Goal: Task Accomplishment & Management: Use online tool/utility

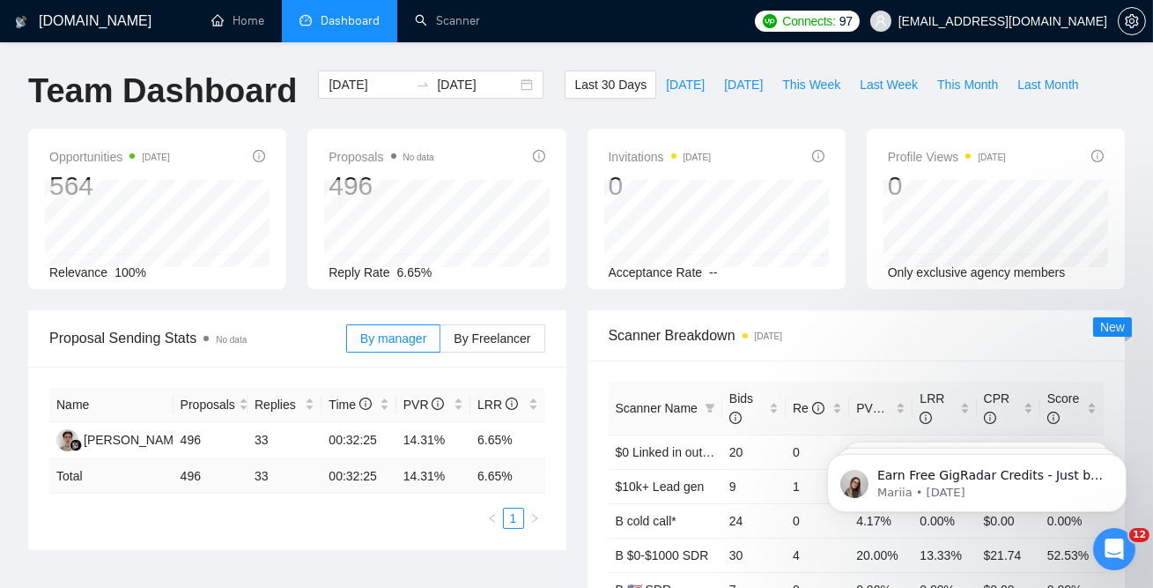
click at [330, 11] on li "Dashboard" at bounding box center [339, 21] width 115 height 42
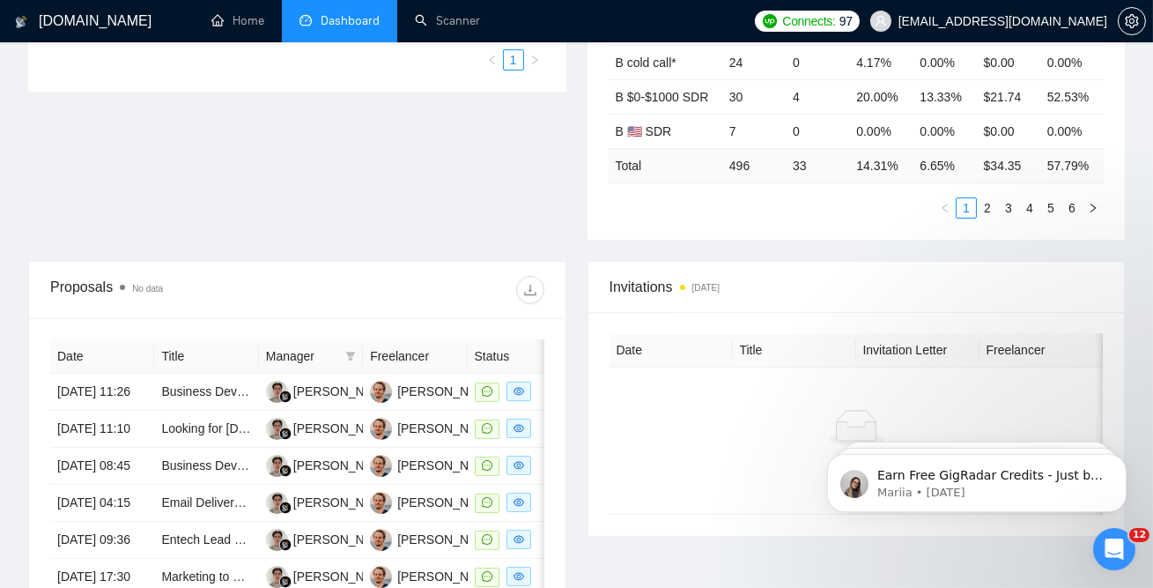
scroll to position [461, 0]
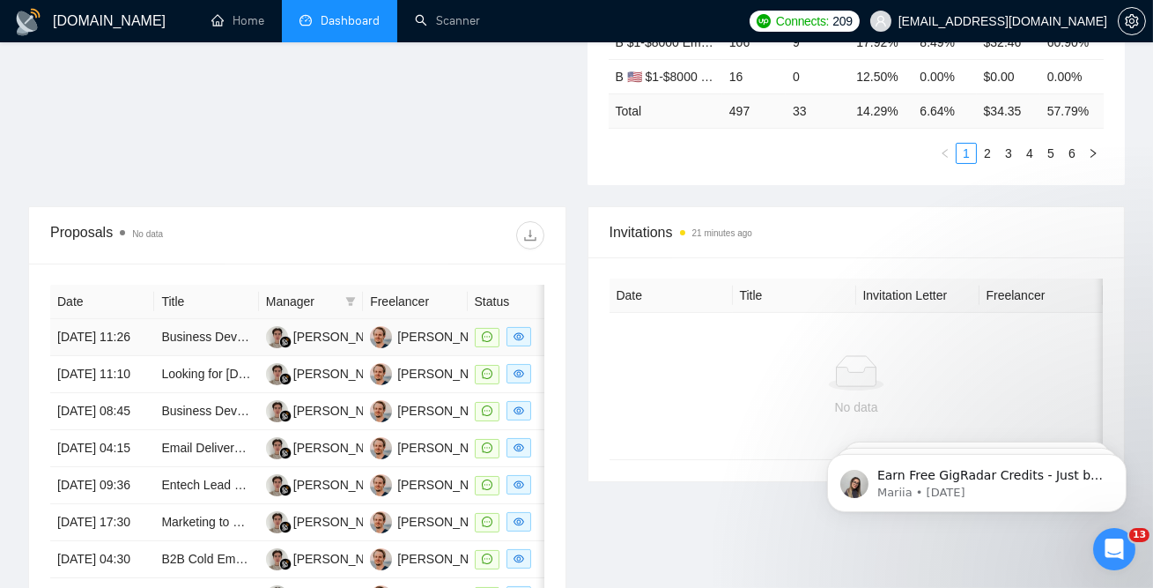
scroll to position [0, 122]
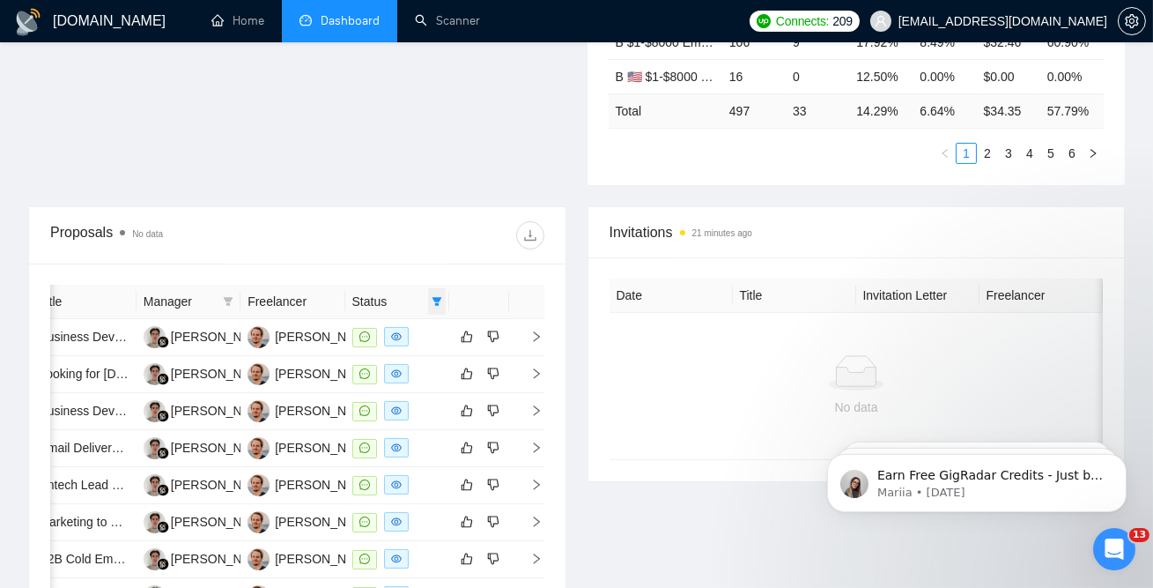
click at [442, 299] on span at bounding box center [437, 301] width 18 height 26
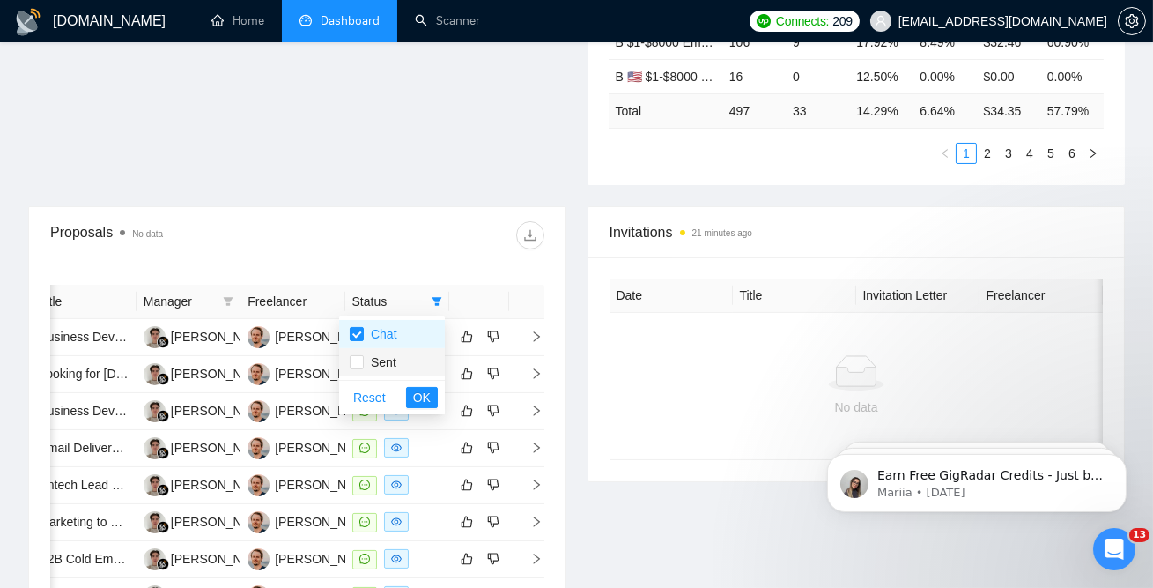
click at [379, 362] on span "Sent" at bounding box center [380, 362] width 33 height 14
checkbox input "true"
click at [428, 393] on span "OK" at bounding box center [422, 397] width 18 height 19
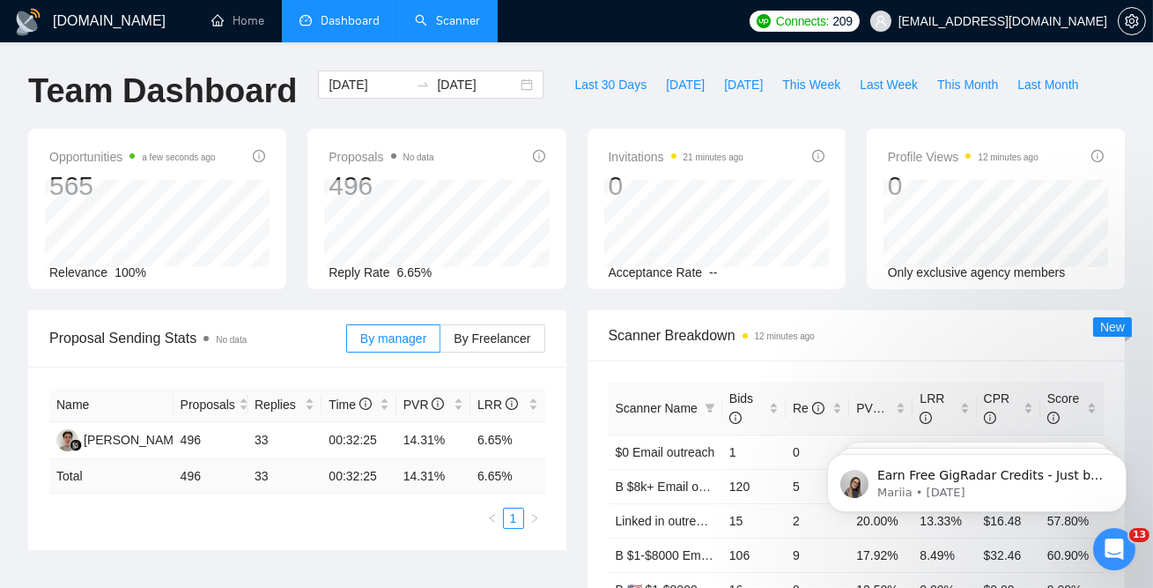
click at [448, 15] on link "Scanner" at bounding box center [447, 20] width 65 height 15
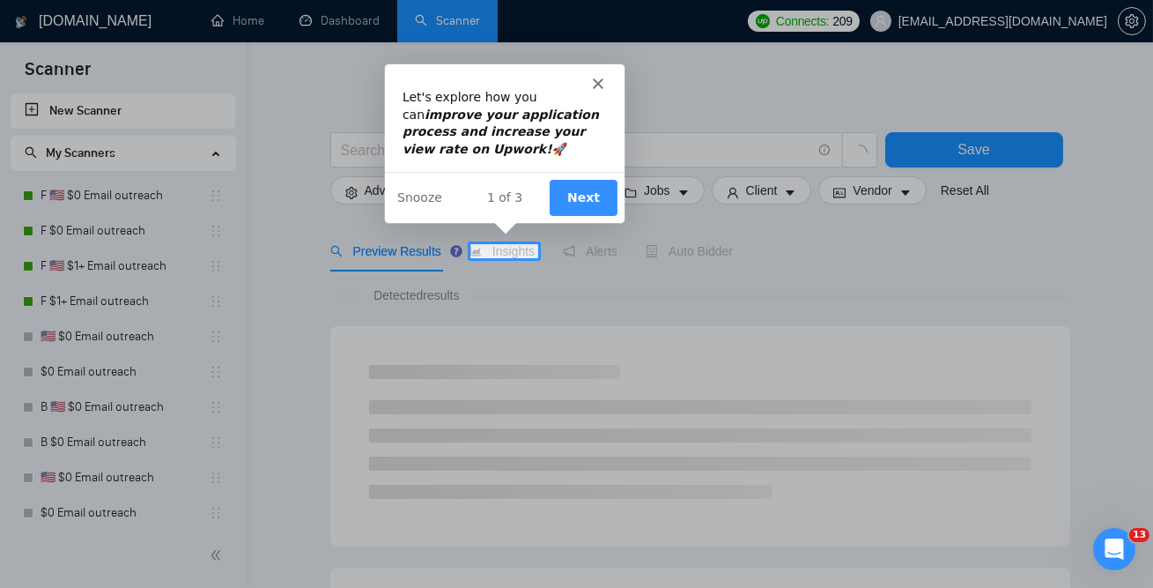
click at [107, 198] on div "Product tour overlay" at bounding box center [576, 294] width 1153 height 588
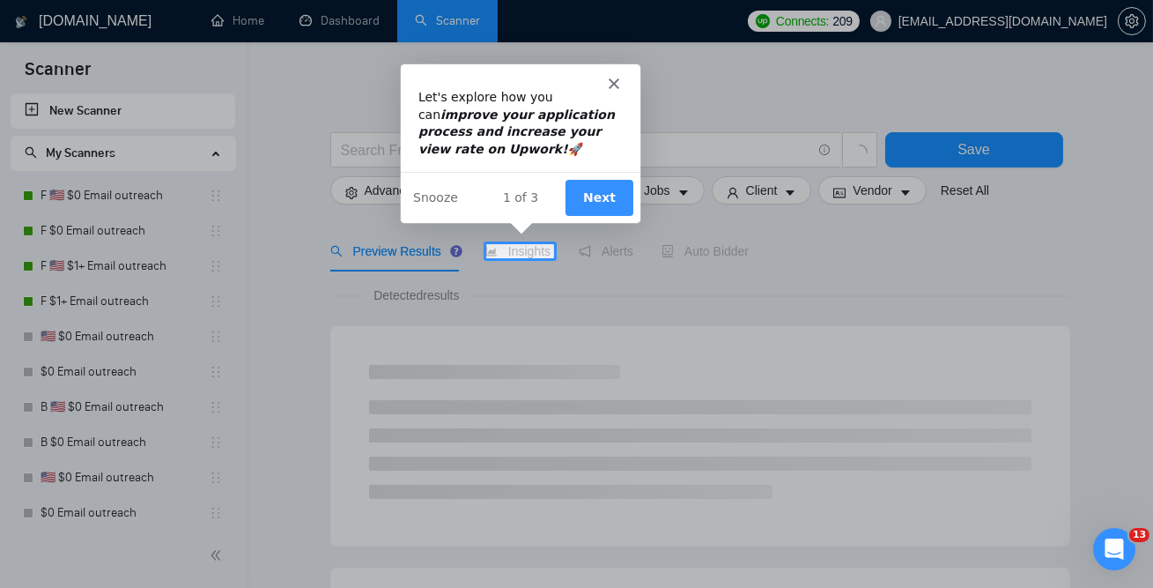
click at [605, 85] on div "Intercom messenger" at bounding box center [519, 75] width 240 height 25
click at [612, 78] on icon "Close" at bounding box center [612, 82] width 11 height 11
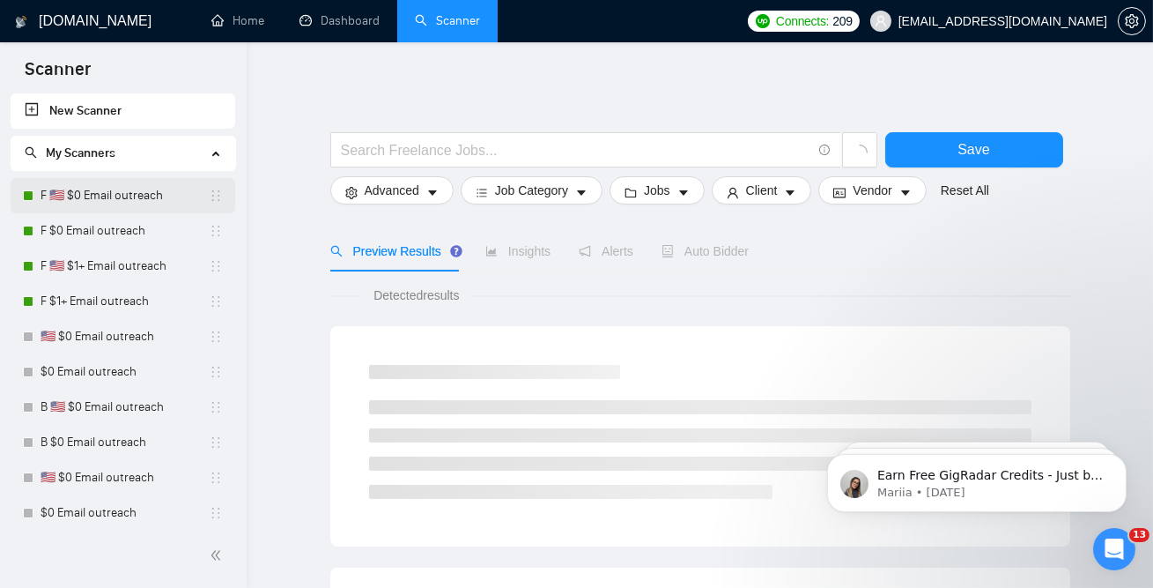
click at [114, 189] on link "F 🇺🇸 $0 Email outreach" at bounding box center [125, 195] width 168 height 35
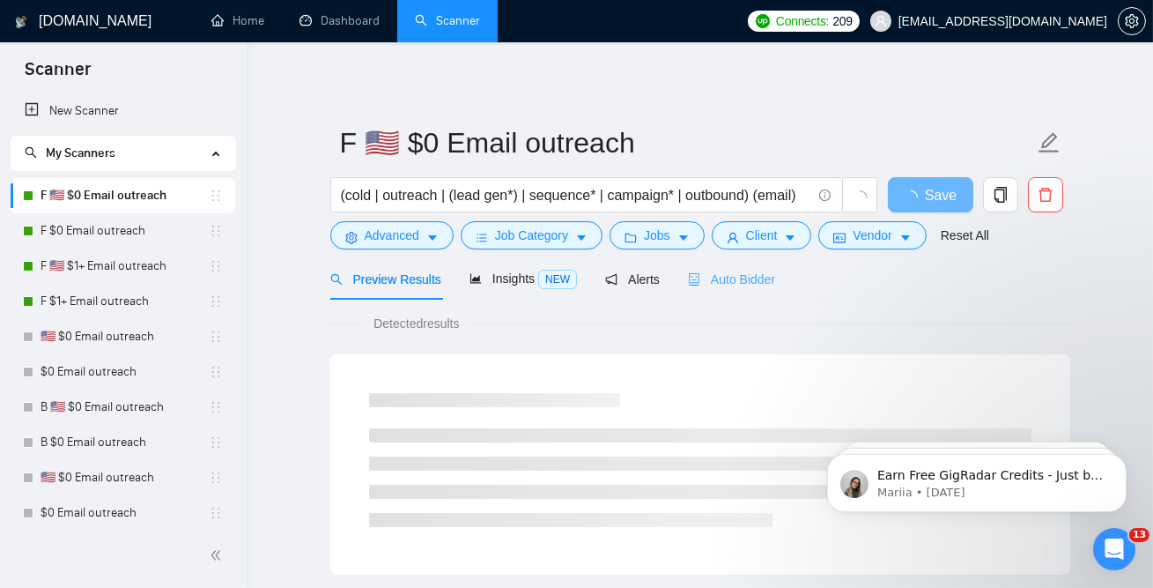
click at [732, 267] on div "Auto Bidder" at bounding box center [731, 278] width 87 height 41
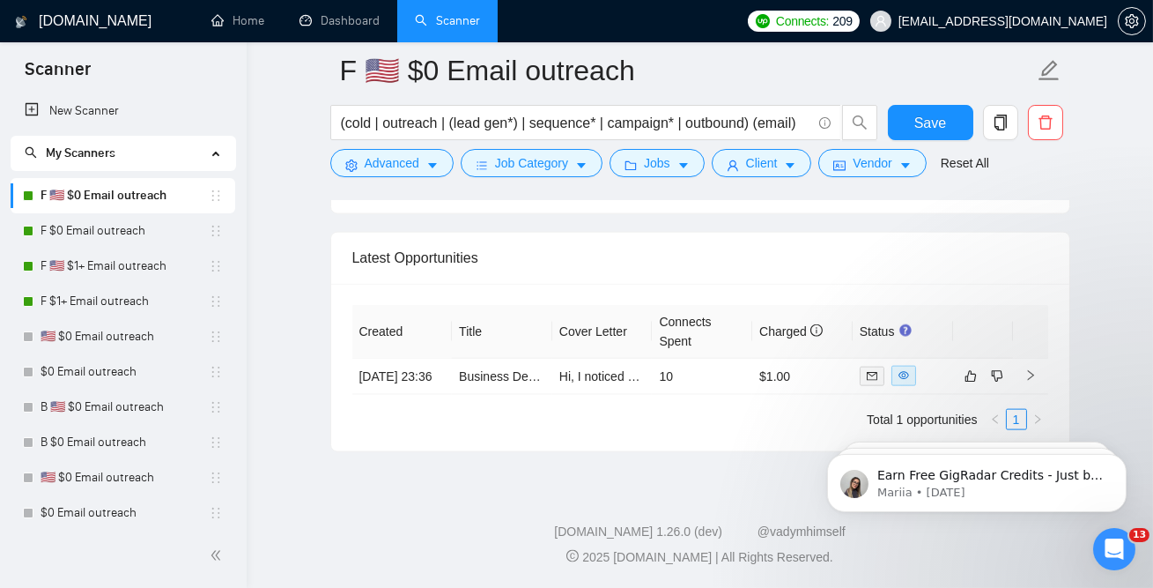
scroll to position [4393, 0]
click at [71, 222] on link "F $0 Email outreach" at bounding box center [125, 230] width 168 height 35
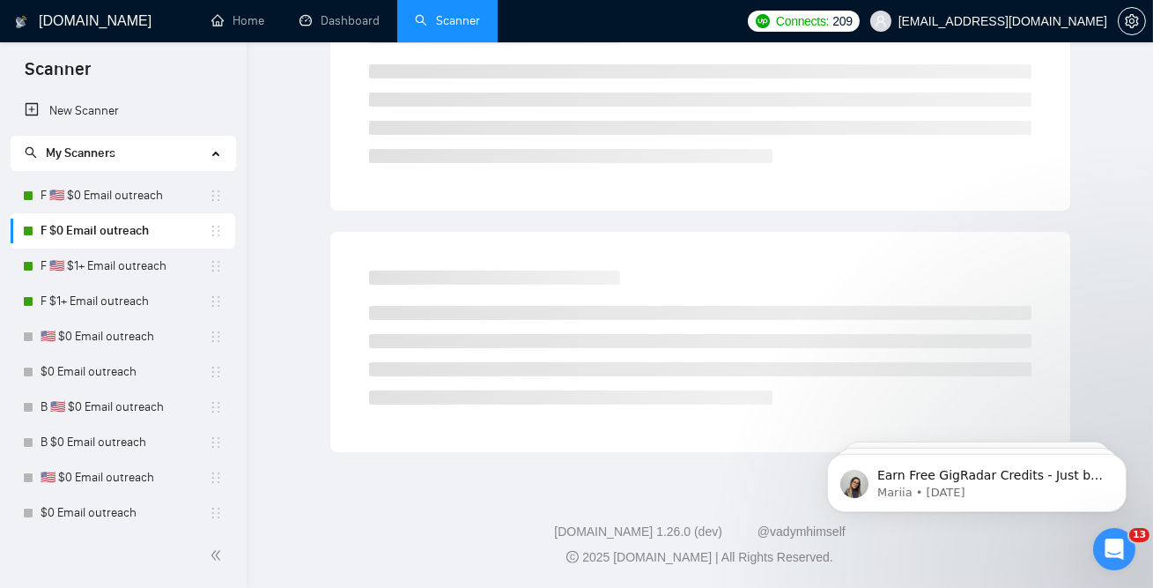
scroll to position [55, 0]
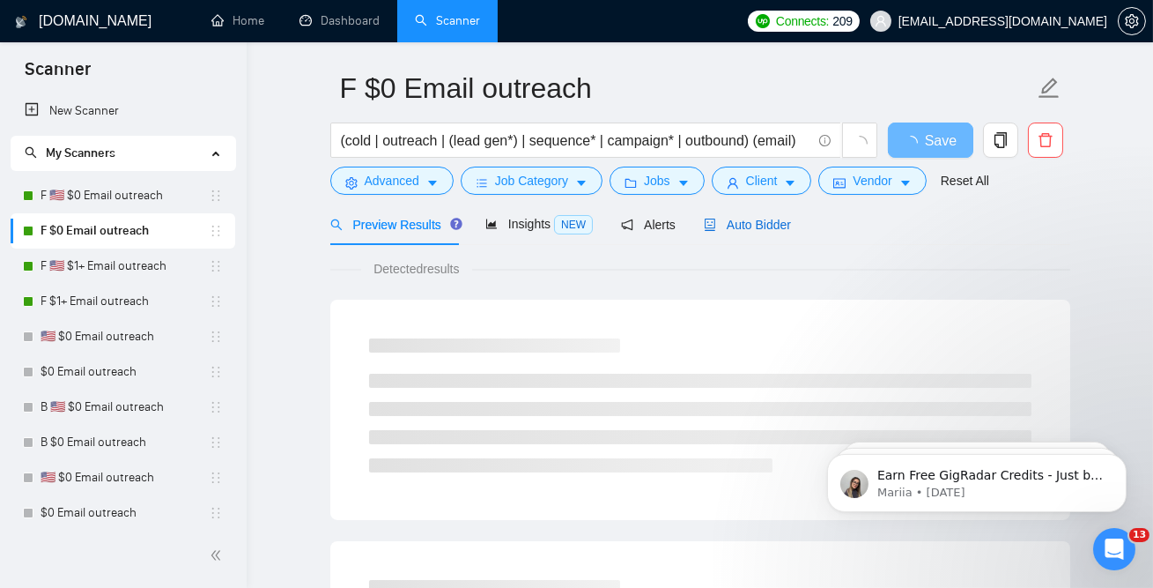
click at [745, 227] on span "Auto Bidder" at bounding box center [747, 225] width 87 height 14
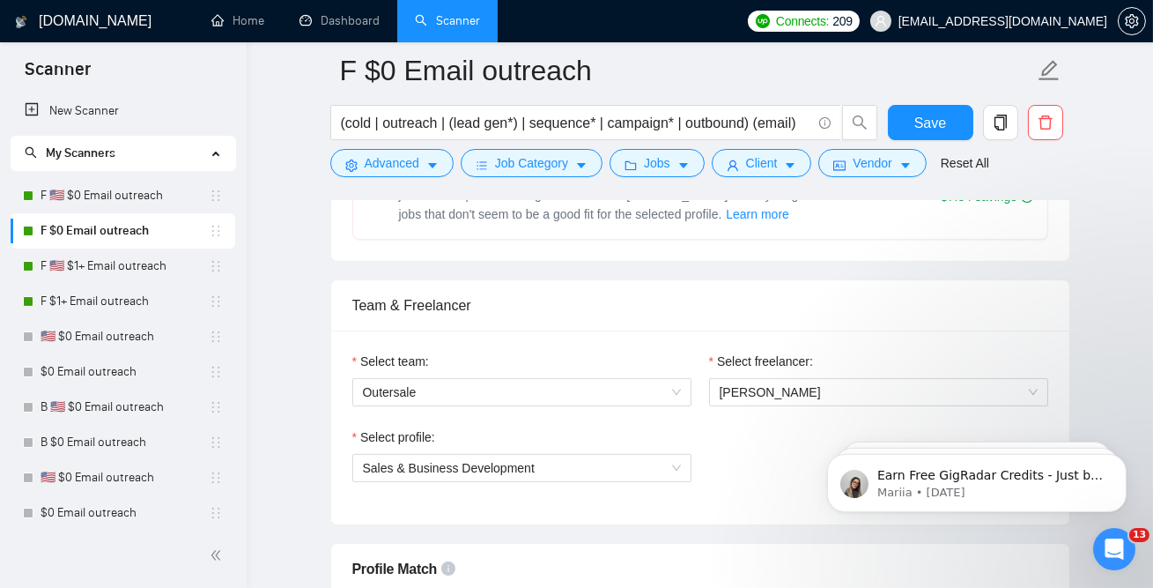
scroll to position [802, 0]
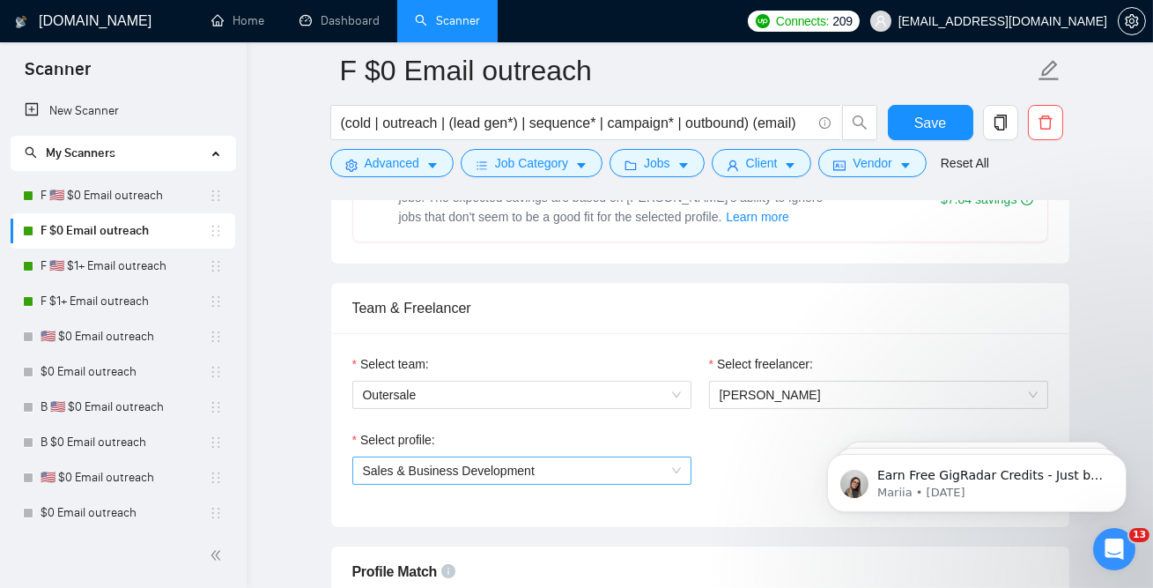
click at [456, 472] on span "Sales & Business Development" at bounding box center [449, 470] width 172 height 14
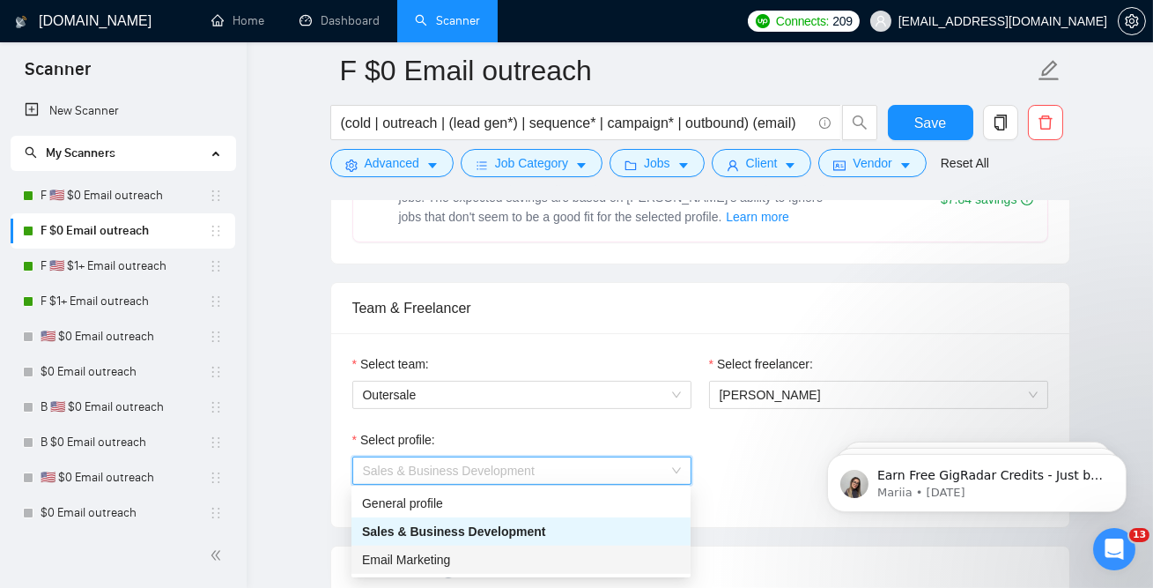
click at [438, 563] on span "Email Marketing" at bounding box center [406, 559] width 88 height 14
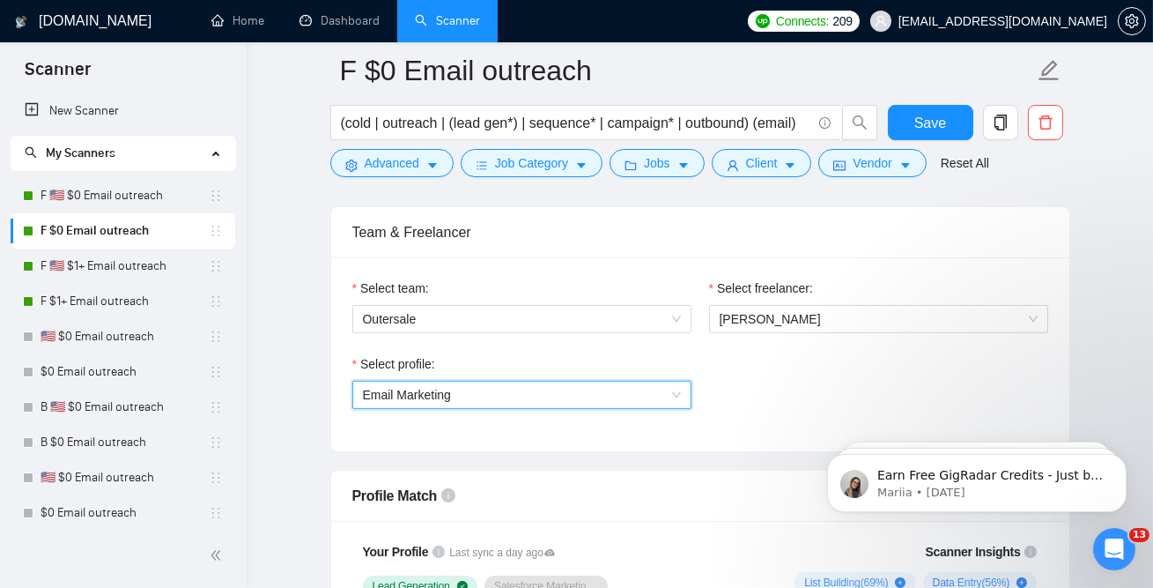
scroll to position [877, 0]
click at [473, 392] on span "Email Marketing" at bounding box center [522, 395] width 318 height 26
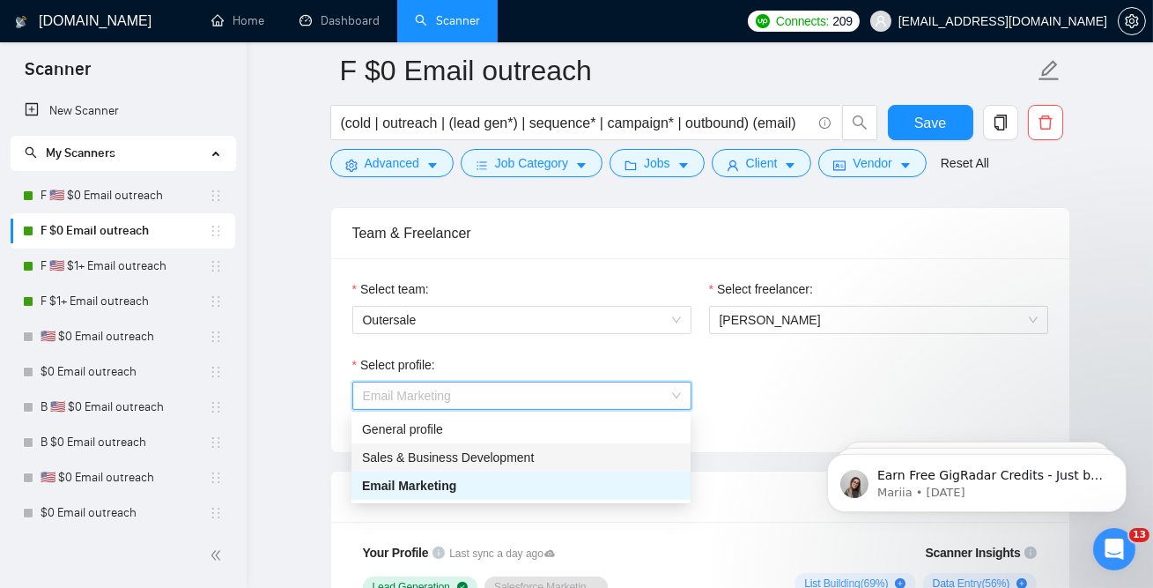
click at [441, 456] on span "Sales & Business Development" at bounding box center [448, 457] width 172 height 14
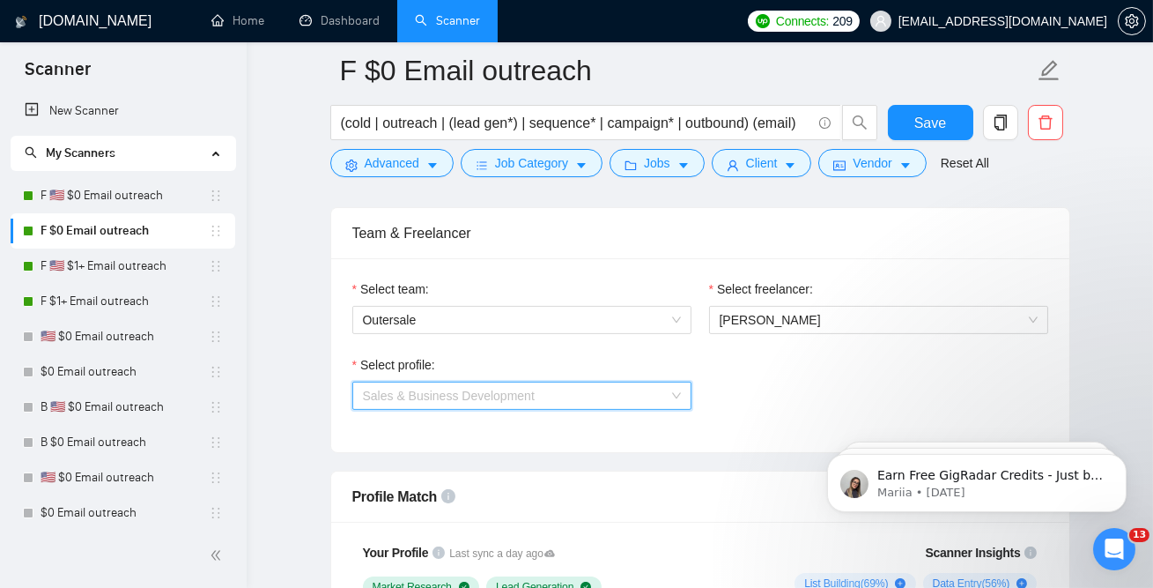
click at [476, 396] on span "Sales & Business Development" at bounding box center [449, 396] width 172 height 14
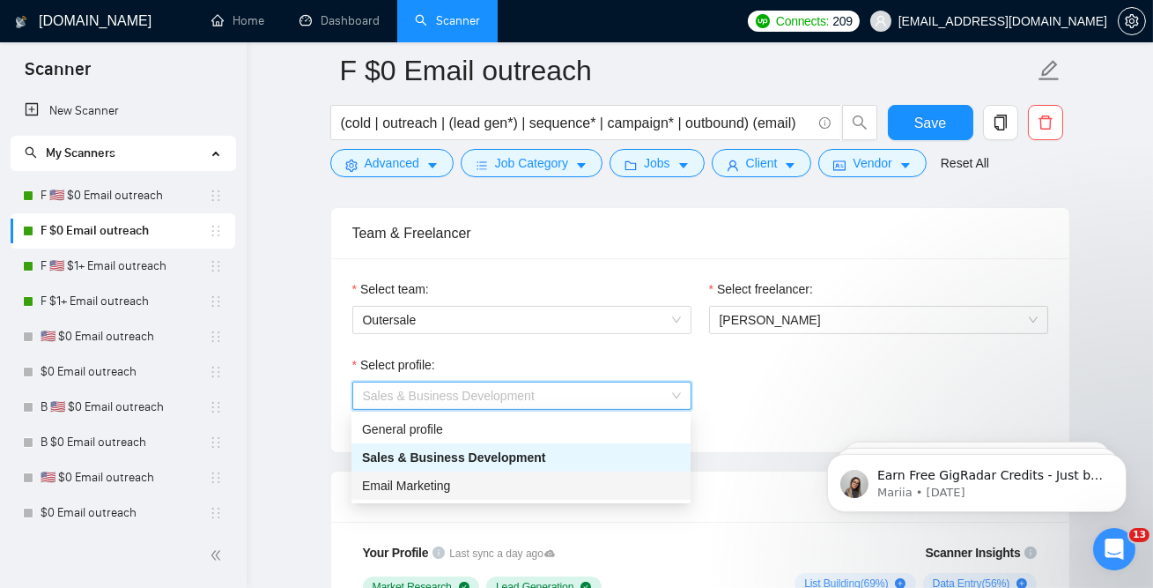
click at [478, 478] on div "Email Marketing" at bounding box center [521, 485] width 318 height 19
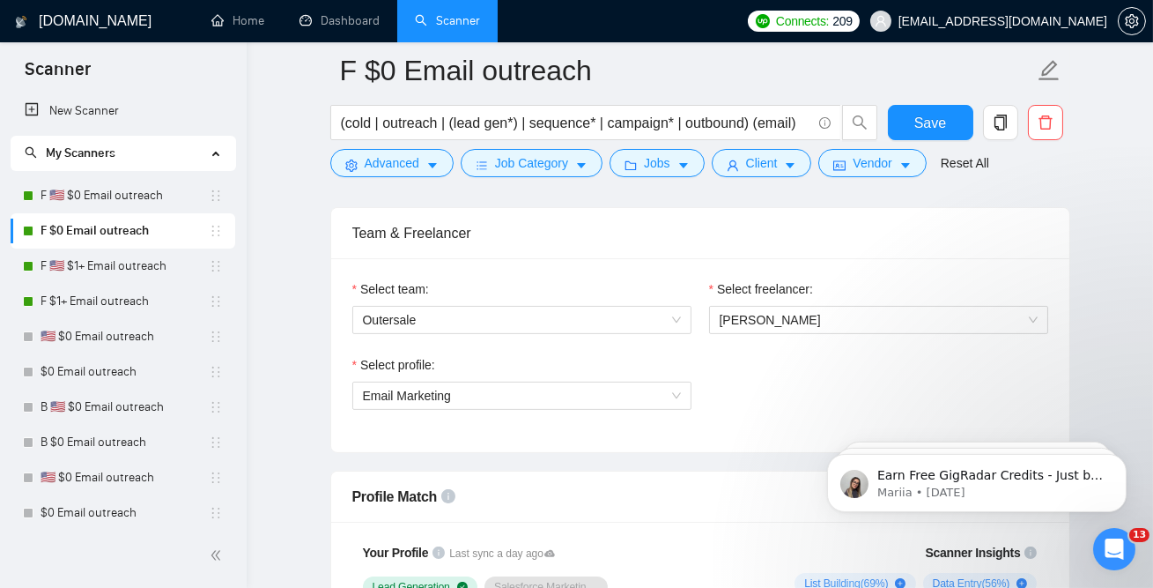
click at [524, 420] on div "Select profile: Email Marketing" at bounding box center [522, 393] width 357 height 76
click at [500, 404] on span "Email Marketing" at bounding box center [522, 395] width 318 height 26
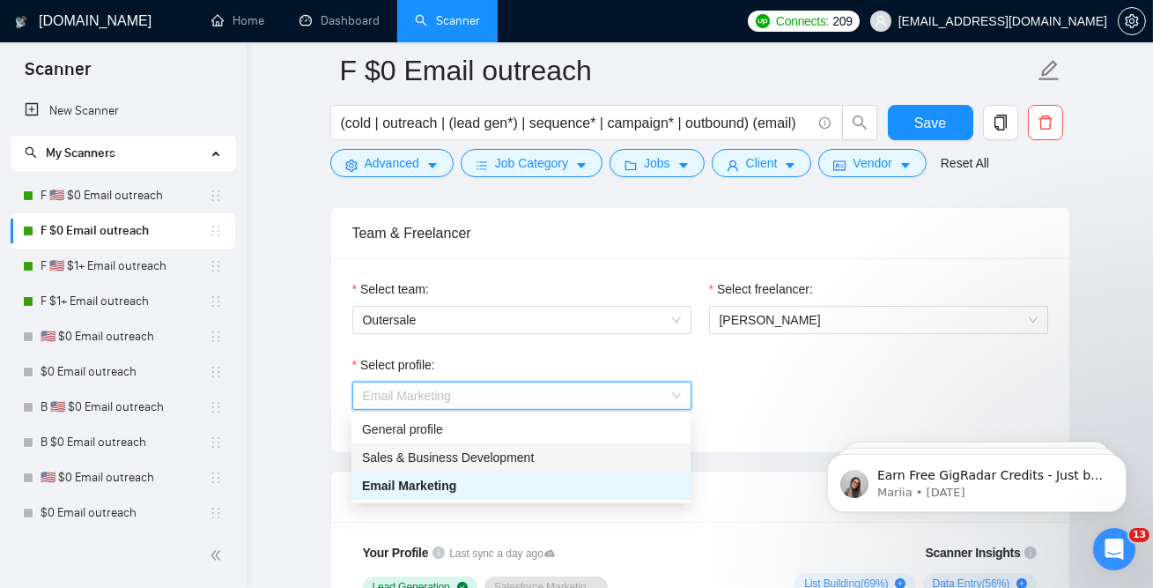
click at [447, 459] on span "Sales & Business Development" at bounding box center [448, 457] width 172 height 14
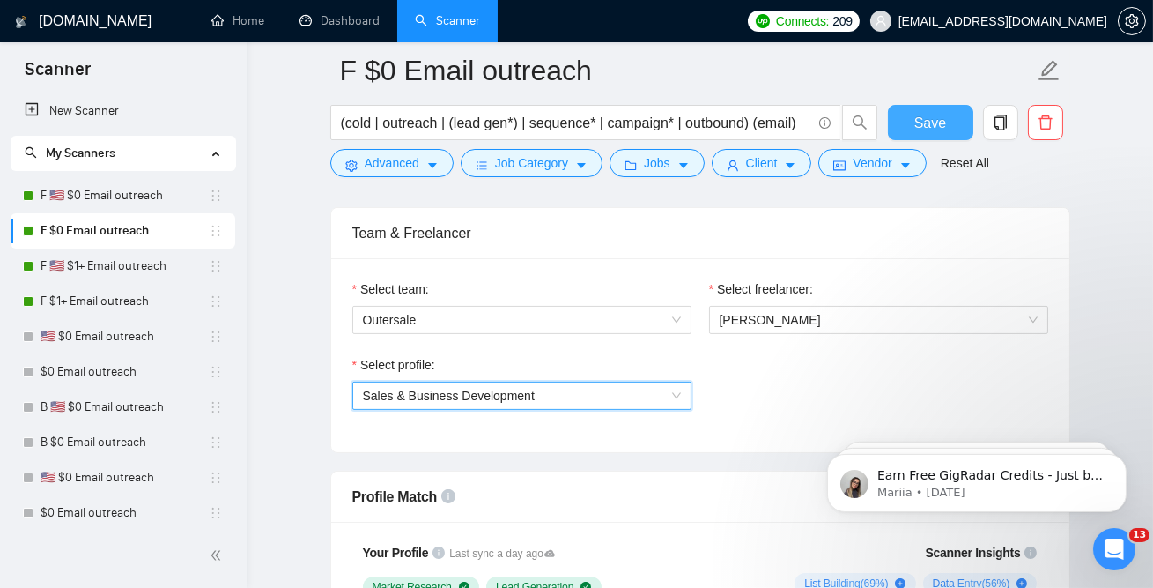
click at [920, 132] on span "Save" at bounding box center [930, 123] width 32 height 22
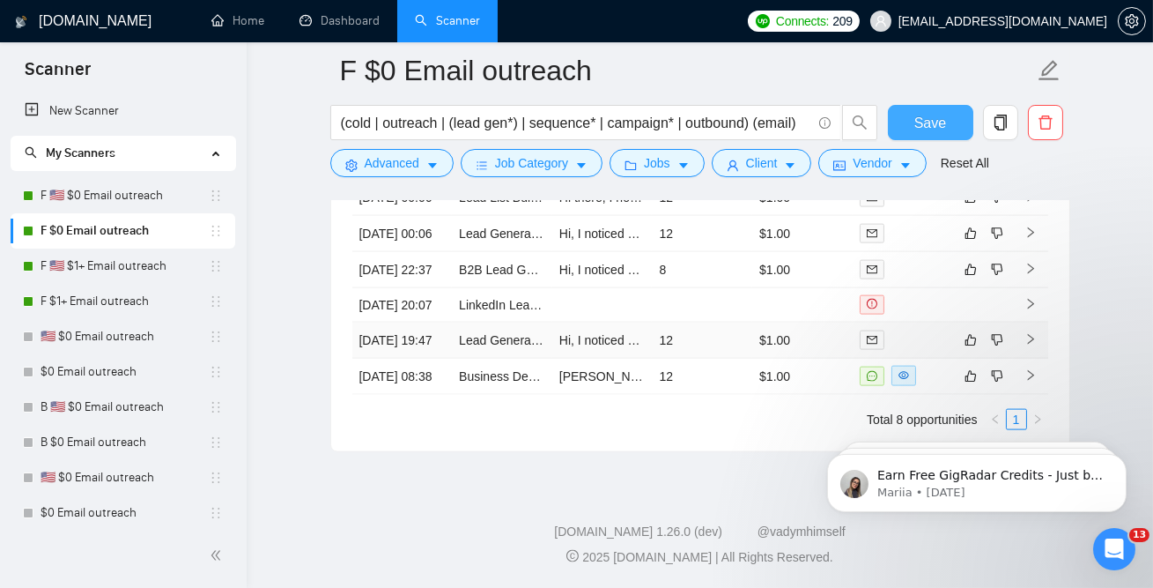
scroll to position [4676, 0]
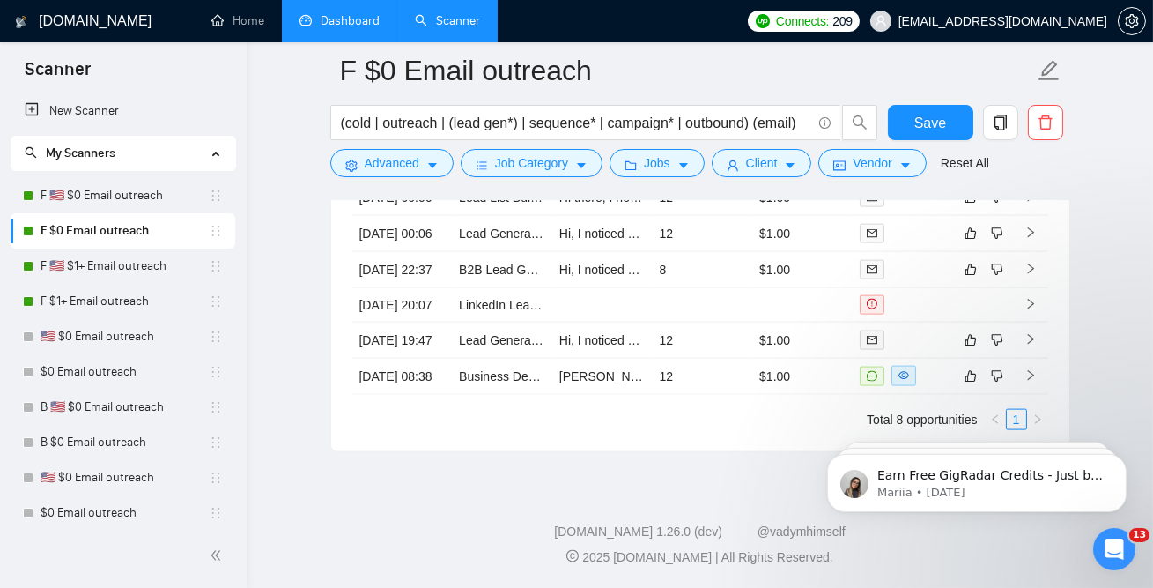
click at [354, 13] on link "Dashboard" at bounding box center [340, 20] width 80 height 15
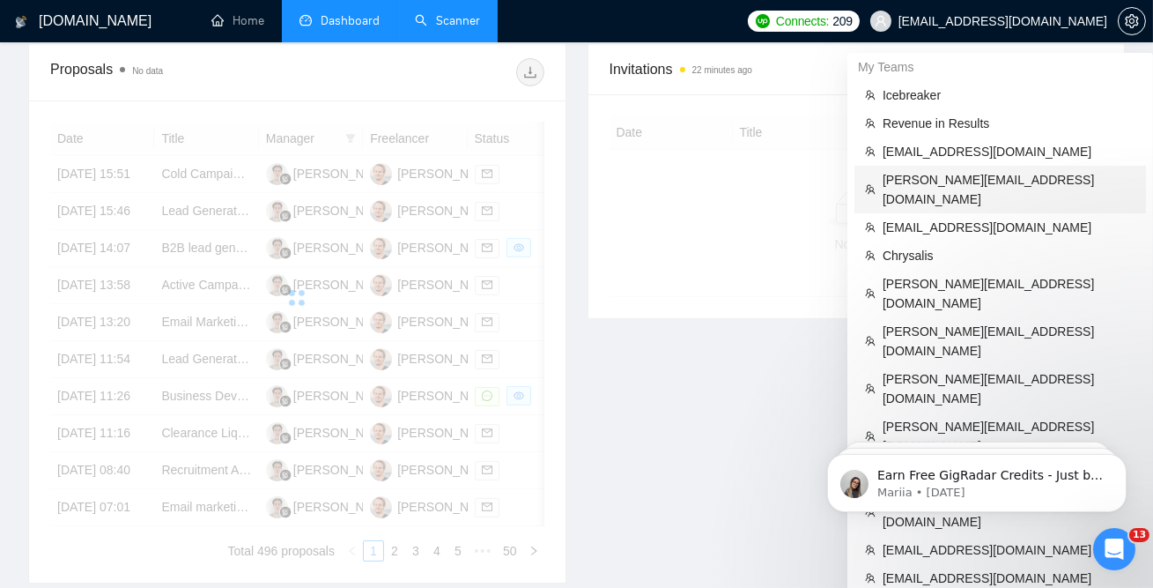
scroll to position [485, 0]
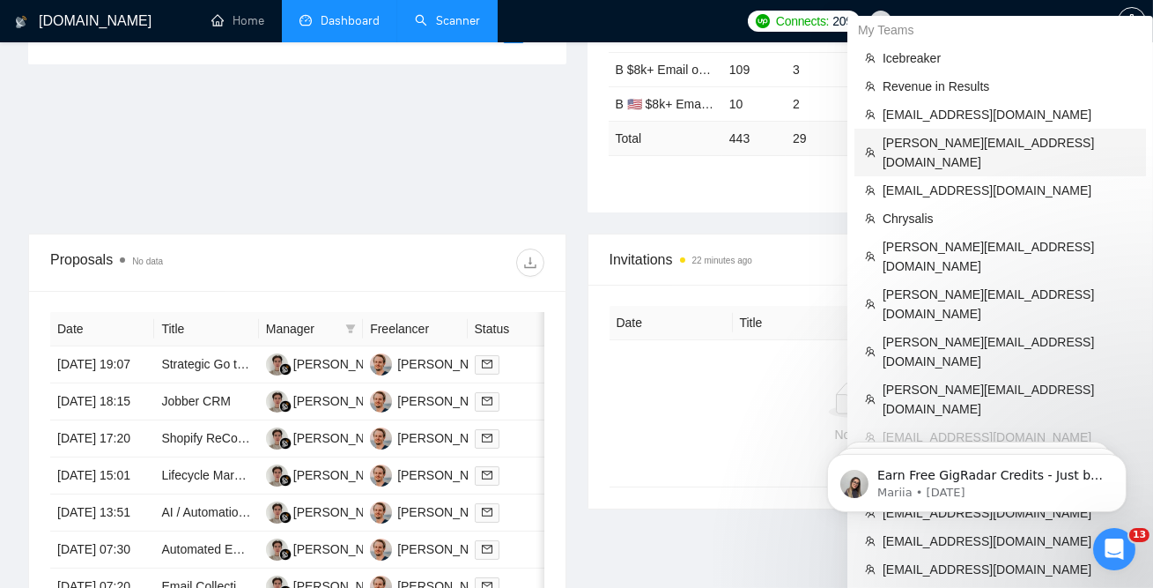
click at [941, 139] on span "[PERSON_NAME][EMAIL_ADDRESS][DOMAIN_NAME]" at bounding box center [1009, 152] width 253 height 39
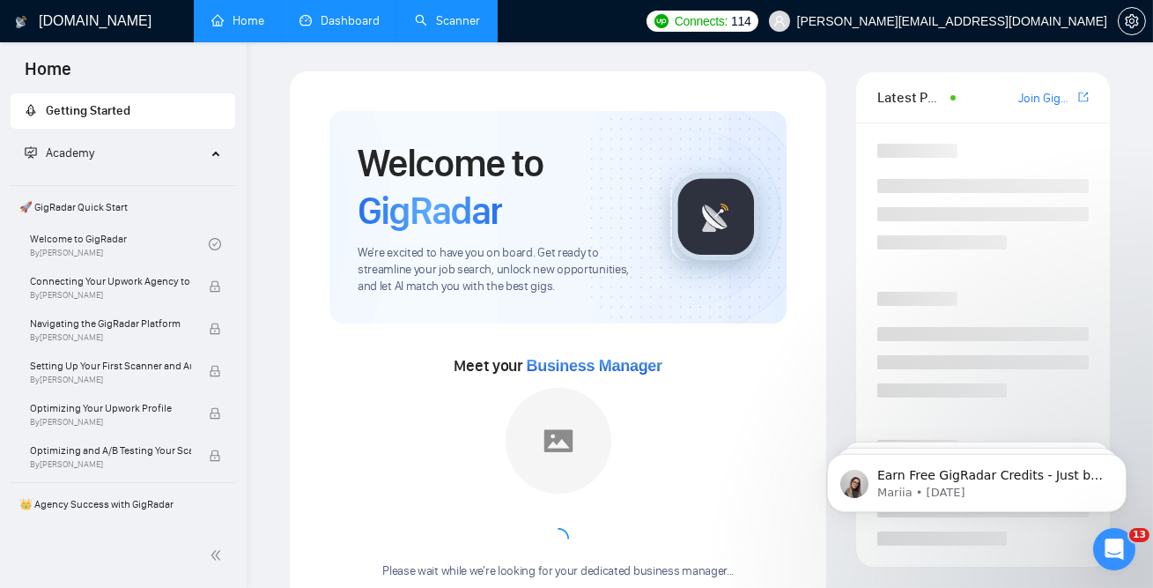
click at [335, 14] on link "Dashboard" at bounding box center [340, 20] width 80 height 15
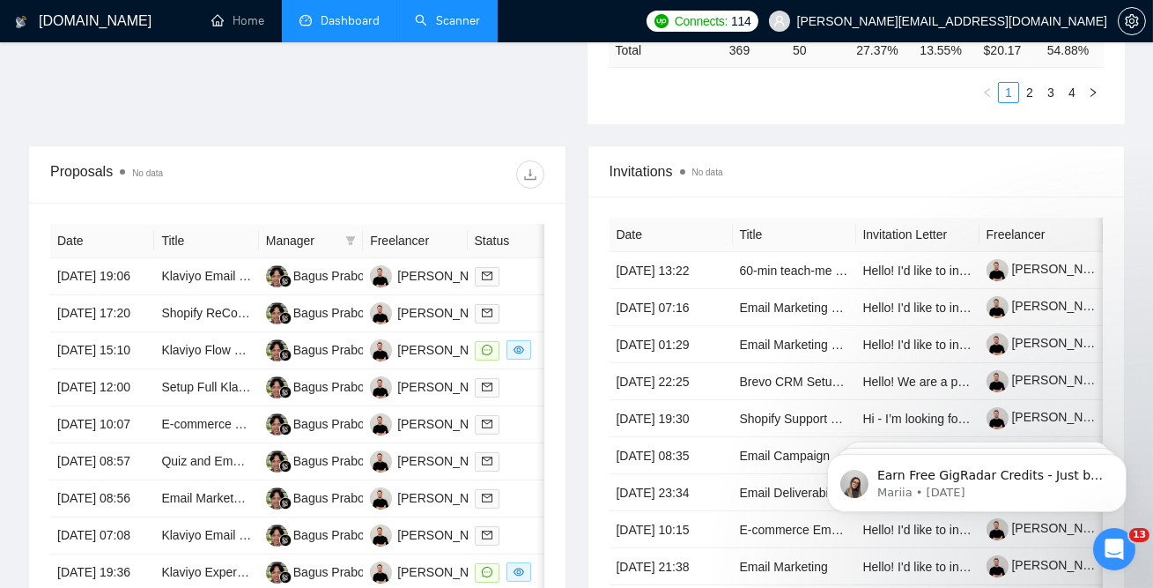
scroll to position [0, 122]
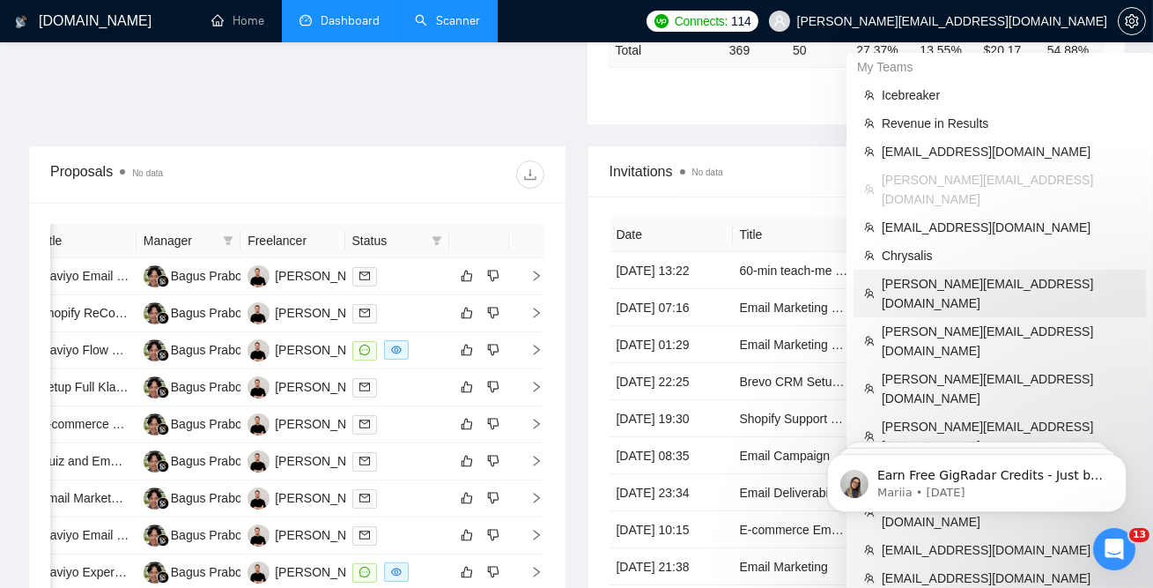
click at [944, 274] on span "[PERSON_NAME][EMAIL_ADDRESS][DOMAIN_NAME]" at bounding box center [1009, 293] width 254 height 39
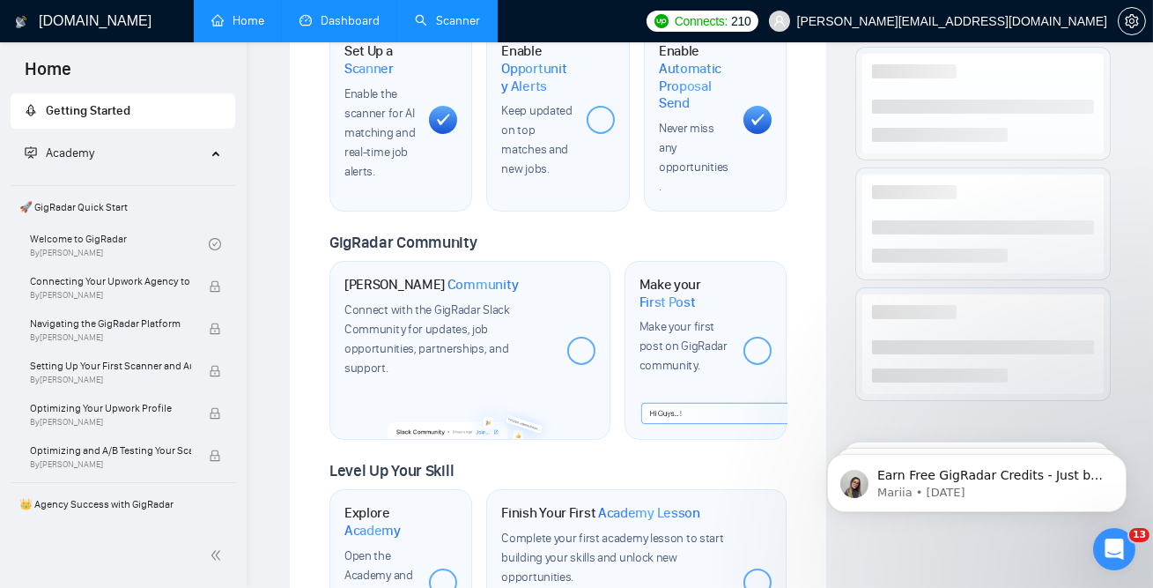
click at [359, 13] on link "Dashboard" at bounding box center [340, 20] width 80 height 15
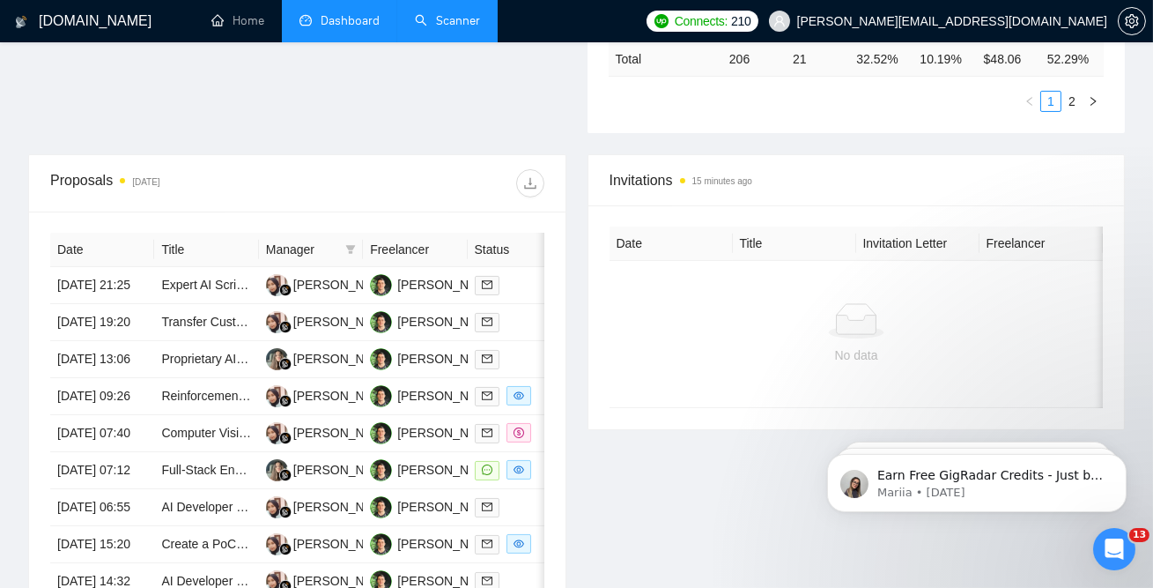
scroll to position [0, 122]
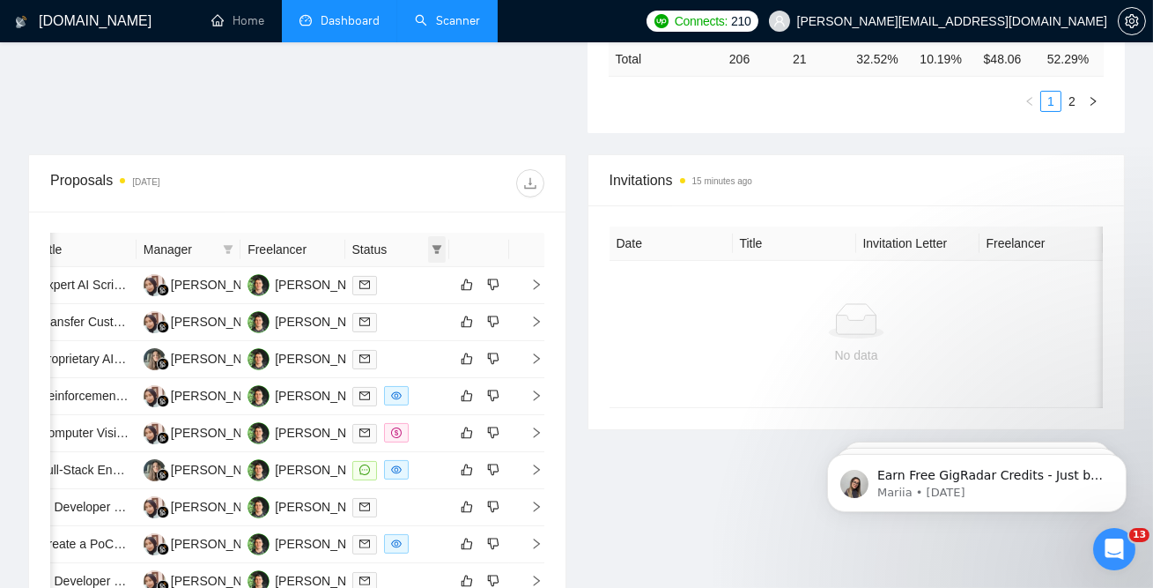
click at [438, 245] on icon "filter" at bounding box center [438, 249] width 10 height 9
click at [377, 307] on span "Sent" at bounding box center [380, 309] width 33 height 14
click at [375, 305] on span "Sent" at bounding box center [380, 309] width 33 height 14
checkbox input "false"
click at [382, 284] on span "Chat" at bounding box center [380, 281] width 33 height 14
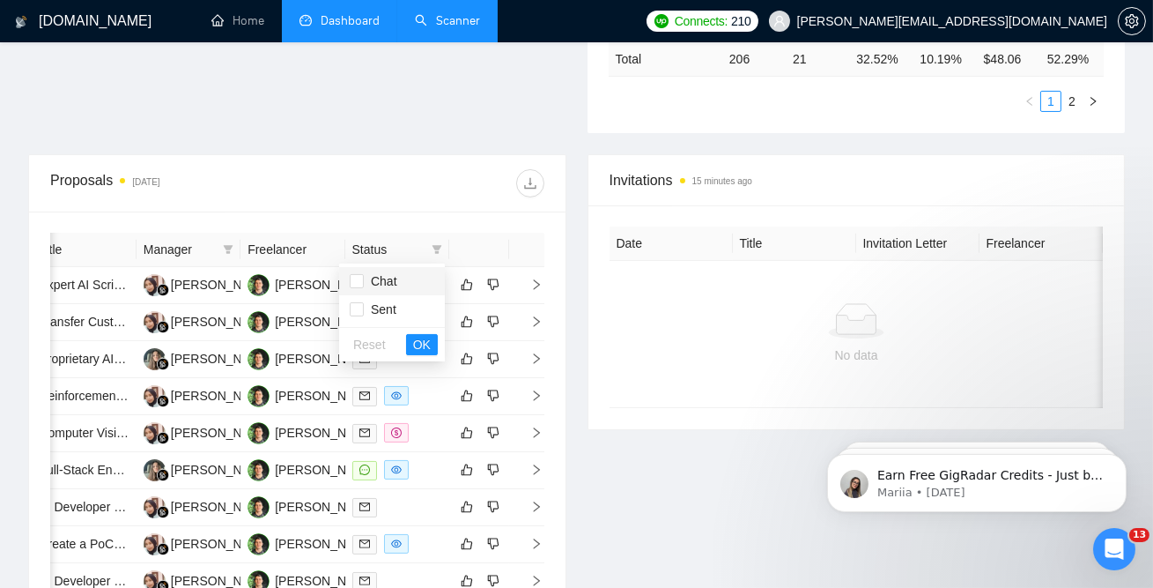
checkbox input "true"
click at [420, 344] on span "OK" at bounding box center [422, 344] width 18 height 19
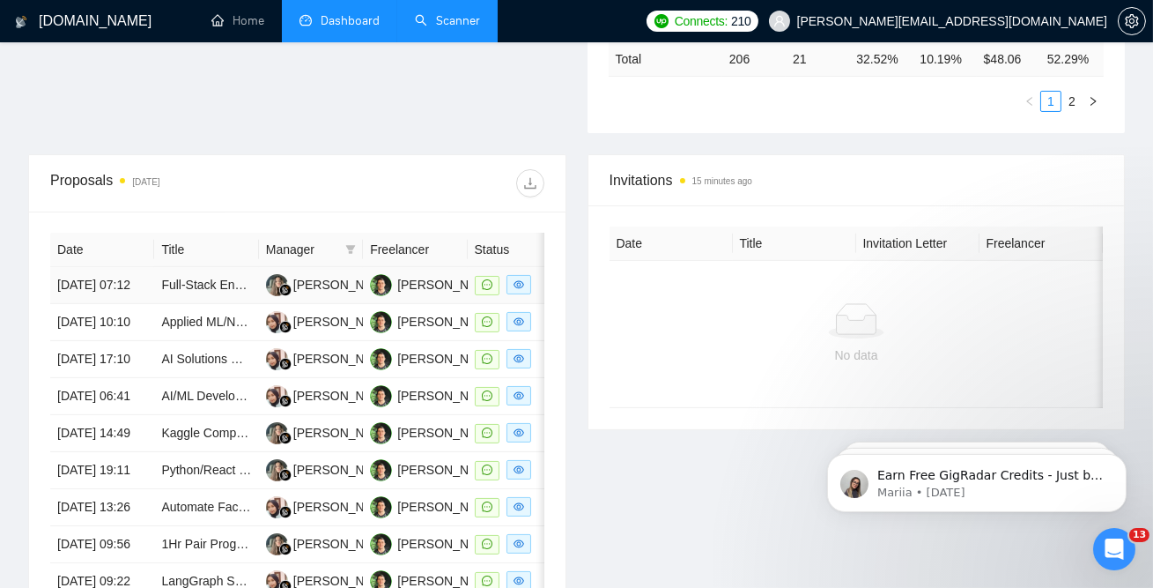
click at [211, 304] on td "Full-Stack Engineer (Backend-Focused) – AI RAG Chatbot Integration & Observabil…" at bounding box center [206, 285] width 104 height 37
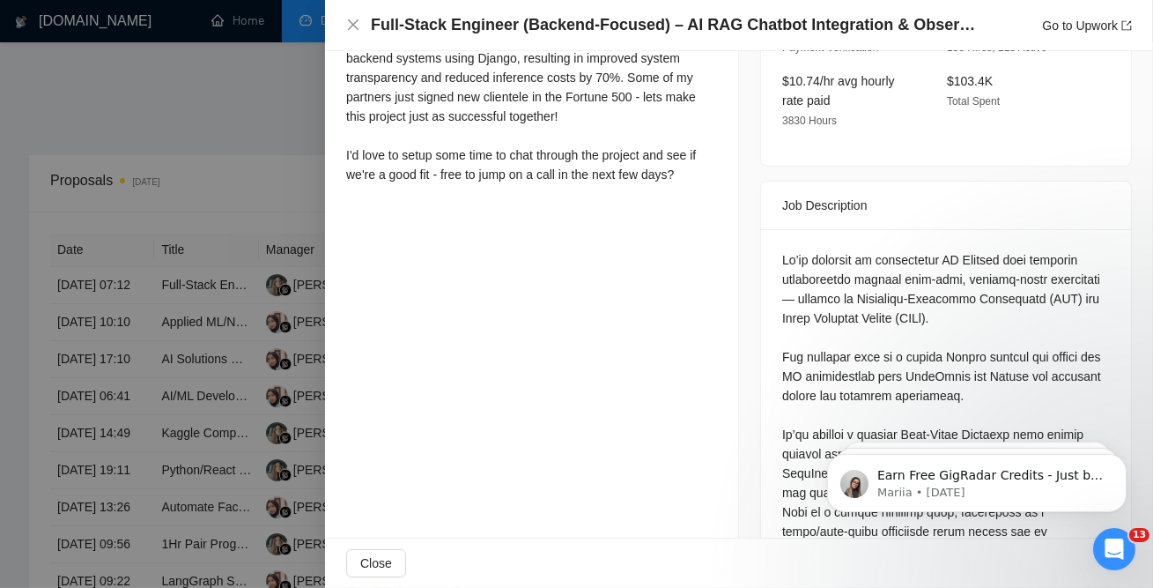
scroll to position [598, 0]
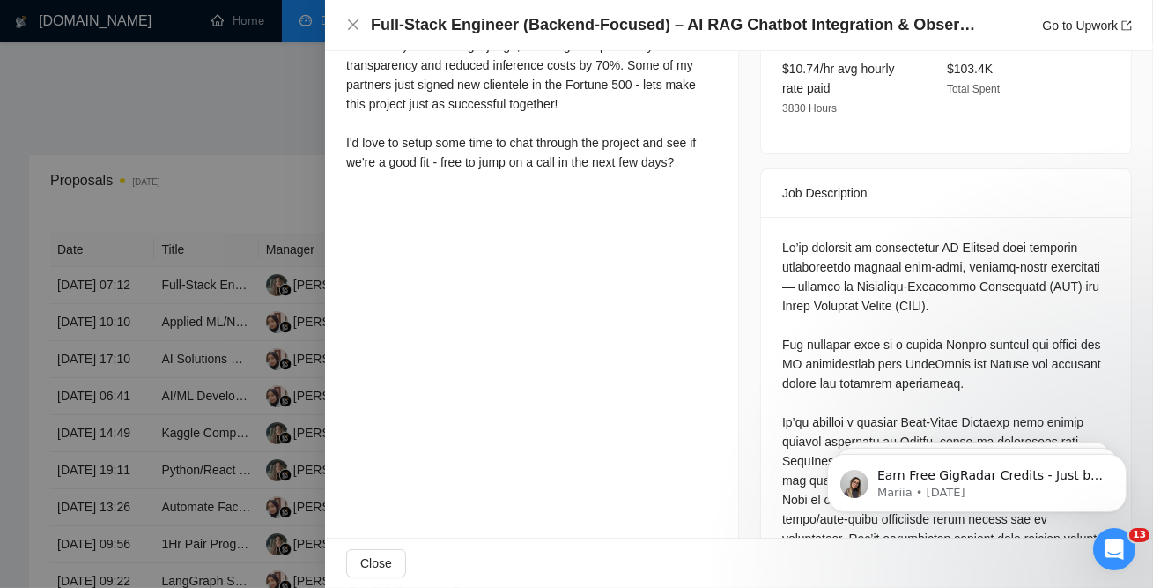
click at [219, 320] on div at bounding box center [576, 294] width 1153 height 588
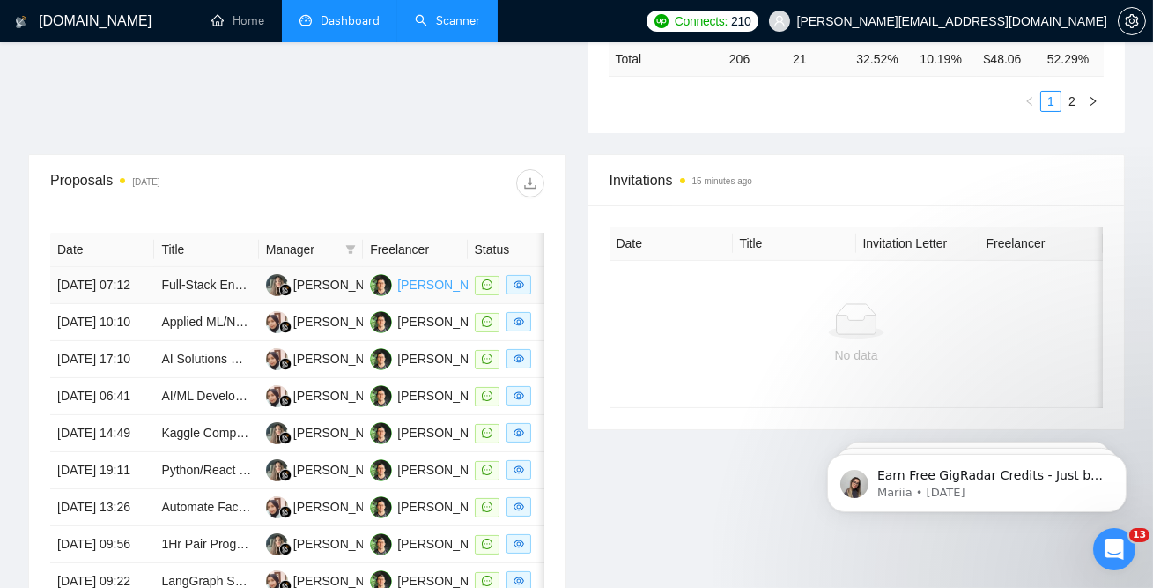
click at [420, 291] on div "Marlon Wiprud" at bounding box center [447, 284] width 101 height 19
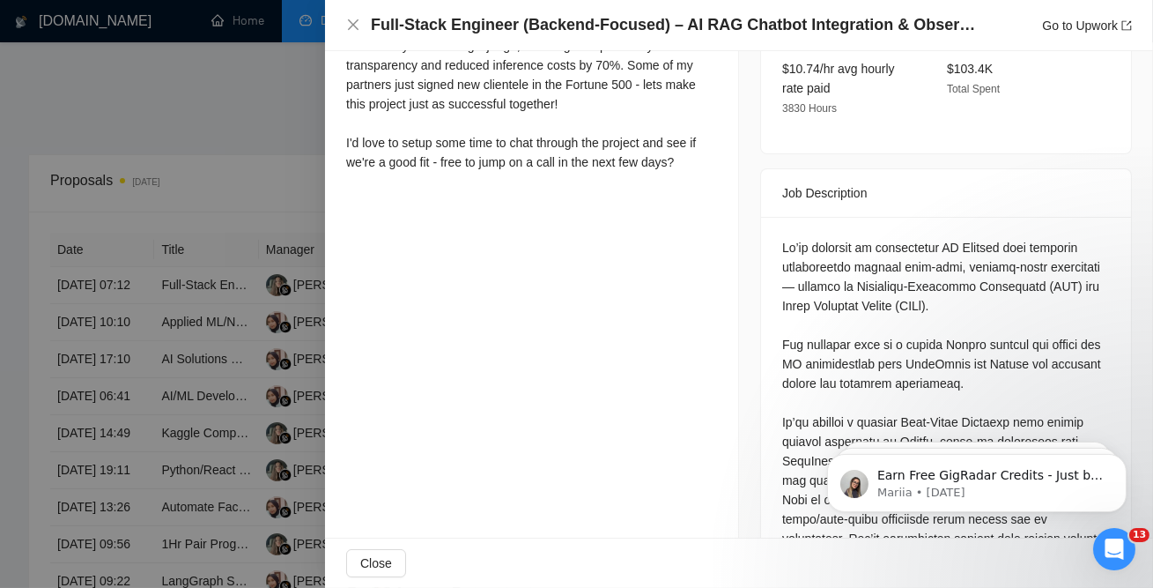
click at [108, 285] on div at bounding box center [576, 294] width 1153 height 588
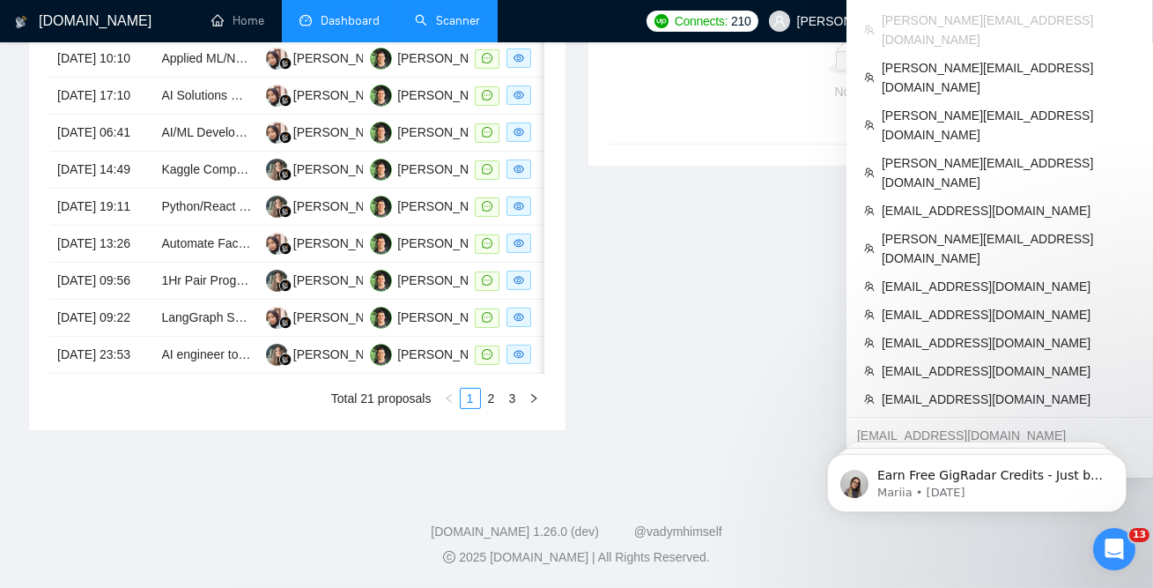
scroll to position [862, 0]
click at [922, 389] on span "[EMAIL_ADDRESS][DOMAIN_NAME]" at bounding box center [1009, 398] width 254 height 19
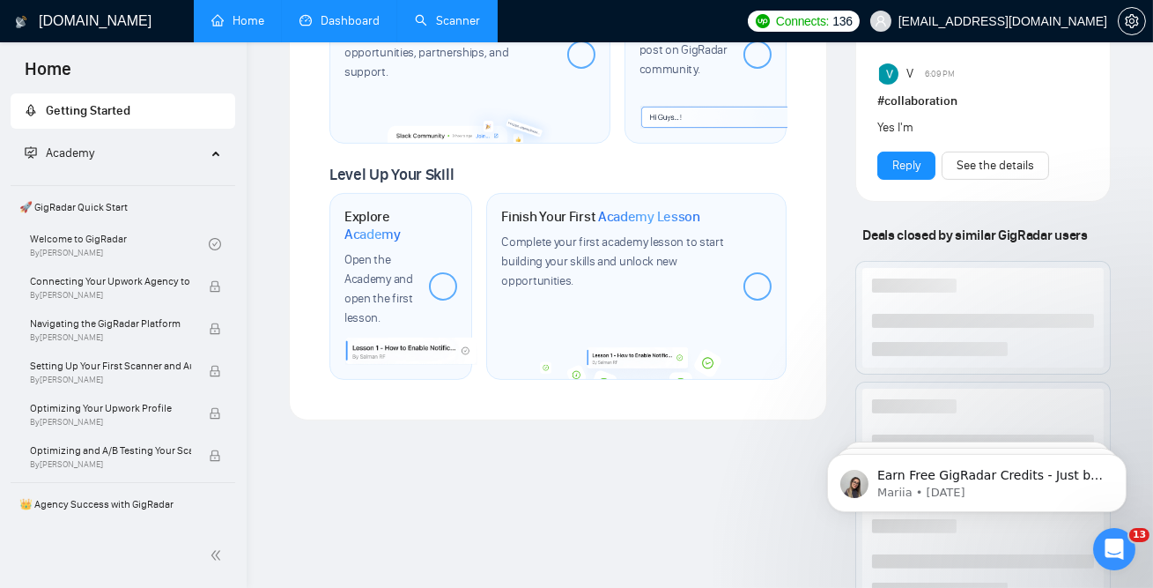
click at [333, 13] on link "Dashboard" at bounding box center [340, 20] width 80 height 15
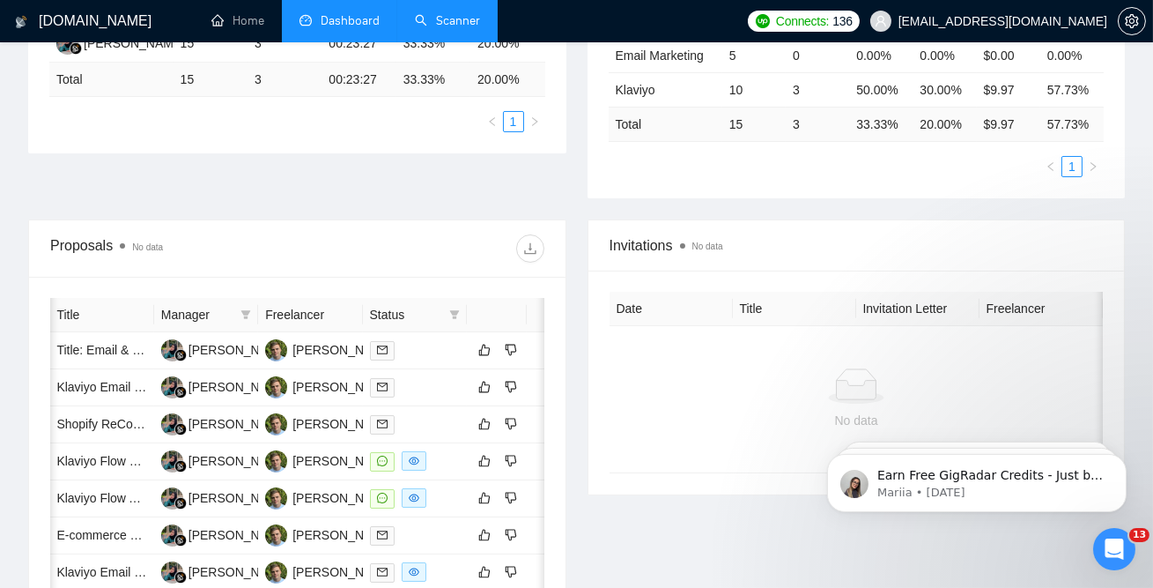
scroll to position [0, 109]
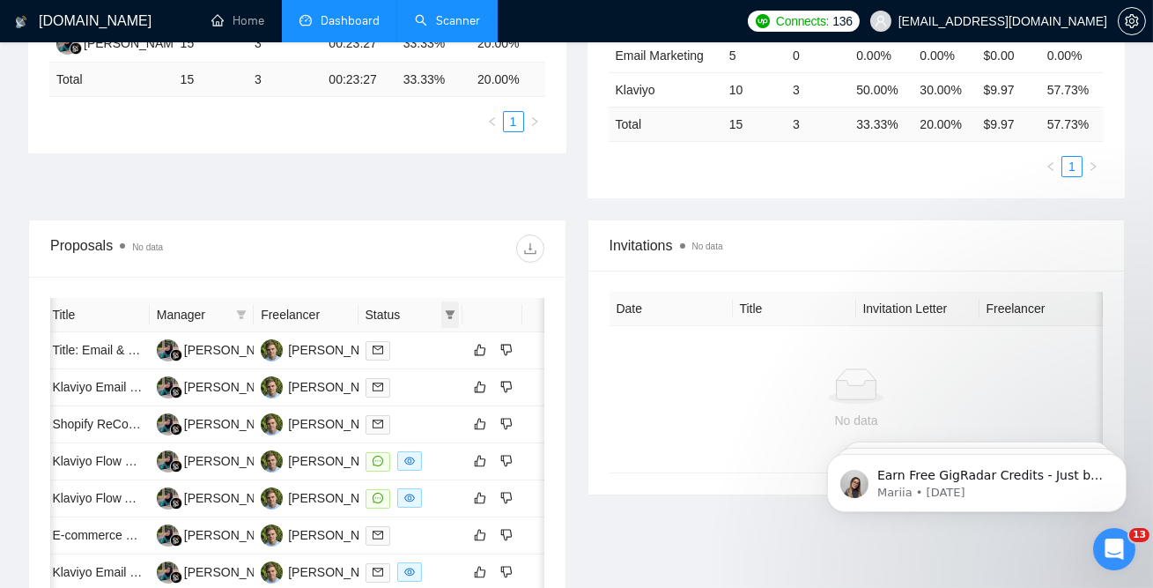
click at [450, 314] on icon "filter" at bounding box center [451, 314] width 10 height 9
click at [386, 350] on span "Chat" at bounding box center [393, 347] width 33 height 14
checkbox input "true"
click at [435, 409] on span "OK" at bounding box center [435, 410] width 18 height 19
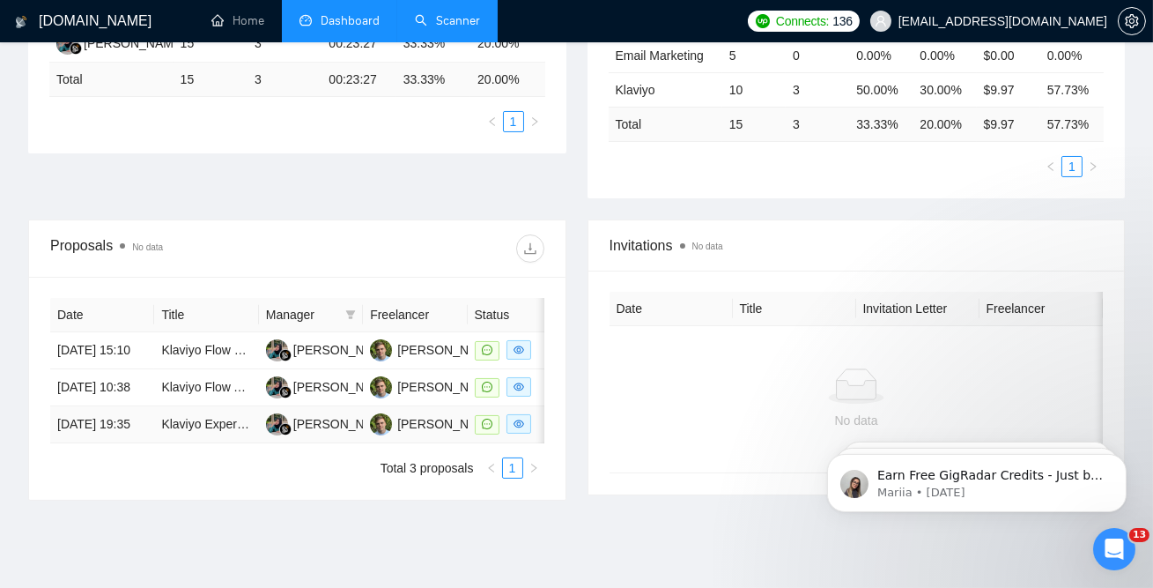
click at [130, 443] on td "[DATE] 19:35" at bounding box center [102, 424] width 104 height 37
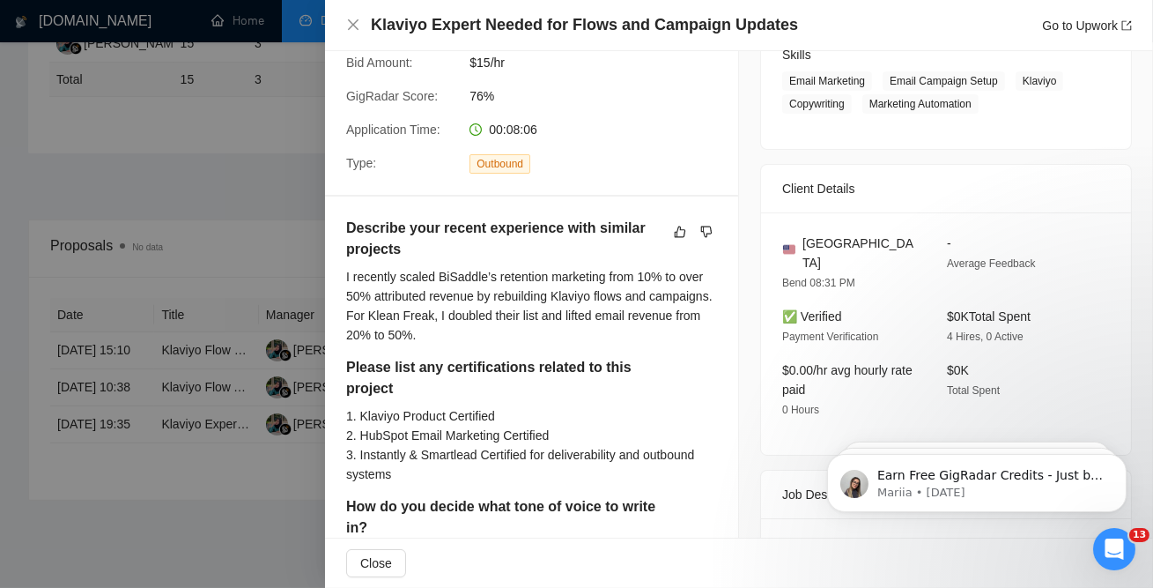
scroll to position [293, 0]
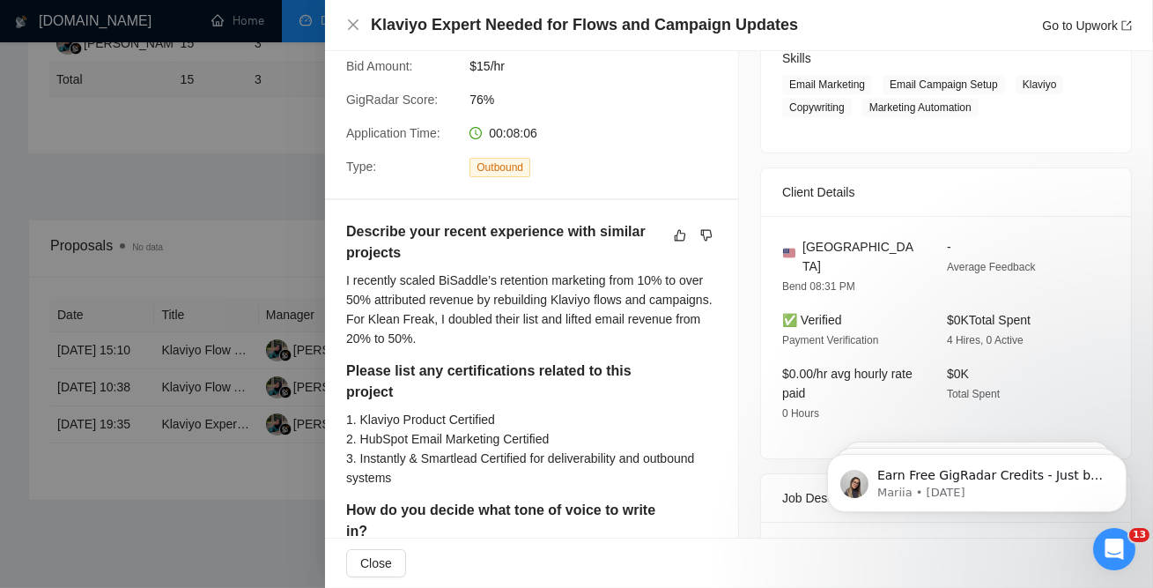
click at [169, 305] on div at bounding box center [576, 294] width 1153 height 588
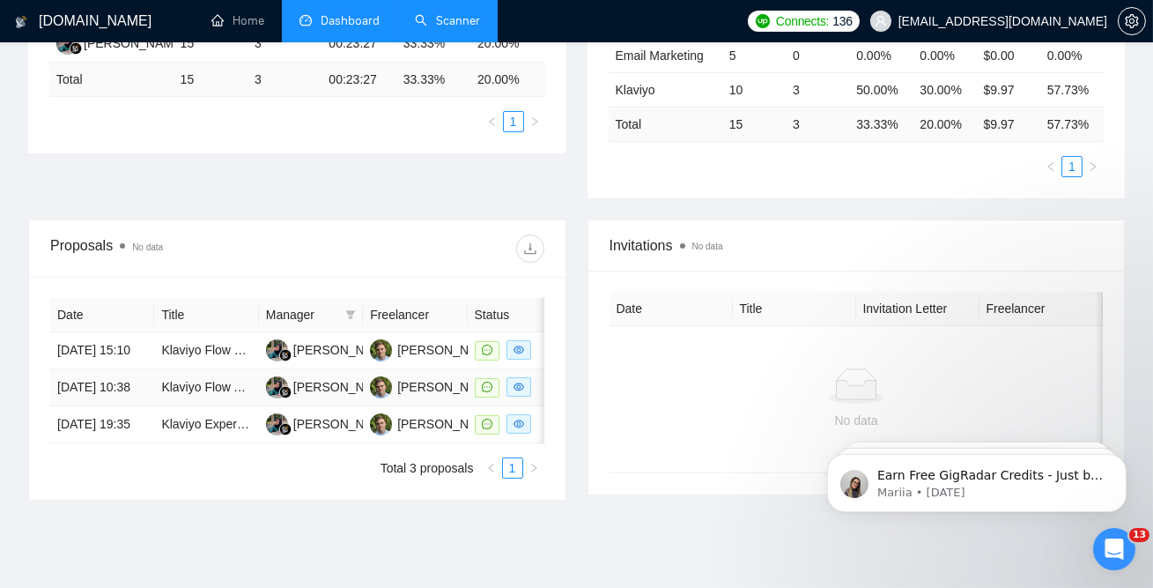
click at [231, 406] on td "Klaviyo Flow Adaptation and Campaign Templates" at bounding box center [206, 387] width 104 height 37
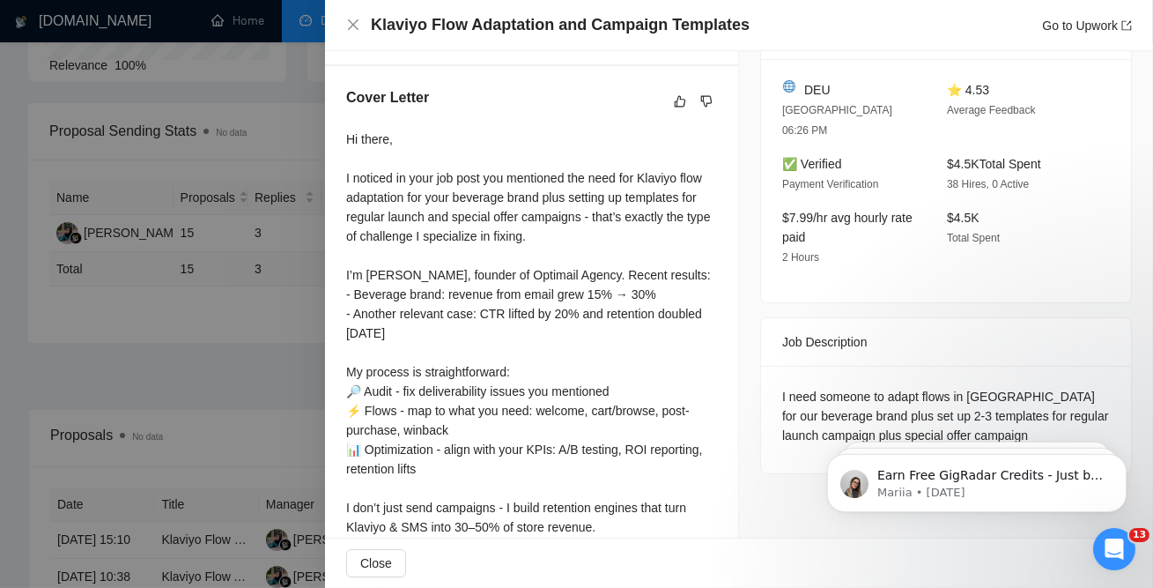
scroll to position [423, 0]
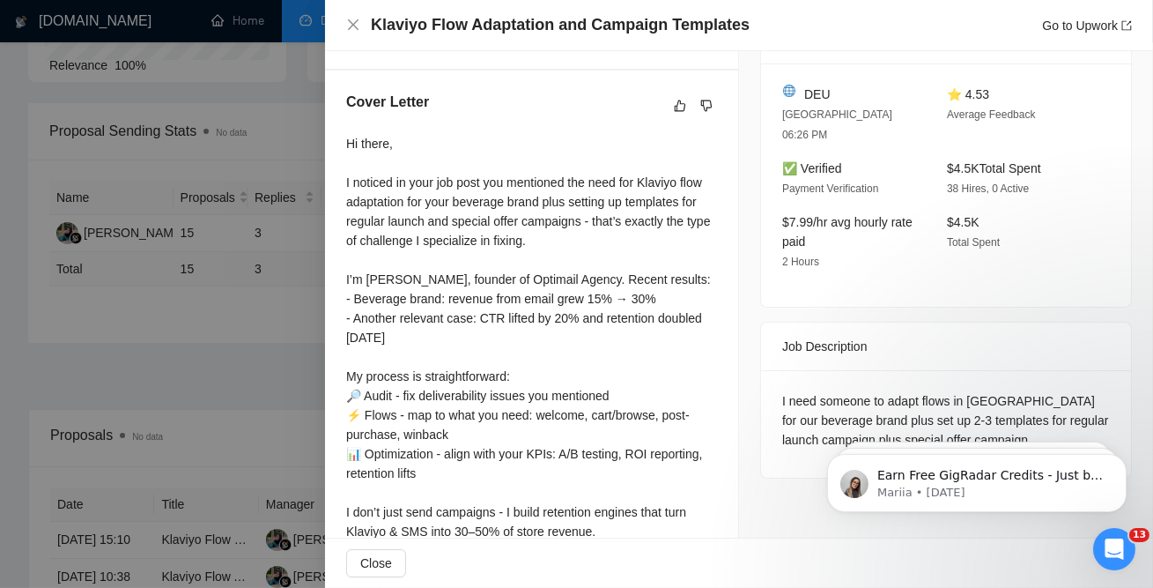
click at [258, 279] on div at bounding box center [576, 294] width 1153 height 588
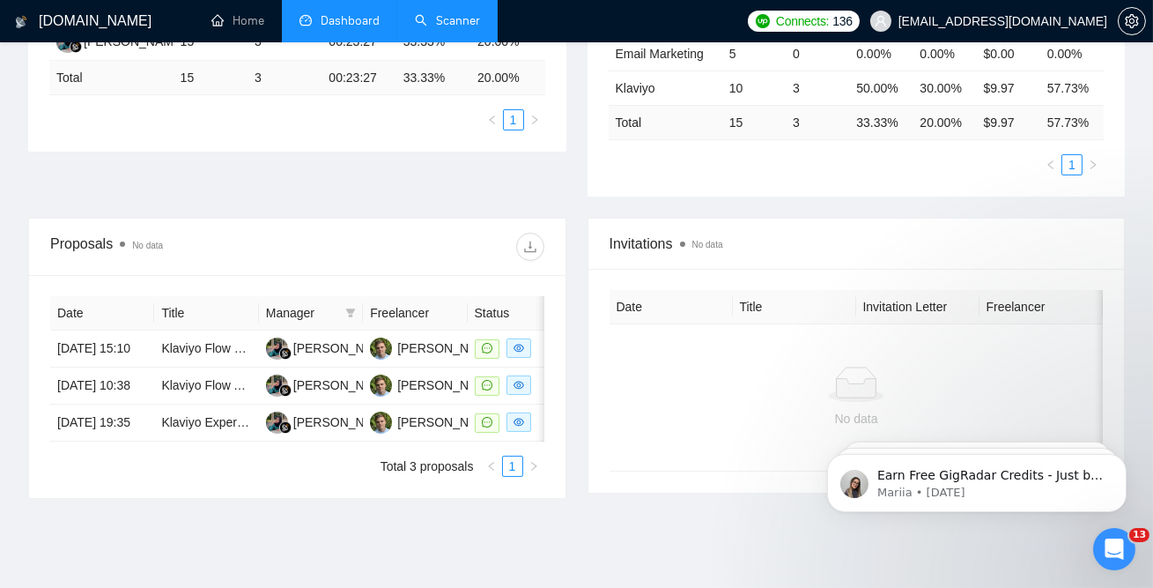
scroll to position [399, 0]
click at [172, 367] on td "Klaviyo Flow Expert" at bounding box center [206, 348] width 104 height 37
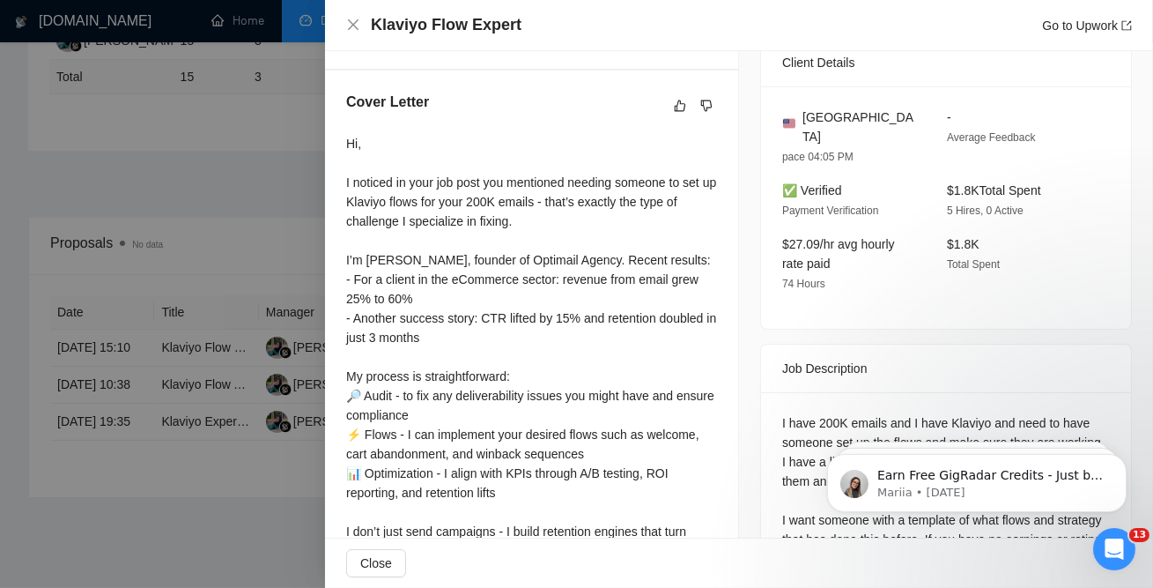
drag, startPoint x: 202, startPoint y: 333, endPoint x: 189, endPoint y: 333, distance: 13.2
click at [189, 333] on div at bounding box center [576, 294] width 1153 height 588
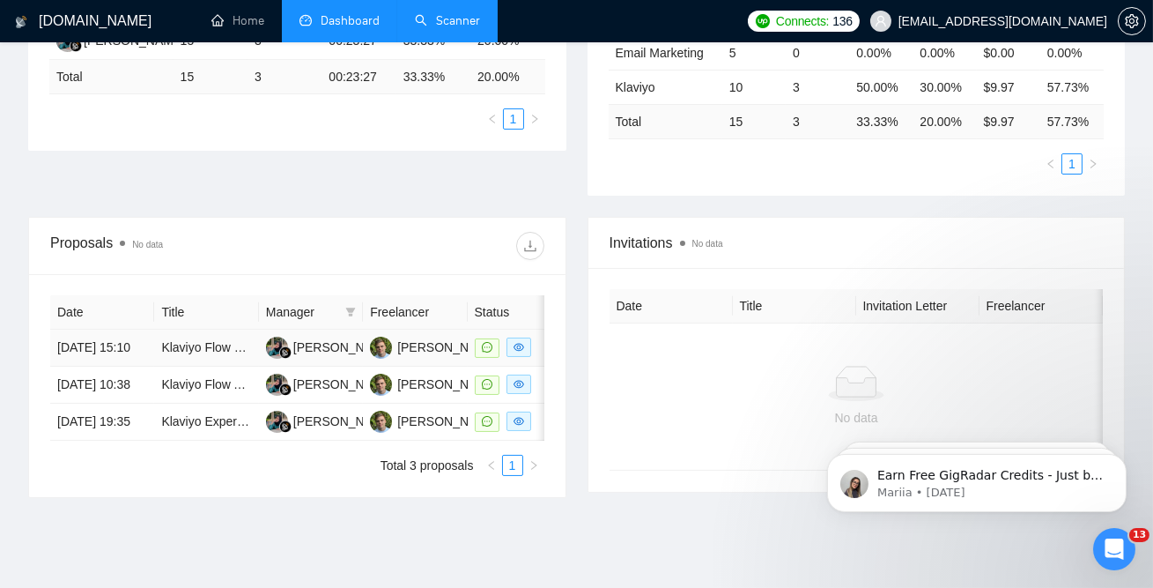
scroll to position [0, 0]
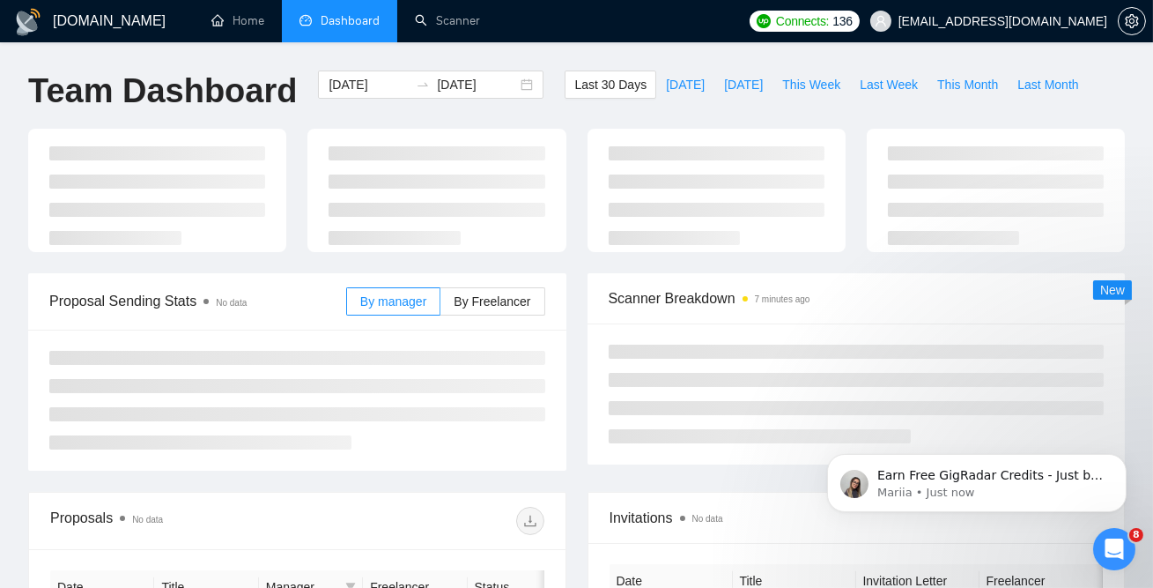
scroll to position [53, 0]
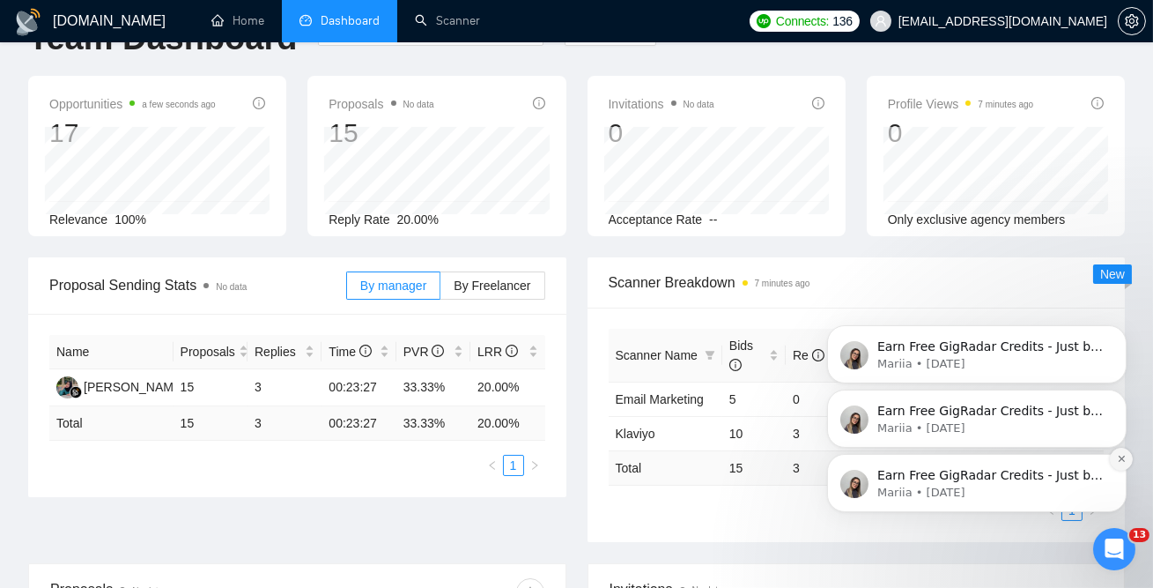
click at [1119, 458] on icon "Dismiss notification" at bounding box center [1120, 458] width 6 height 6
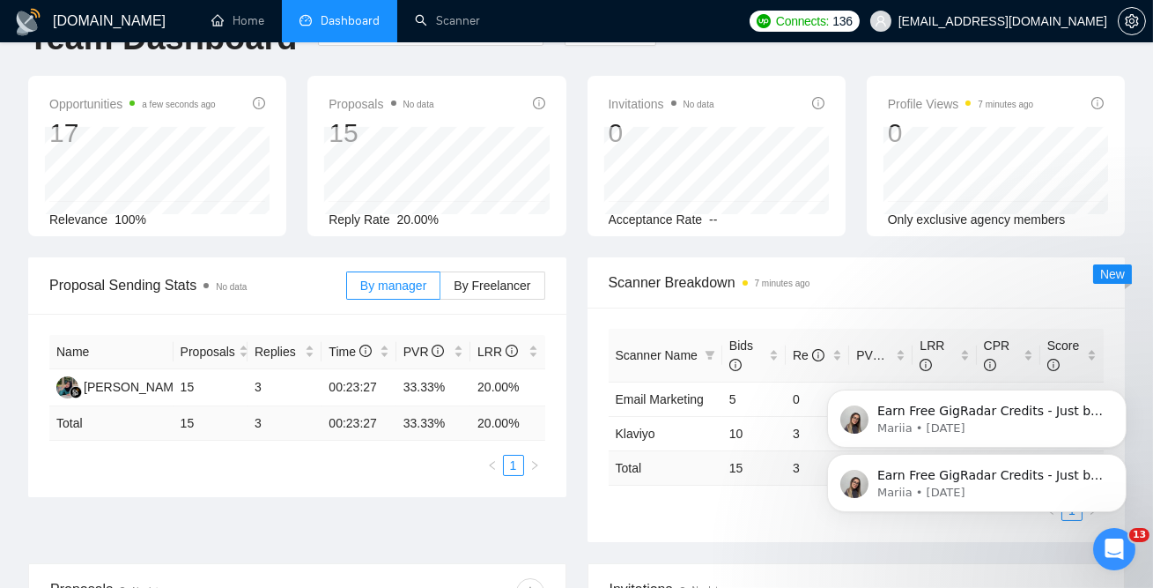
click at [1119, 458] on icon "Dismiss notification" at bounding box center [1121, 459] width 8 height 8
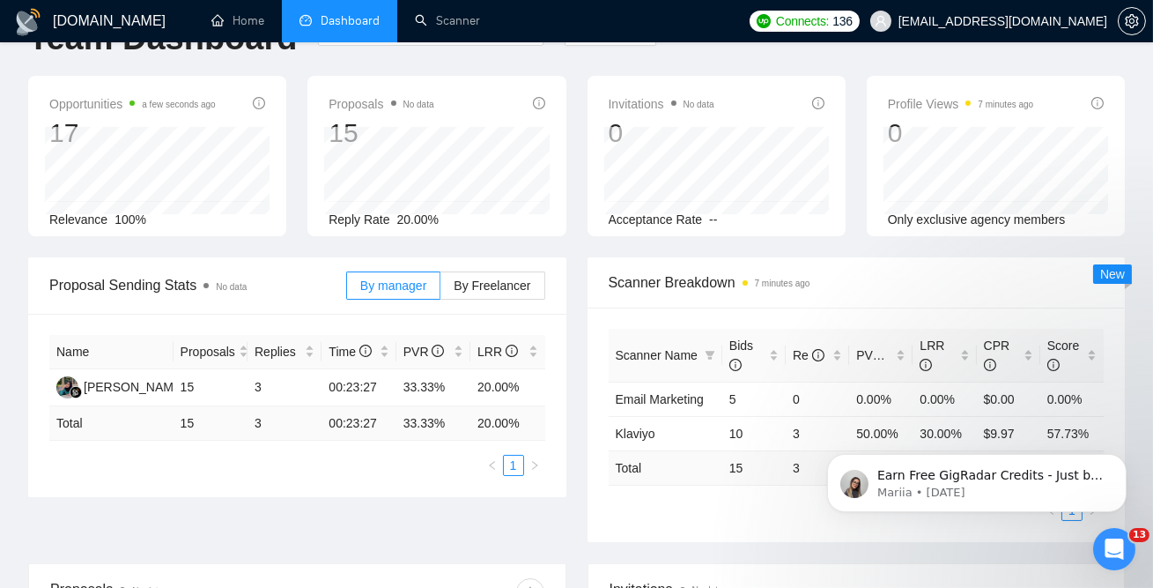
click at [1119, 458] on icon "Dismiss notification" at bounding box center [1121, 459] width 8 height 8
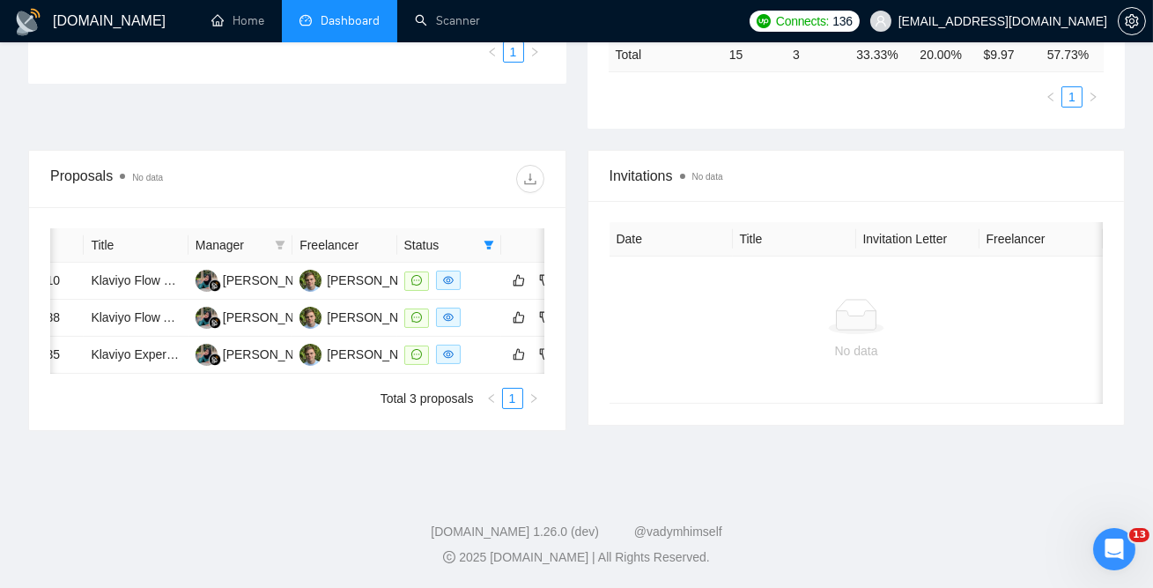
scroll to position [0, 103]
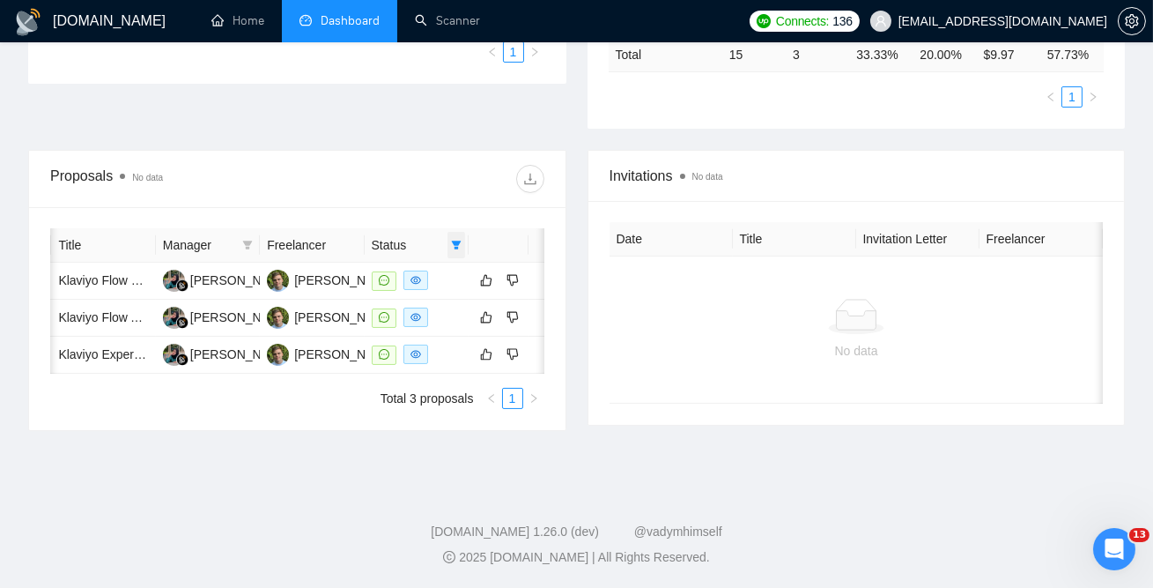
click at [460, 241] on icon "filter" at bounding box center [457, 245] width 10 height 9
click at [418, 296] on span "Sent" at bounding box center [411, 305] width 85 height 19
checkbox input "true"
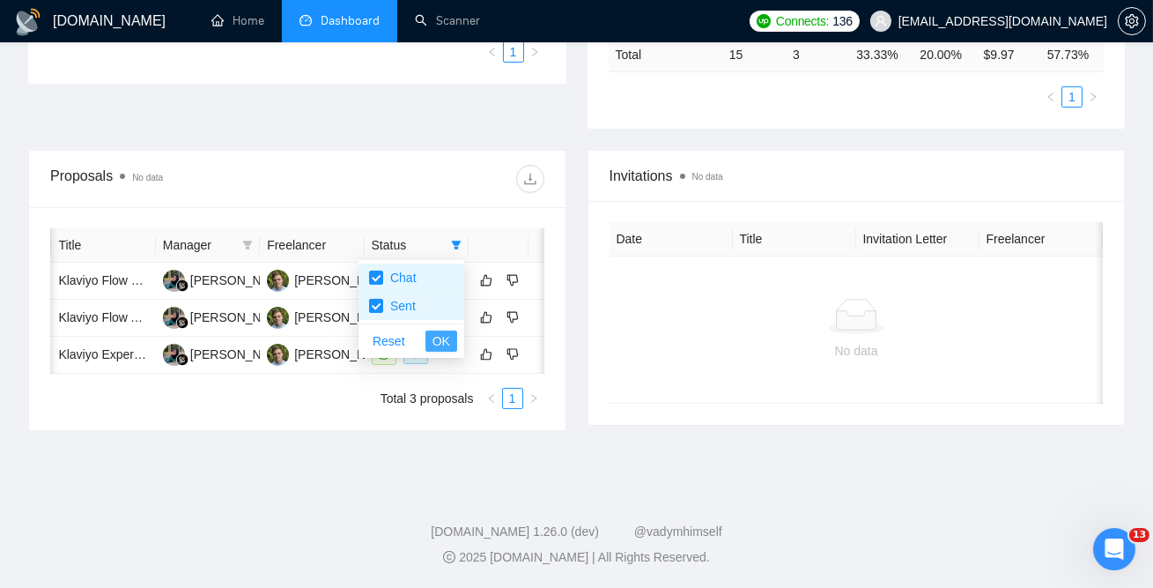
click at [450, 330] on button "OK" at bounding box center [442, 340] width 32 height 21
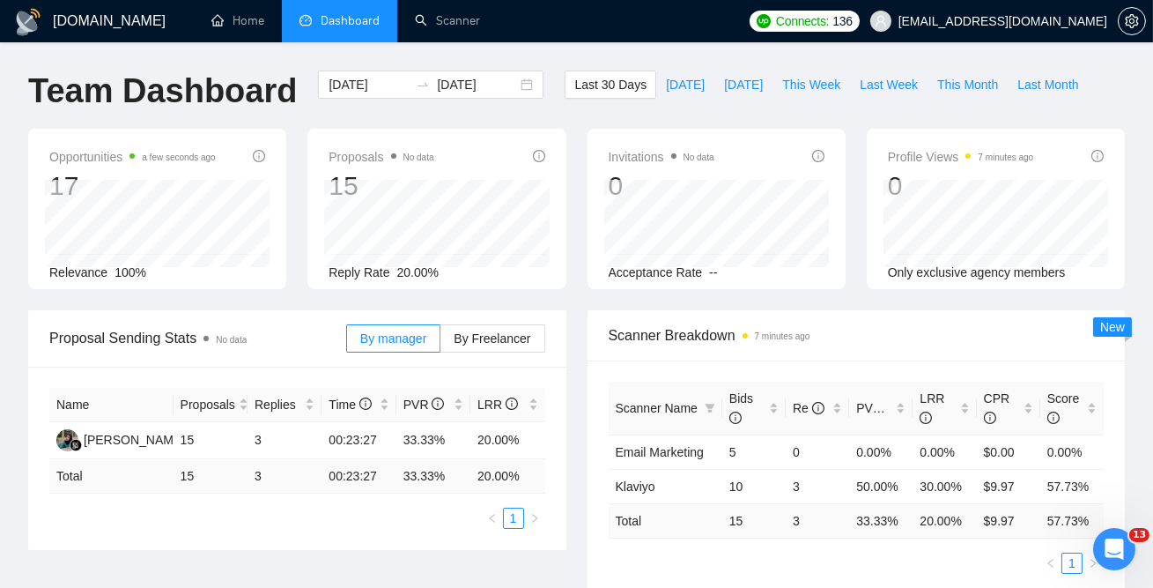
click at [333, 24] on span "Dashboard" at bounding box center [350, 20] width 59 height 15
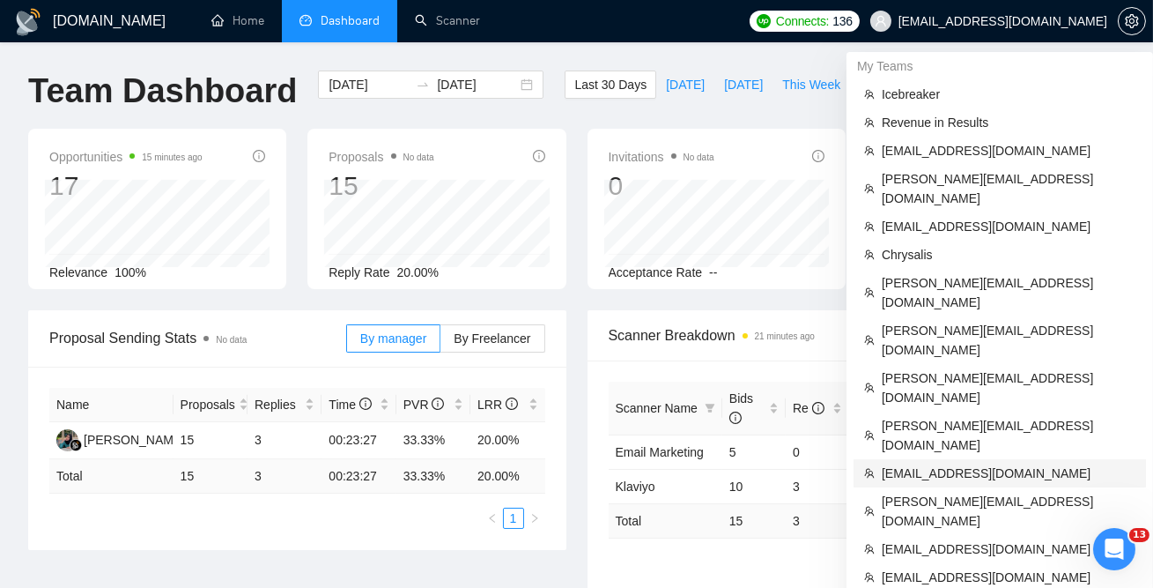
click at [937, 463] on span "[EMAIL_ADDRESS][DOMAIN_NAME]" at bounding box center [1009, 472] width 254 height 19
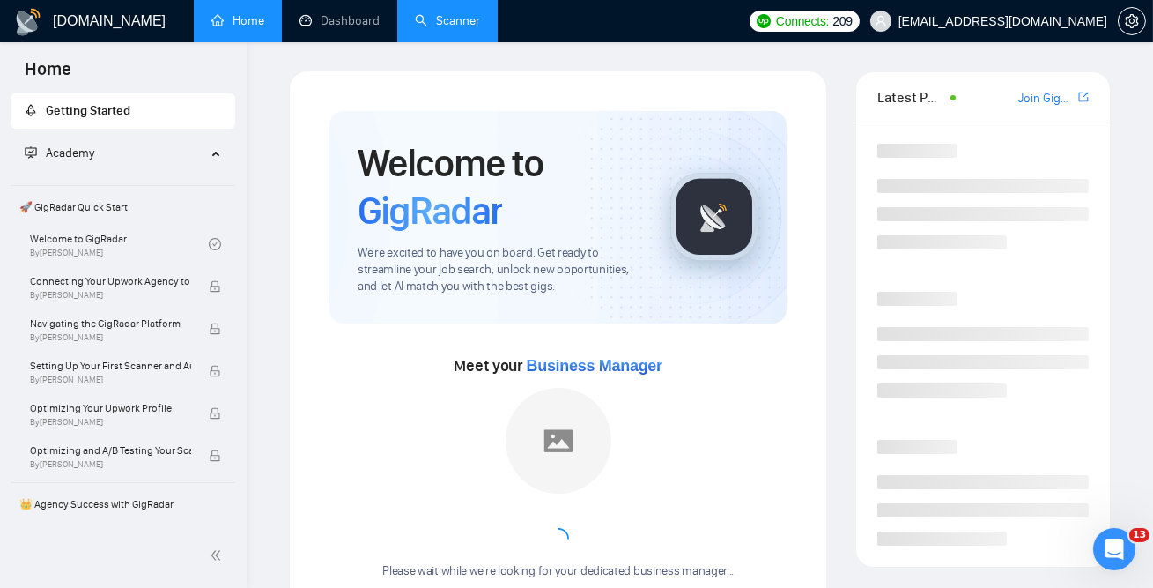
click at [459, 20] on link "Scanner" at bounding box center [447, 20] width 65 height 15
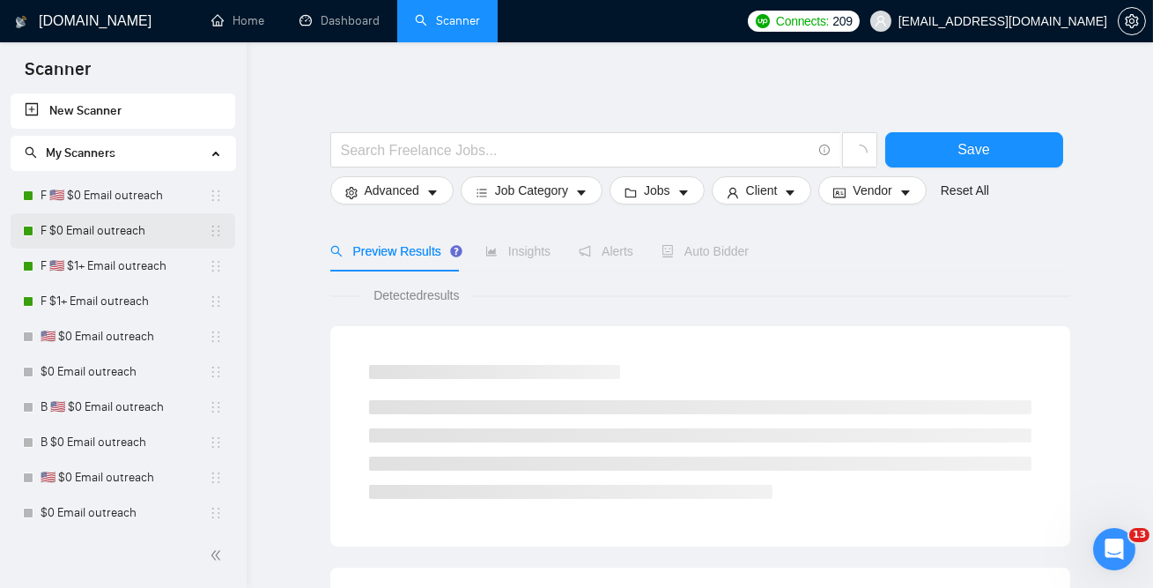
click at [100, 219] on link "F $0 Email outreach" at bounding box center [125, 230] width 168 height 35
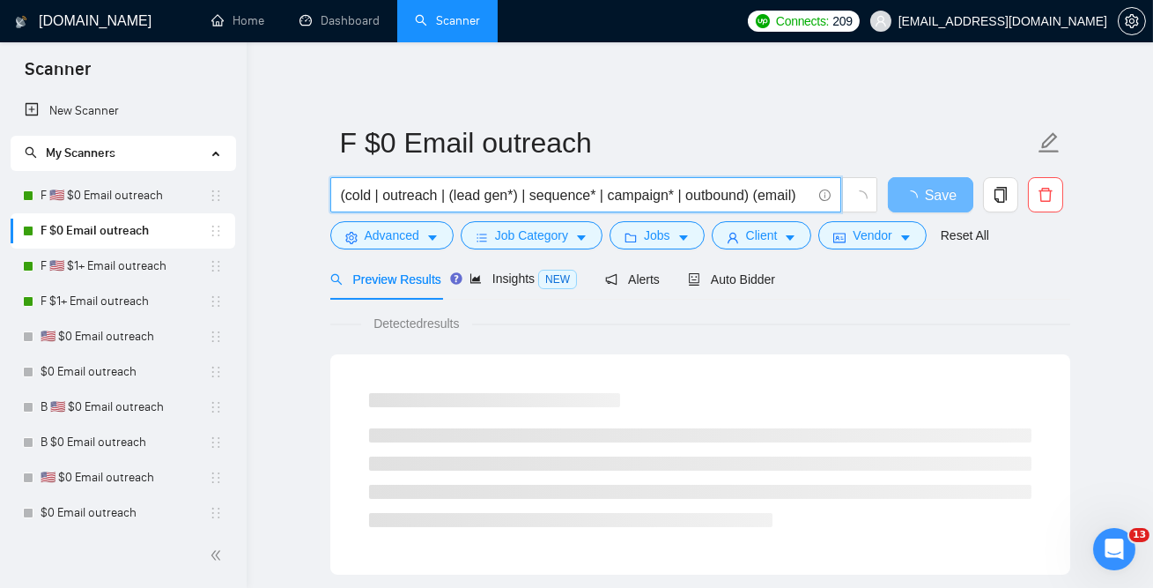
click at [386, 199] on input "(cold | outreach | (lead gen*) | sequence* | campaign* | outbound) (email)" at bounding box center [576, 195] width 470 height 22
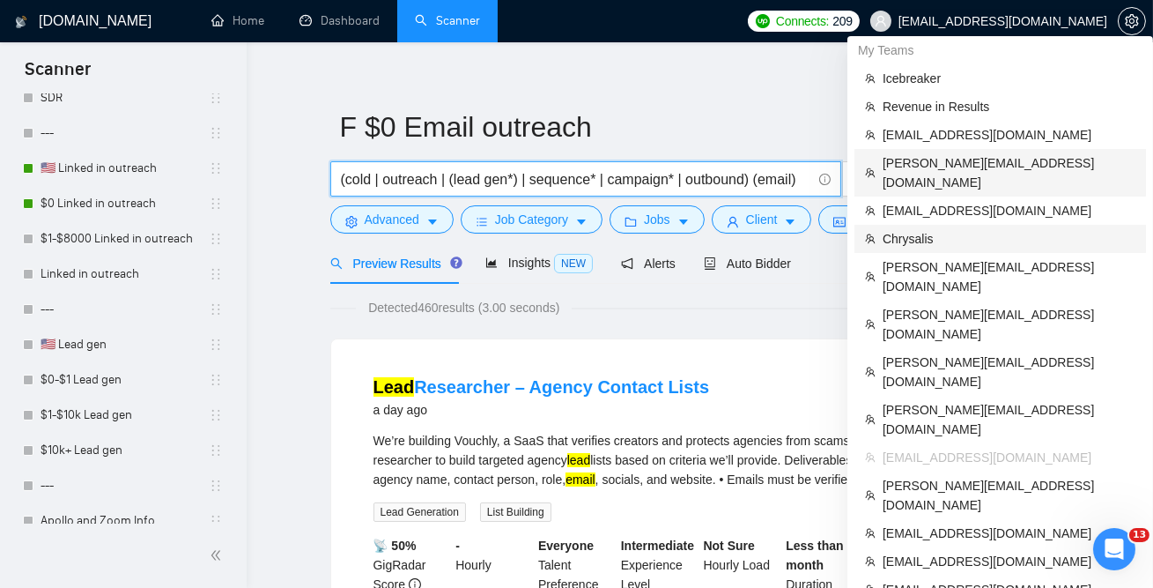
scroll to position [13, 0]
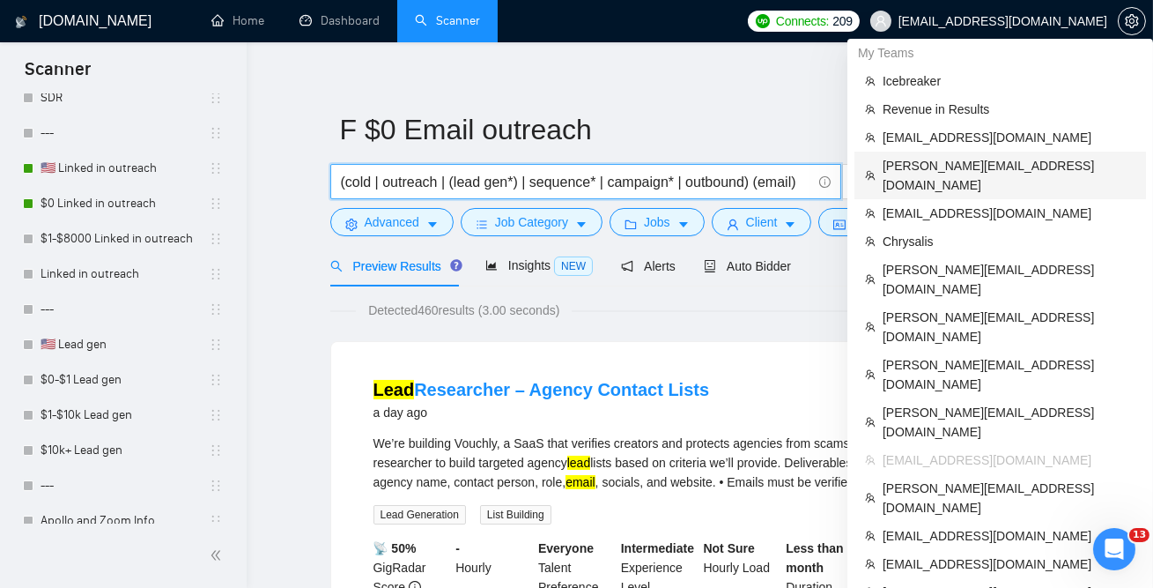
click at [929, 162] on span "[PERSON_NAME][EMAIL_ADDRESS][DOMAIN_NAME]" at bounding box center [1009, 175] width 253 height 39
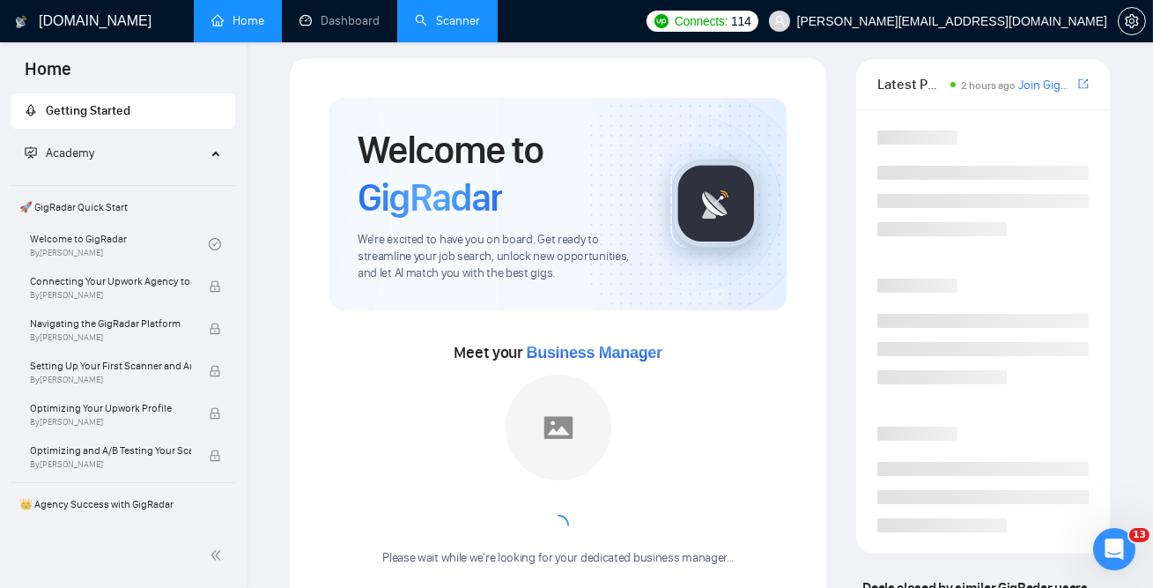
click at [452, 21] on link "Scanner" at bounding box center [447, 20] width 65 height 15
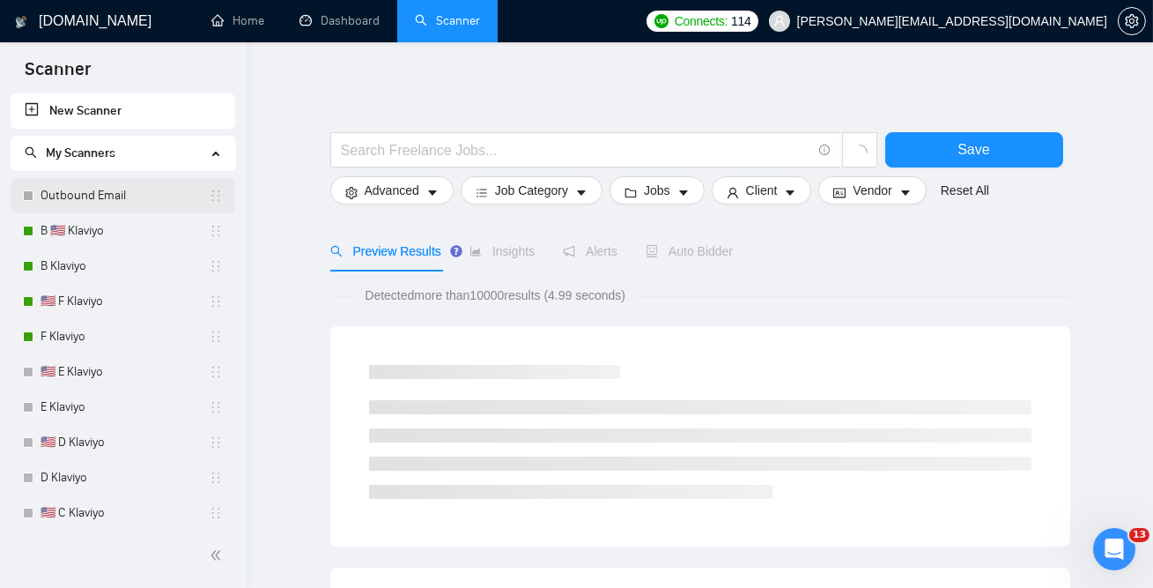
click at [92, 198] on link "Outbound Email" at bounding box center [125, 195] width 168 height 35
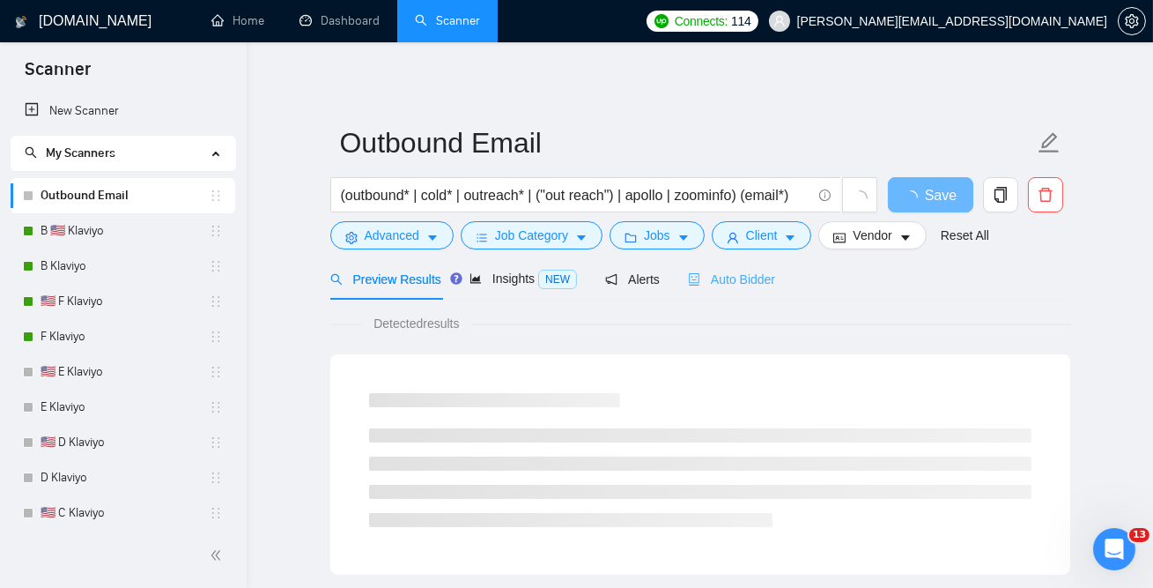
click at [725, 292] on div "Auto Bidder" at bounding box center [731, 278] width 87 height 41
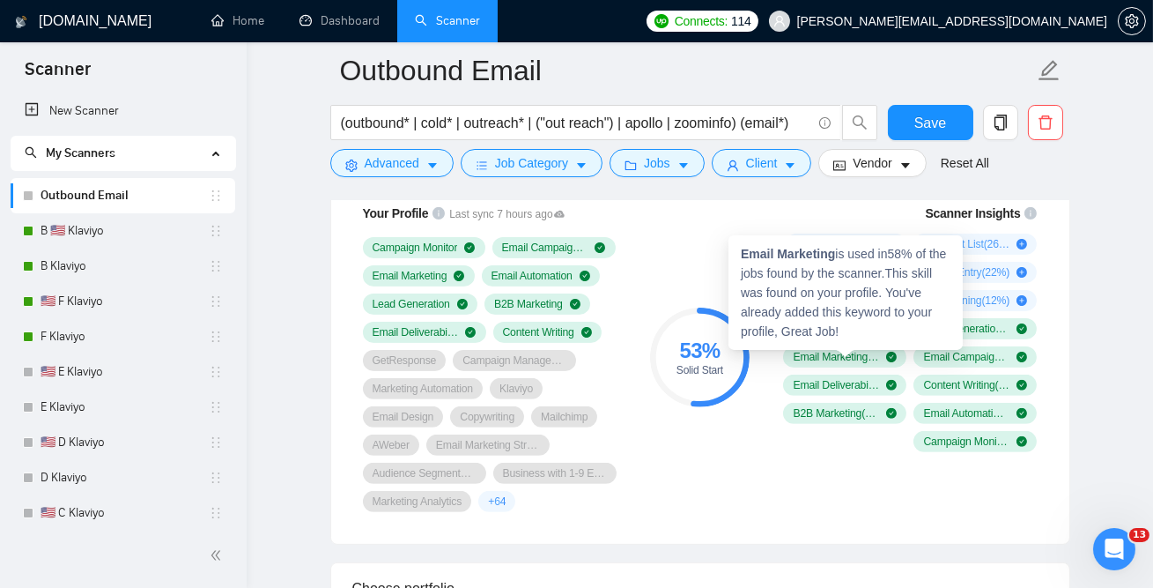
scroll to position [1210, 0]
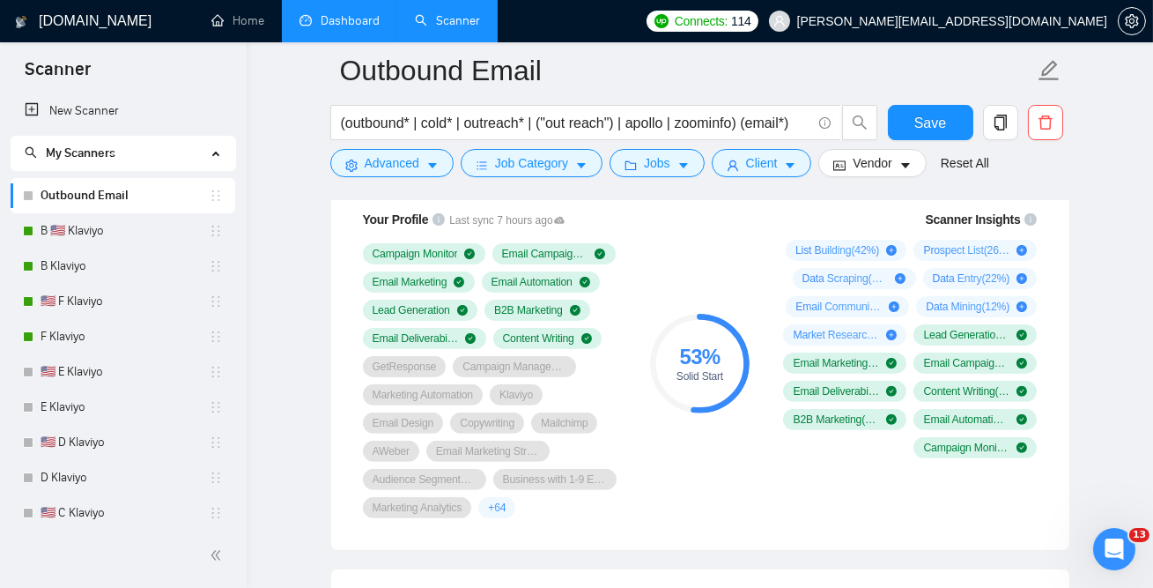
click at [343, 28] on link "Dashboard" at bounding box center [340, 20] width 80 height 15
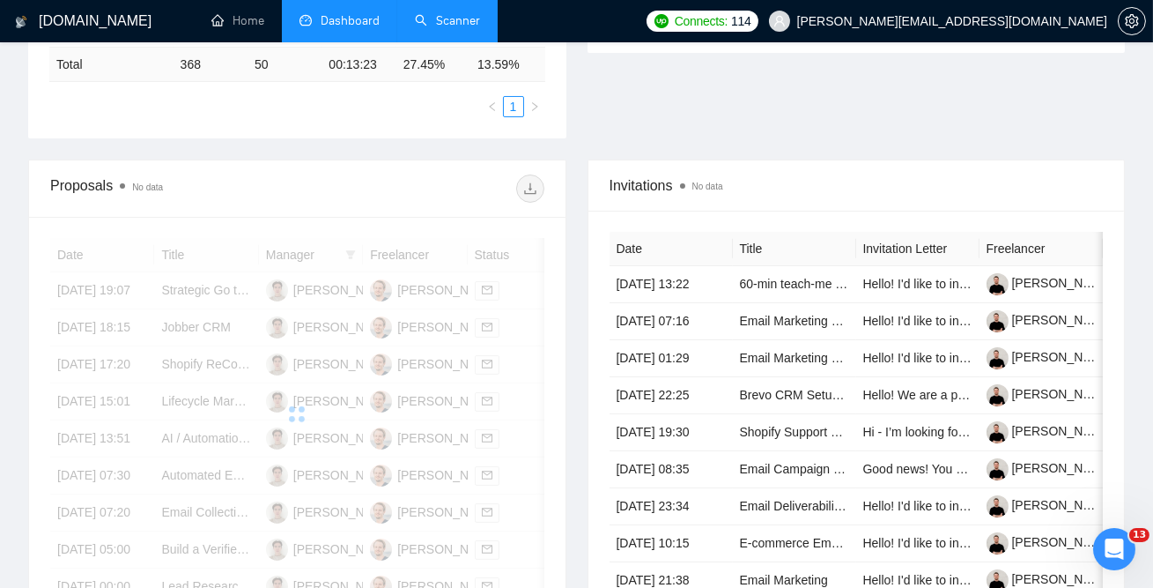
scroll to position [485, 0]
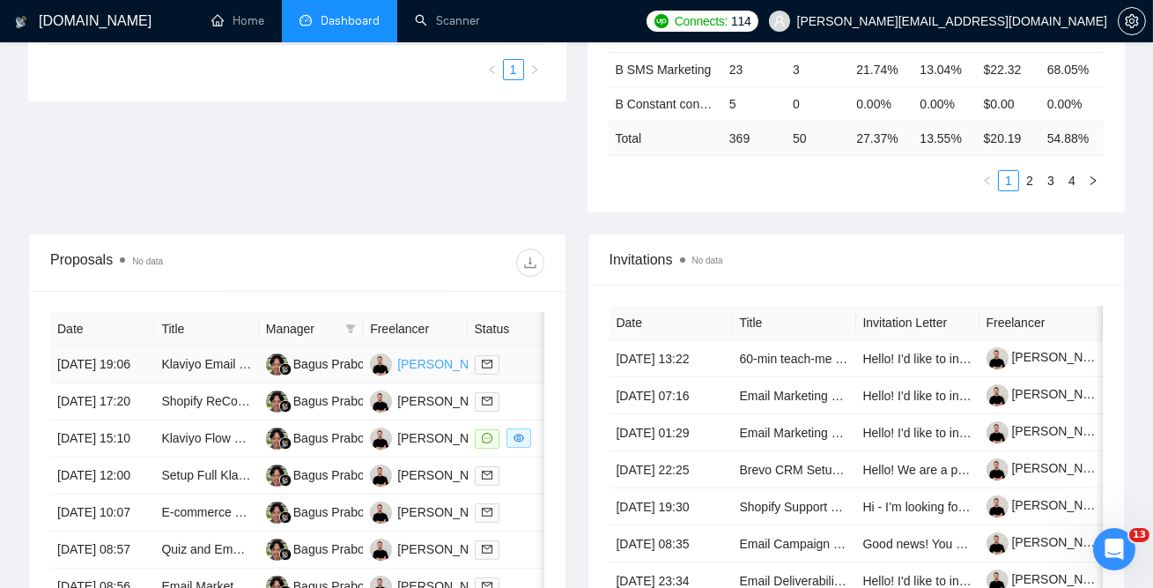
click at [419, 369] on div "[PERSON_NAME]" at bounding box center [447, 363] width 101 height 19
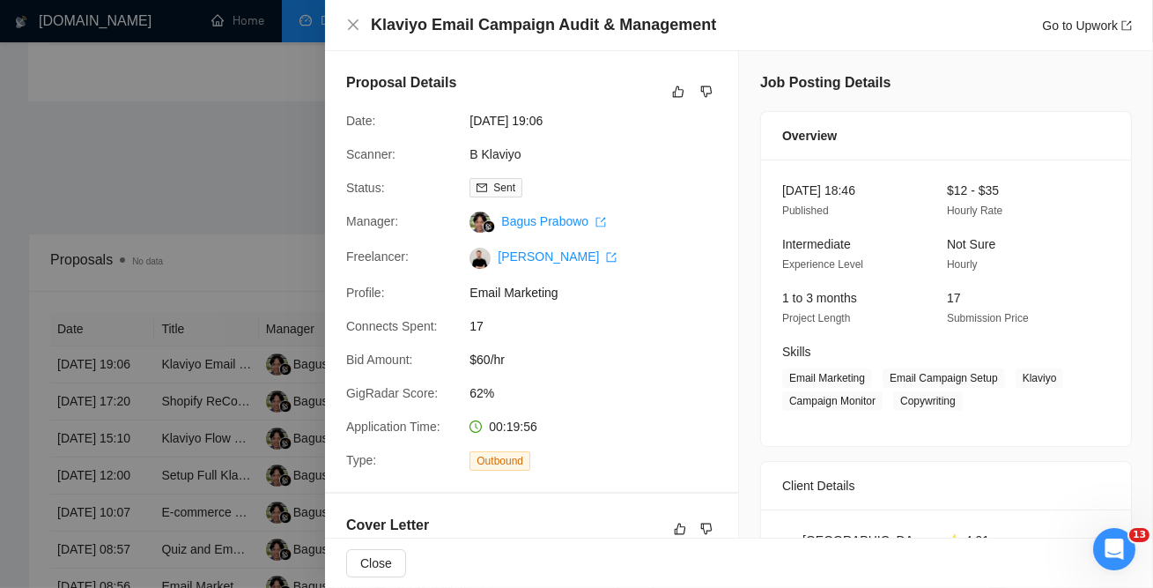
click at [197, 258] on div at bounding box center [576, 294] width 1153 height 588
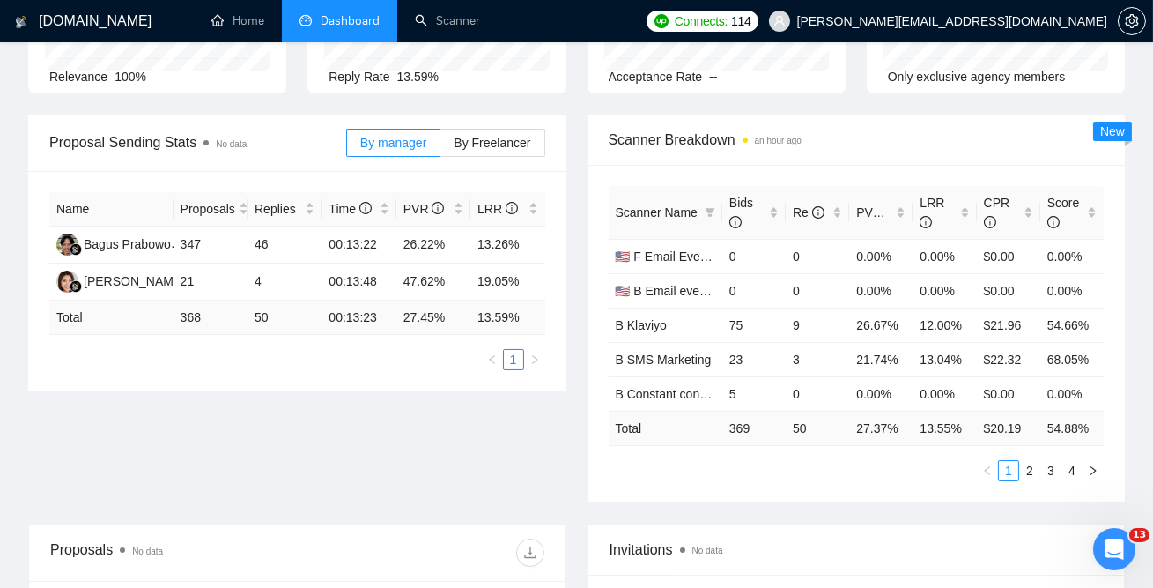
scroll to position [89, 0]
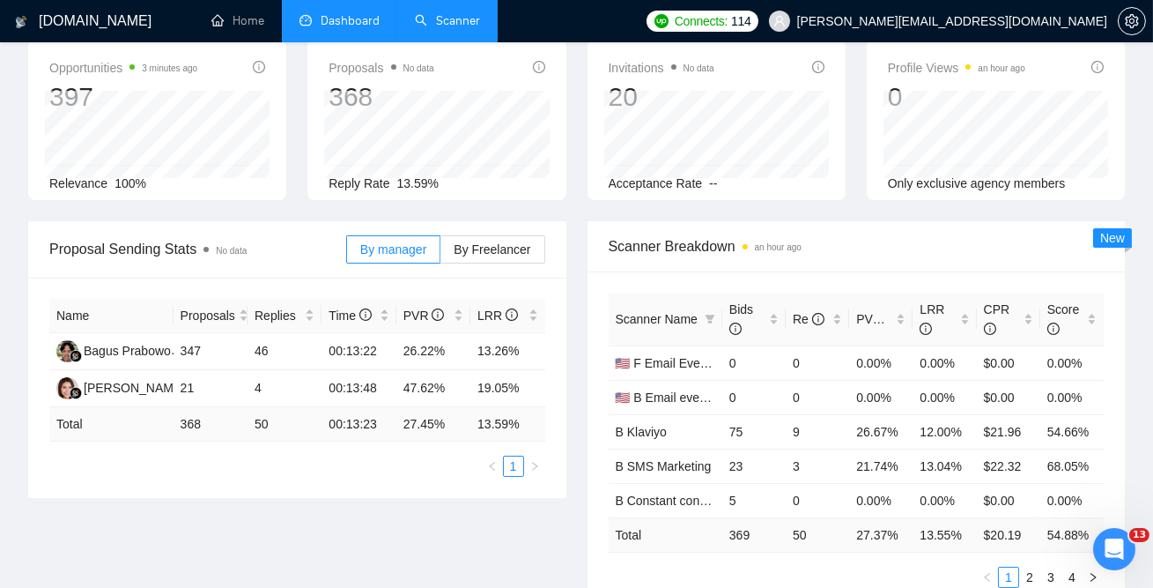
click at [466, 20] on link "Scanner" at bounding box center [447, 20] width 65 height 15
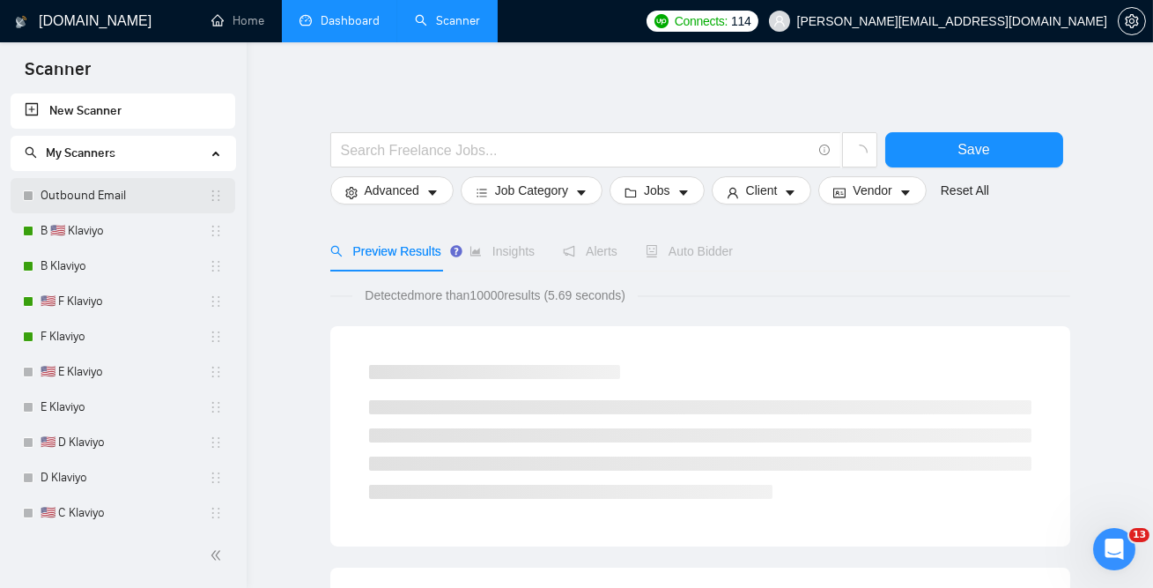
click at [100, 187] on link "Outbound Email" at bounding box center [125, 195] width 168 height 35
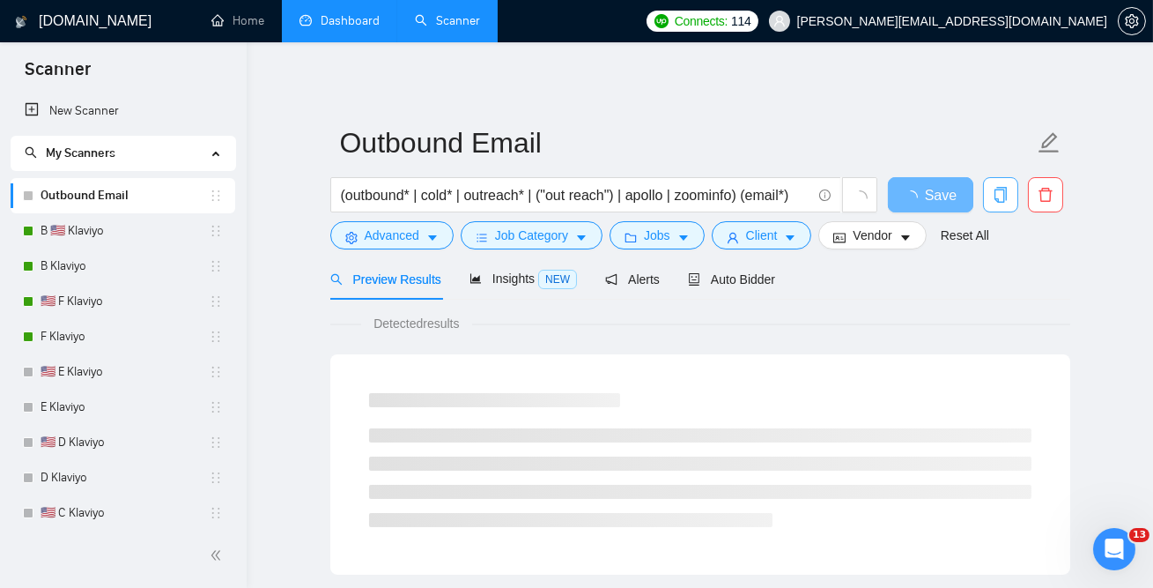
click at [1000, 194] on icon "copy" at bounding box center [1001, 195] width 16 height 16
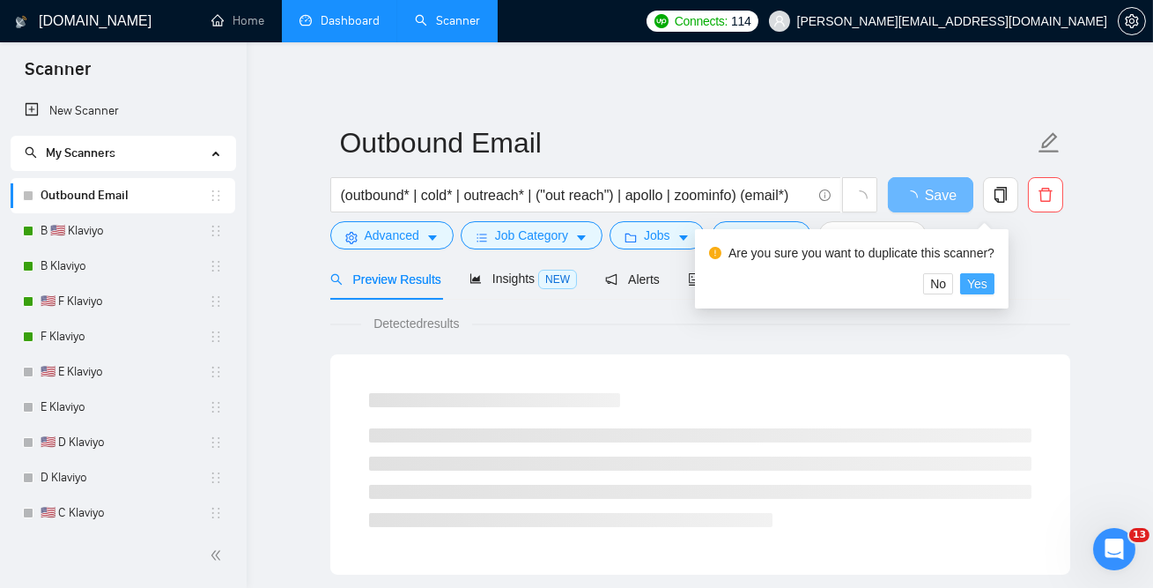
click at [988, 281] on span "Yes" at bounding box center [977, 283] width 20 height 19
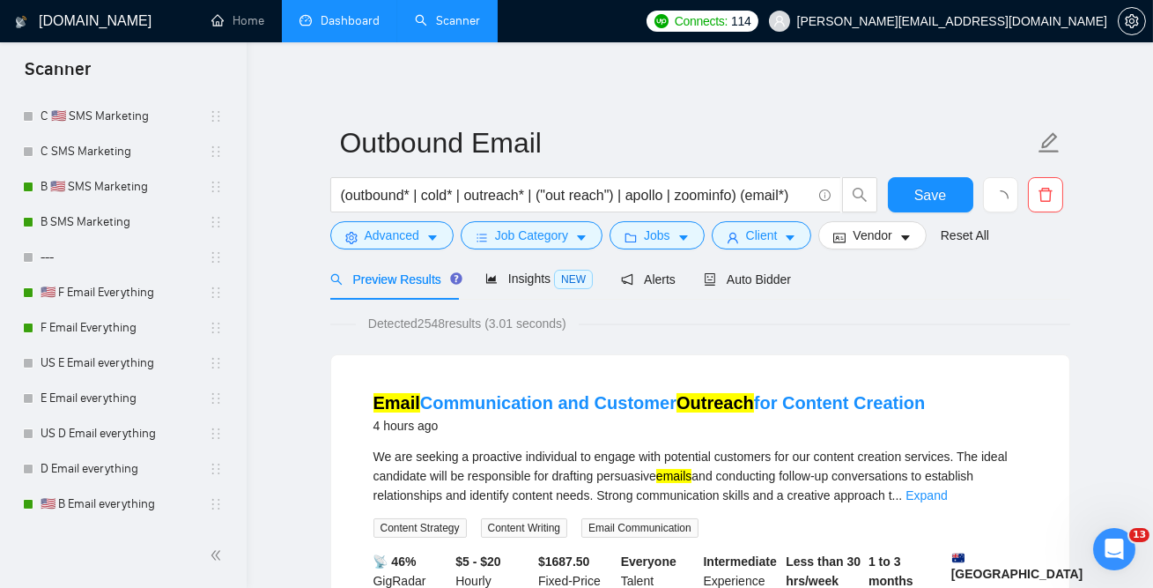
scroll to position [1839, 0]
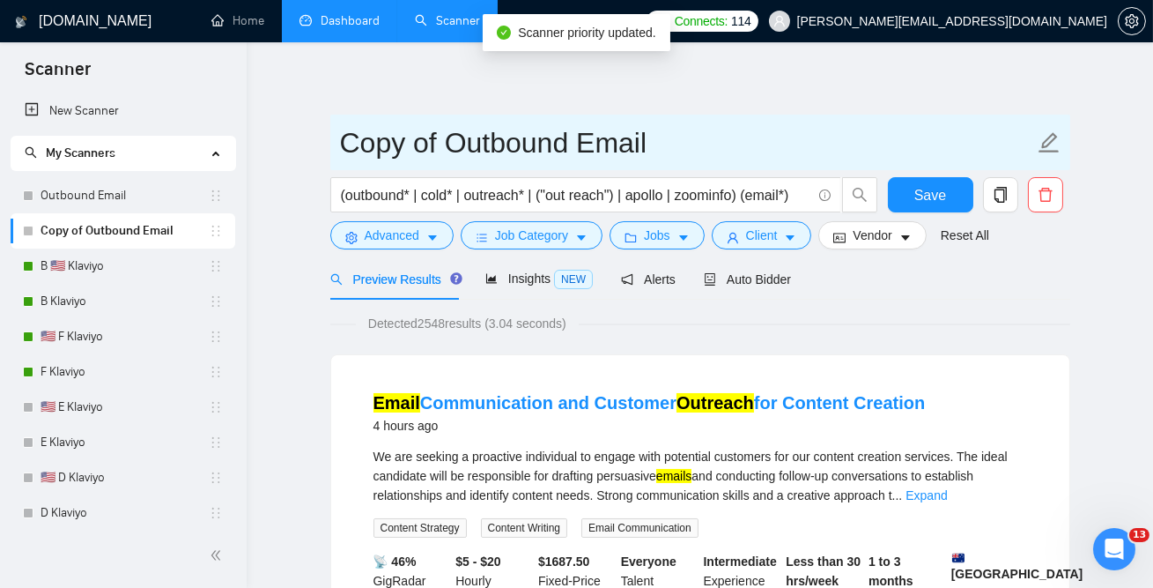
click at [494, 166] on span "Copy of Outbound Email" at bounding box center [700, 143] width 740 height 56
click at [471, 144] on input "Copy of Outbound Email" at bounding box center [687, 143] width 694 height 44
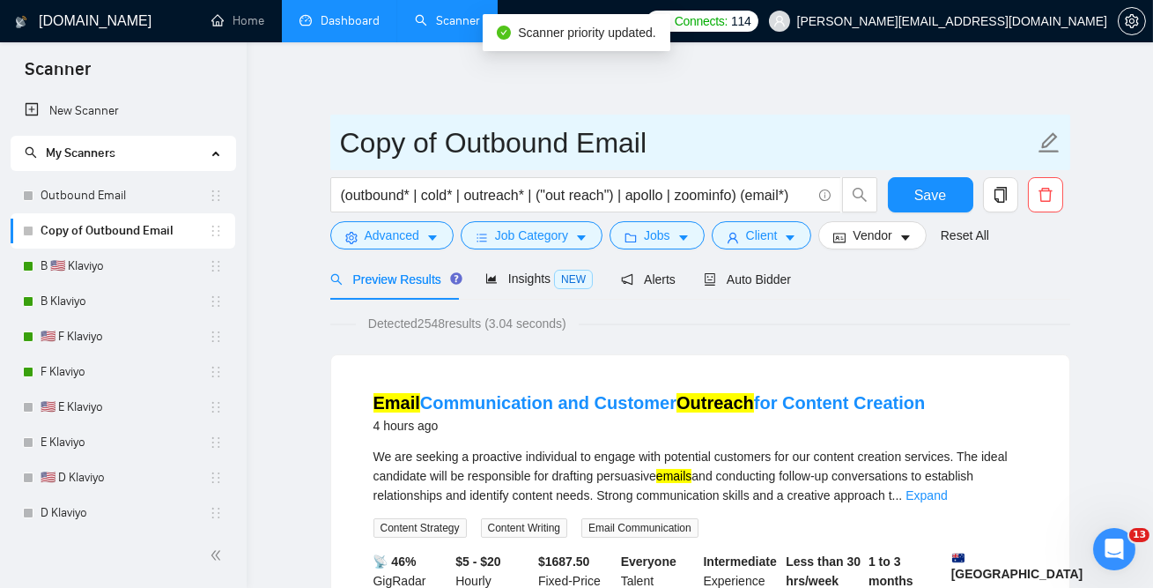
click at [471, 144] on input "Copy of Outbound Email" at bounding box center [687, 143] width 694 height 44
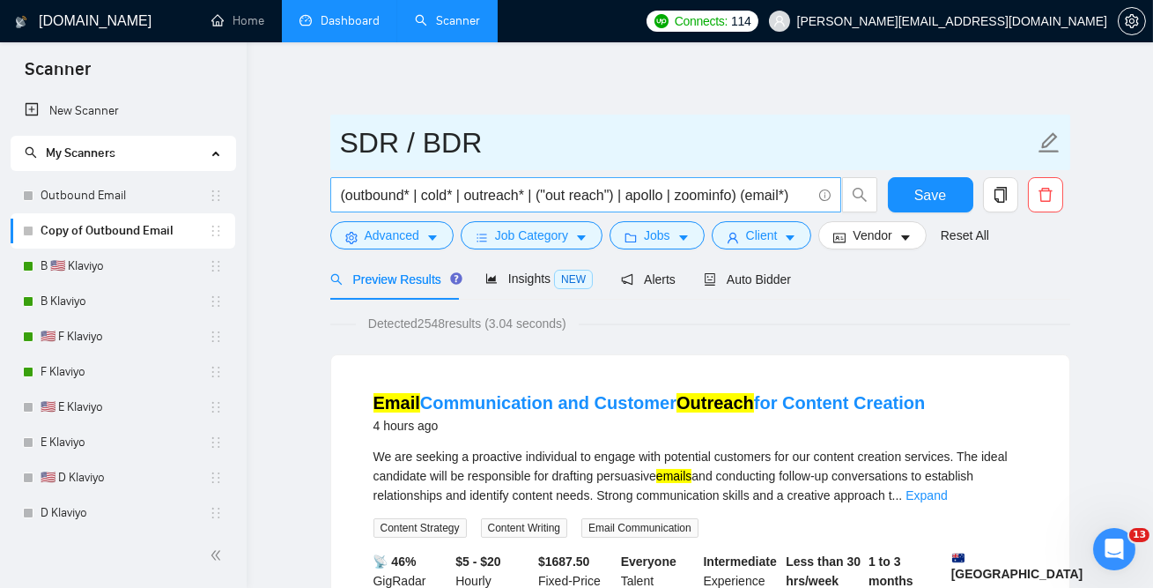
type input "SDR / BDR"
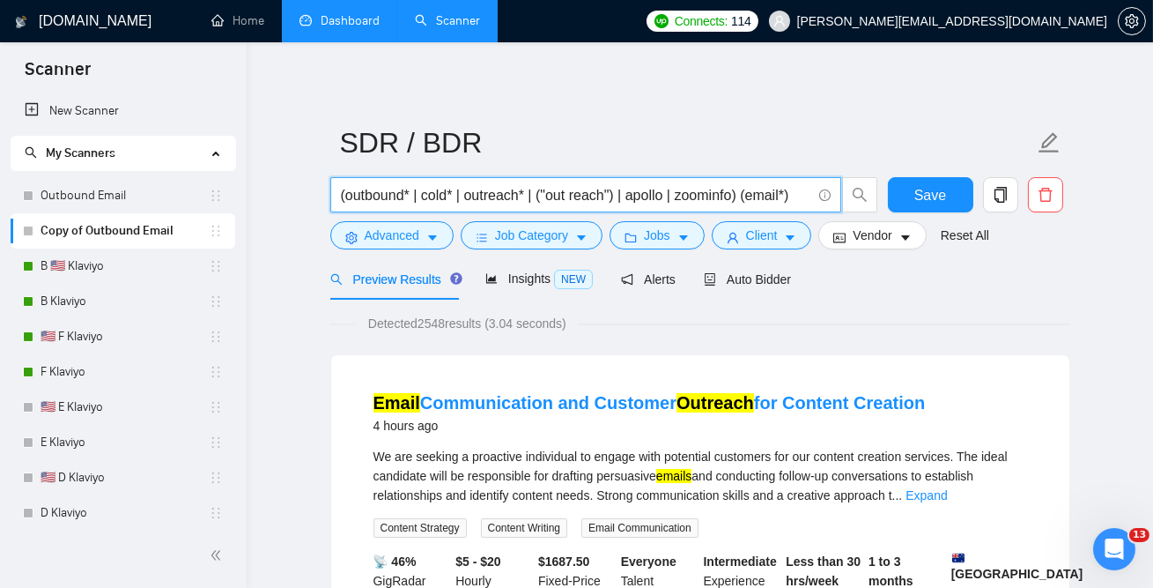
click at [436, 199] on input "(outbound* | cold* | outreach* | ("out reach") | apollo | zoominfo) (email*)" at bounding box center [576, 195] width 470 height 22
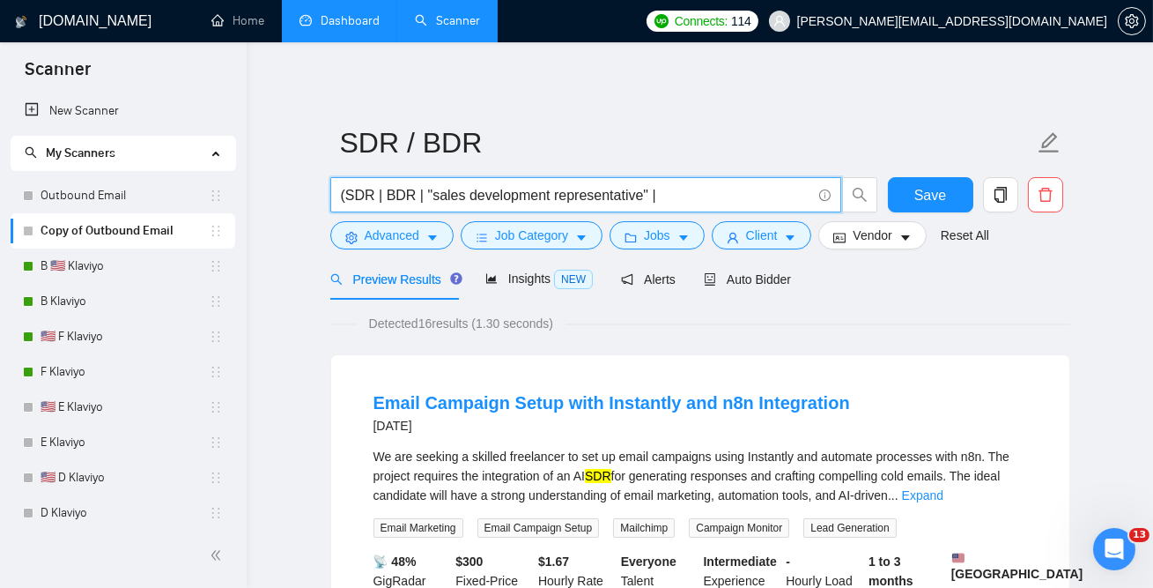
click at [425, 195] on input "(SDR | BDR | "sales development representative" |" at bounding box center [576, 195] width 470 height 22
click at [670, 197] on input "(SDR | BDR | "sales development representative" |" at bounding box center [576, 195] width 470 height 22
drag, startPoint x: 421, startPoint y: 198, endPoint x: 649, endPoint y: 196, distance: 228.2
click at [649, 196] on input "(SDR | BDR | "sales development representative" |" at bounding box center [576, 195] width 470 height 22
click at [698, 195] on input "(SDR | BDR | "sales development representative" |" at bounding box center [576, 195] width 470 height 22
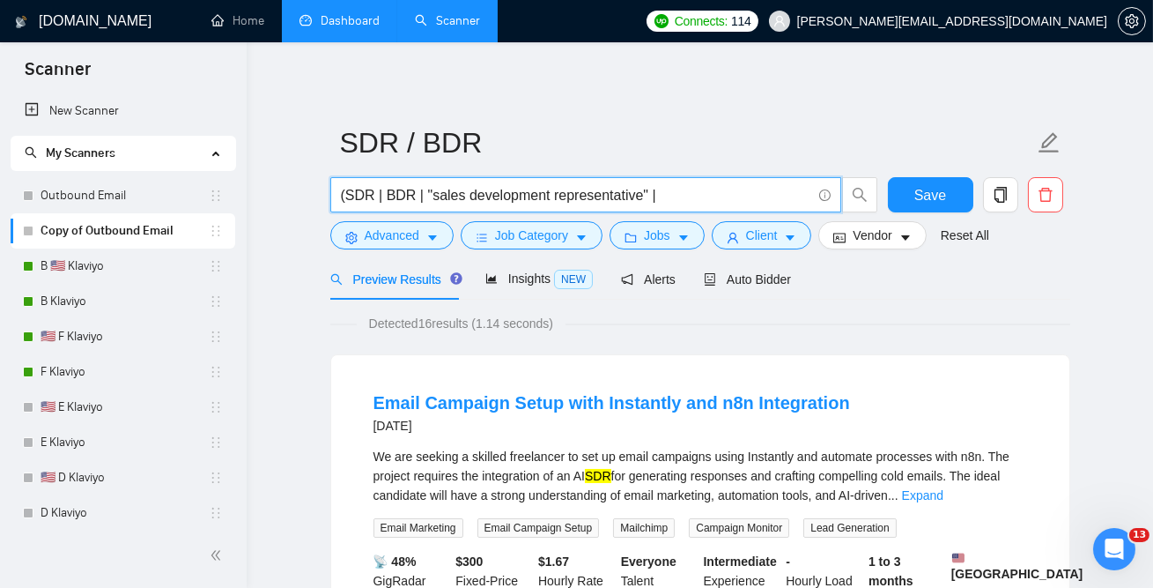
paste input ""sales development representative""
click at [590, 192] on input "(SDR | BDR | "sales development representative" | "sales development representa…" at bounding box center [576, 195] width 470 height 22
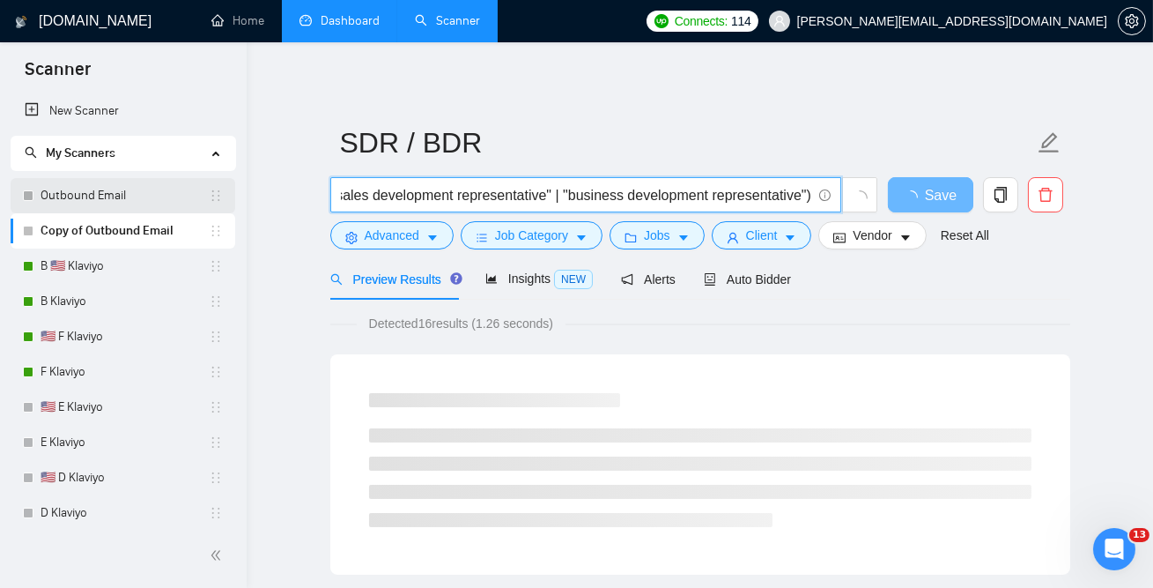
scroll to position [0, 0]
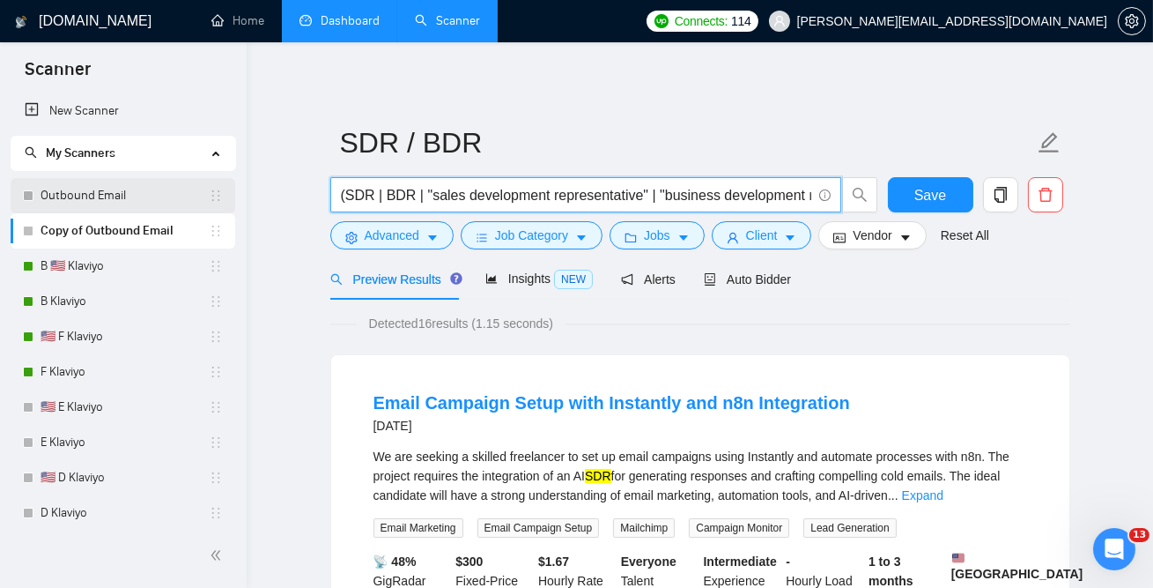
drag, startPoint x: 722, startPoint y: 192, endPoint x: 118, endPoint y: 177, distance: 604.6
type input "(SDR | BDR | "sales development representative" | "business development represe…"
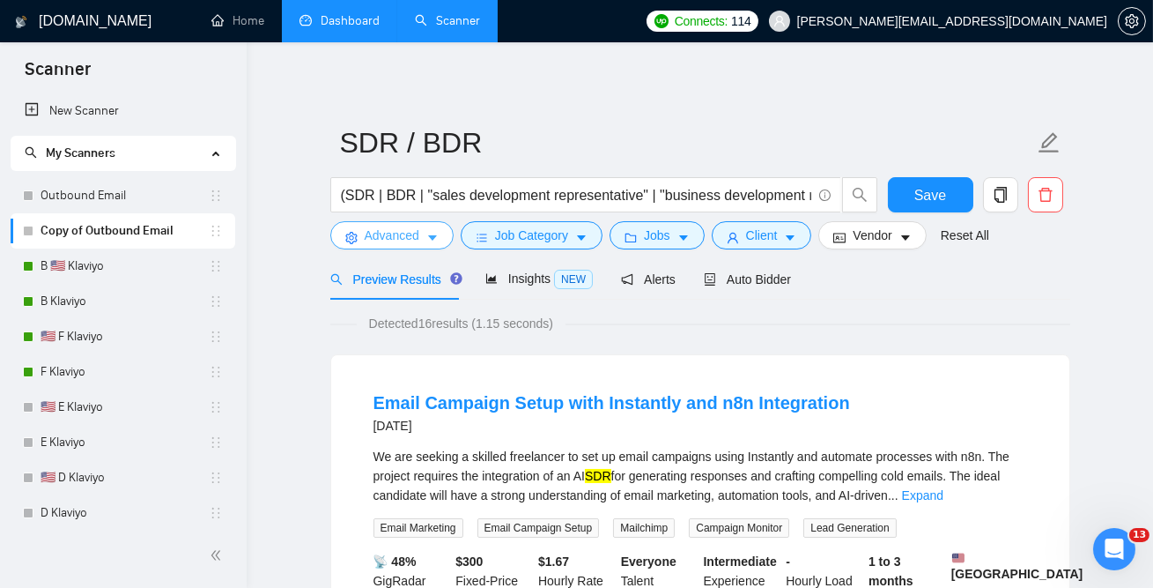
click at [401, 229] on span "Advanced" at bounding box center [392, 235] width 55 height 19
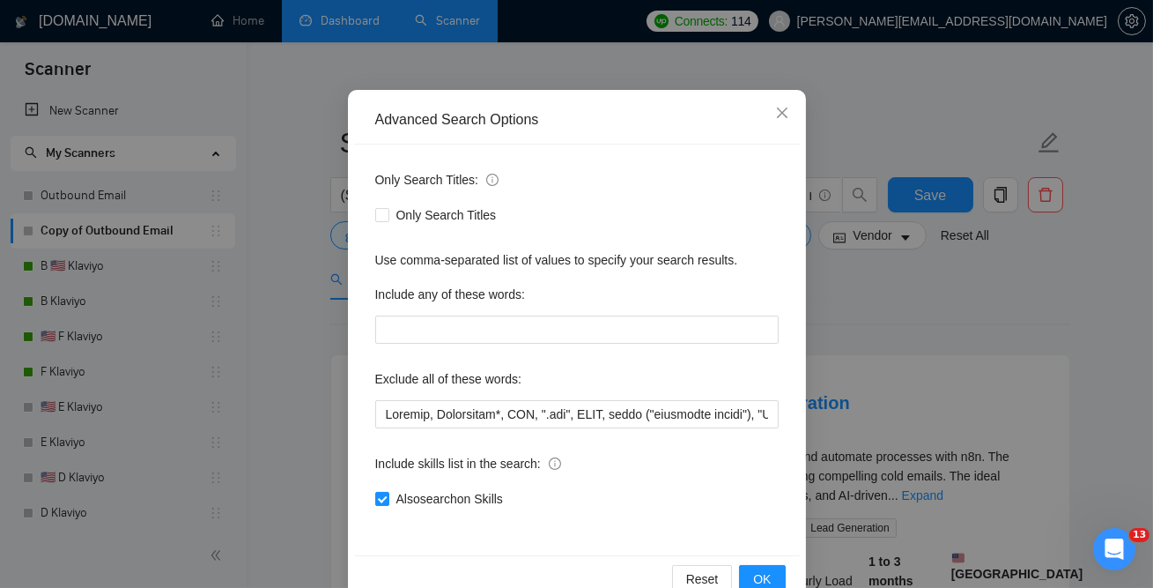
scroll to position [114, 0]
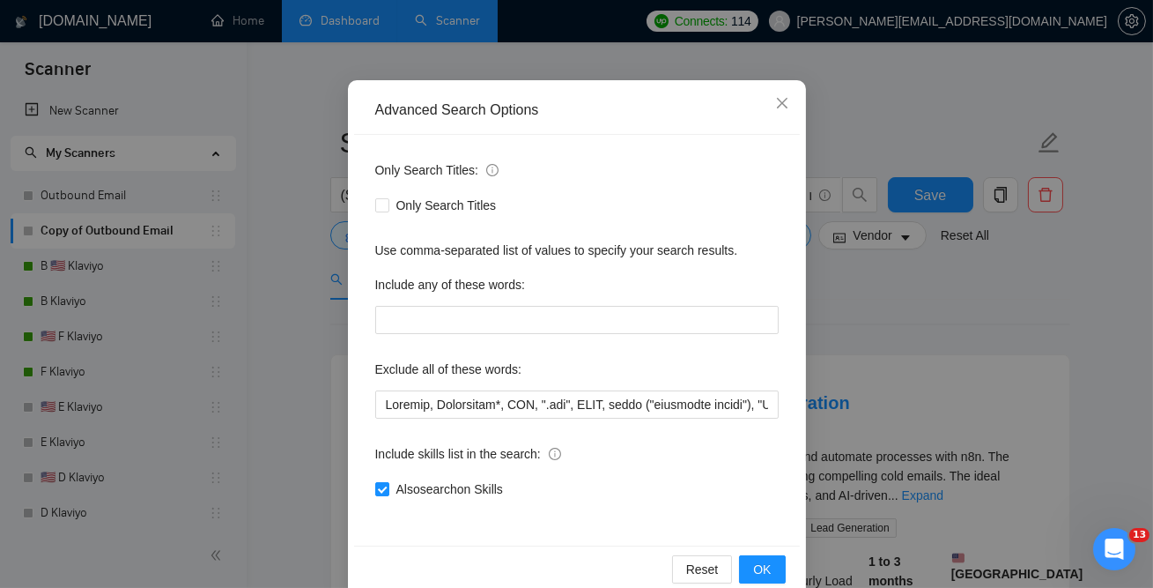
click at [892, 344] on div "Advanced Search Options Only Search Titles: Only Search Titles Use comma-separa…" at bounding box center [576, 294] width 1153 height 588
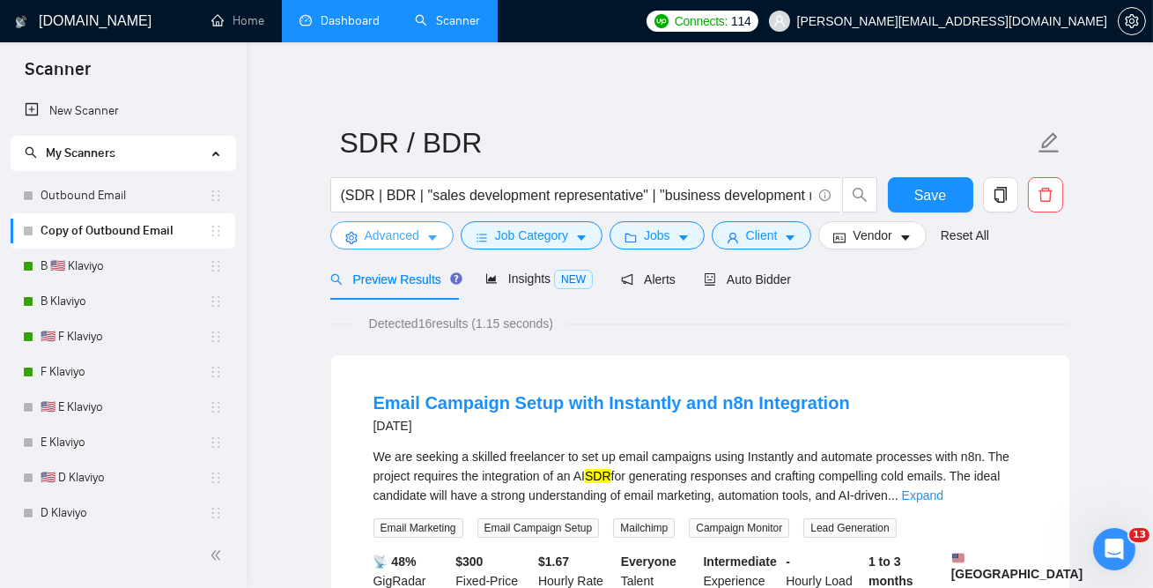
scroll to position [0, 0]
click at [855, 235] on button "Vendor" at bounding box center [871, 235] width 107 height 28
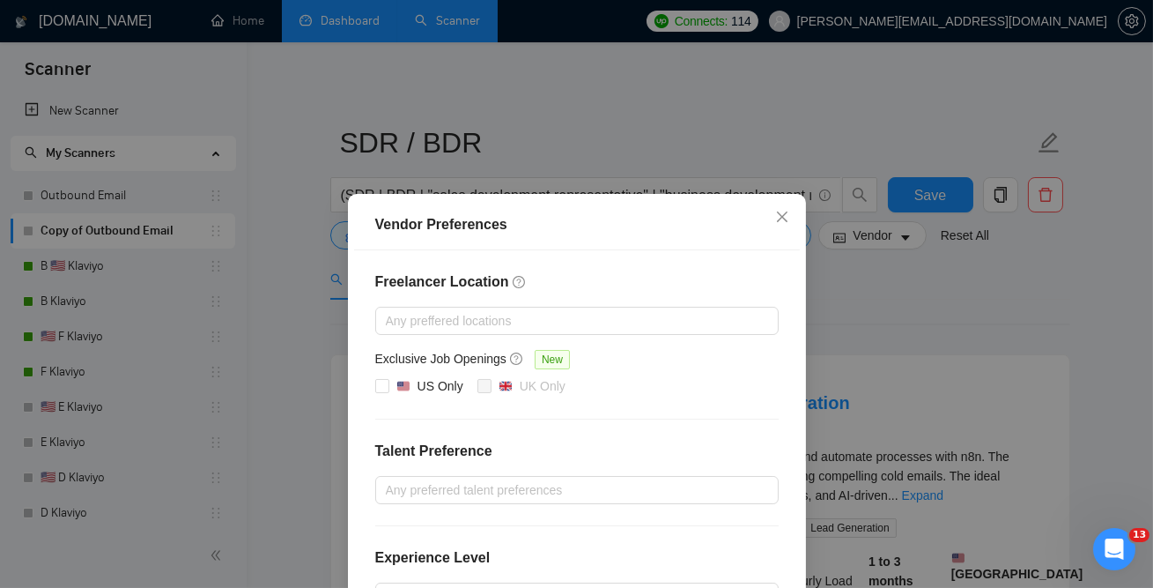
click at [854, 318] on div "Vendor Preferences Freelancer Location Any preffered locations Exclusive Job Op…" at bounding box center [576, 294] width 1153 height 588
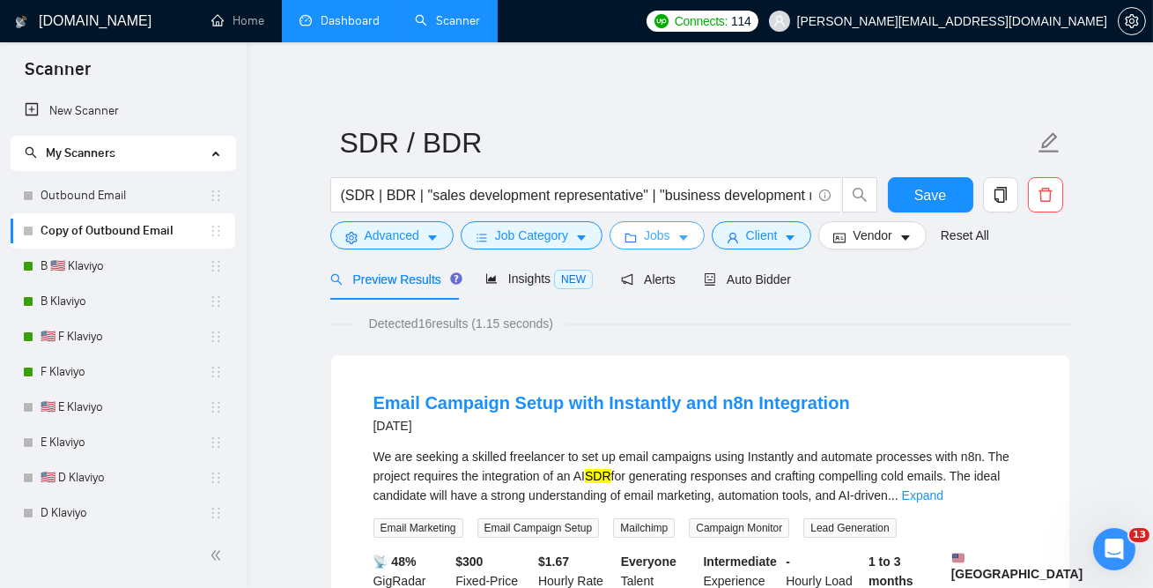
click at [670, 233] on span "Jobs" at bounding box center [657, 235] width 26 height 19
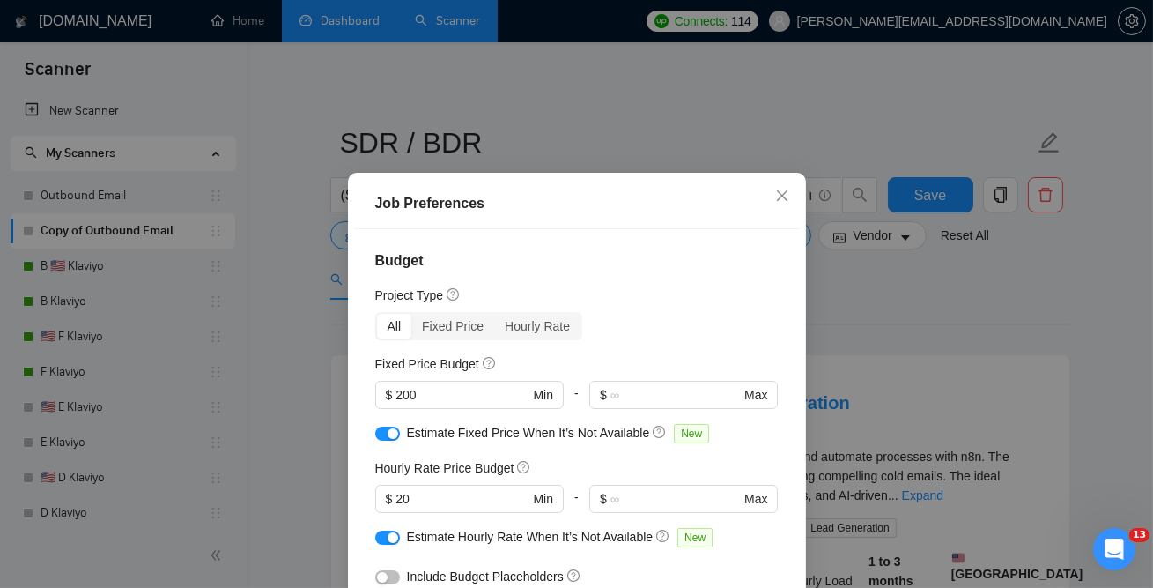
click at [957, 357] on div "Job Preferences Budget Project Type All Fixed Price Hourly Rate Fixed Price Bud…" at bounding box center [576, 294] width 1153 height 588
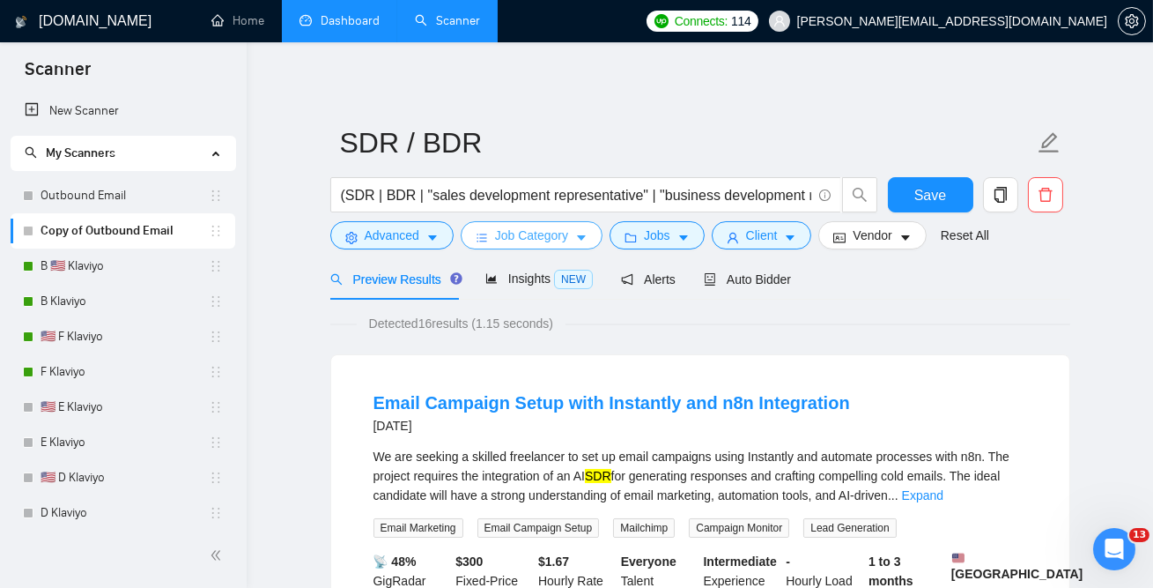
click at [552, 224] on button "Job Category" at bounding box center [532, 235] width 142 height 28
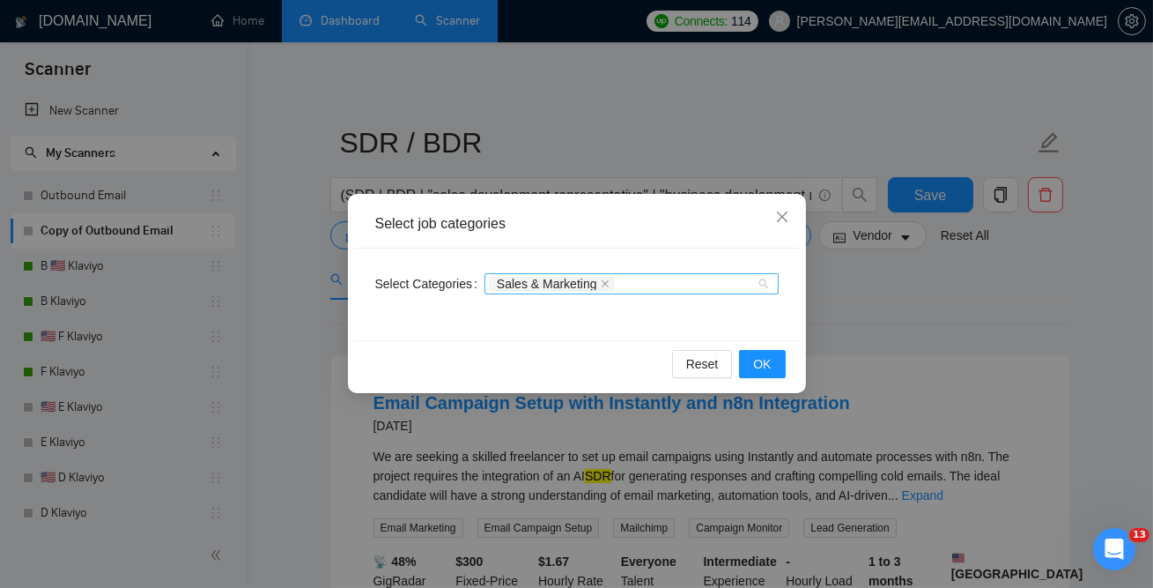
click at [703, 278] on div "Sales & Marketing" at bounding box center [623, 284] width 268 height 18
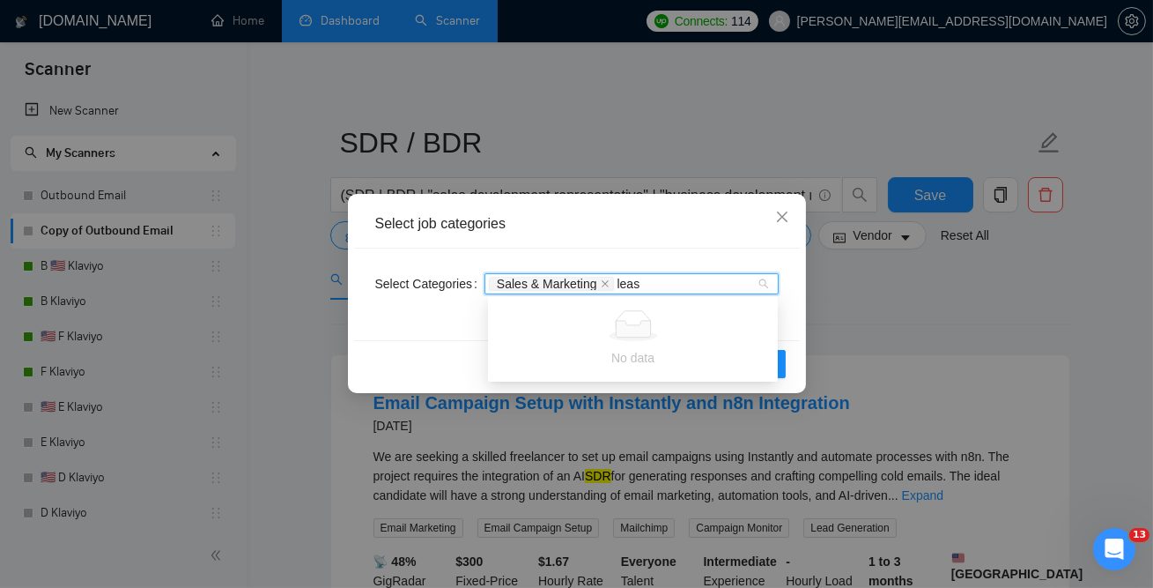
type input "lea"
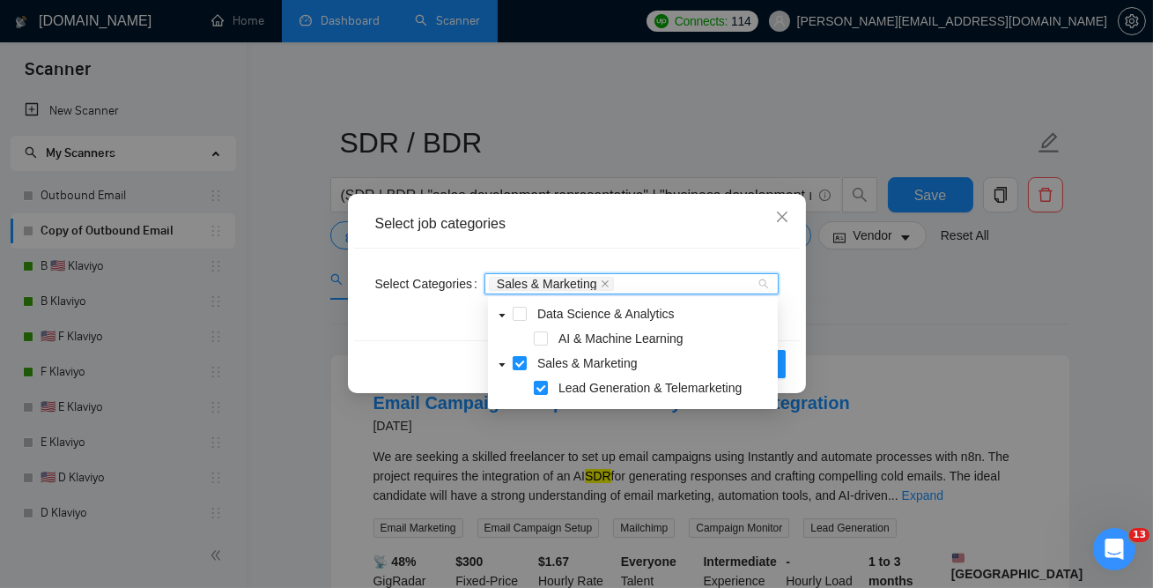
click at [861, 322] on div "Select job categories Select Categories Sales & Marketing lea Reset OK" at bounding box center [576, 294] width 1153 height 588
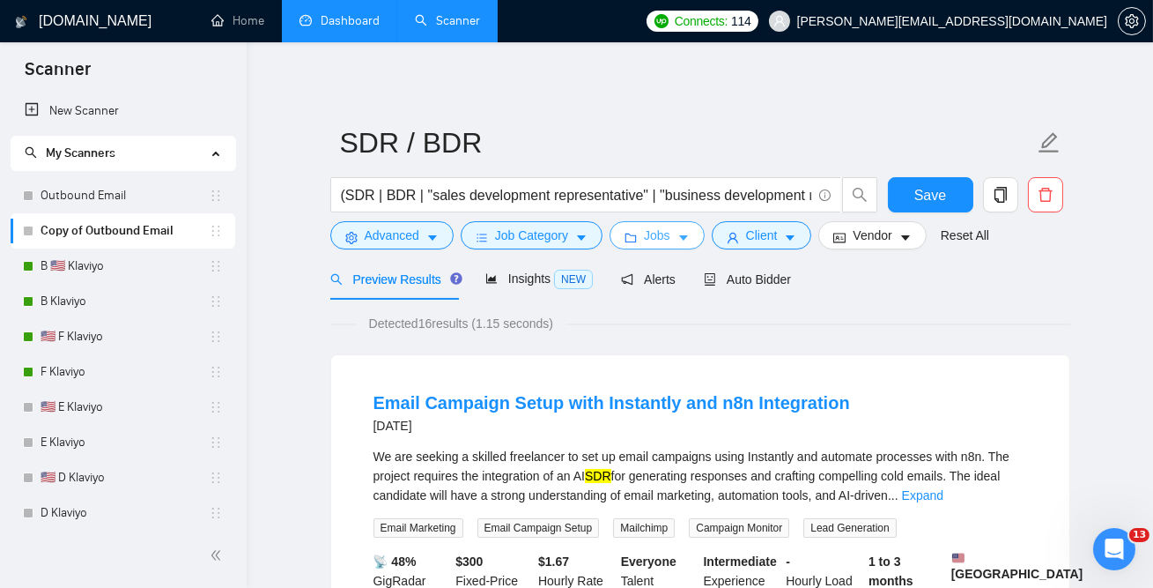
click at [648, 246] on button "Jobs" at bounding box center [657, 235] width 95 height 28
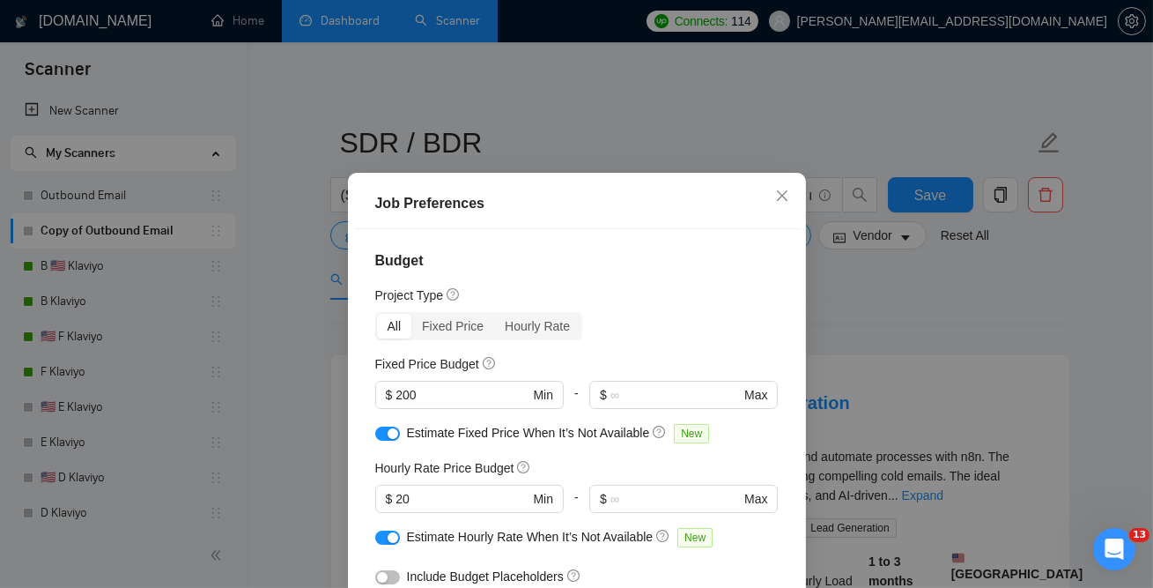
click at [889, 344] on div "Job Preferences Budget Project Type All Fixed Price Hourly Rate Fixed Price Bud…" at bounding box center [576, 294] width 1153 height 588
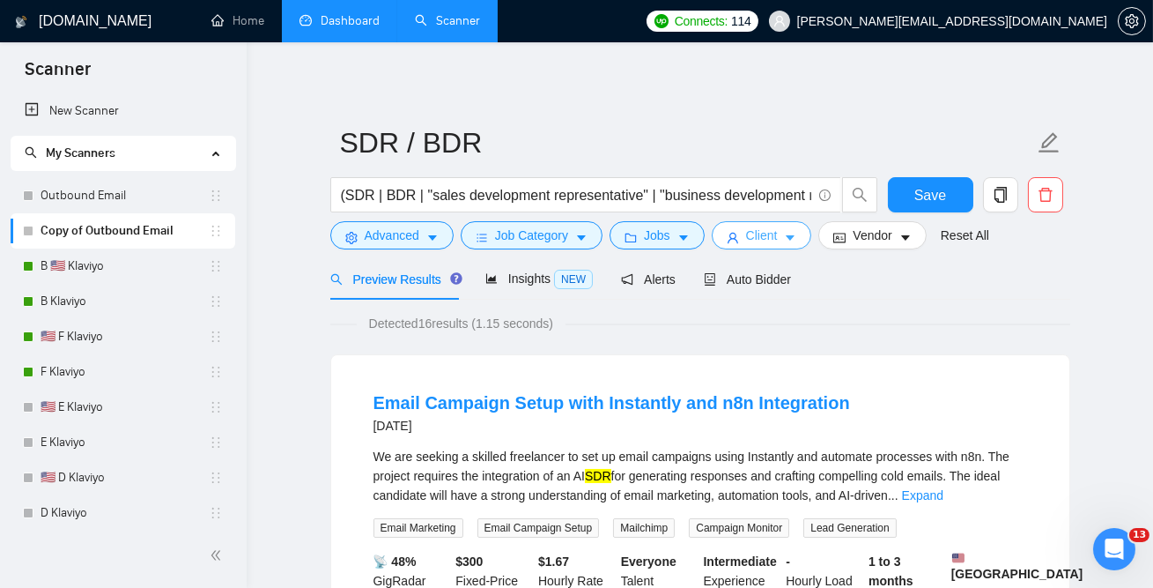
click at [767, 237] on span "Client" at bounding box center [762, 235] width 32 height 19
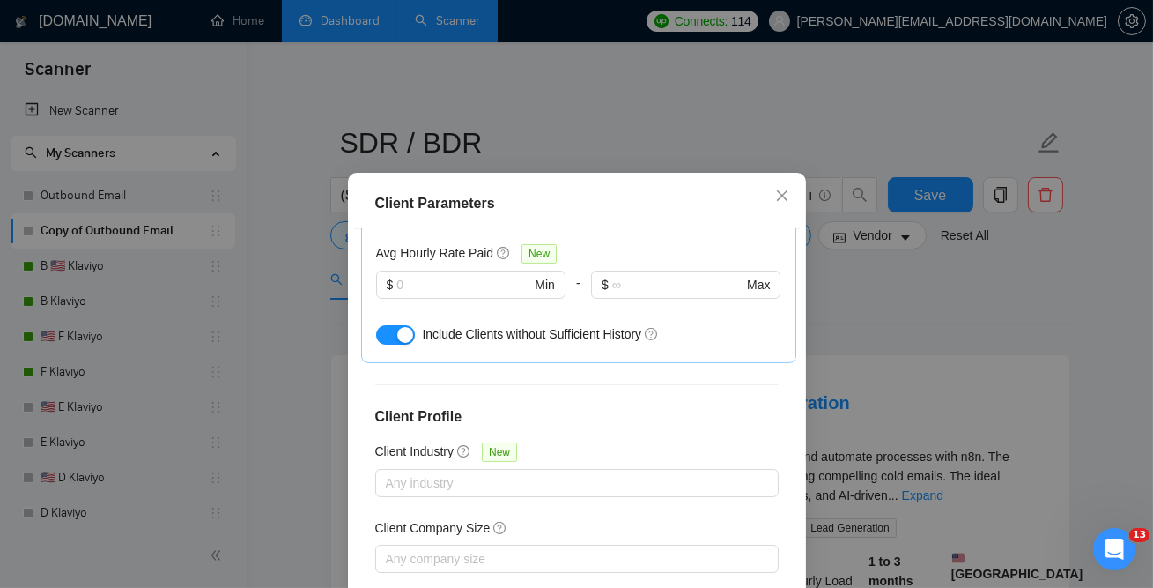
scroll to position [130, 0]
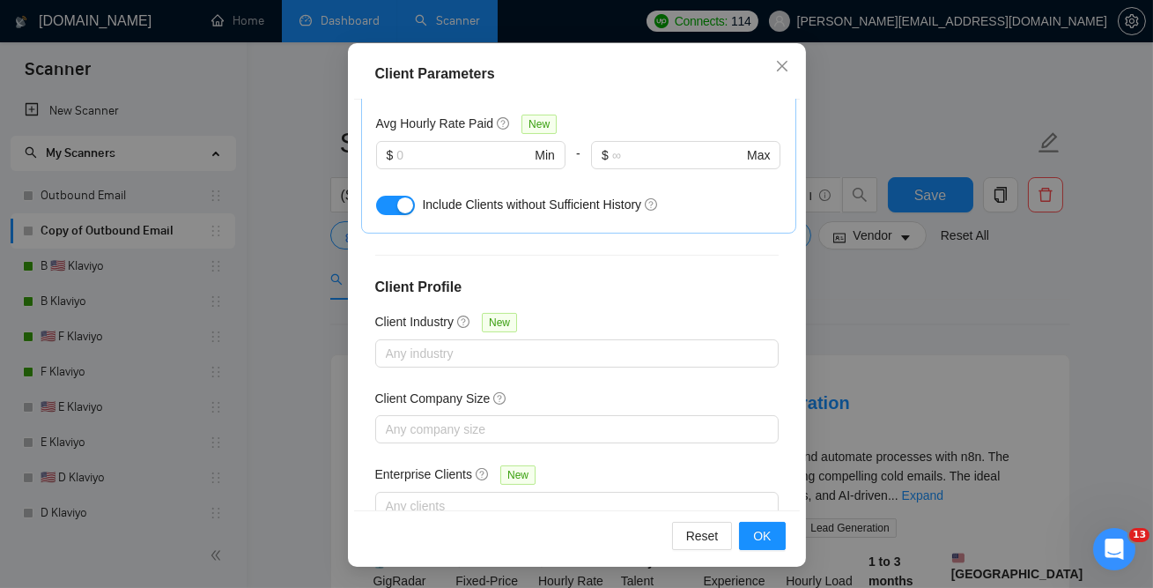
click at [870, 377] on div "Client Parameters Client Location Include Client Countries [GEOGRAPHIC_DATA] [G…" at bounding box center [576, 294] width 1153 height 588
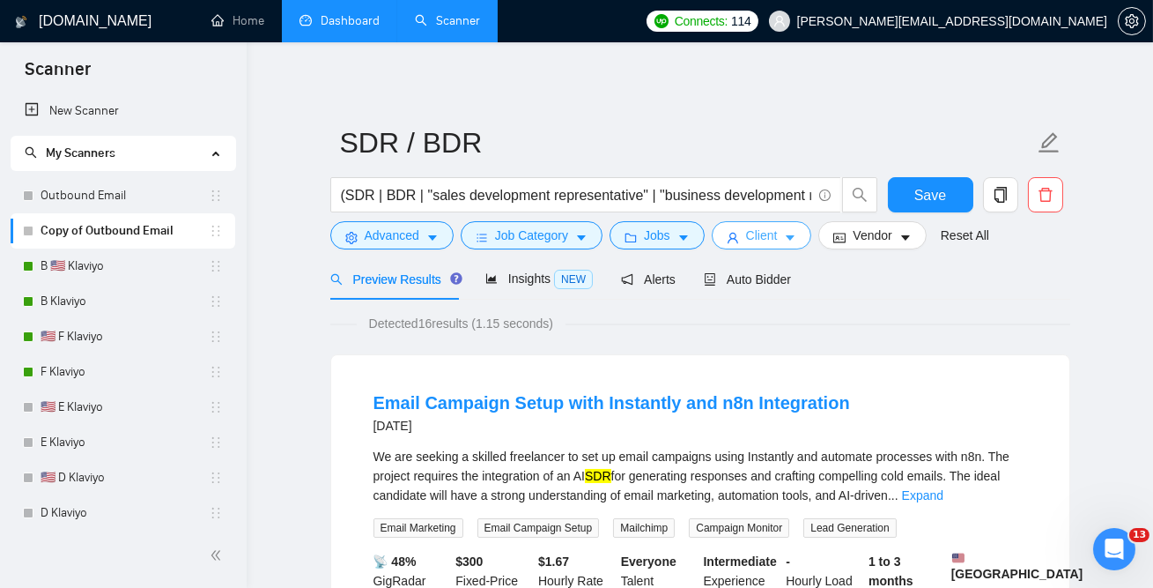
scroll to position [107, 0]
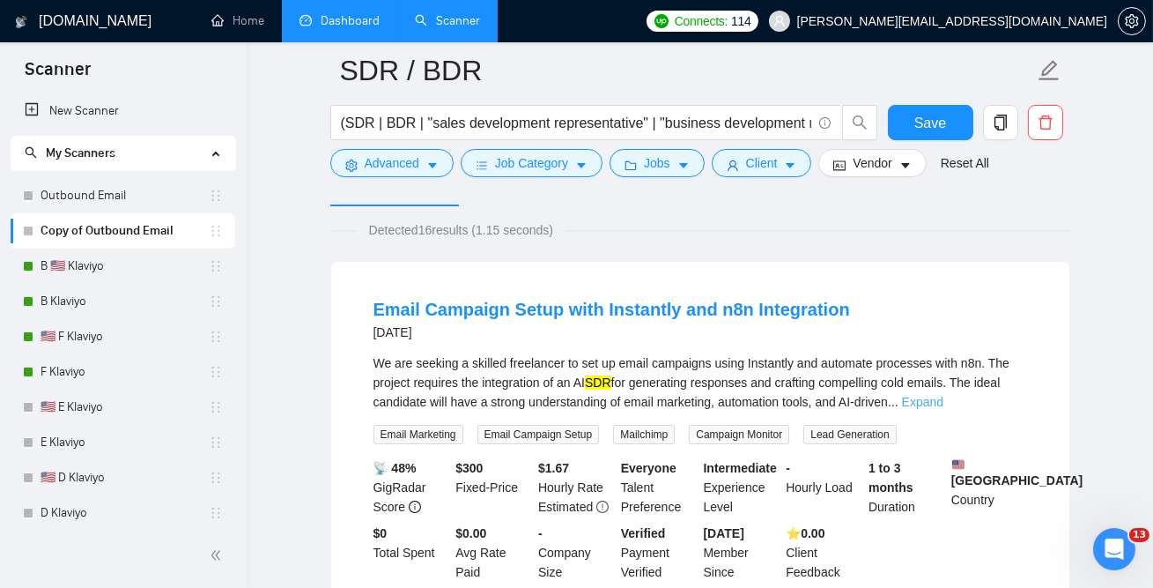
click at [944, 401] on link "Expand" at bounding box center [922, 402] width 41 height 14
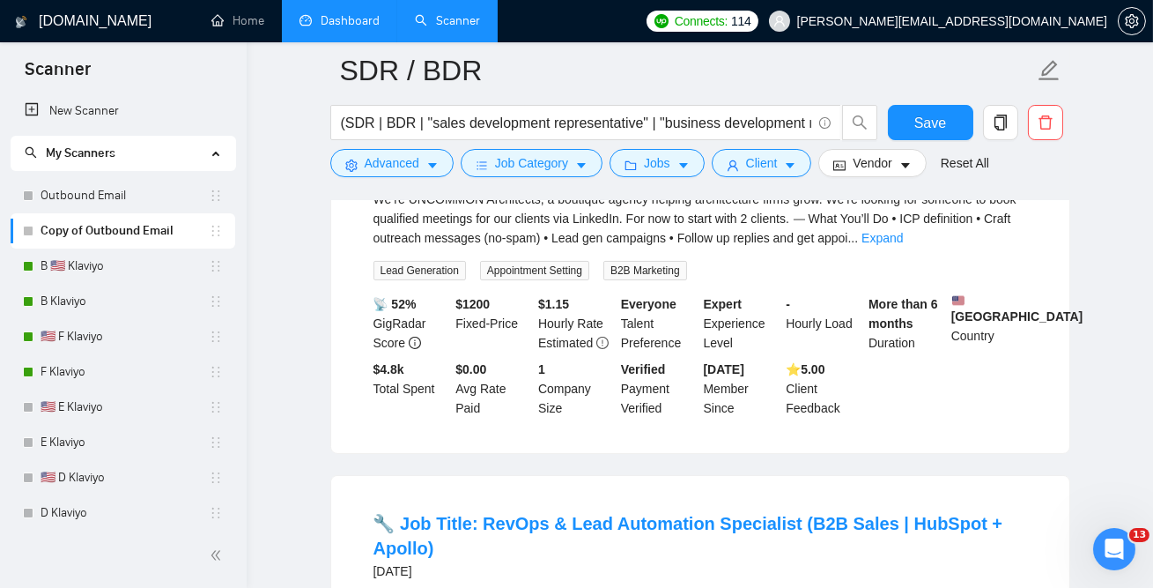
scroll to position [696, 0]
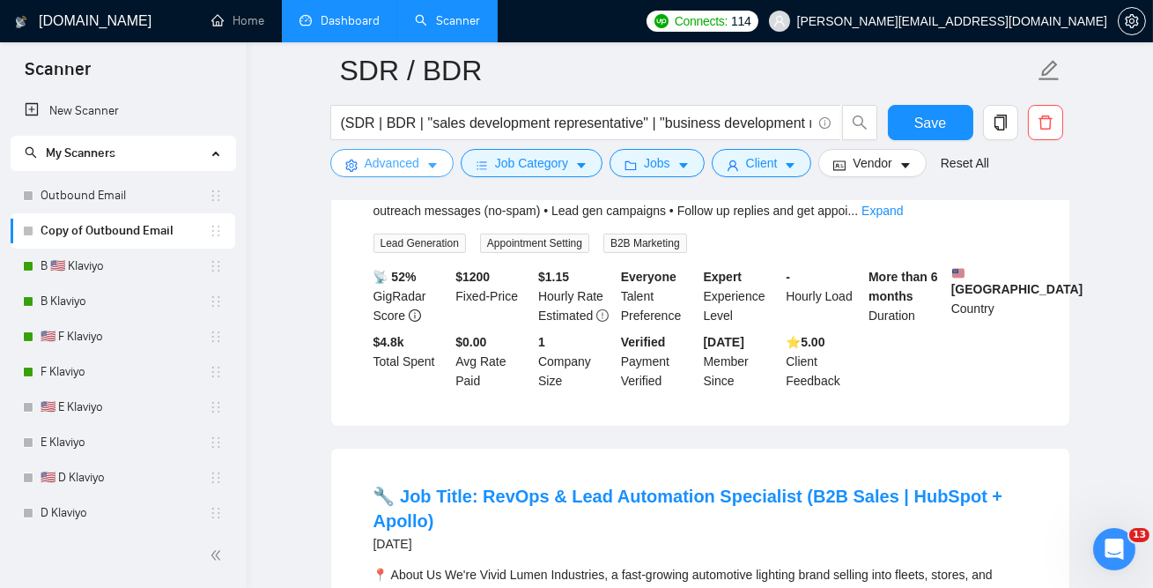
click at [397, 164] on span "Advanced" at bounding box center [392, 162] width 55 height 19
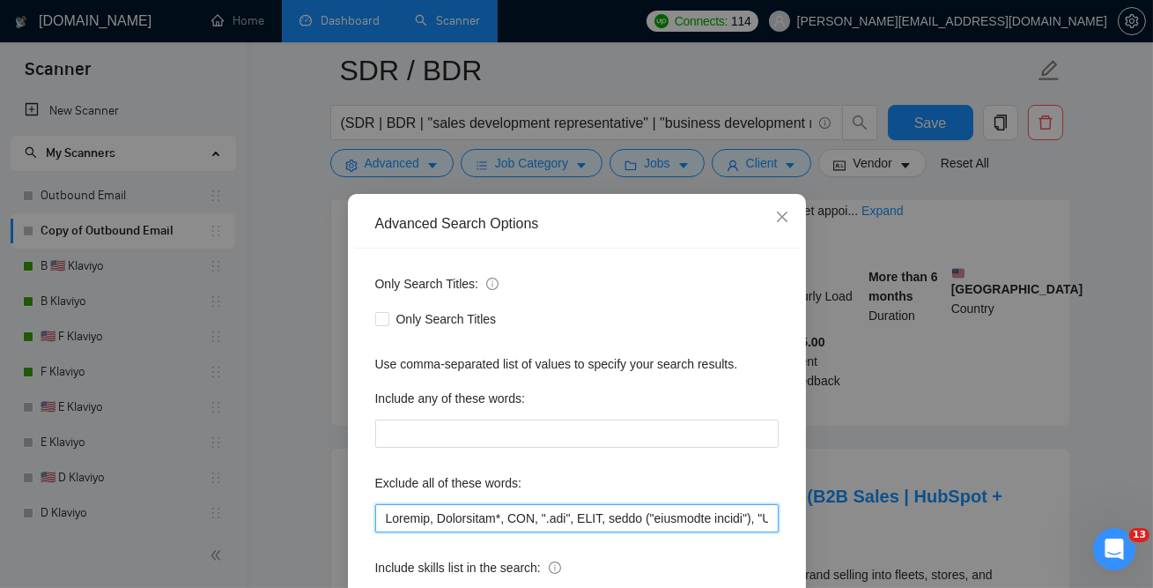
drag, startPoint x: 496, startPoint y: 514, endPoint x: 586, endPoint y: 510, distance: 89.9
click at [589, 511] on input "text" at bounding box center [577, 518] width 404 height 28
click at [475, 520] on input "text" at bounding box center [577, 518] width 404 height 28
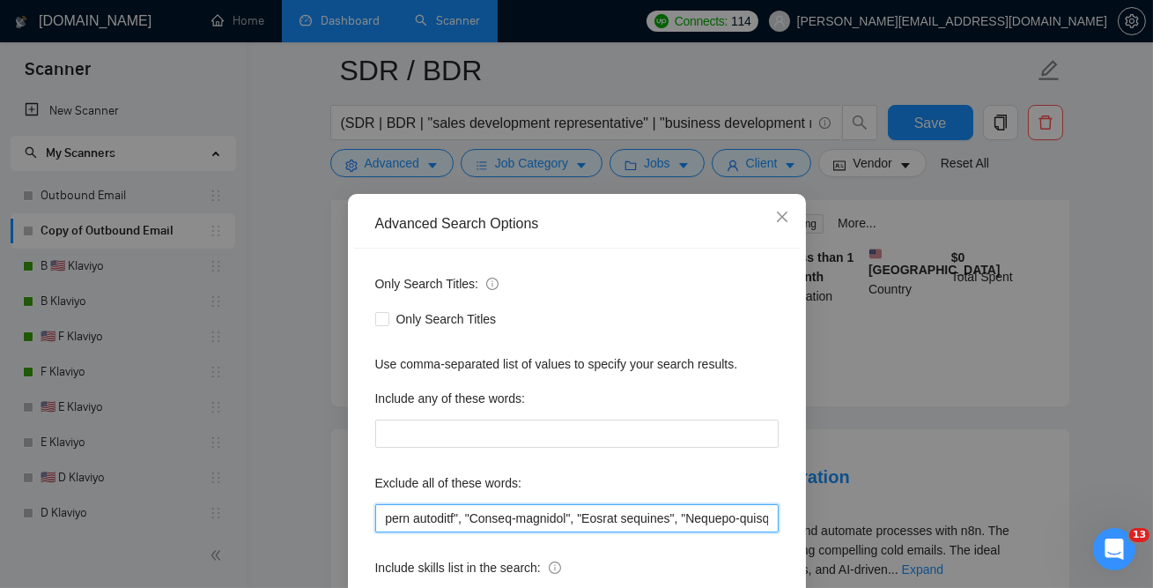
scroll to position [0, 2757]
drag, startPoint x: 554, startPoint y: 520, endPoint x: 574, endPoint y: 508, distance: 23.3
click at [574, 508] on input "text" at bounding box center [577, 518] width 404 height 28
click at [392, 512] on input "text" at bounding box center [577, 518] width 404 height 28
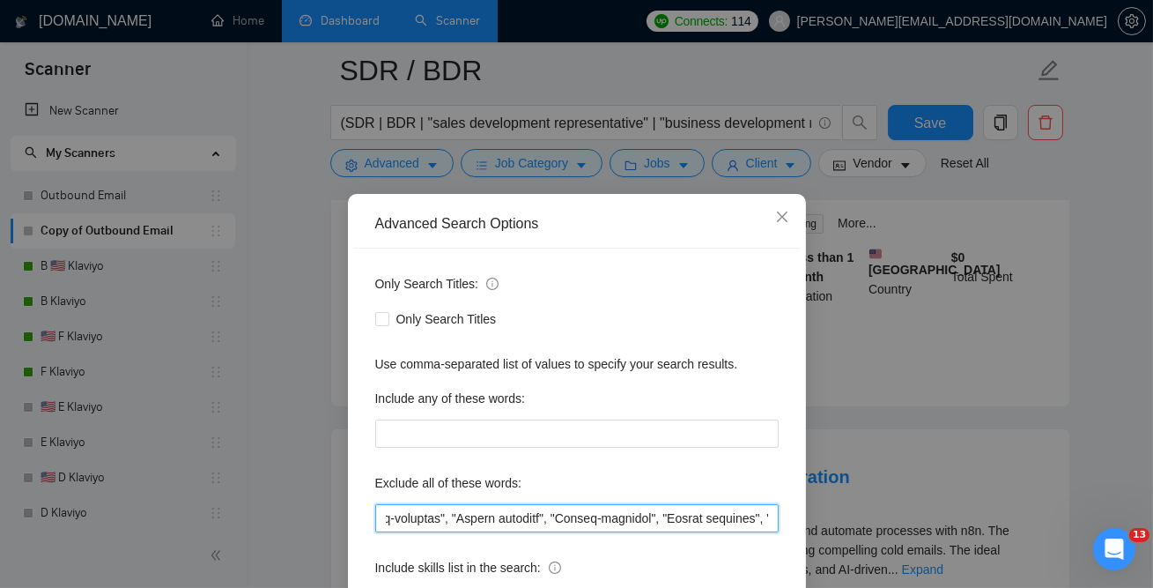
drag, startPoint x: 409, startPoint y: 519, endPoint x: 426, endPoint y: 516, distance: 17.8
click at [427, 517] on input "text" at bounding box center [577, 518] width 404 height 28
click at [411, 514] on input "text" at bounding box center [577, 518] width 404 height 28
drag, startPoint x: 404, startPoint y: 519, endPoint x: 426, endPoint y: 521, distance: 23.0
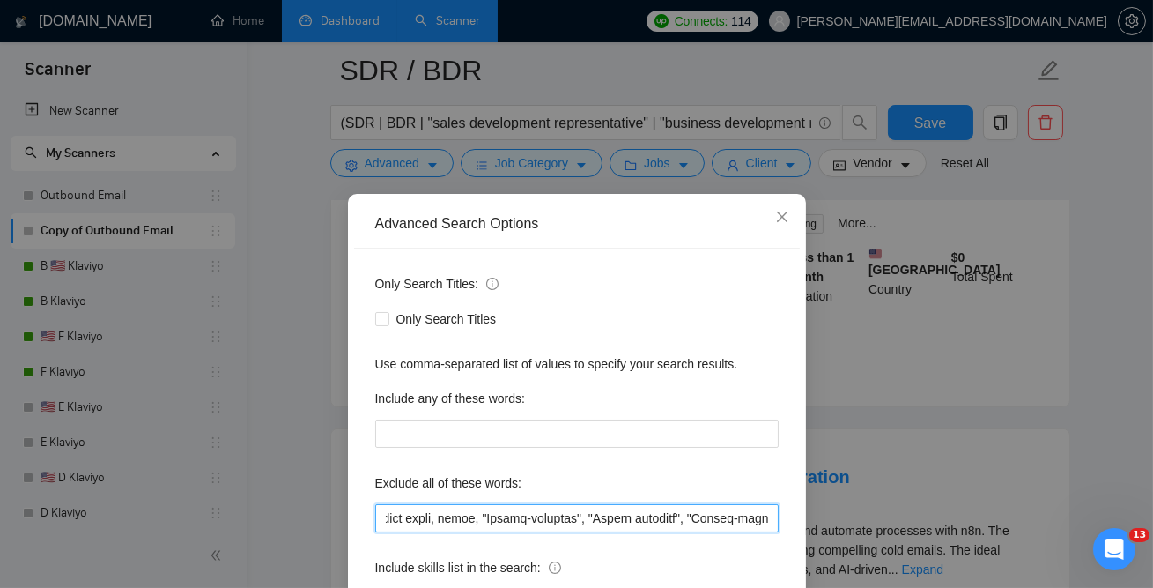
click at [428, 522] on input "text" at bounding box center [577, 518] width 404 height 28
click at [490, 521] on input "text" at bounding box center [577, 518] width 404 height 28
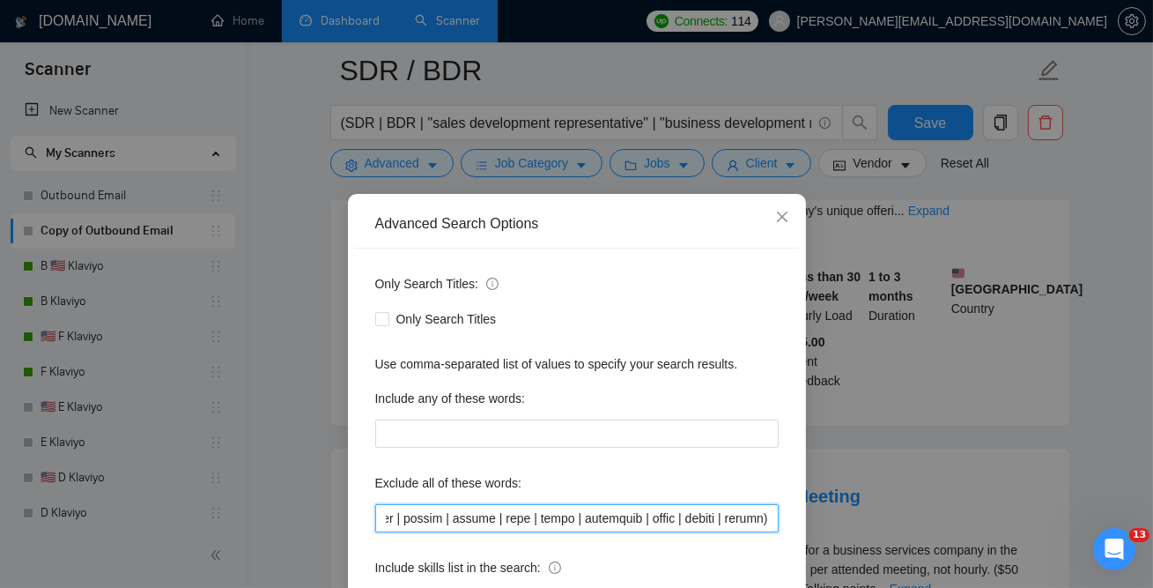
scroll to position [0, 24353]
drag, startPoint x: 759, startPoint y: 519, endPoint x: 1063, endPoint y: 503, distance: 303.5
click at [1063, 503] on div "Advanced Search Options Only Search Titles: Only Search Titles Use comma-separa…" at bounding box center [576, 294] width 1153 height 588
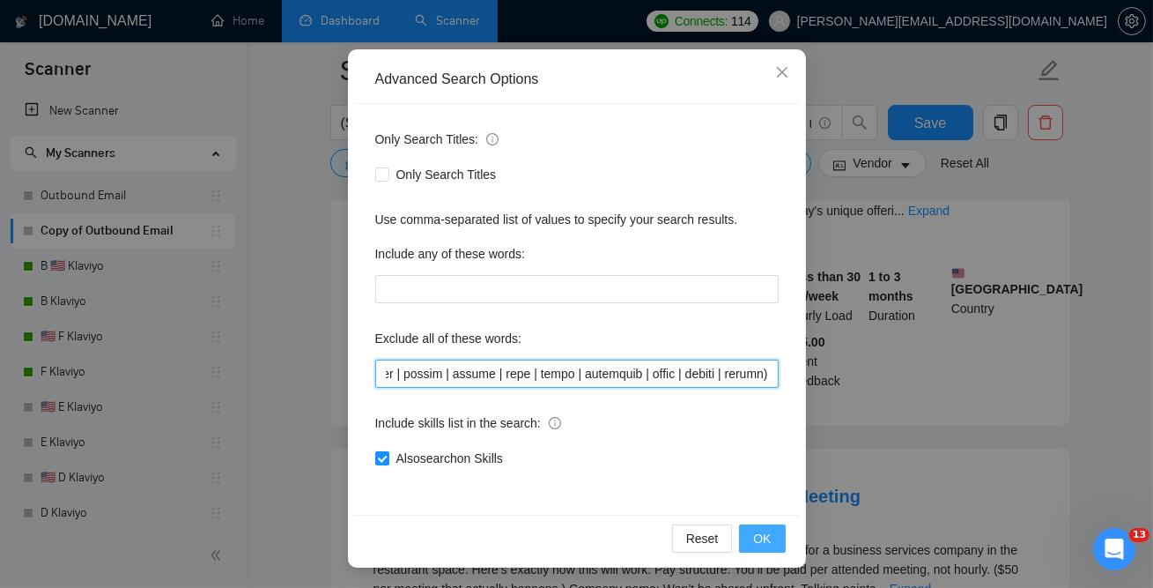
type input "Klayvio, DNS, ".svg", BIMI, email ("marketing agency"), "Go HighLevel", Substac…"
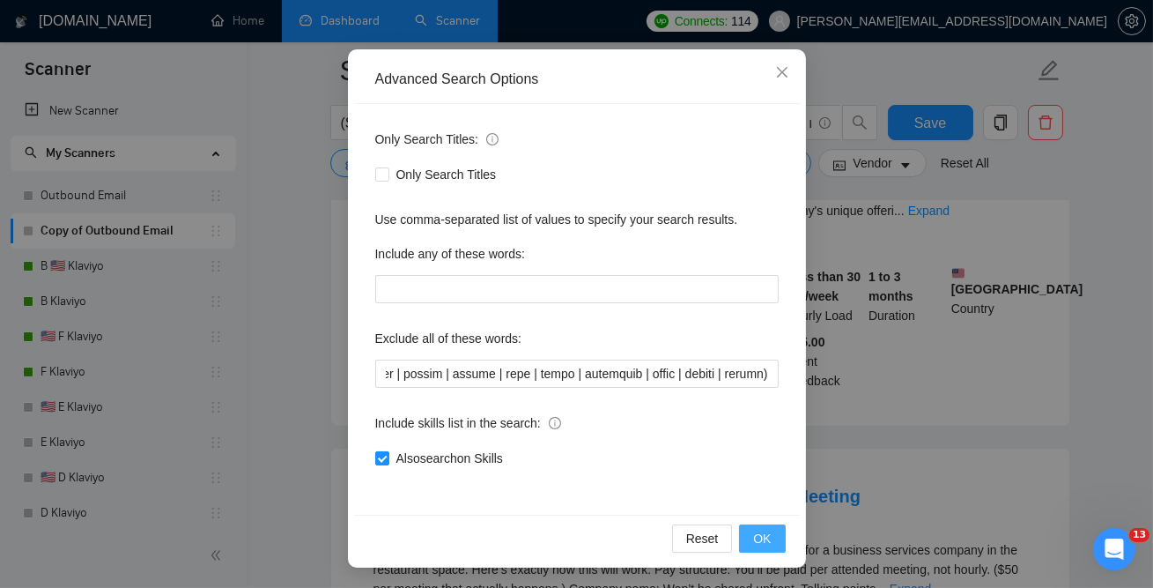
scroll to position [0, 0]
click at [752, 537] on button "OK" at bounding box center [762, 538] width 46 height 28
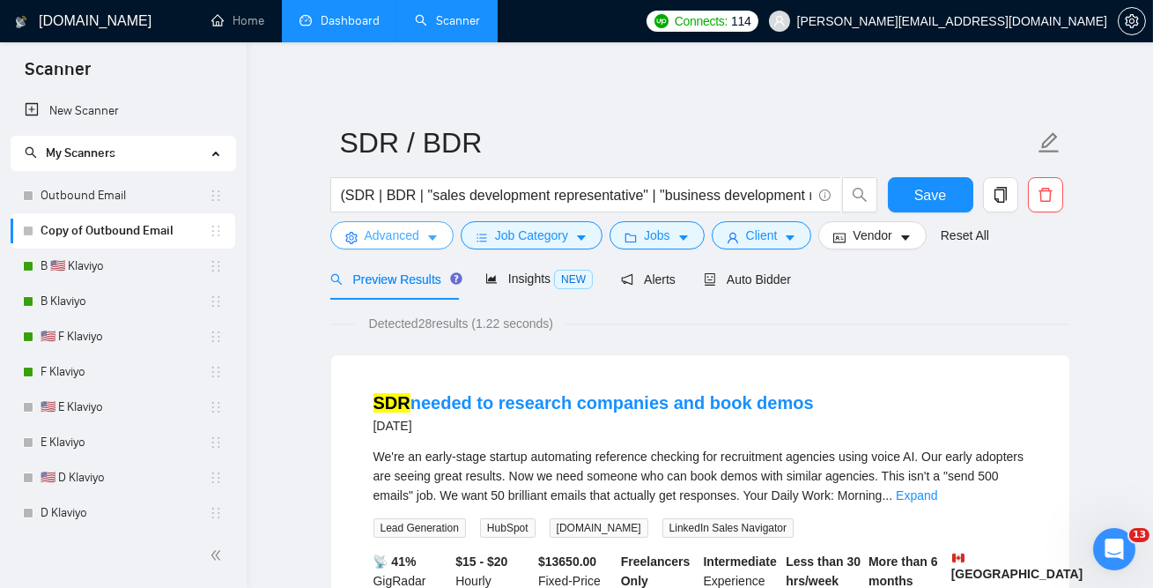
click at [389, 238] on span "Advanced" at bounding box center [392, 235] width 55 height 19
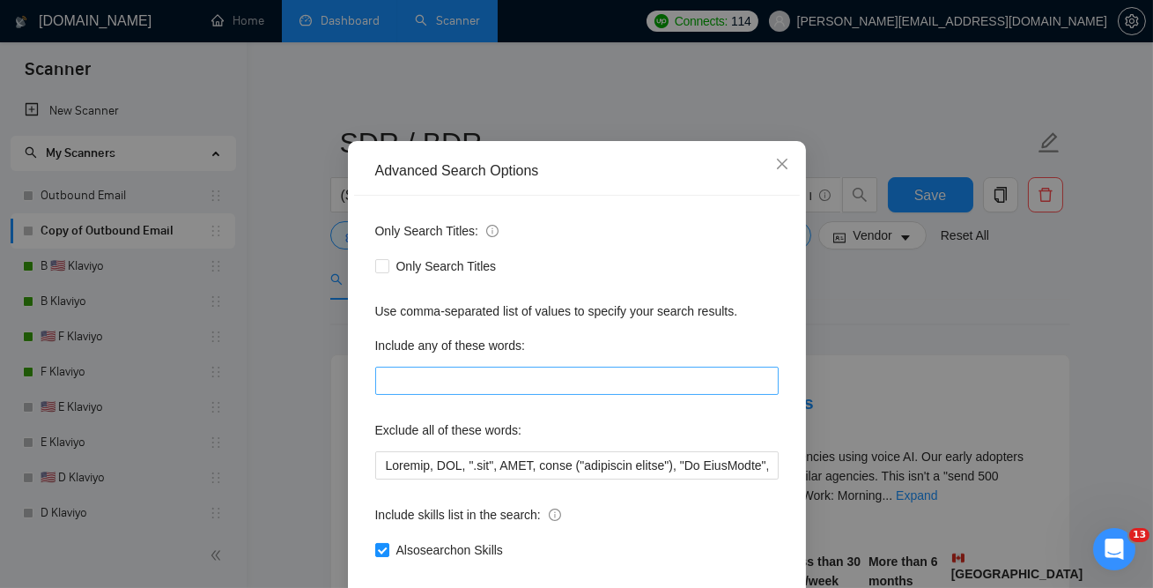
scroll to position [144, 0]
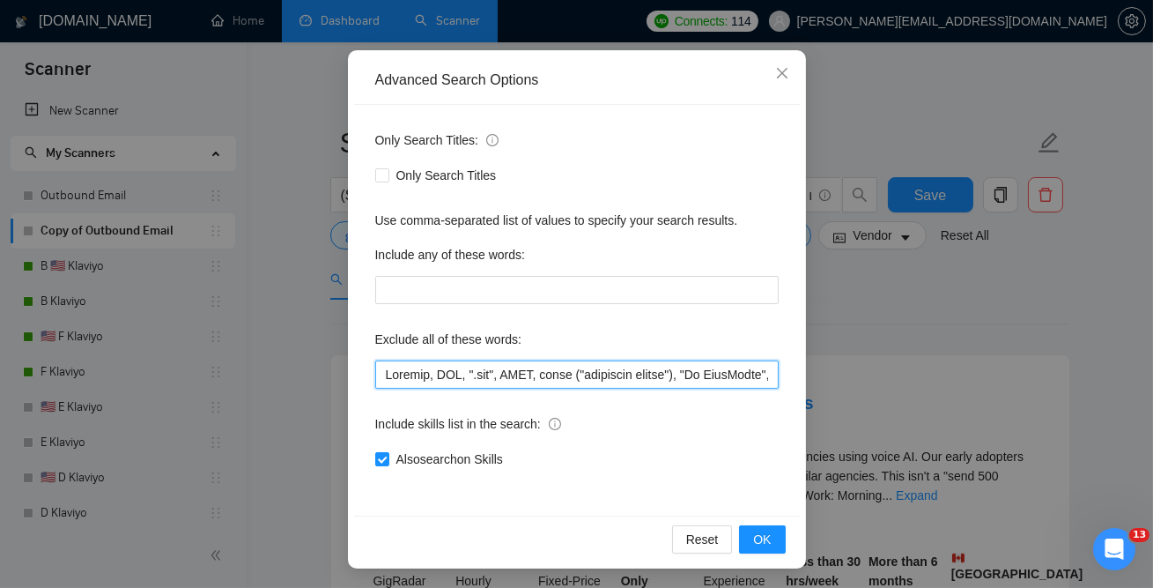
click at [461, 383] on input "text" at bounding box center [577, 374] width 404 height 28
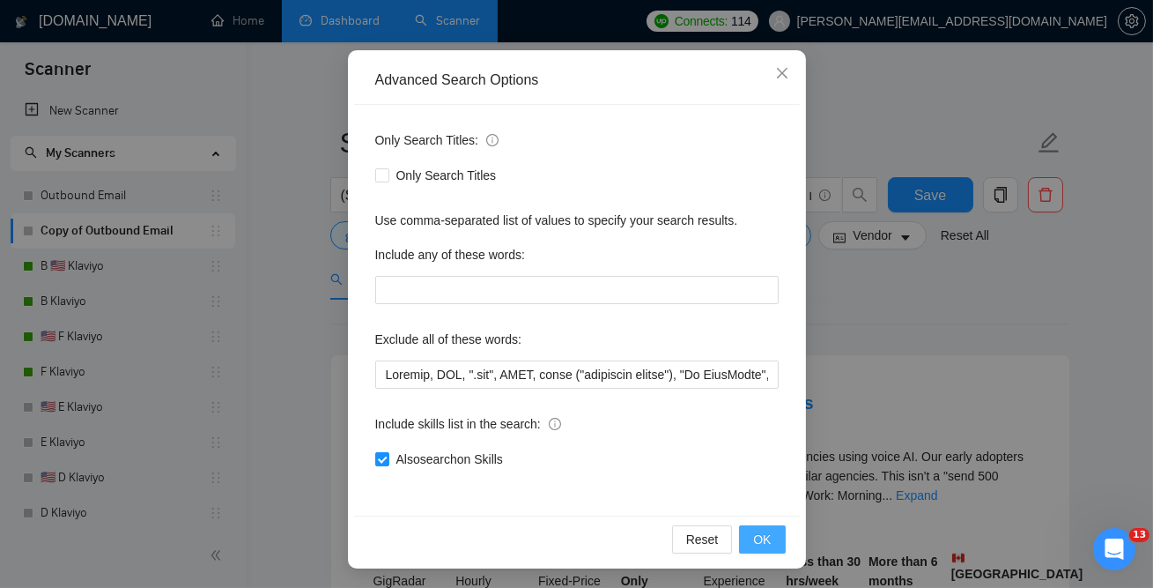
click at [764, 551] on button "OK" at bounding box center [762, 539] width 46 height 28
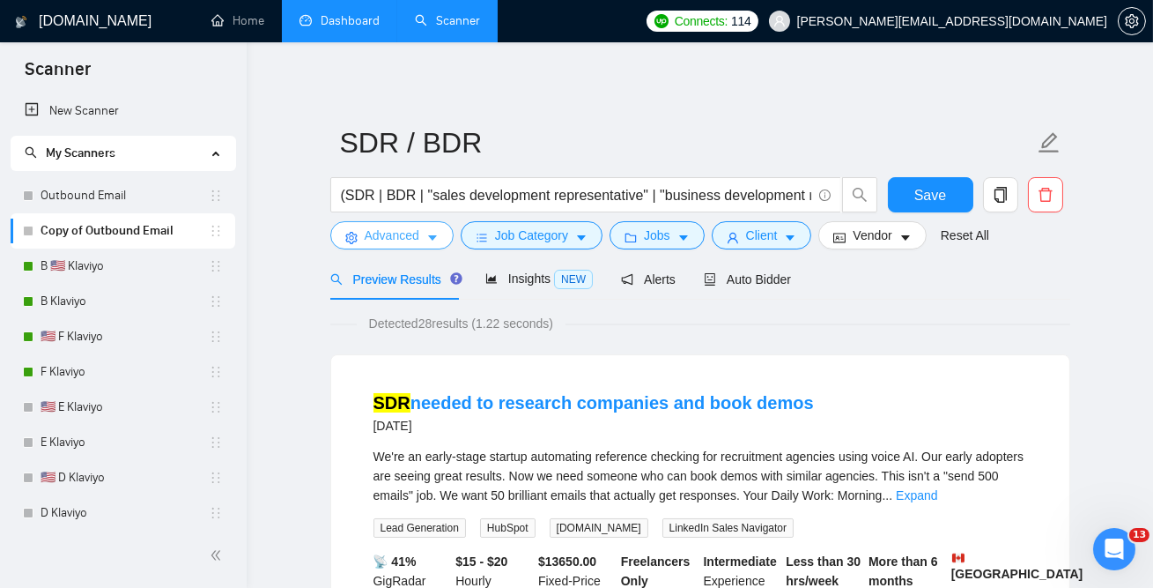
scroll to position [0, 0]
click at [468, 193] on input "(SDR | BDR | "sales development representative" | "business development represe…" at bounding box center [576, 195] width 470 height 22
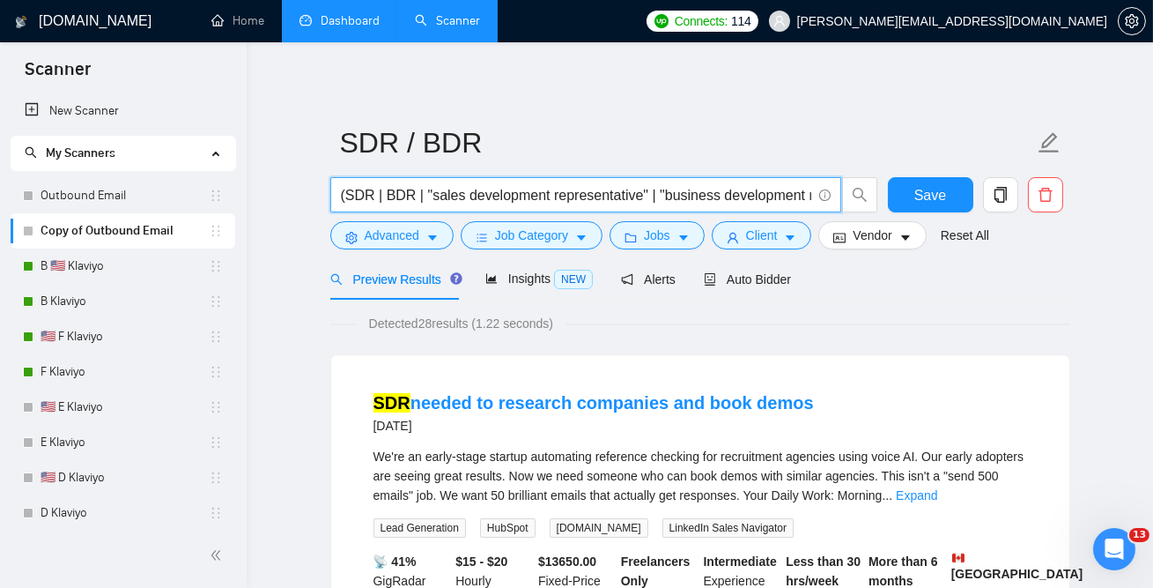
click at [468, 193] on input "(SDR | BDR | "sales development representative" | "business development represe…" at bounding box center [576, 195] width 470 height 22
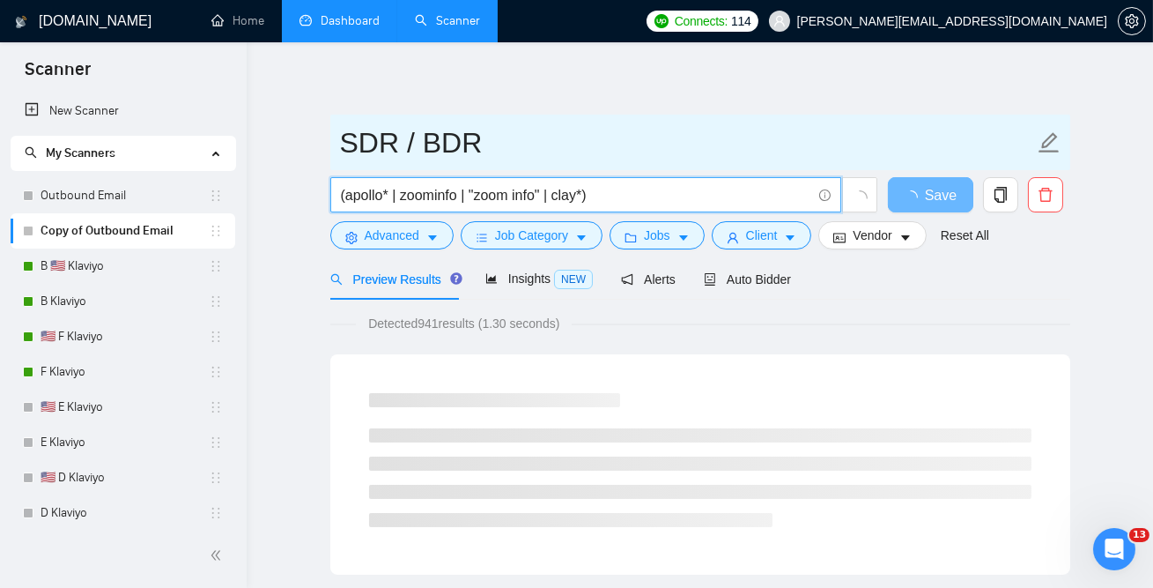
type input "(apollo* | zoominfo | "zoom info" | clay*)"
click at [408, 135] on input "SDR / BDR" at bounding box center [687, 143] width 694 height 44
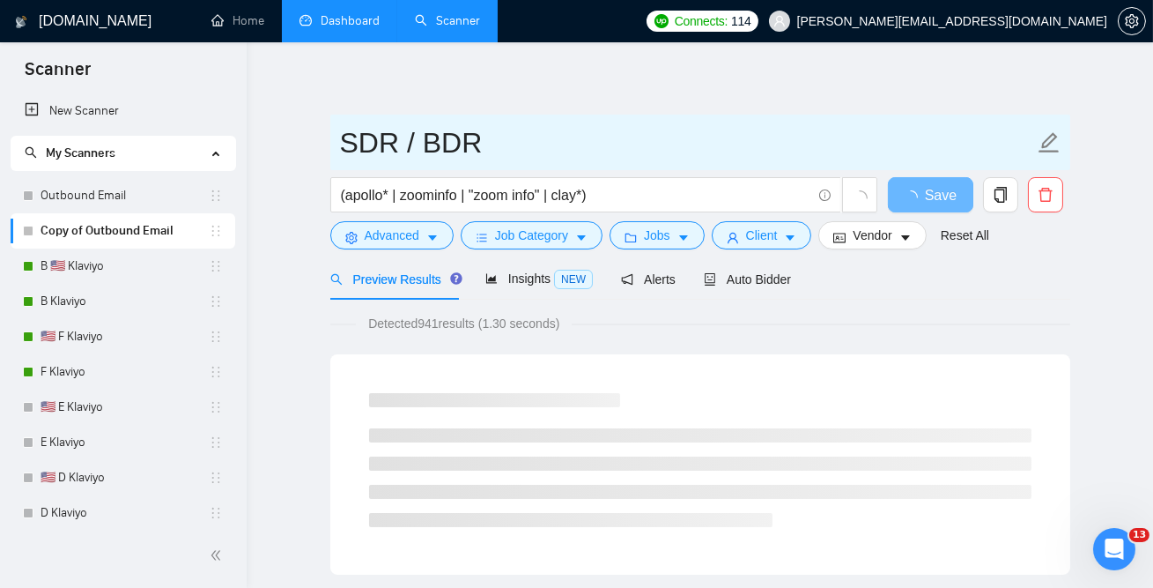
click at [408, 135] on input "SDR / BDR" at bounding box center [687, 143] width 694 height 44
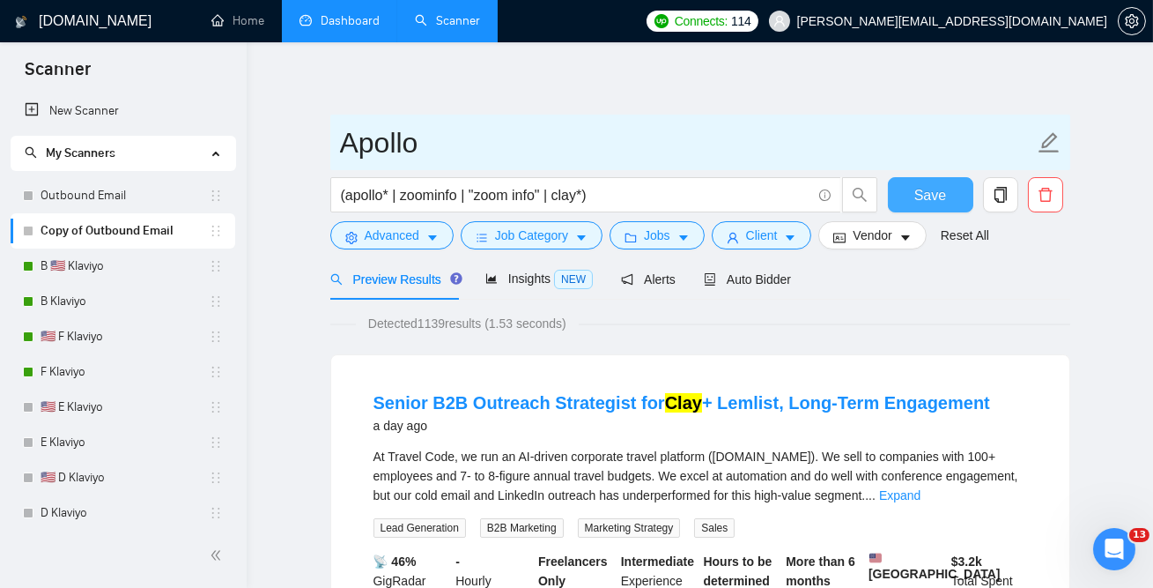
type input "Apollo"
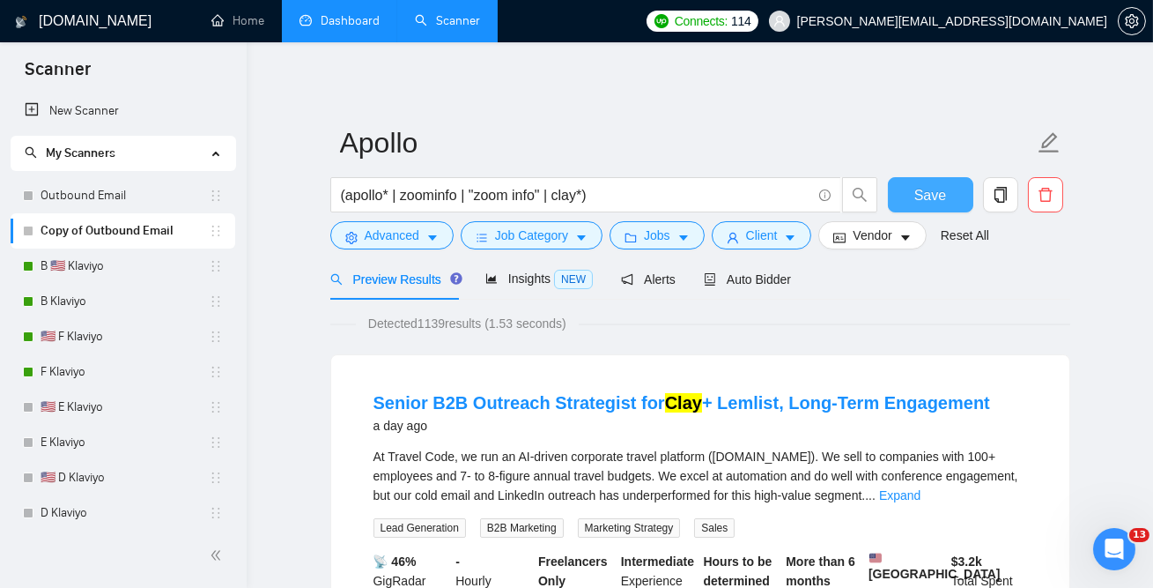
click at [926, 199] on span "Save" at bounding box center [930, 195] width 32 height 22
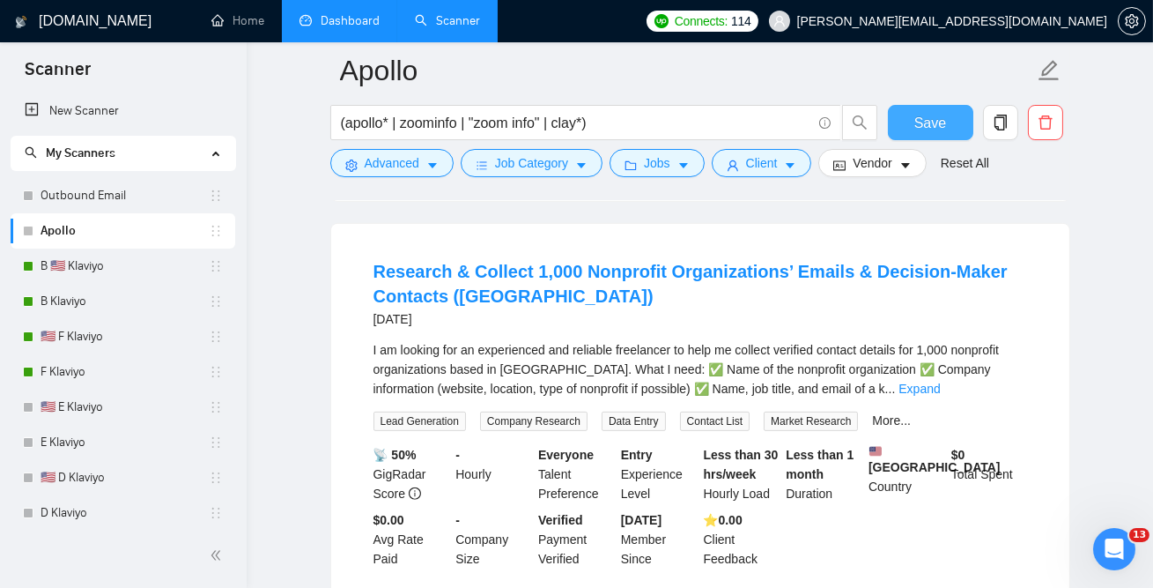
scroll to position [1314, 0]
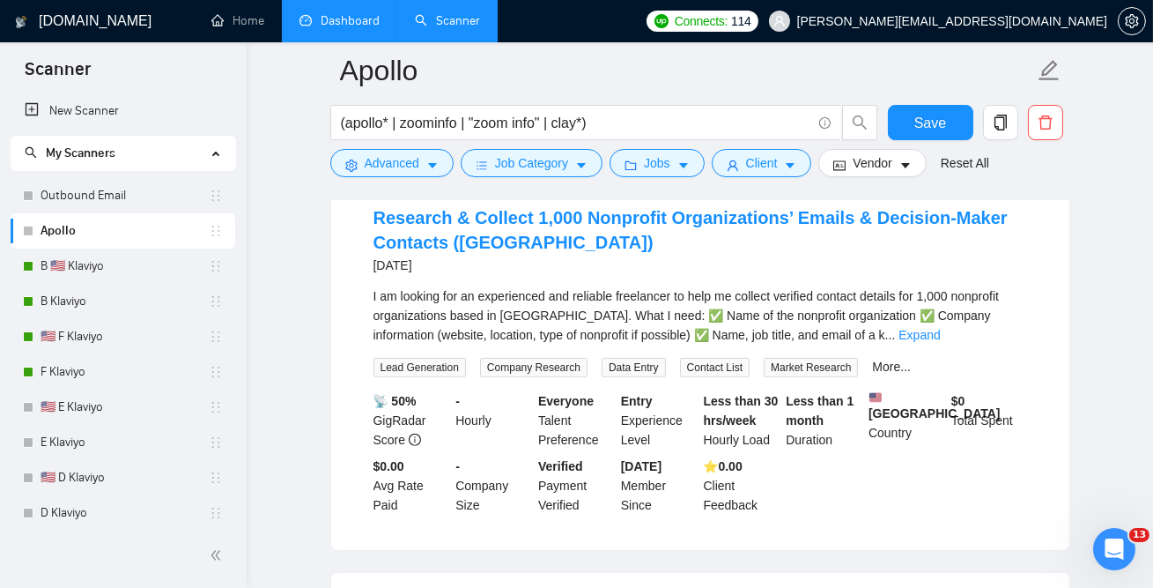
click at [637, 28] on ul "Home Dashboard Scanner" at bounding box center [410, 21] width 454 height 42
click at [959, 122] on button "Save" at bounding box center [930, 122] width 85 height 35
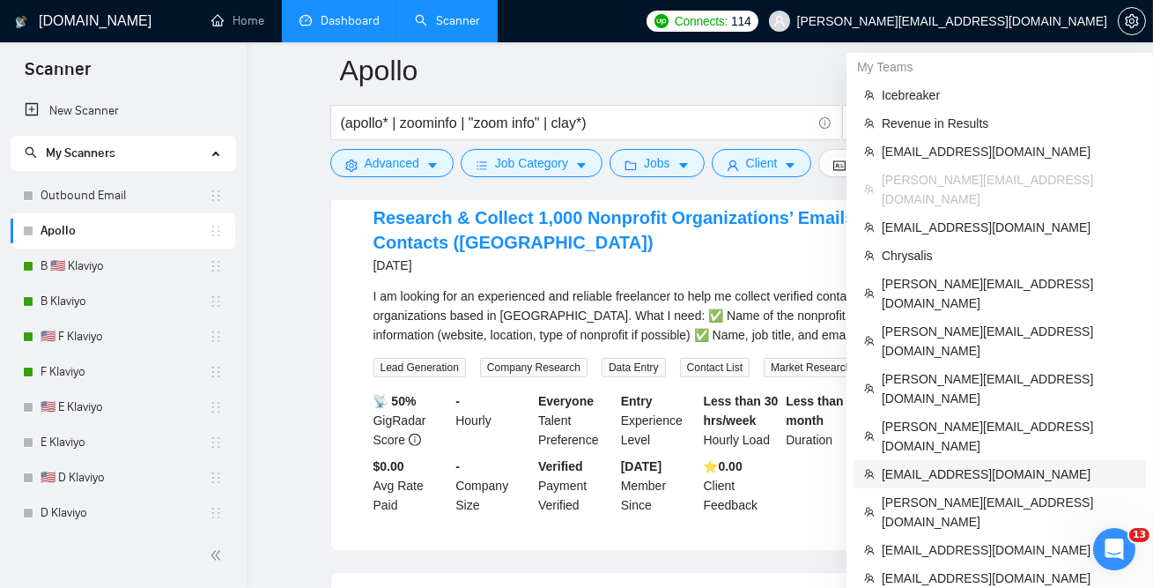
click at [951, 464] on span "[EMAIL_ADDRESS][DOMAIN_NAME]" at bounding box center [1009, 473] width 254 height 19
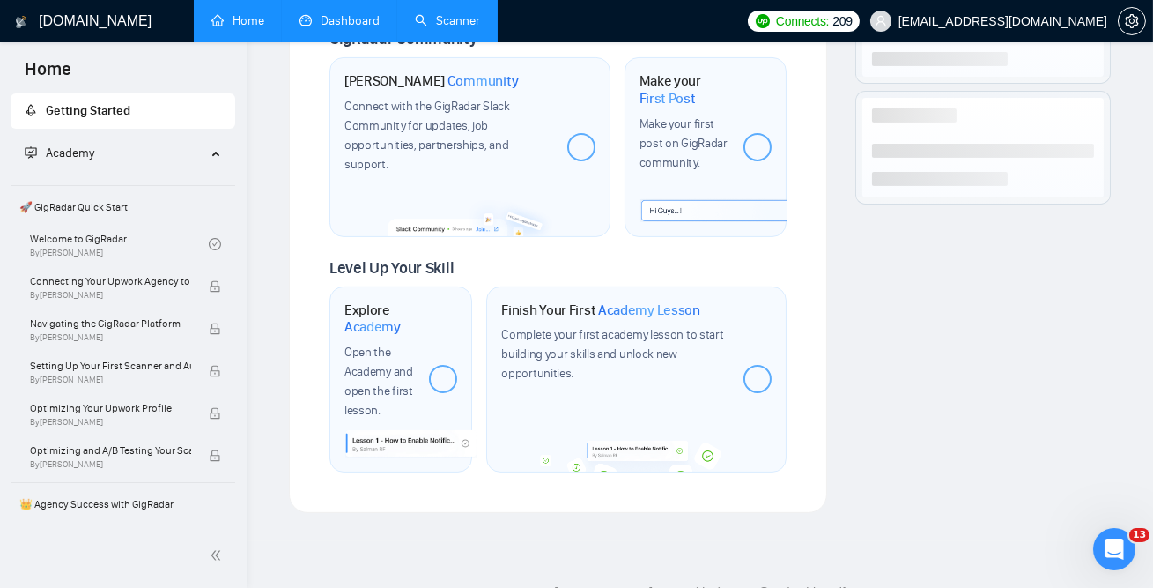
scroll to position [1060, 0]
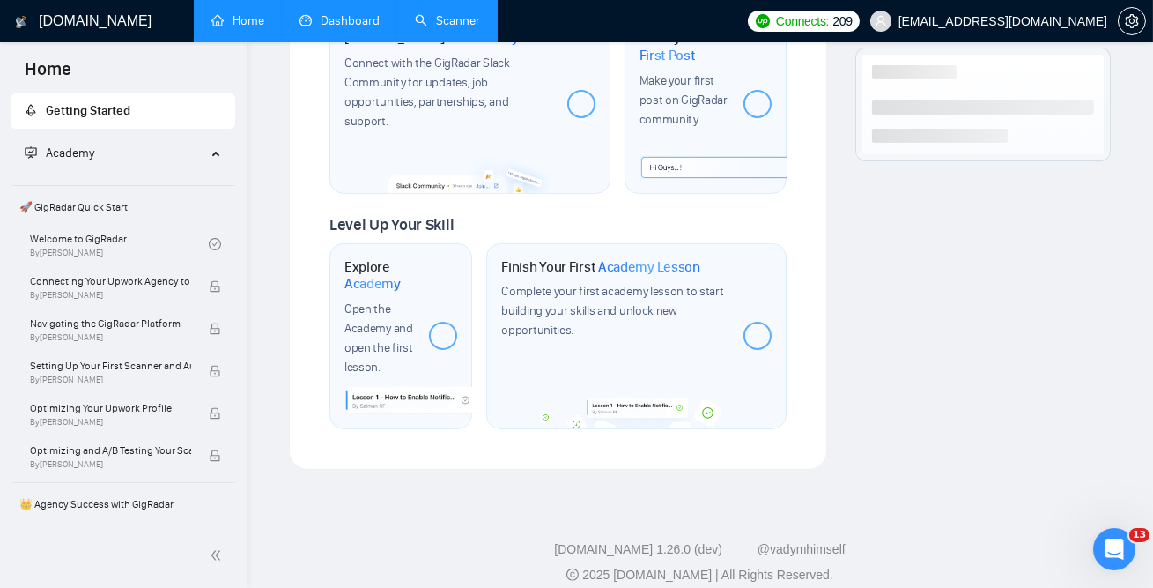
click at [428, 26] on link "Scanner" at bounding box center [447, 20] width 65 height 15
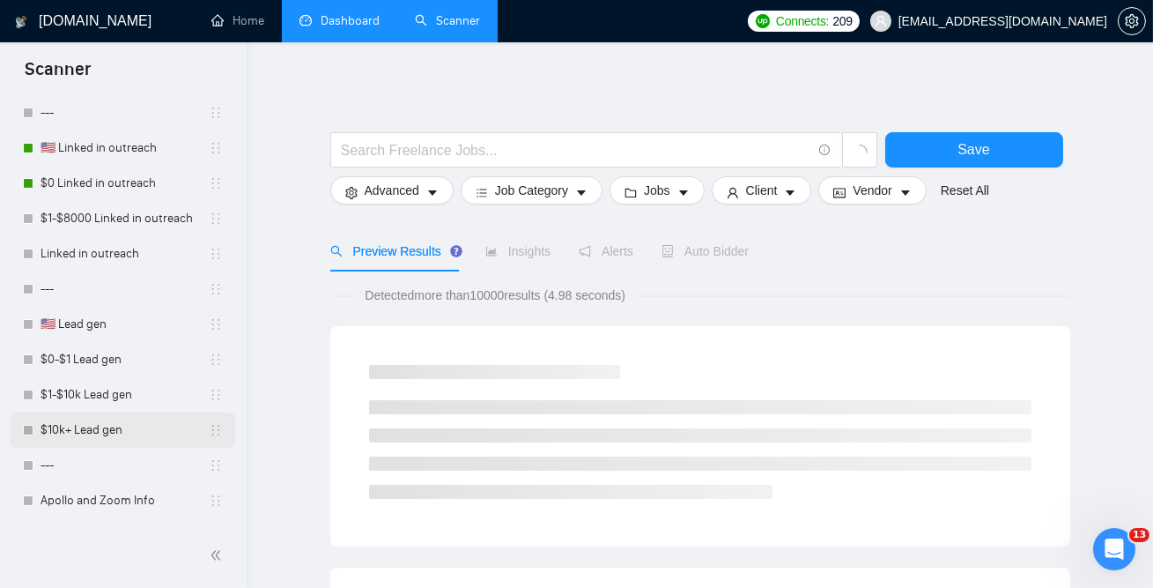
scroll to position [1216, 0]
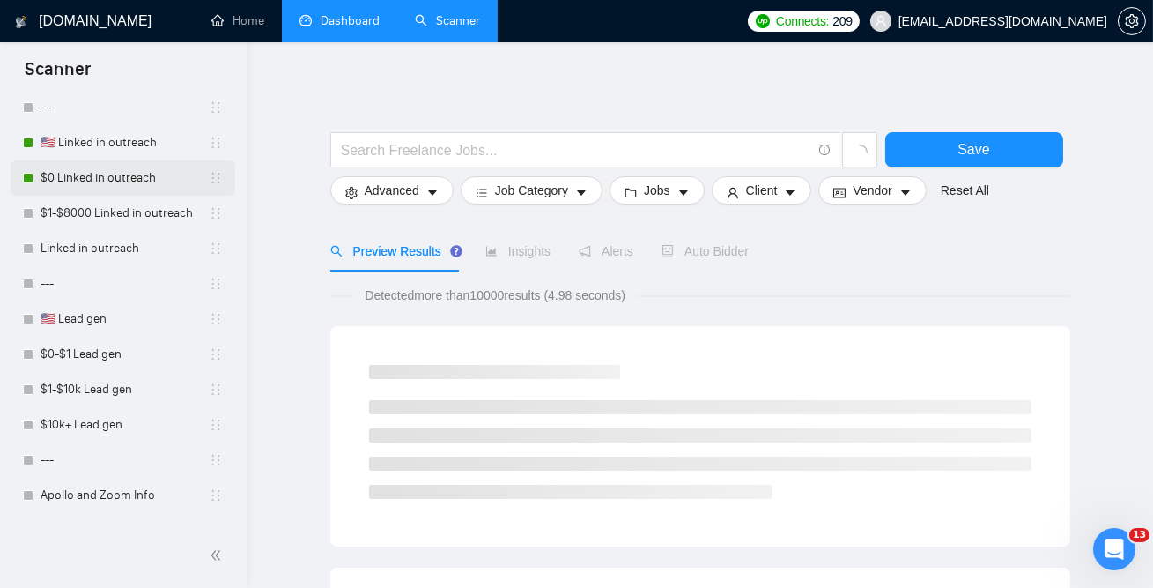
click at [128, 169] on link "$0 Linked in outreach" at bounding box center [125, 177] width 168 height 35
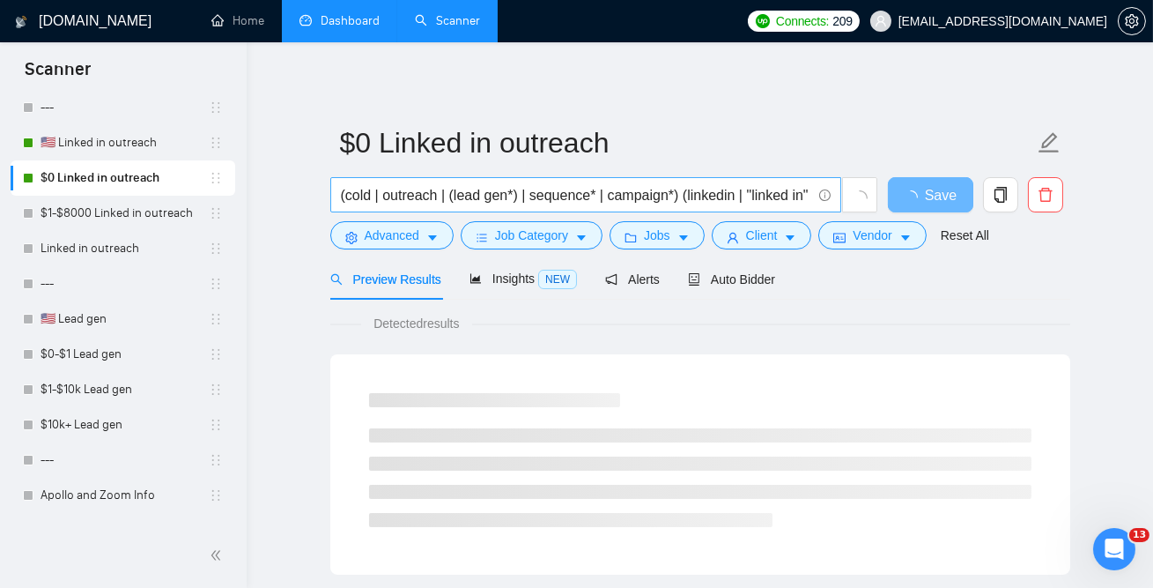
click at [433, 196] on input "(cold | outreach | (lead gen*) | sequence* | campaign*) (linkedin | "linked in"…" at bounding box center [576, 195] width 470 height 22
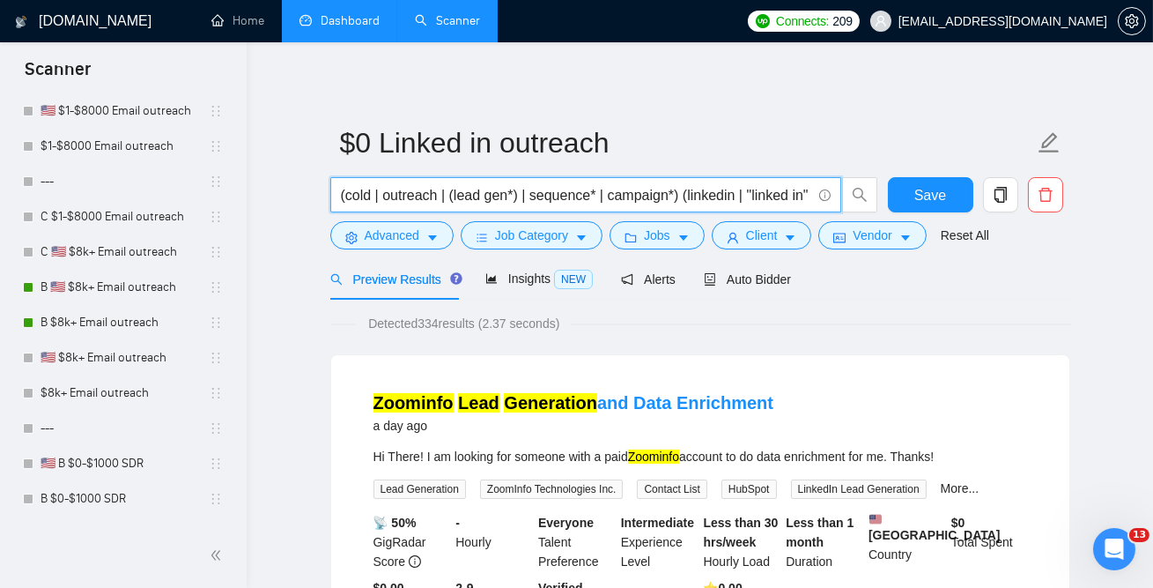
scroll to position [540, 0]
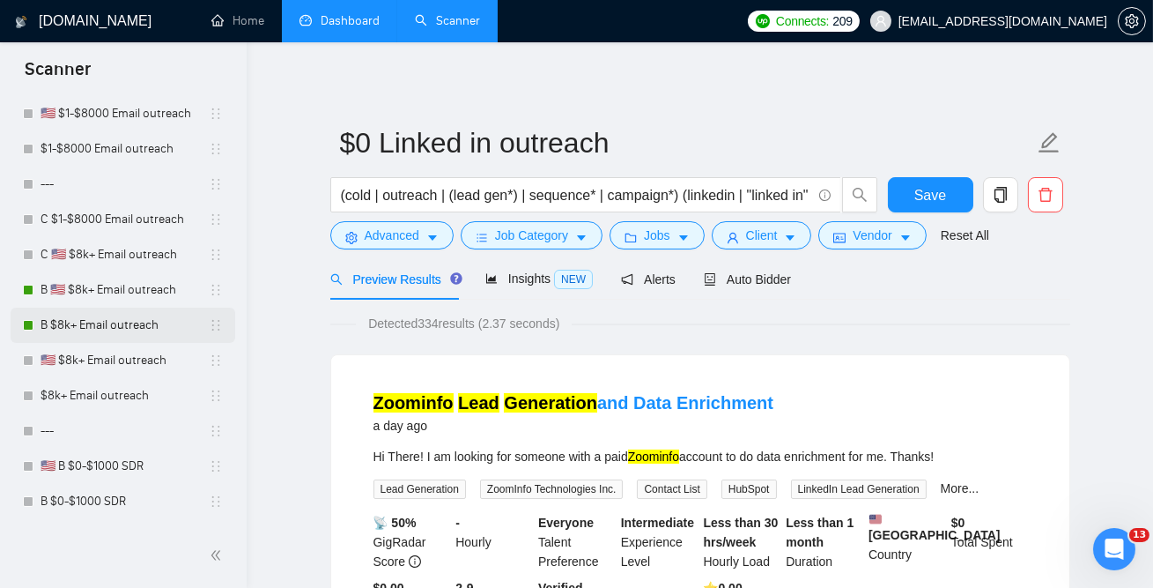
click at [85, 315] on link "B $8k+ Email outreach" at bounding box center [125, 324] width 168 height 35
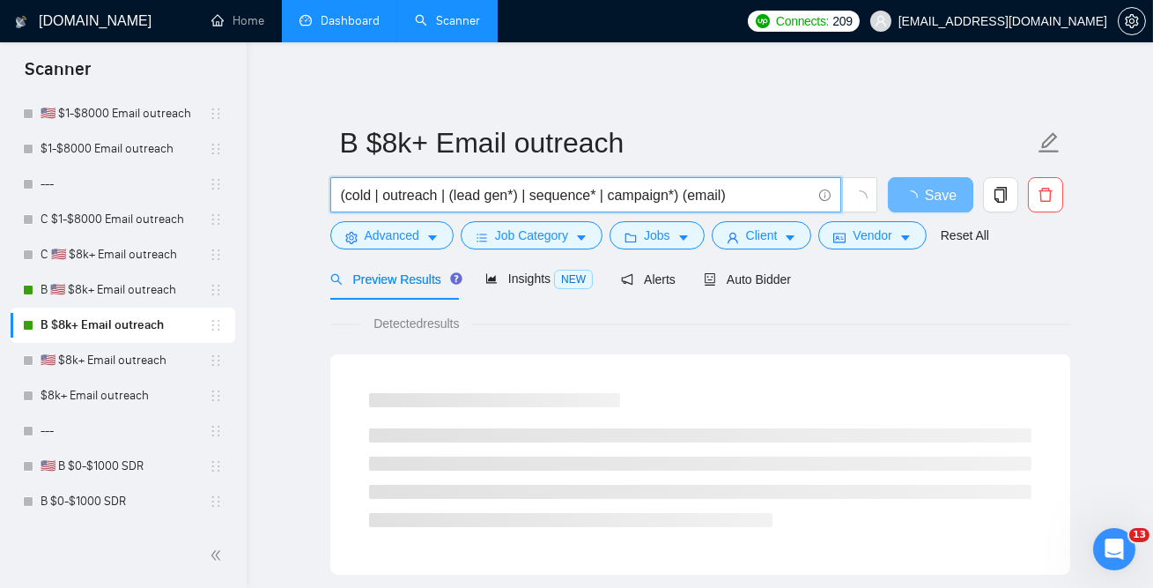
click at [437, 198] on input "(cold | outreach | (lead gen*) | sequence* | campaign*) (email)" at bounding box center [576, 195] width 470 height 22
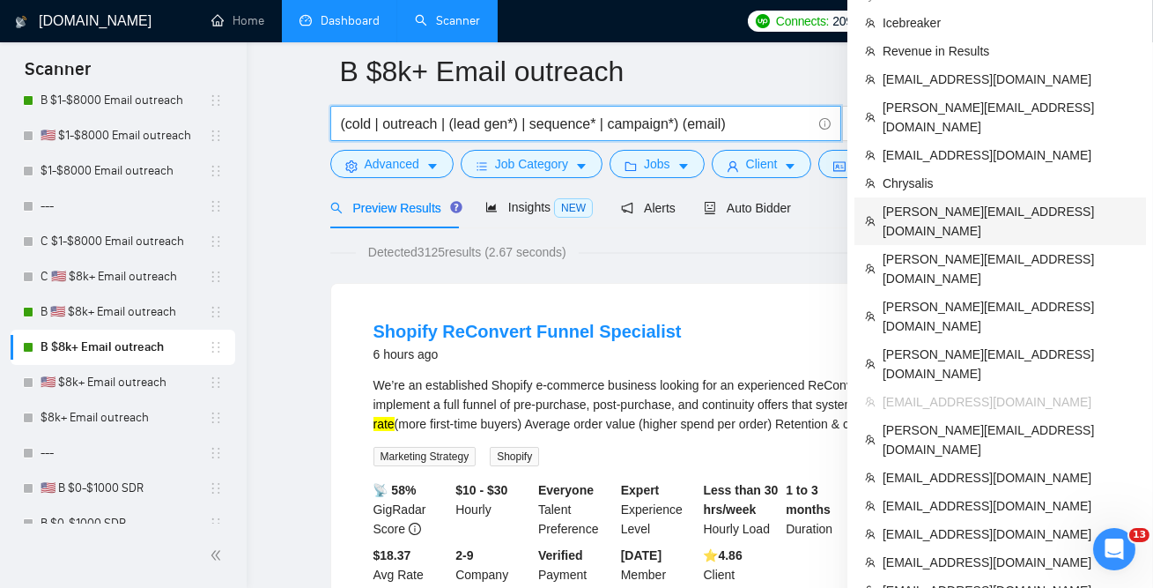
scroll to position [77, 0]
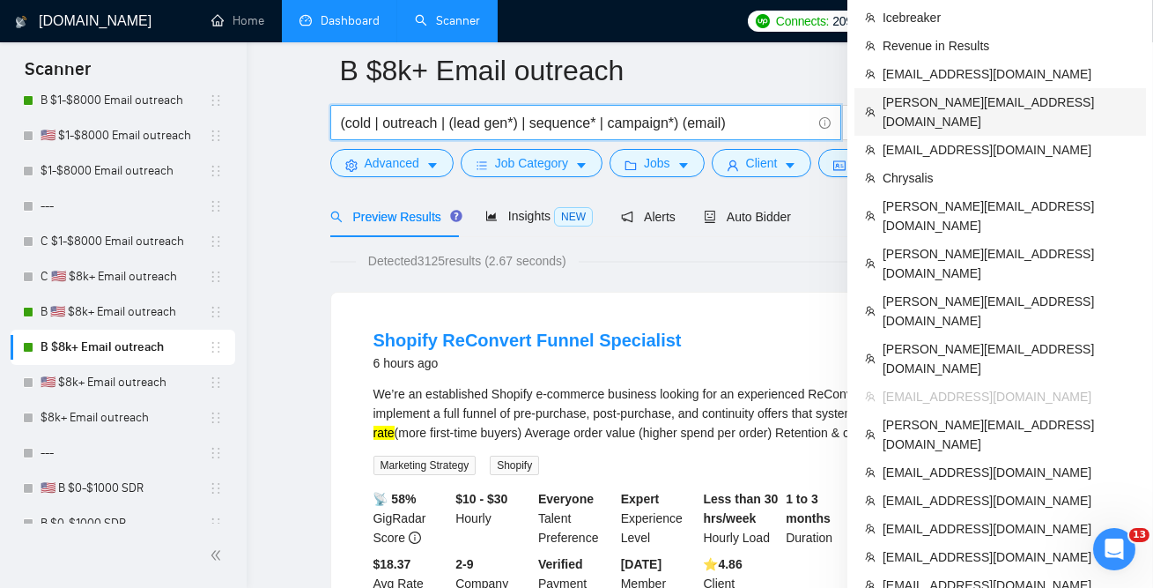
click at [953, 112] on li "[PERSON_NAME][EMAIL_ADDRESS][DOMAIN_NAME]" at bounding box center [1001, 112] width 292 height 48
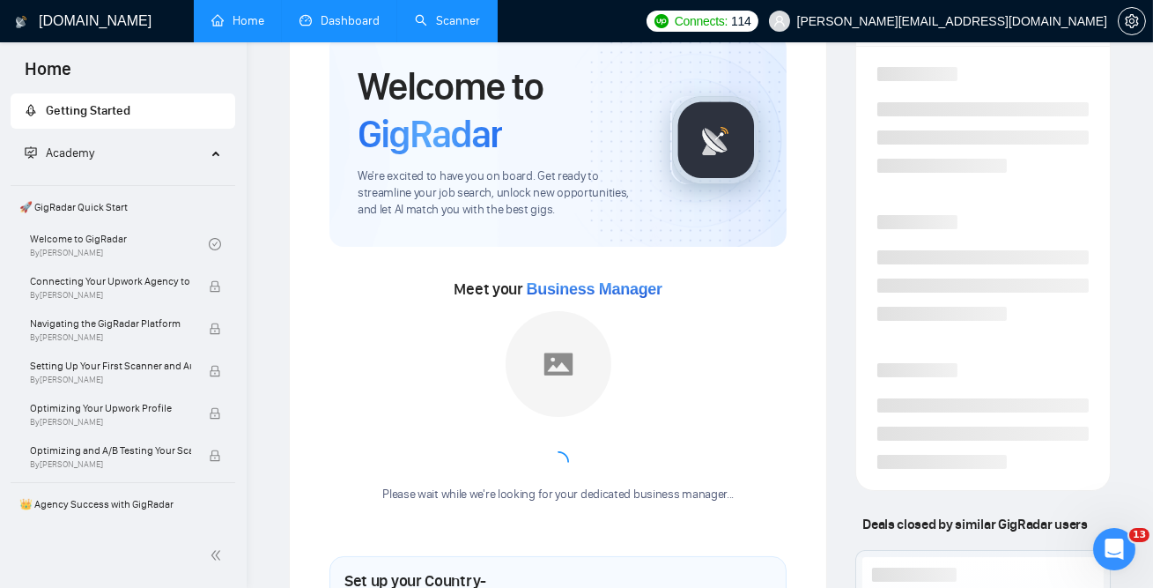
click at [354, 21] on link "Dashboard" at bounding box center [340, 20] width 80 height 15
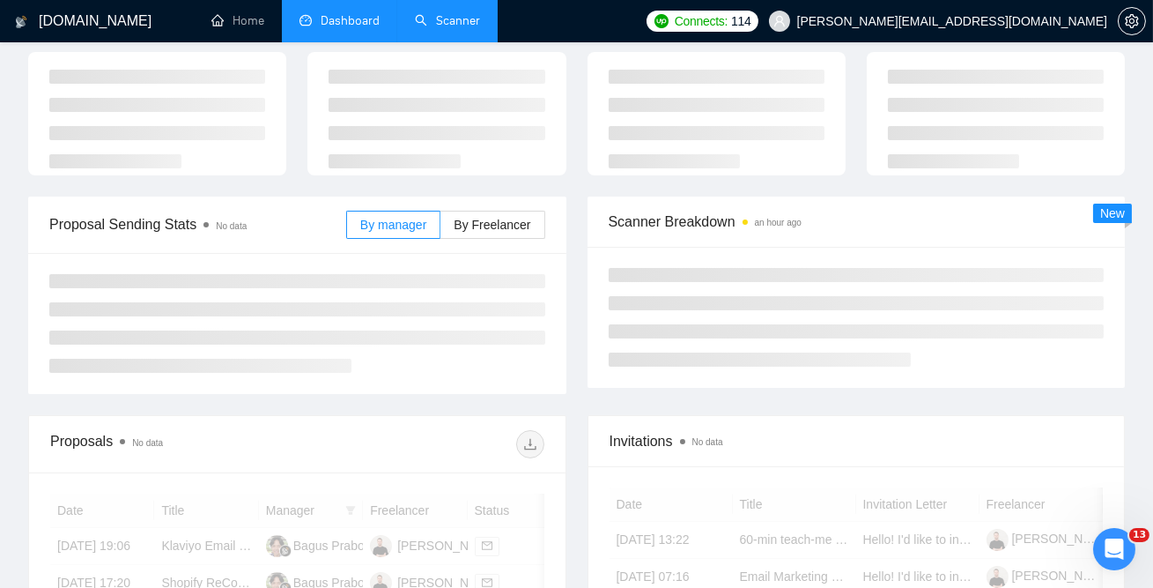
click at [449, 19] on link "Scanner" at bounding box center [447, 20] width 65 height 15
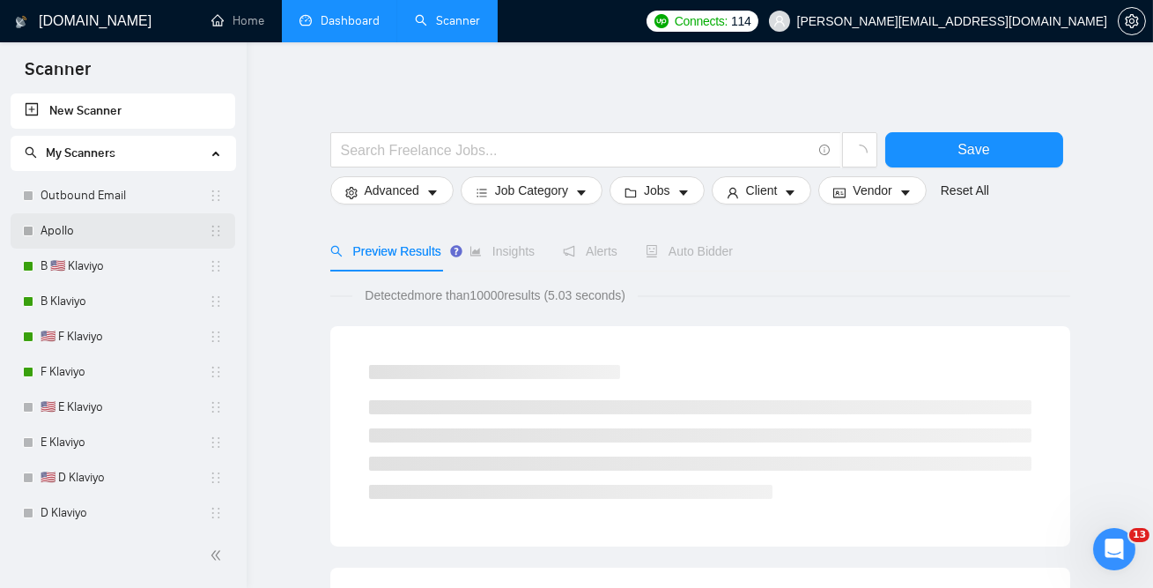
click at [93, 227] on link "Apollo" at bounding box center [125, 230] width 168 height 35
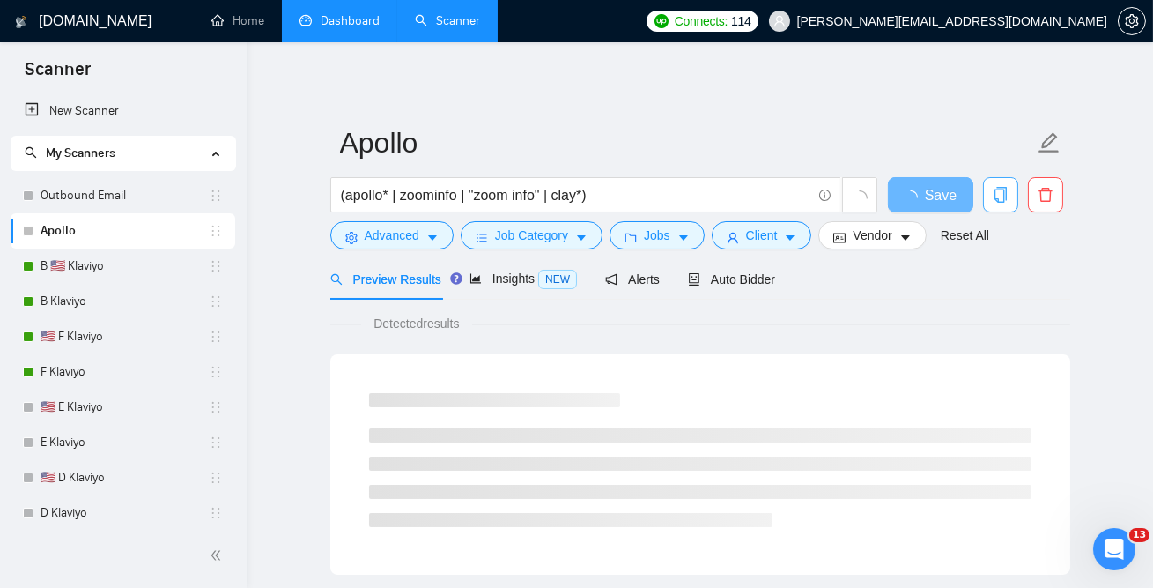
click at [1003, 196] on icon "copy" at bounding box center [1001, 195] width 16 height 16
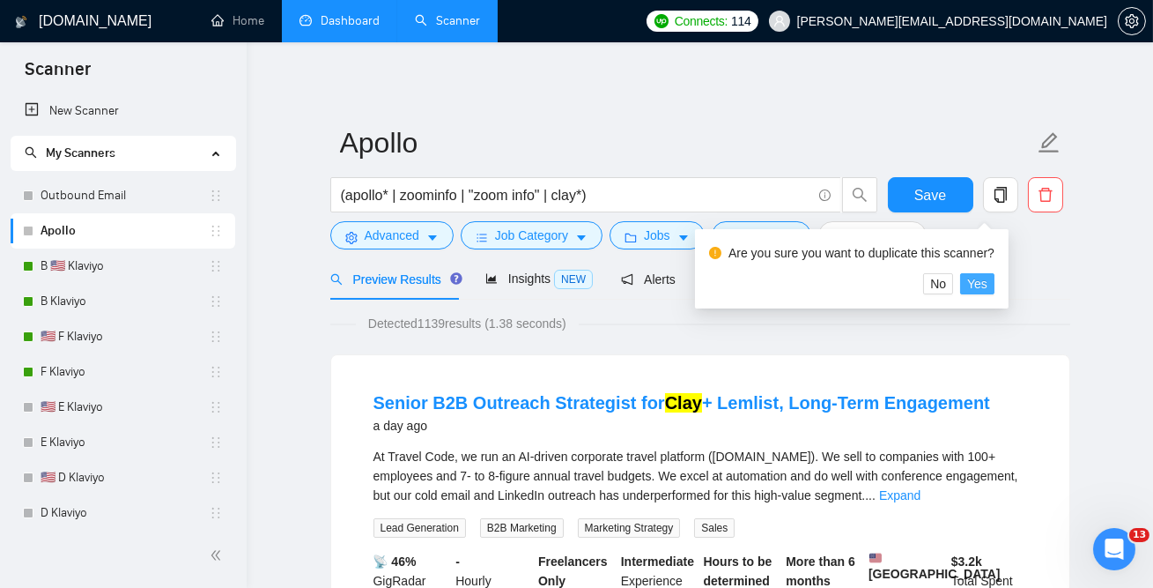
click at [988, 281] on span "Yes" at bounding box center [977, 283] width 20 height 19
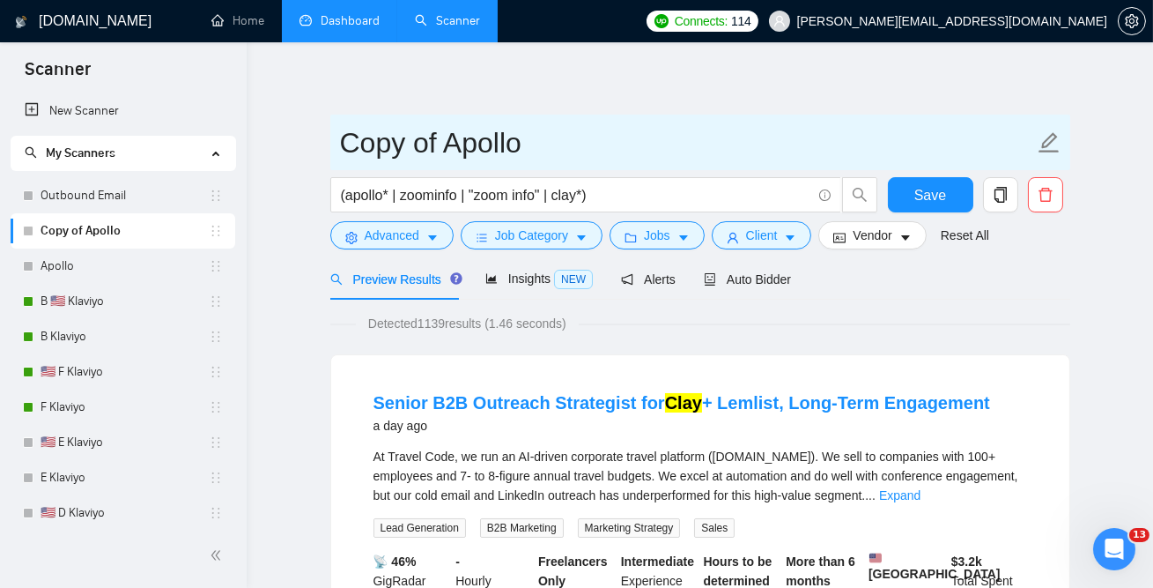
click at [421, 148] on input "Copy of Apollo" at bounding box center [687, 143] width 694 height 44
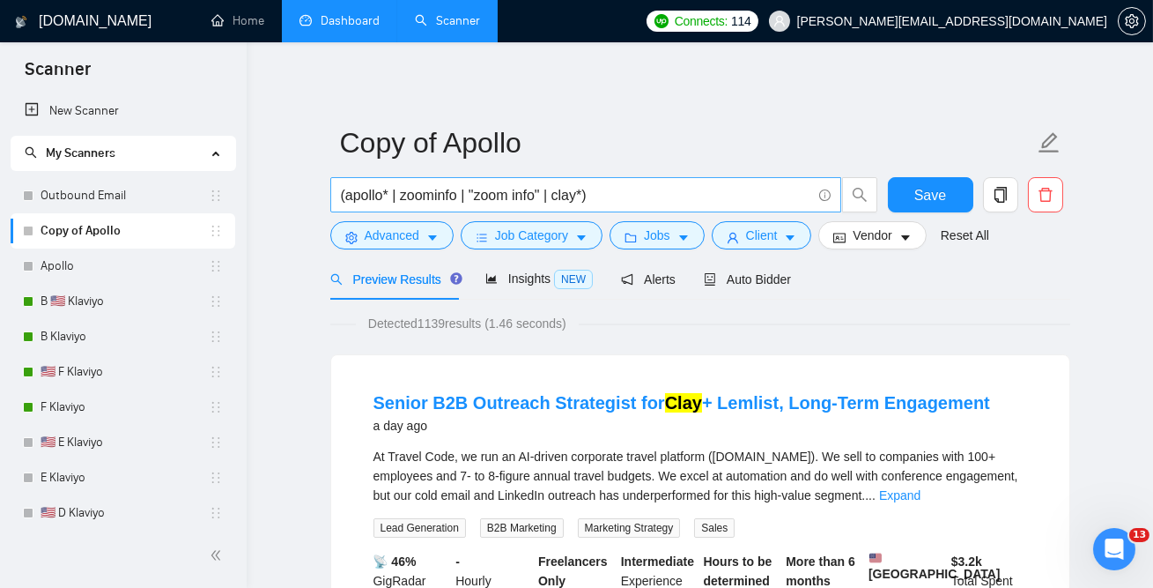
click at [394, 202] on input "(apollo* | zoominfo | "zoom info" | clay*)" at bounding box center [576, 195] width 470 height 22
paste input "cold | outreach | (lead gen*) | sequence* | campaign*) (email"
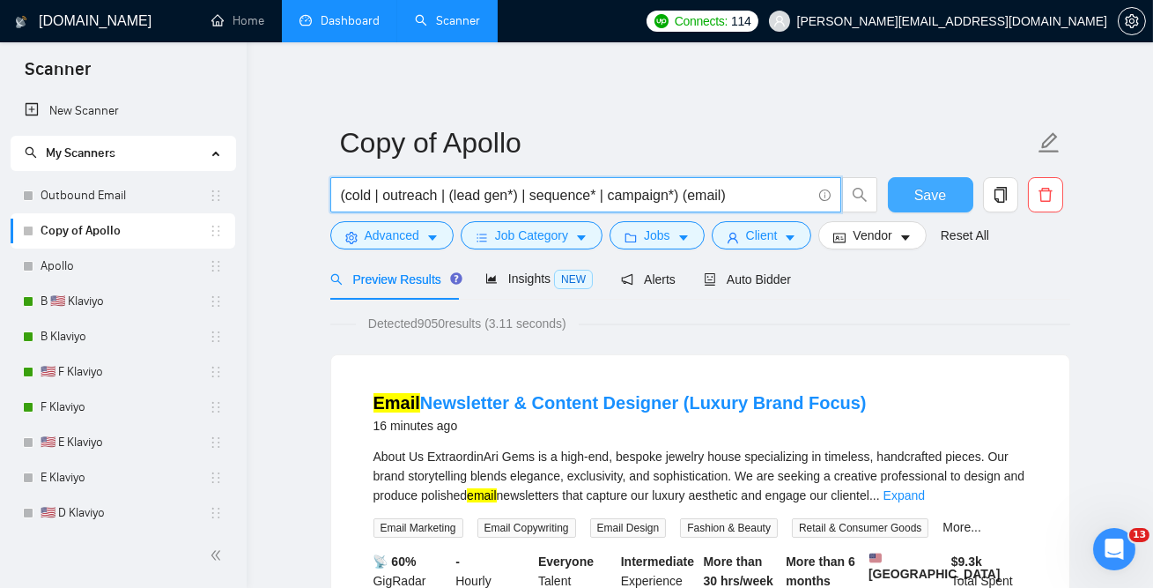
type input "(cold | outreach | (lead gen*) | sequence* | campaign*) (email)"
click at [929, 198] on span "Save" at bounding box center [930, 195] width 32 height 22
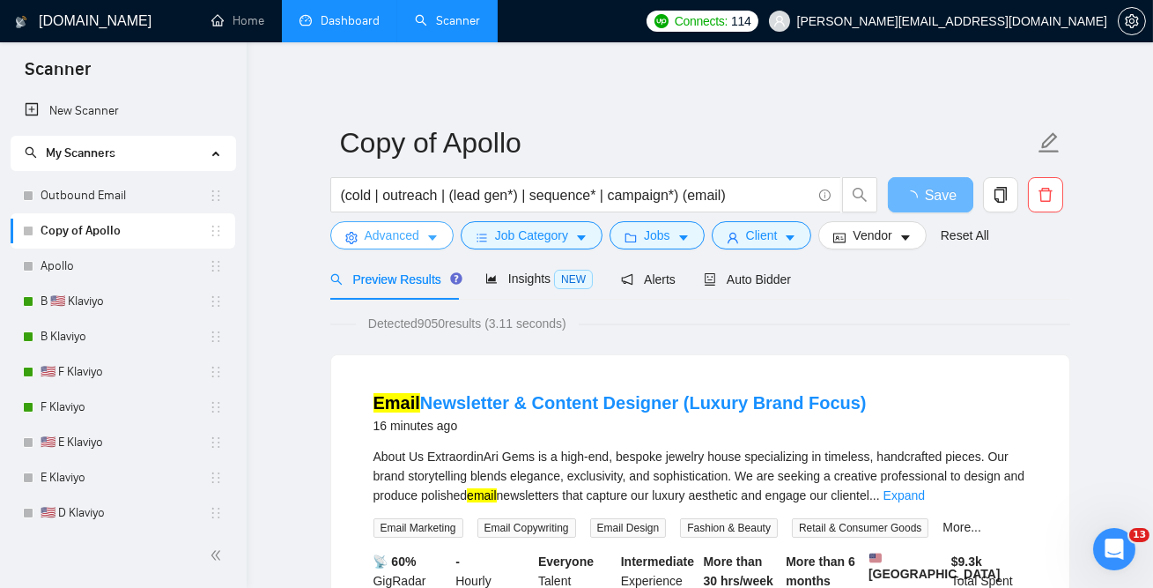
click at [397, 229] on span "Advanced" at bounding box center [392, 235] width 55 height 19
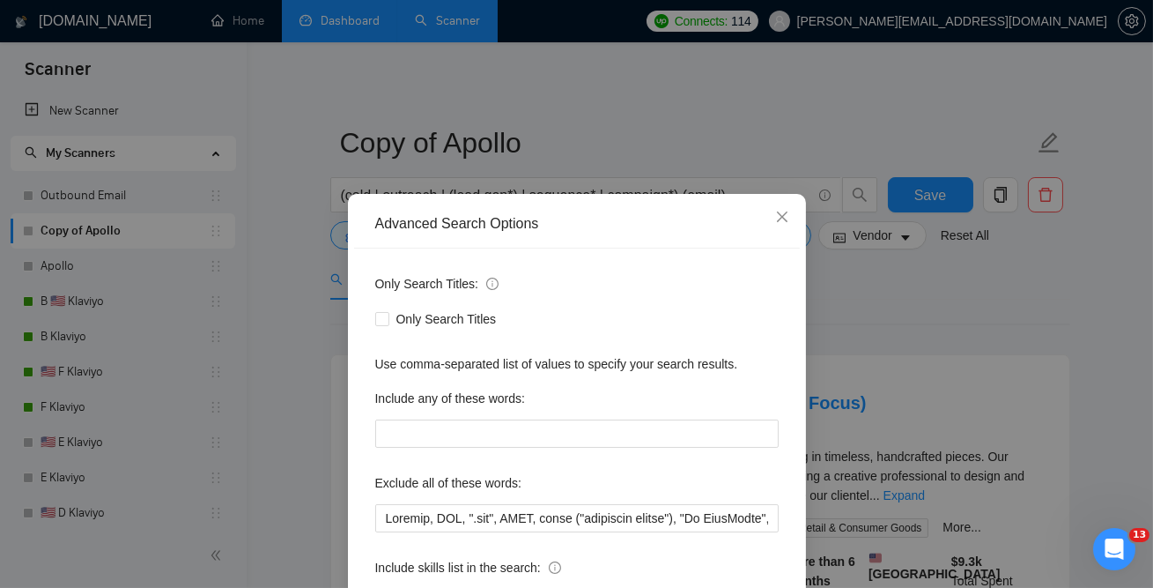
click at [876, 427] on div "Advanced Search Options Only Search Titles: Only Search Titles Use comma-separa…" at bounding box center [576, 294] width 1153 height 588
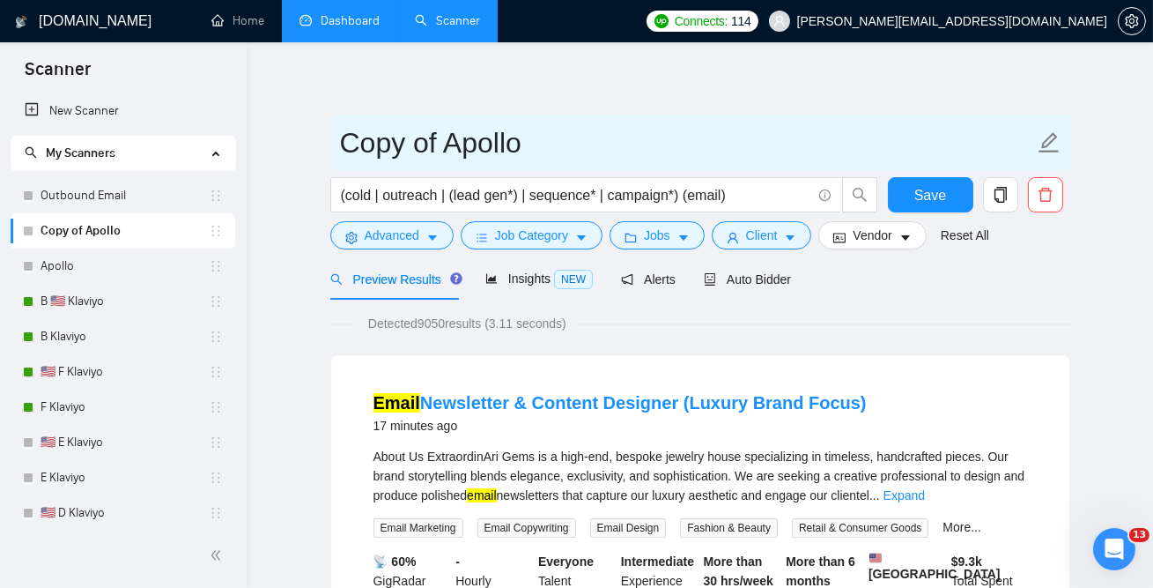
click at [425, 144] on input "Copy of Apollo" at bounding box center [687, 143] width 694 height 44
type input "Email outreach"
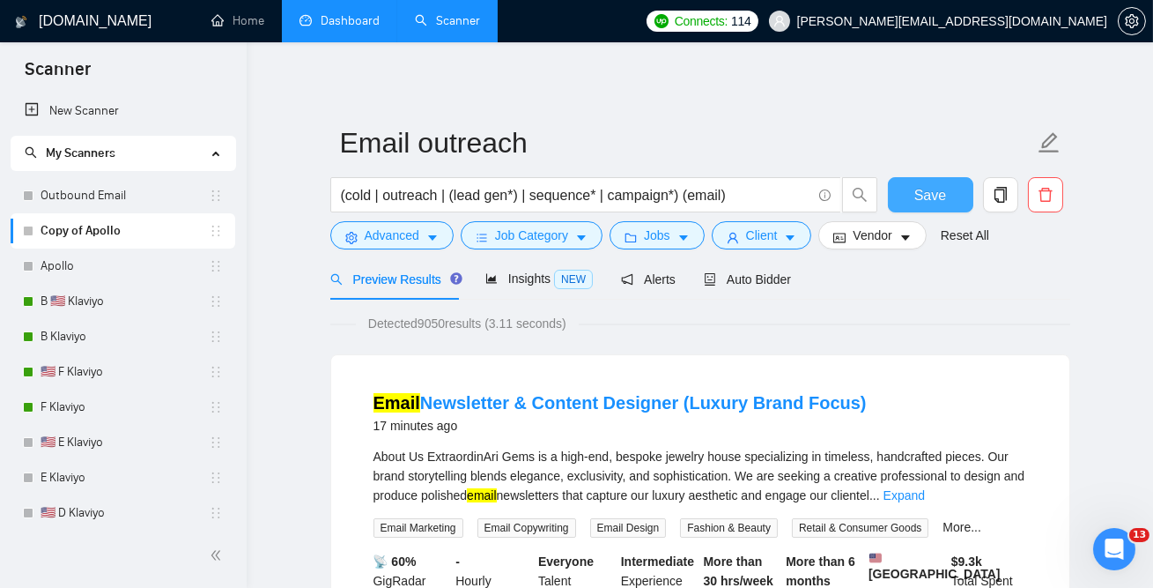
click at [916, 191] on span "Save" at bounding box center [930, 195] width 32 height 22
click at [581, 239] on icon "caret-down" at bounding box center [581, 238] width 12 height 12
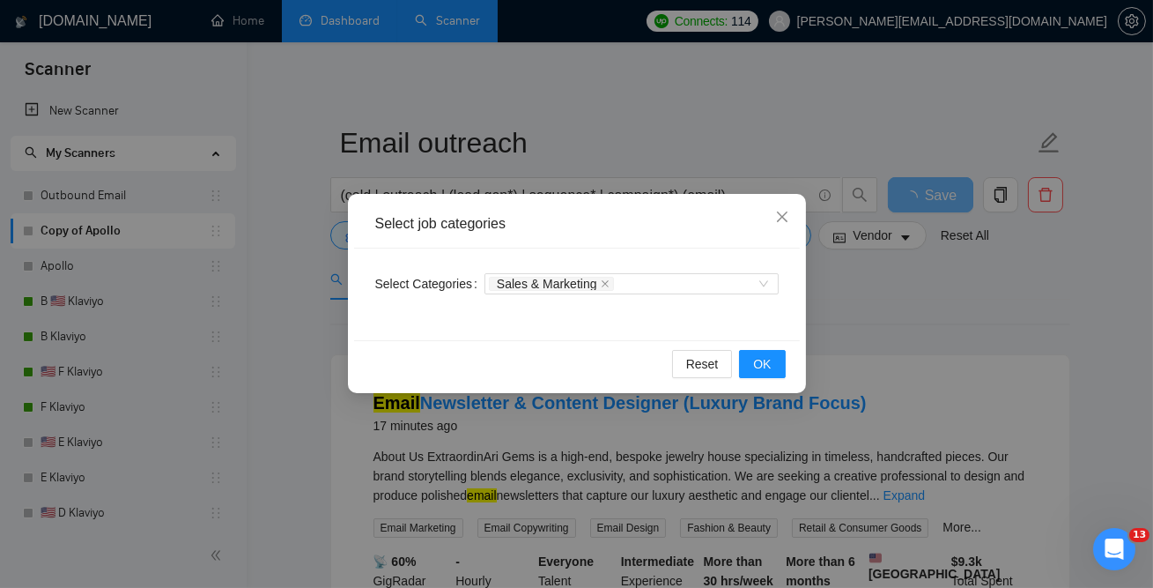
click at [951, 335] on div "Select job categories Select Categories Sales & Marketing Reset OK" at bounding box center [576, 294] width 1153 height 588
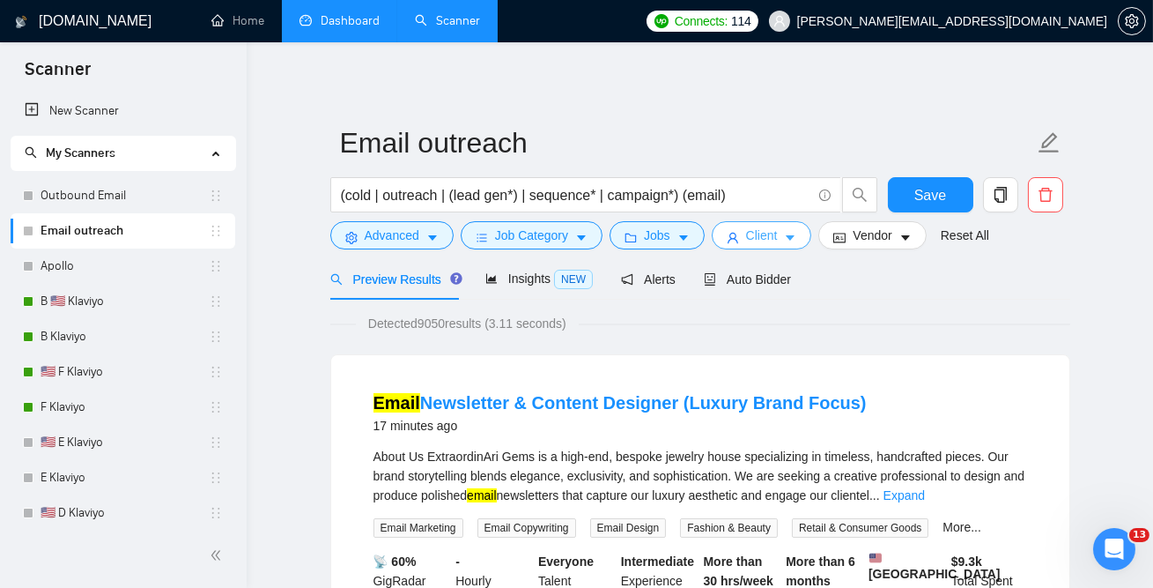
click at [791, 245] on button "Client" at bounding box center [762, 235] width 100 height 28
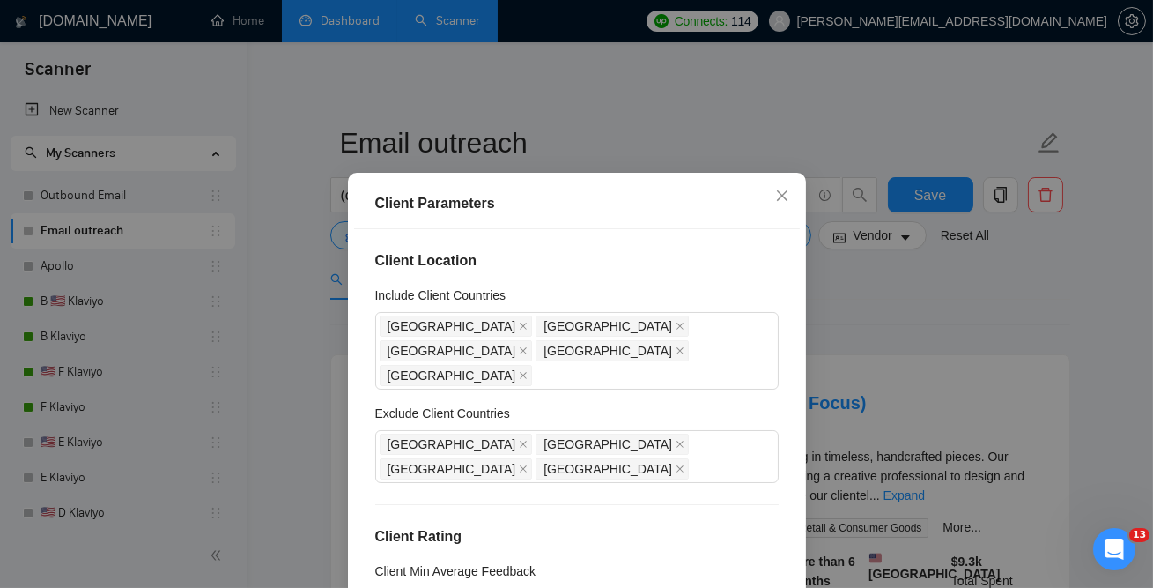
click at [972, 347] on div "Client Parameters Client Location Include Client Countries [GEOGRAPHIC_DATA] [G…" at bounding box center [576, 294] width 1153 height 588
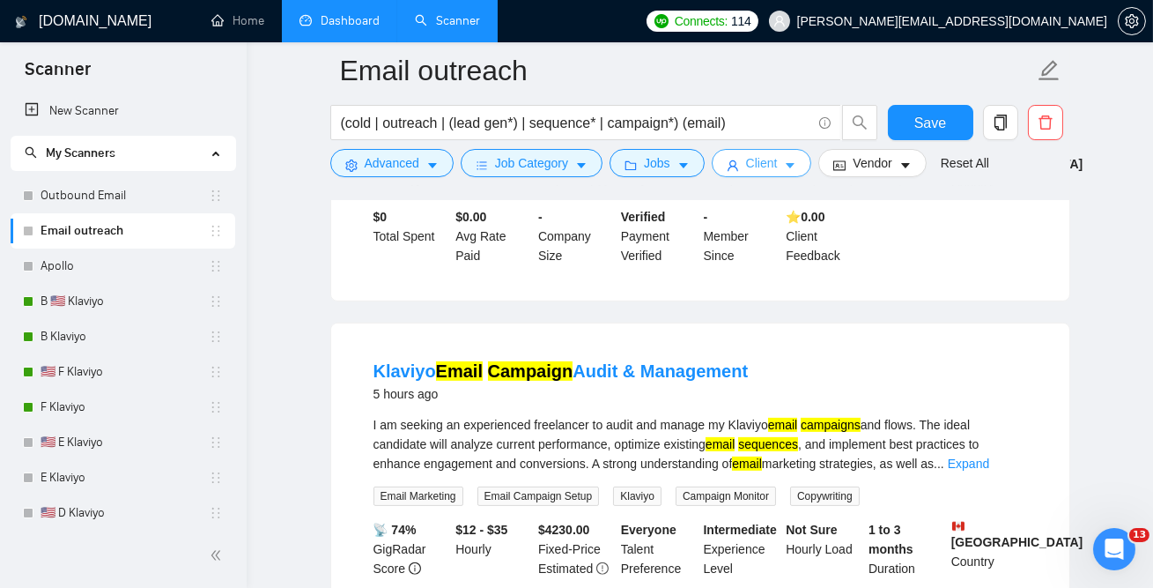
scroll to position [1211, 0]
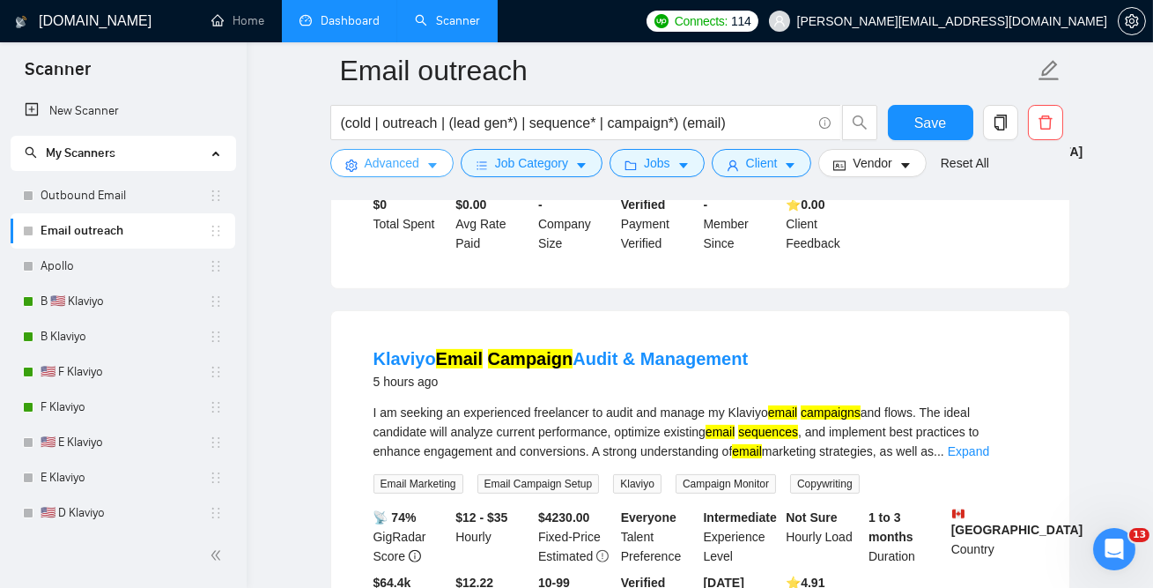
click at [383, 164] on span "Advanced" at bounding box center [392, 162] width 55 height 19
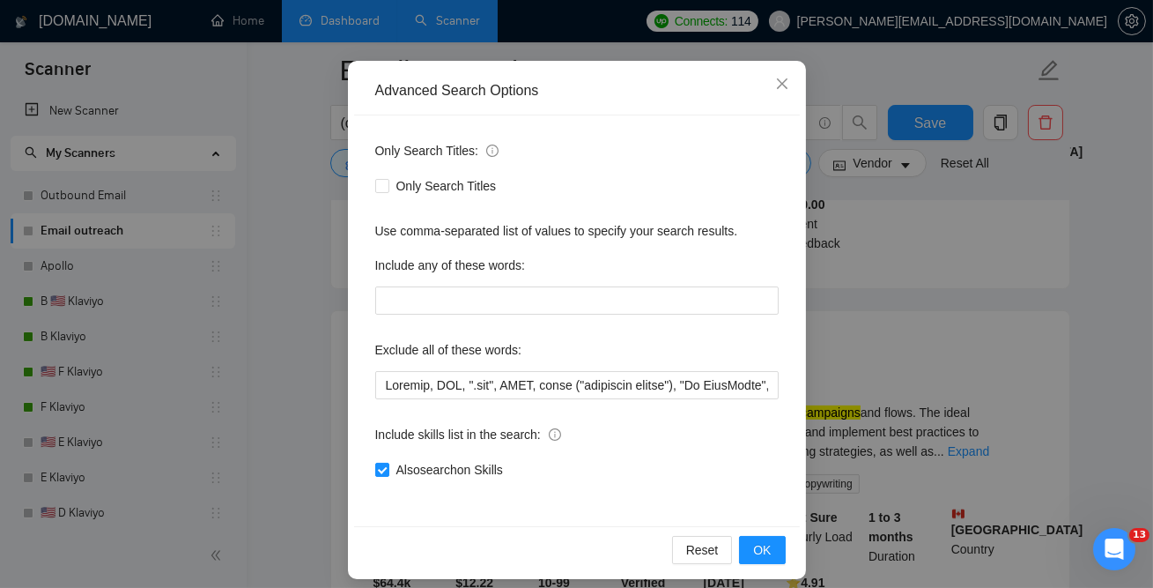
scroll to position [144, 0]
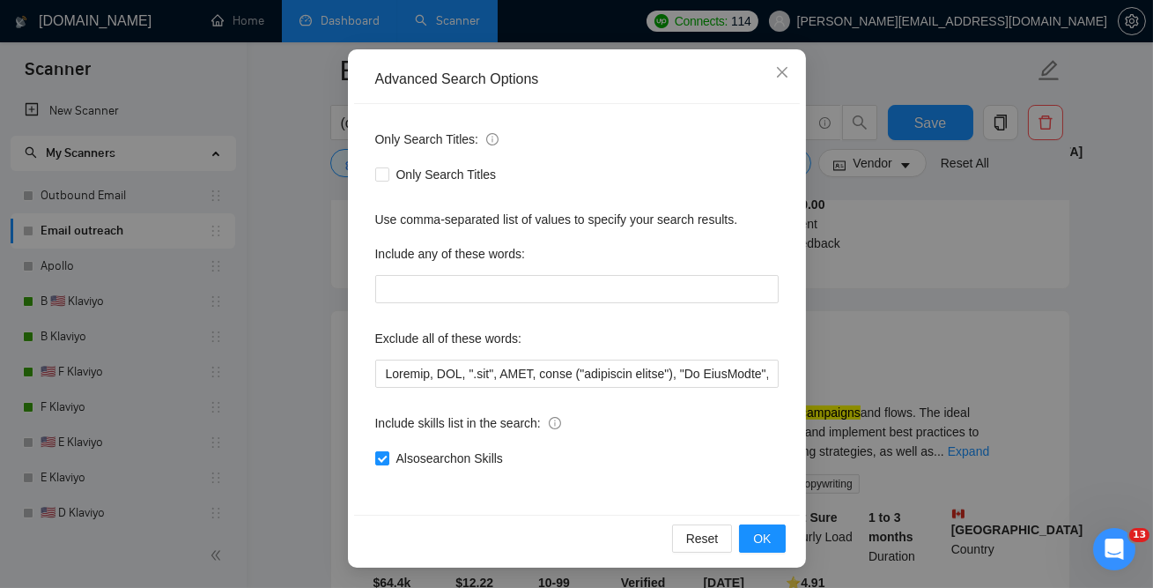
click at [909, 375] on div "Advanced Search Options Only Search Titles: Only Search Titles Use comma-separa…" at bounding box center [576, 294] width 1153 height 588
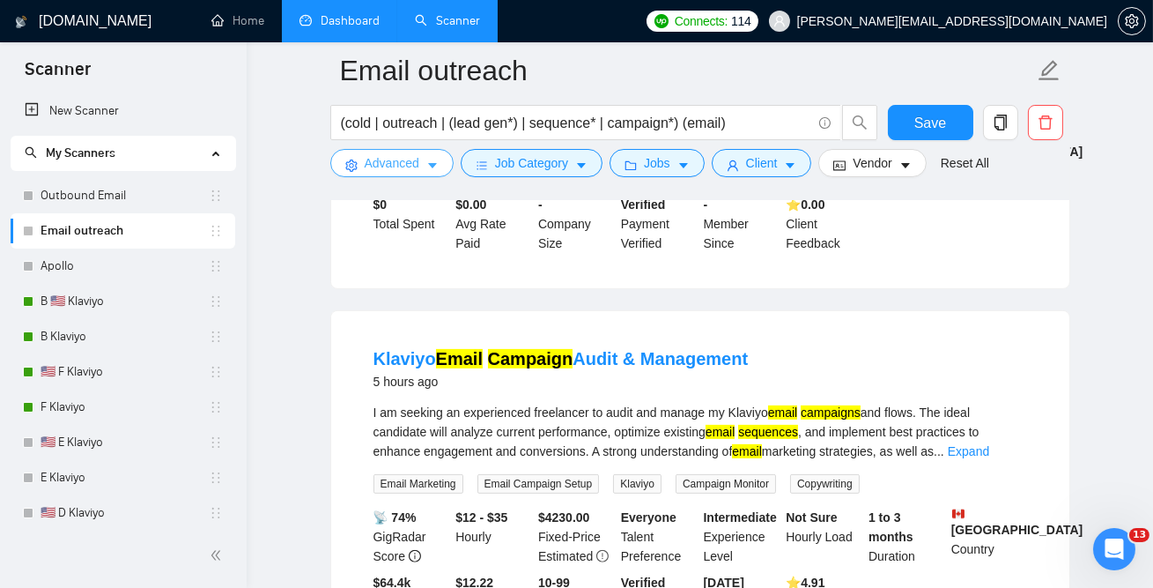
scroll to position [0, 0]
drag, startPoint x: 365, startPoint y: 341, endPoint x: 428, endPoint y: 340, distance: 63.4
click at [429, 340] on li "Klaviyo Email Campaign Audit & Management 5 hours ago I am seeking an experienc…" at bounding box center [700, 488] width 696 height 313
copy link "Klaviyo"
click at [387, 160] on span "Advanced" at bounding box center [392, 162] width 55 height 19
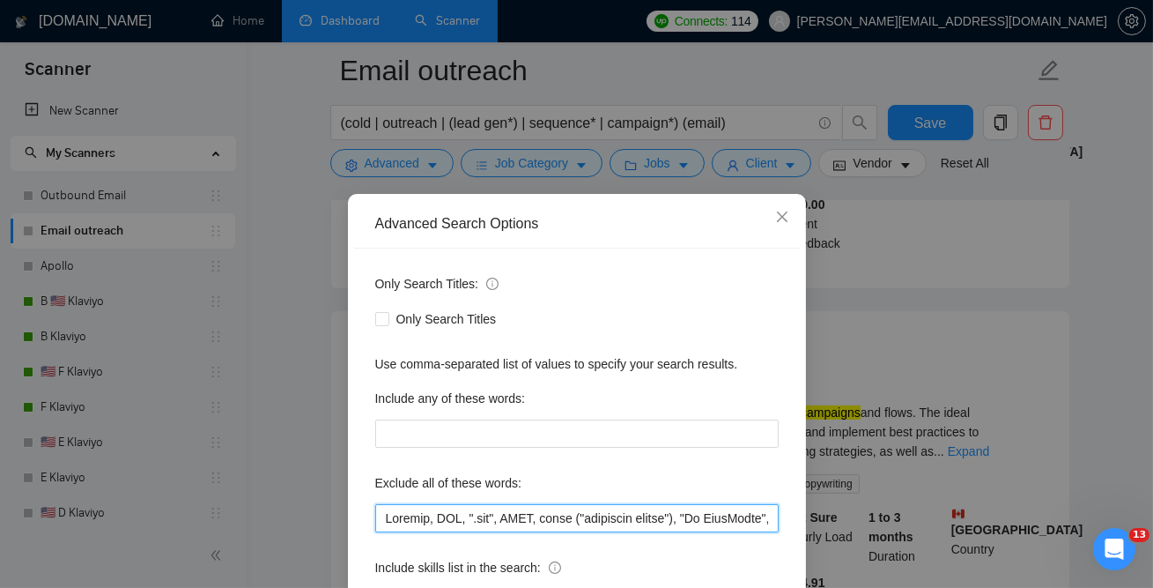
click at [400, 509] on input "text" at bounding box center [577, 518] width 404 height 28
paste input "viy"
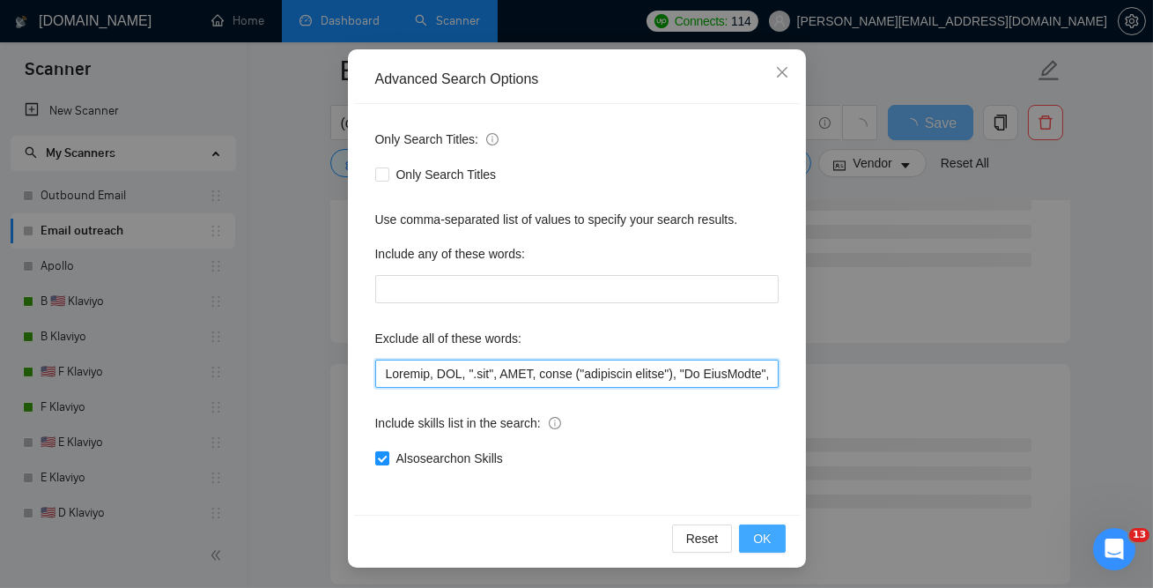
type input "Klaviyo, DNS, ".svg", BIMI, email ("marketing agency"), "Go HighLevel", Substac…"
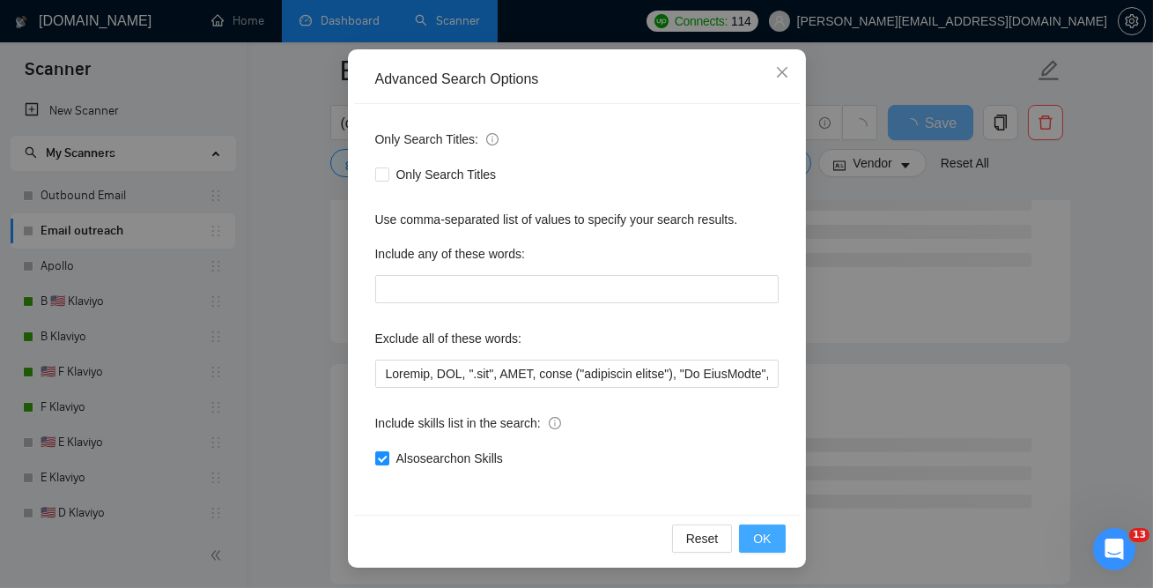
click at [754, 536] on span "OK" at bounding box center [762, 538] width 18 height 19
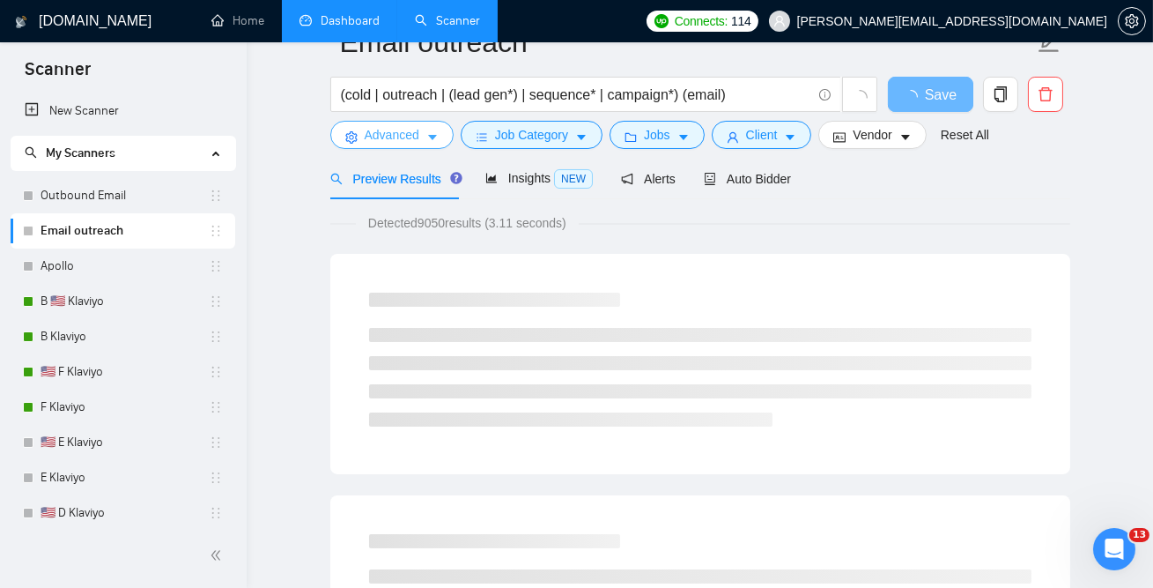
scroll to position [0, 0]
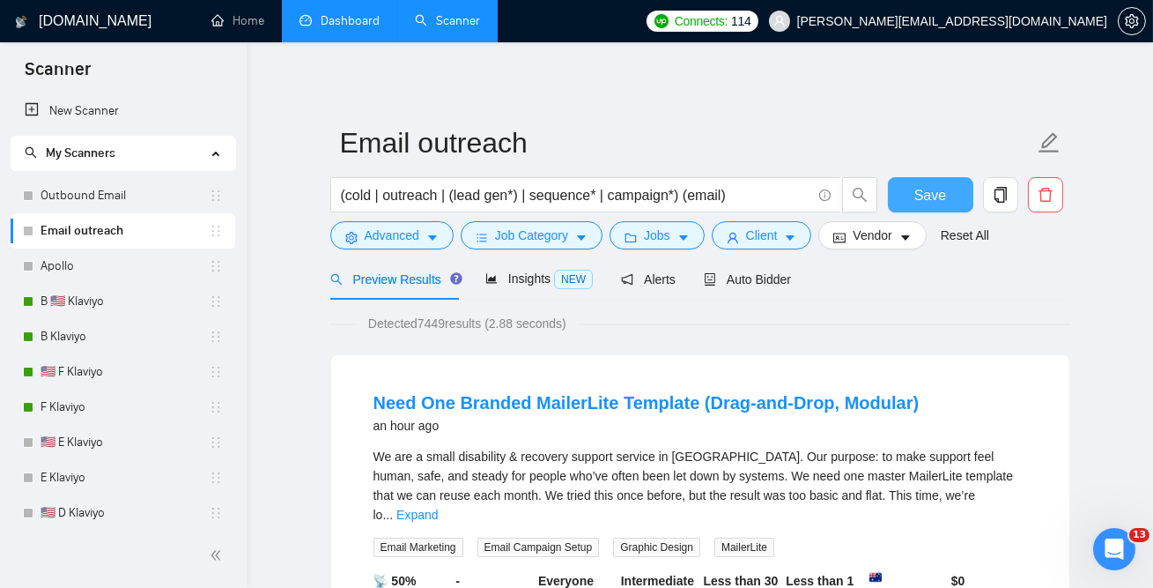
click at [944, 187] on span "Save" at bounding box center [930, 195] width 32 height 22
click at [77, 270] on link "Apollo" at bounding box center [125, 265] width 168 height 35
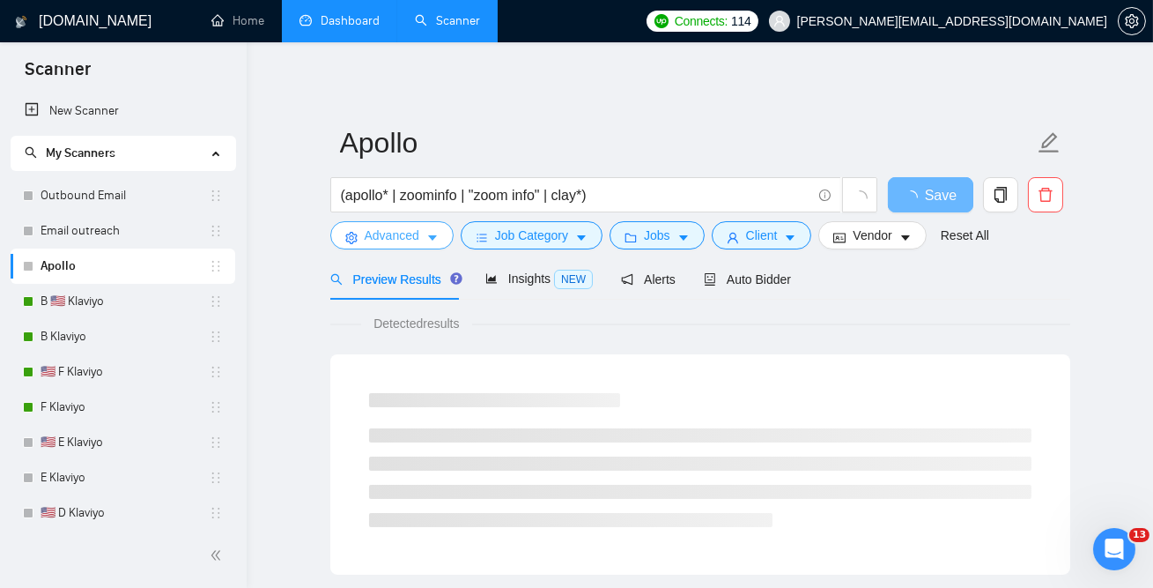
click at [367, 236] on span "Advanced" at bounding box center [392, 235] width 55 height 19
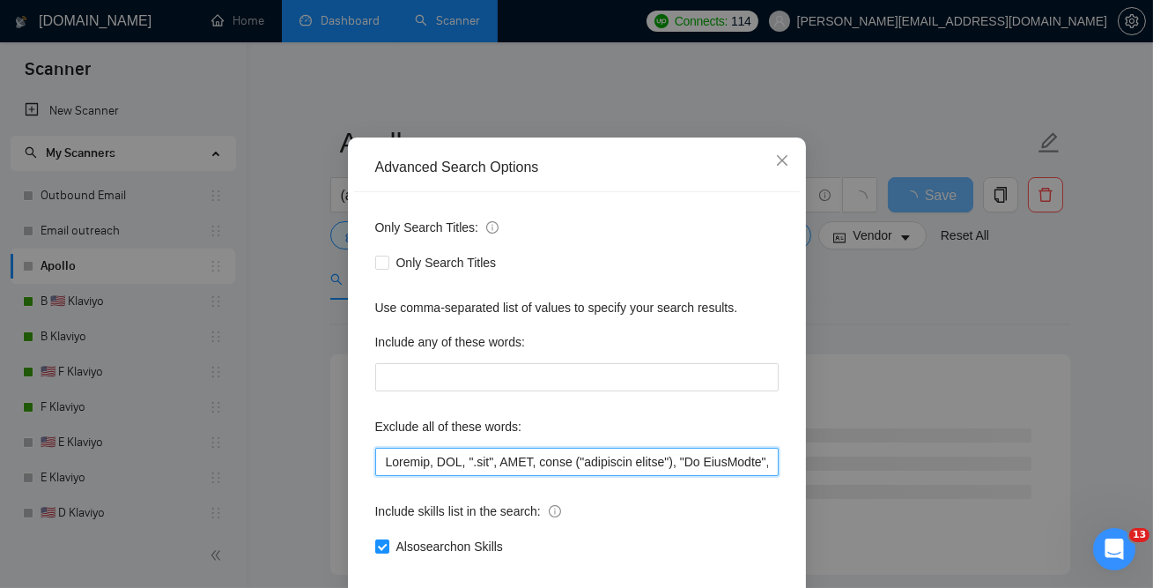
click at [395, 476] on input "text" at bounding box center [577, 462] width 404 height 28
paste input "viy"
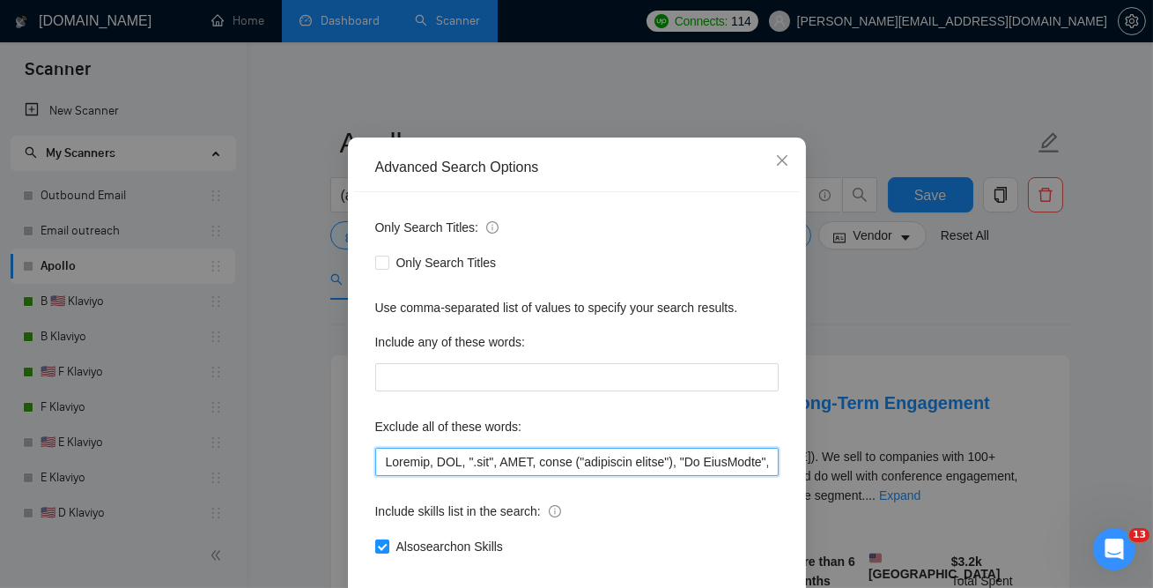
scroll to position [144, 0]
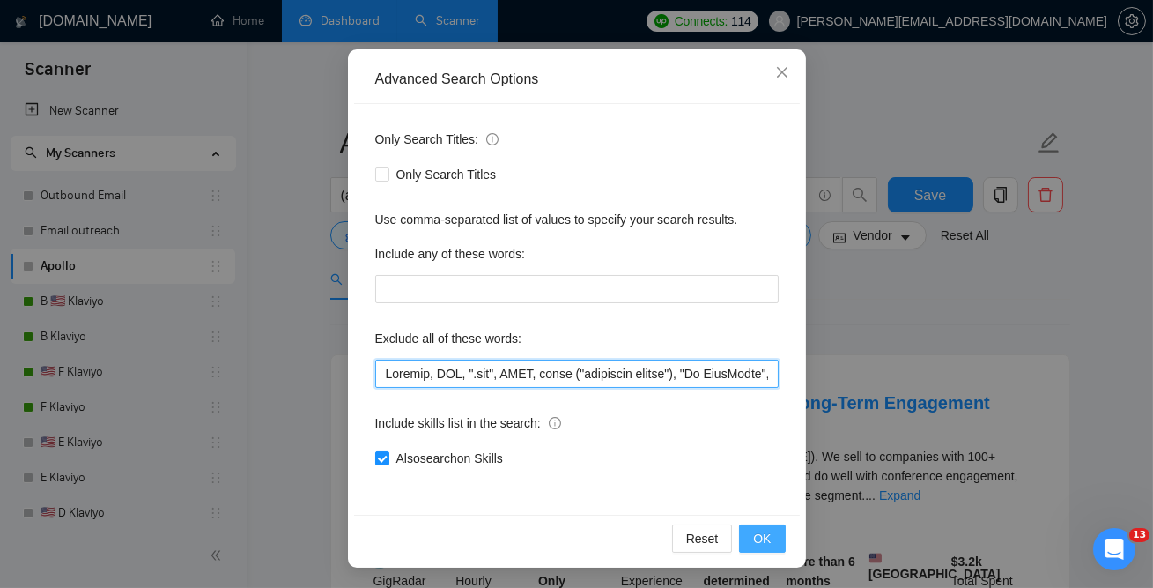
type input "Klaviyo, DNS, ".svg", BIMI, email ("marketing agency"), "Go HighLevel", Substac…"
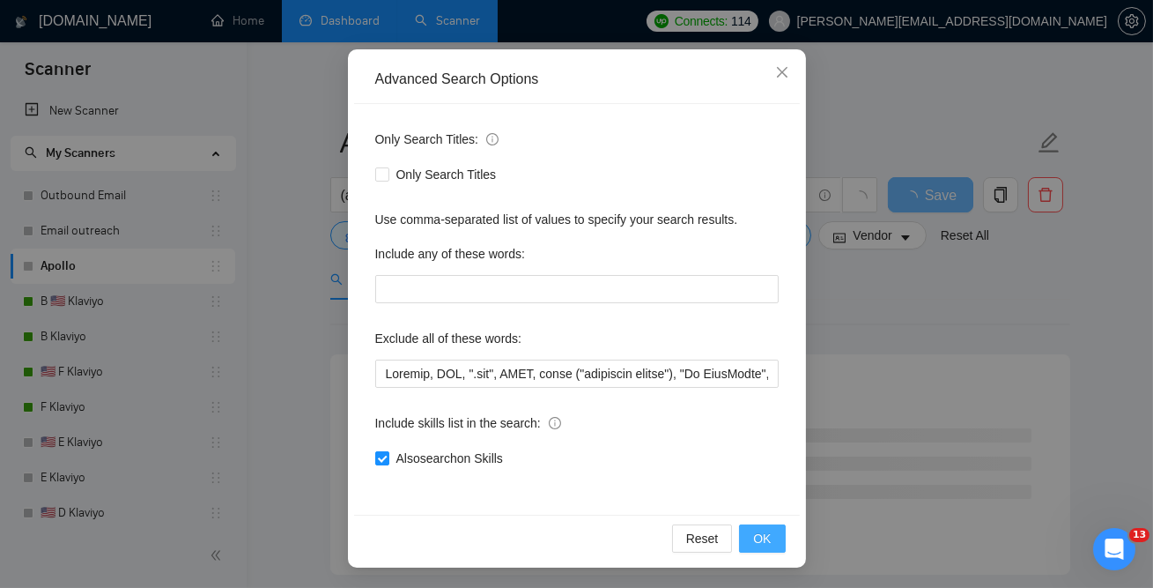
click at [759, 536] on span "OK" at bounding box center [762, 538] width 18 height 19
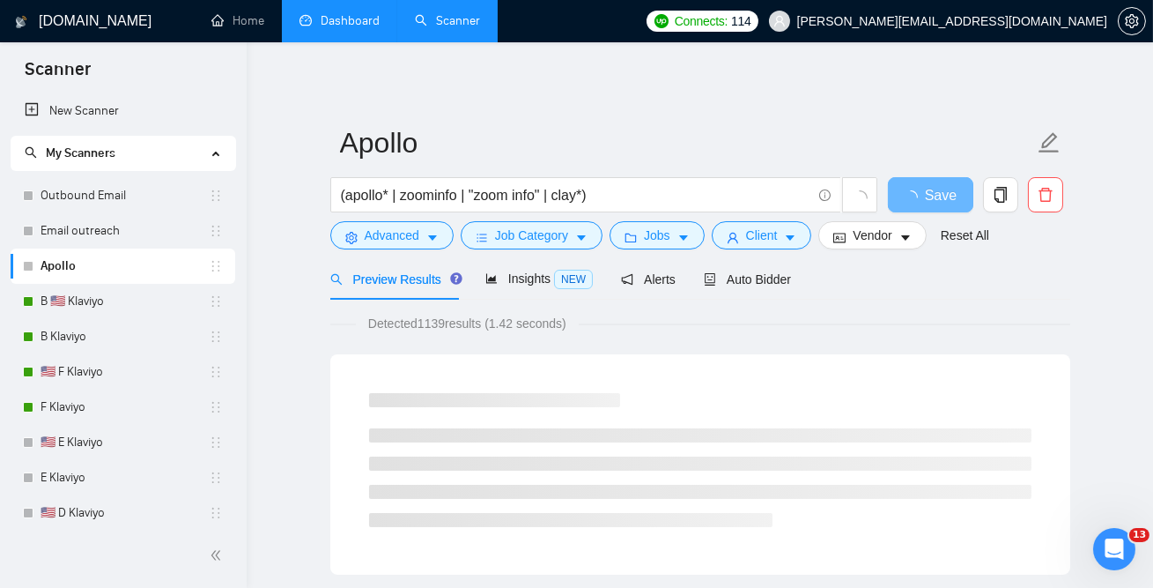
scroll to position [56, 0]
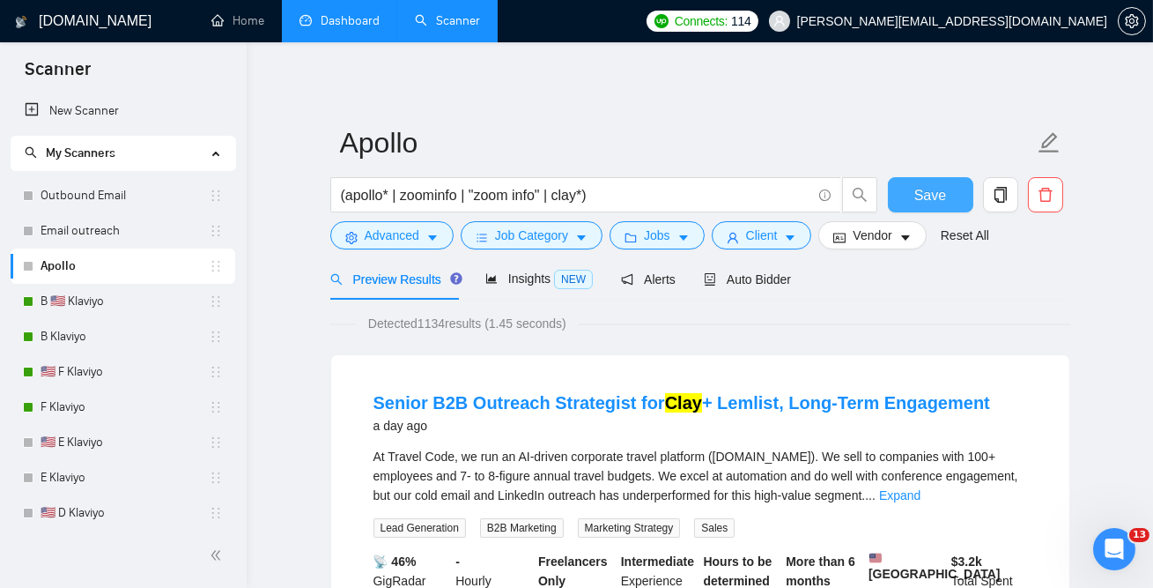
click at [908, 193] on button "Save" at bounding box center [930, 194] width 85 height 35
click at [135, 204] on link "Outbound Email" at bounding box center [125, 195] width 168 height 35
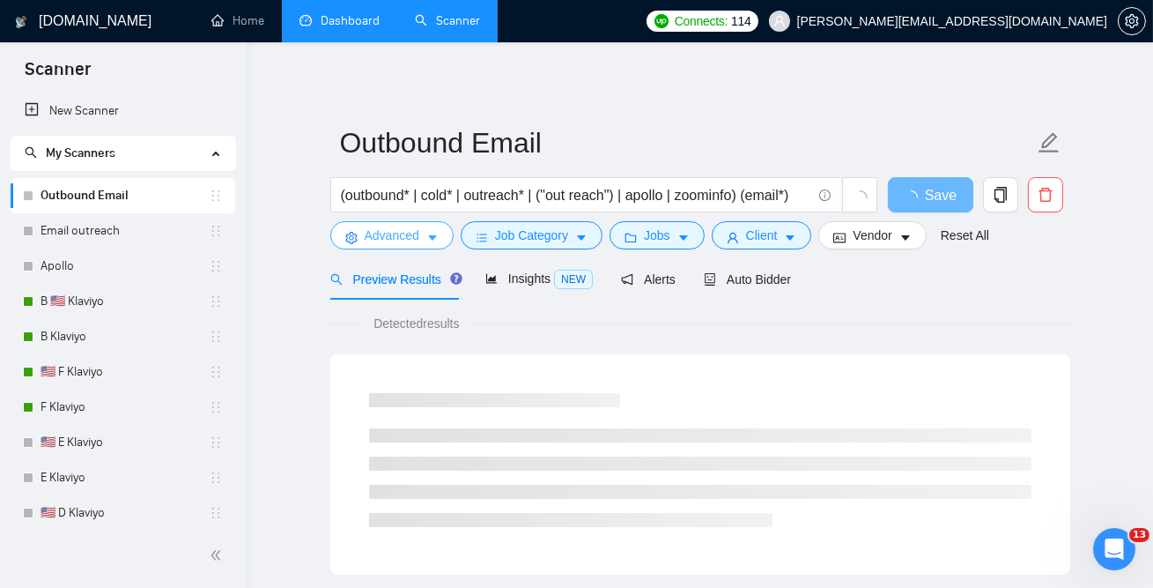
click at [392, 241] on span "Advanced" at bounding box center [392, 235] width 55 height 19
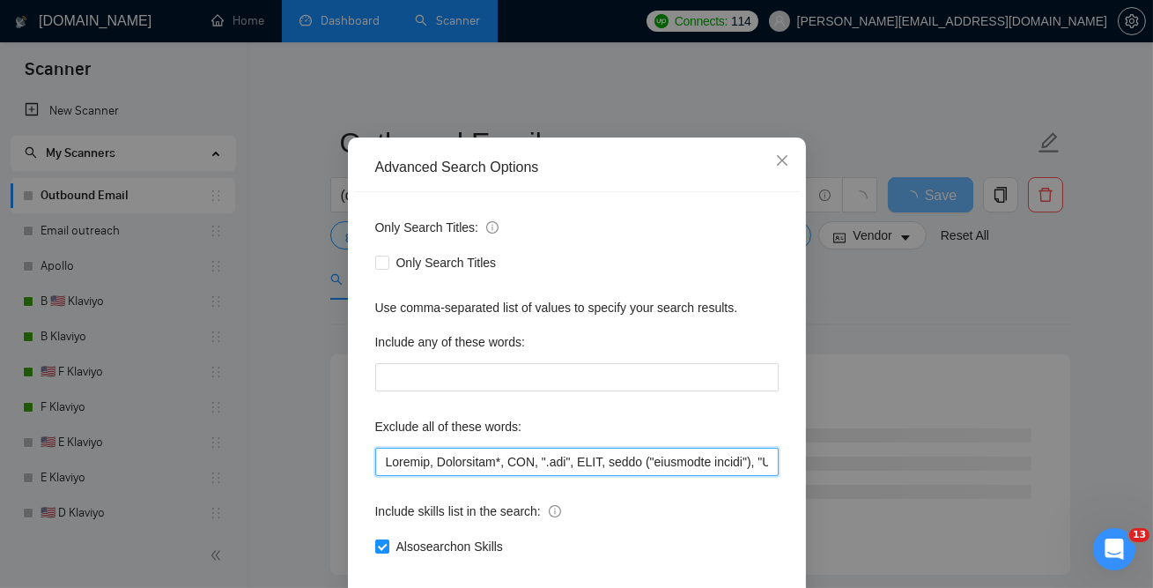
click at [383, 476] on input "text" at bounding box center [577, 462] width 404 height 28
paste input "Klaviyo"
drag, startPoint x: 472, startPoint y: 519, endPoint x: 290, endPoint y: 519, distance: 182.4
click at [290, 519] on div "Advanced Search Options Only Search Titles: Only Search Titles Use comma-separa…" at bounding box center [576, 294] width 1153 height 588
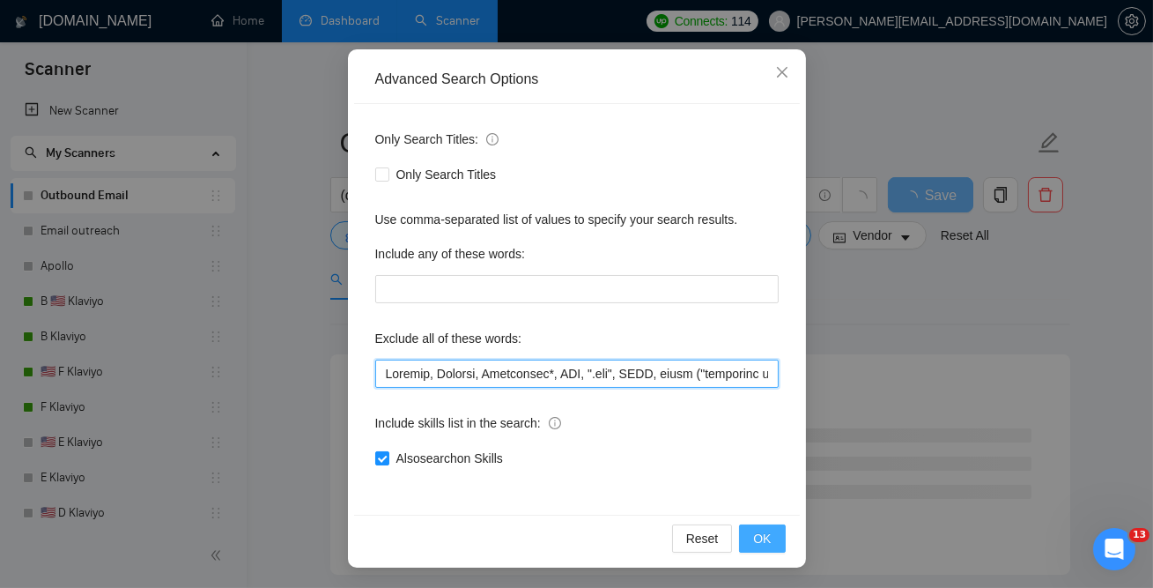
type input "Klaviyo, Klayvio, Telemarket*, DNS, ".svg", BIMI, email ("marketing agency"), "…"
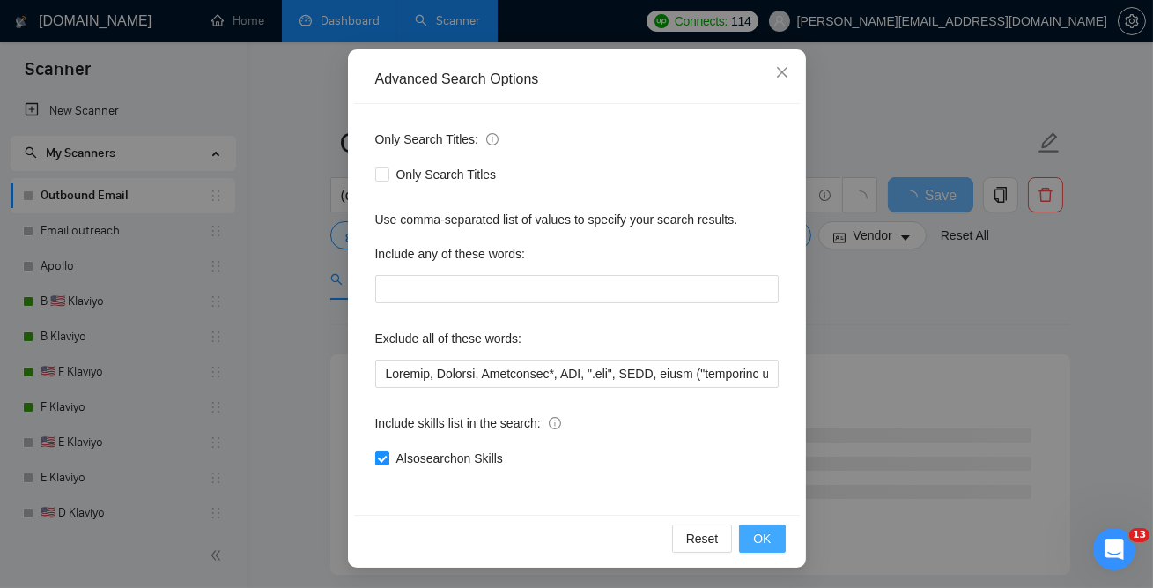
click at [755, 545] on span "OK" at bounding box center [762, 538] width 18 height 19
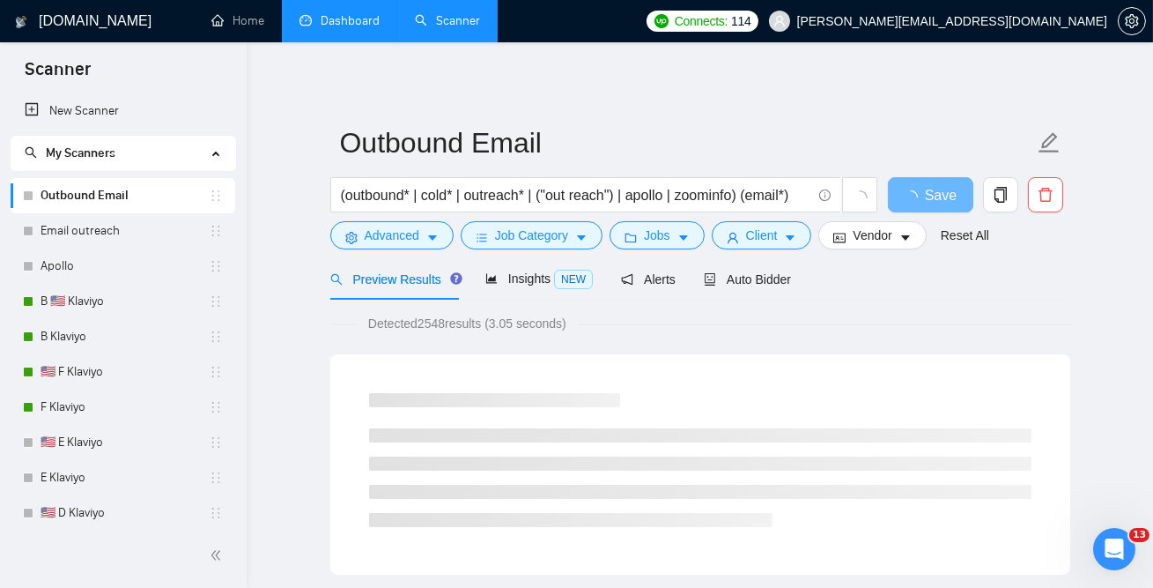
scroll to position [56, 0]
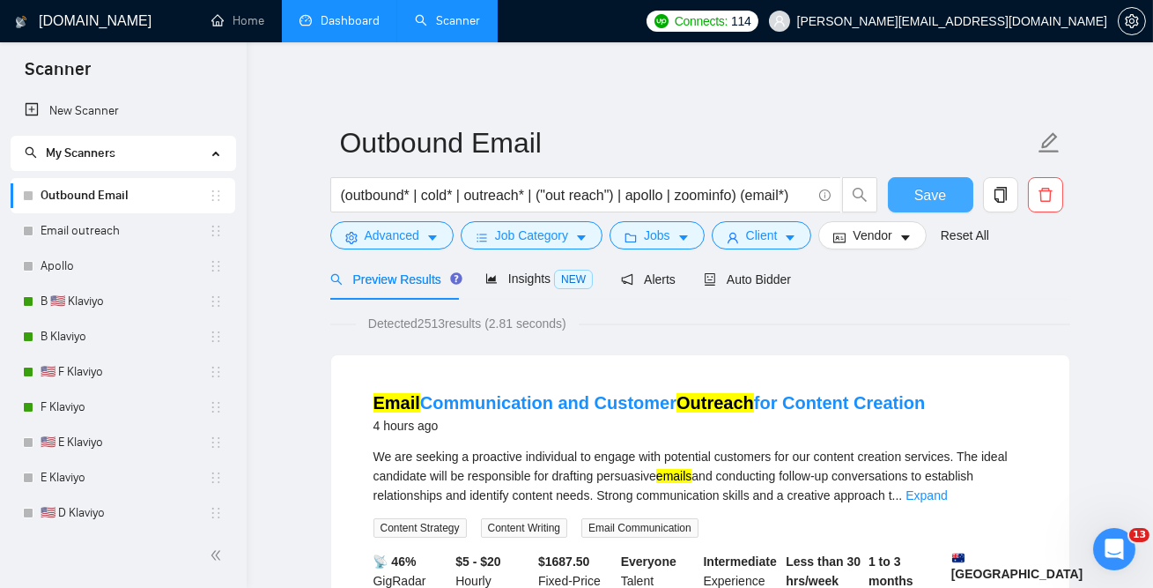
click at [945, 206] on button "Save" at bounding box center [930, 194] width 85 height 35
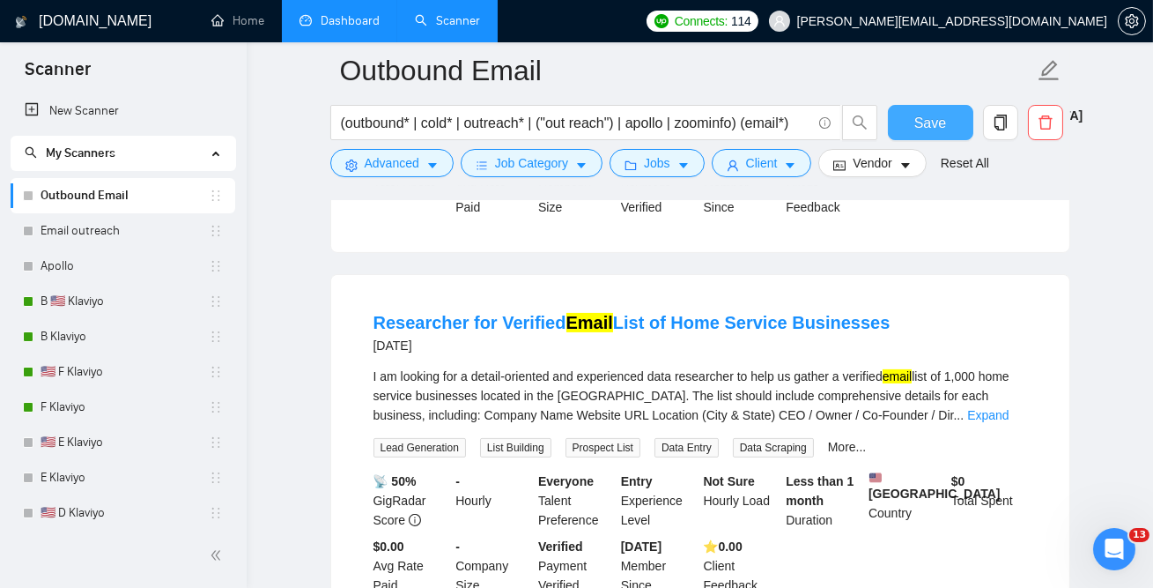
scroll to position [866, 0]
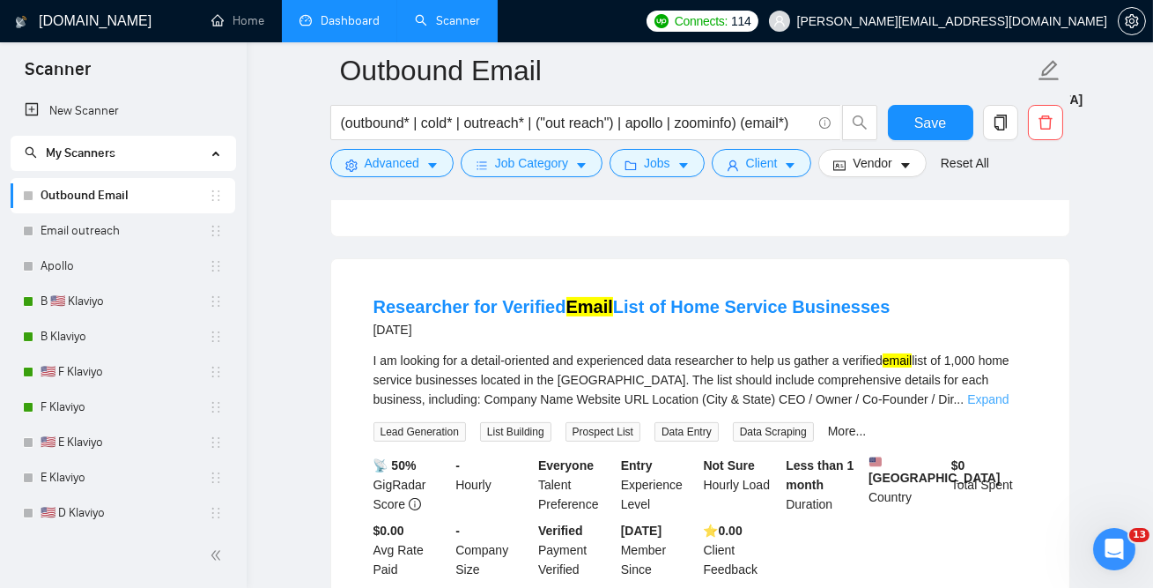
click at [996, 406] on link "Expand" at bounding box center [987, 399] width 41 height 14
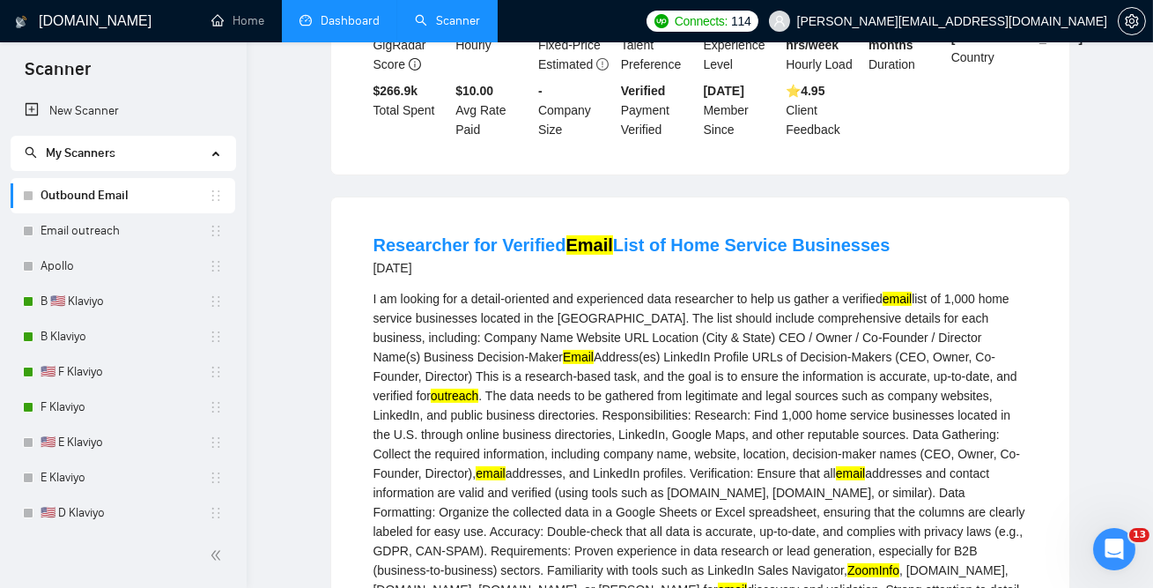
scroll to position [0, 0]
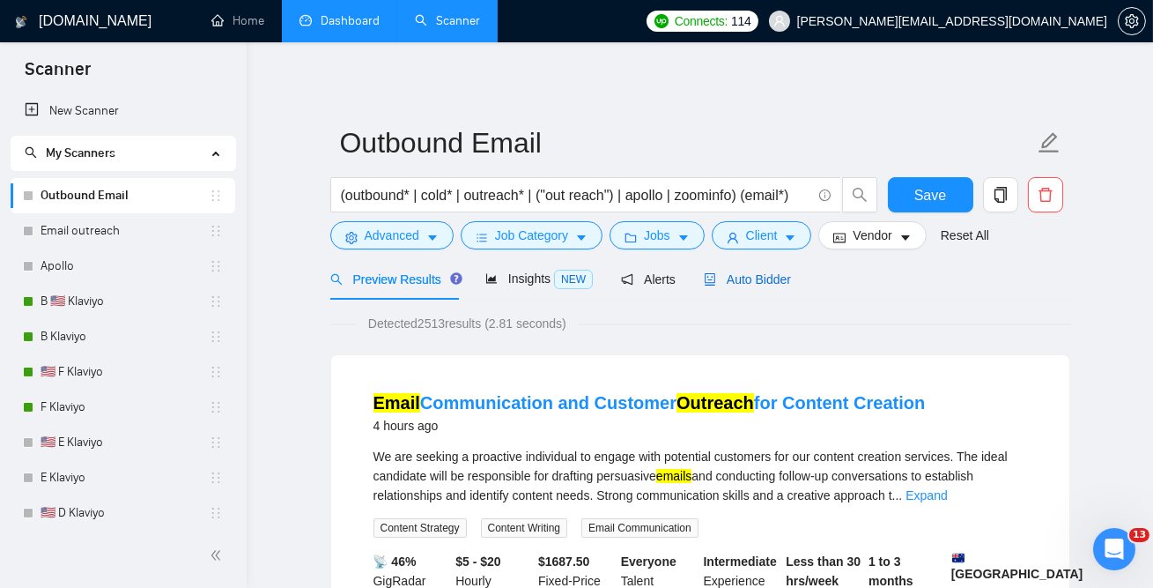
click at [772, 277] on span "Auto Bidder" at bounding box center [747, 279] width 87 height 14
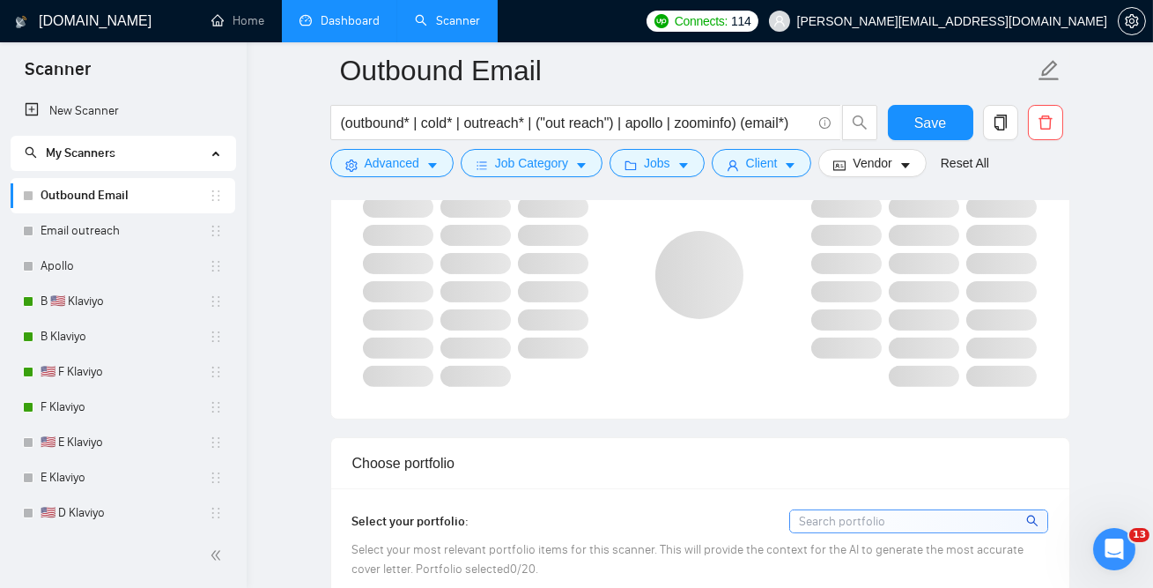
scroll to position [1258, 0]
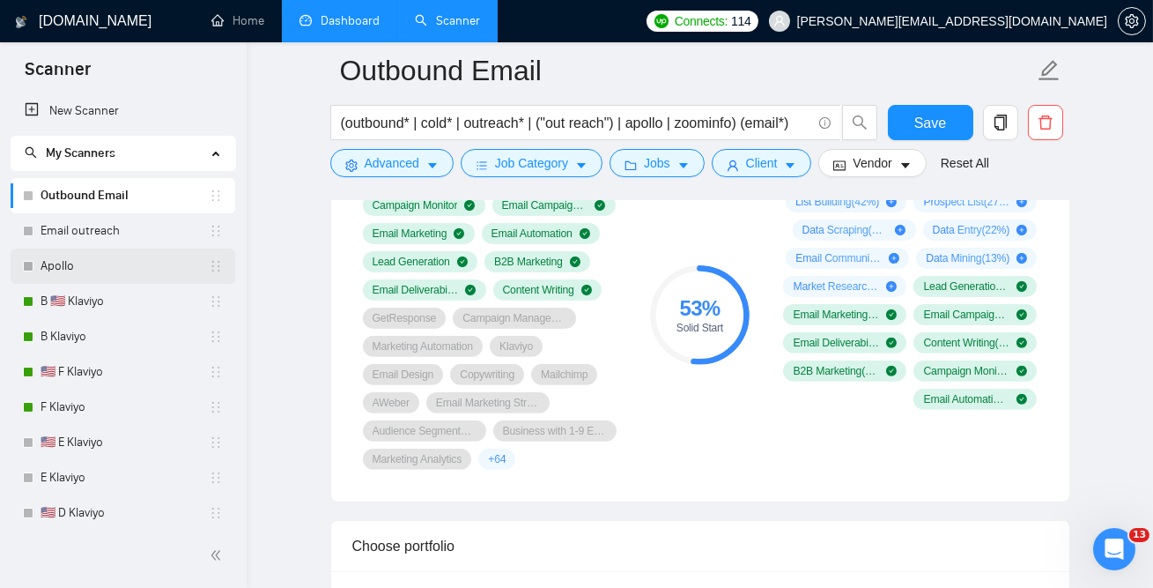
click at [100, 266] on link "Apollo" at bounding box center [125, 265] width 168 height 35
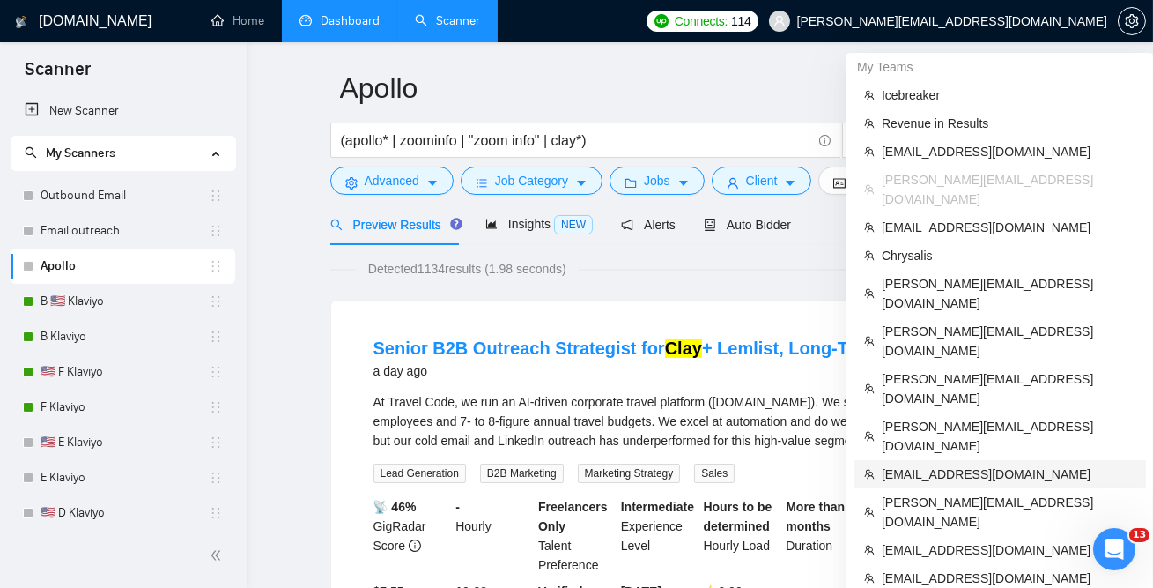
click at [966, 464] on span "[EMAIL_ADDRESS][DOMAIN_NAME]" at bounding box center [1009, 473] width 254 height 19
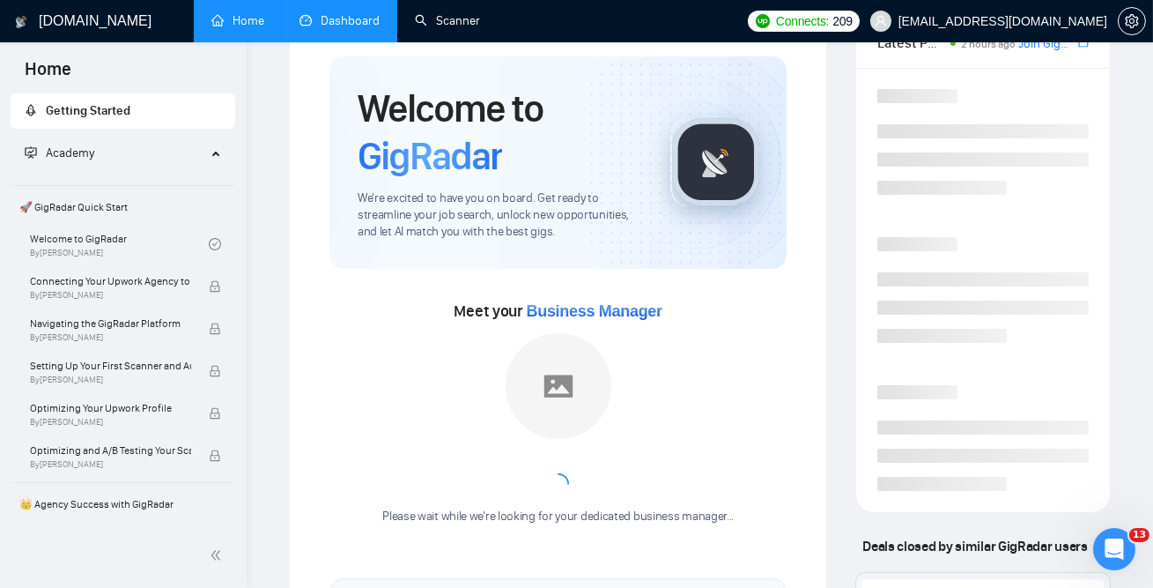
drag, startPoint x: 433, startPoint y: 30, endPoint x: 297, endPoint y: 128, distance: 167.2
click at [433, 28] on link "Scanner" at bounding box center [447, 20] width 65 height 15
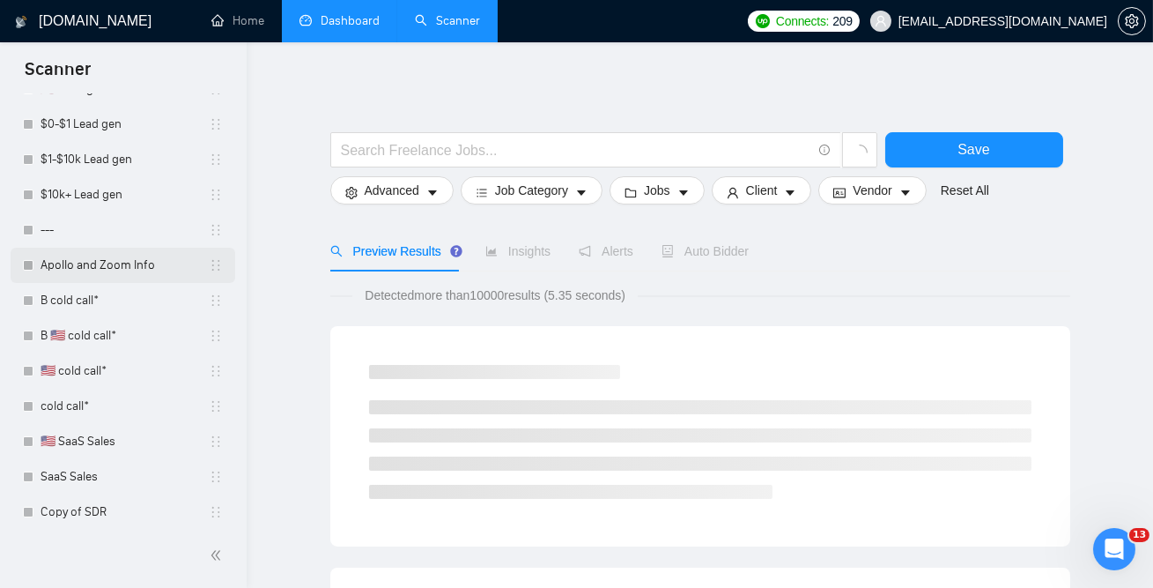
scroll to position [1448, 0]
click at [116, 256] on link "Apollo and Zoom Info" at bounding box center [125, 262] width 168 height 35
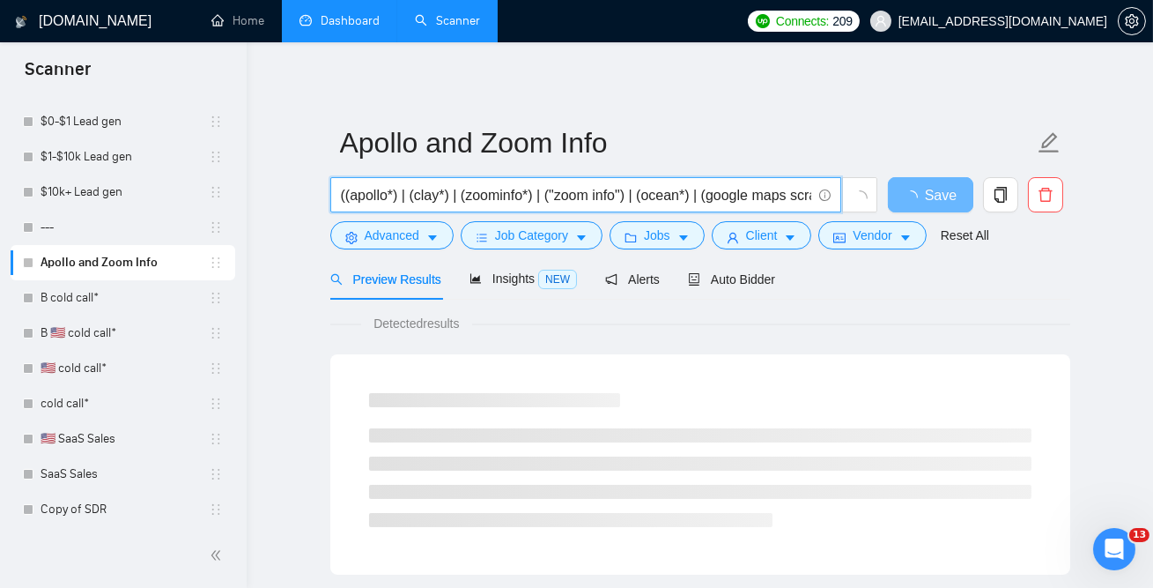
click at [387, 199] on input "((apollo*) | (clay*) | (zoominfo*) | ("zoom info") | (ocean*) | (google maps sc…" at bounding box center [576, 195] width 470 height 22
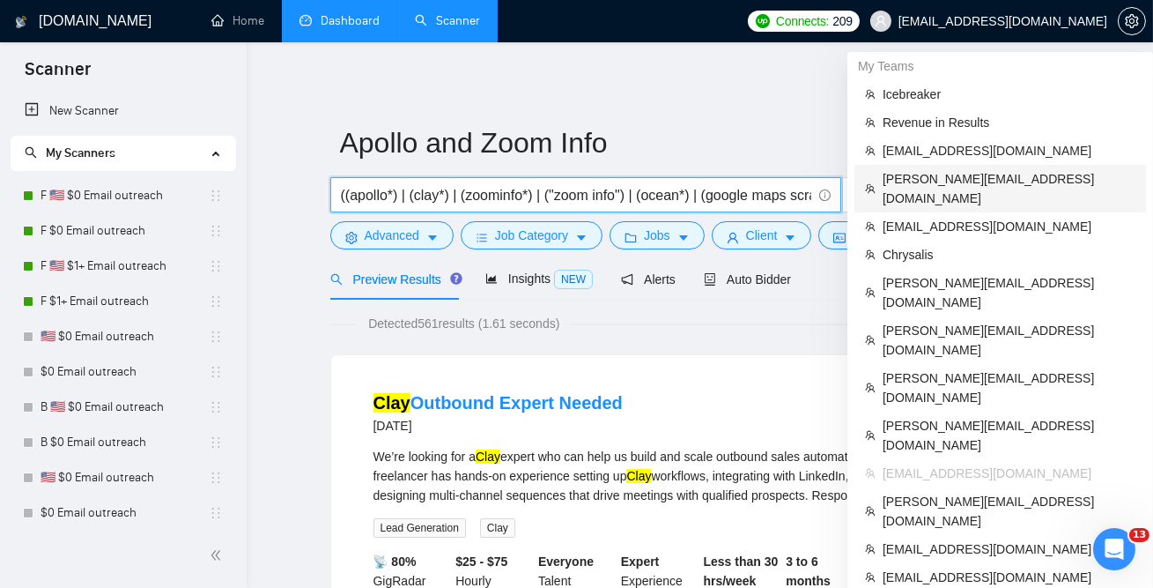
click at [927, 183] on span "[PERSON_NAME][EMAIL_ADDRESS][DOMAIN_NAME]" at bounding box center [1009, 188] width 253 height 39
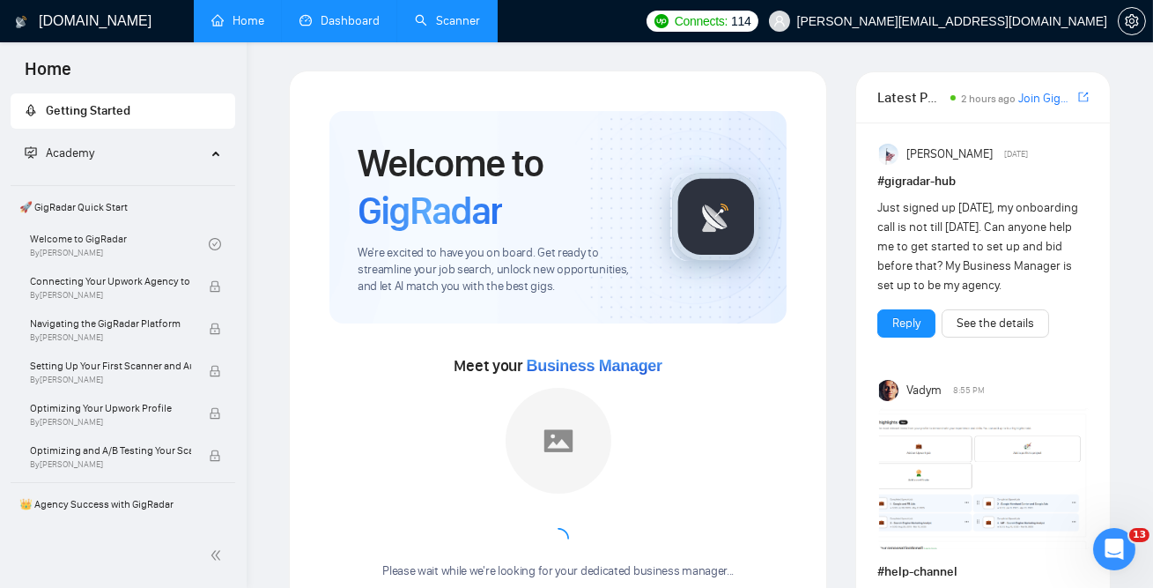
click at [467, 16] on link "Scanner" at bounding box center [447, 20] width 65 height 15
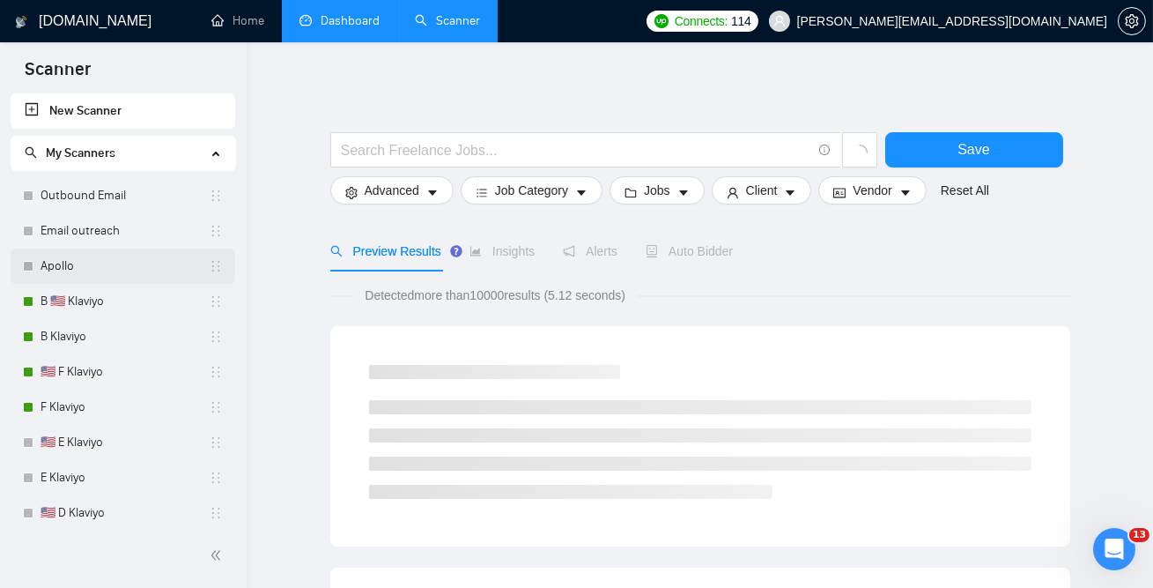
click at [67, 270] on link "Apollo" at bounding box center [125, 265] width 168 height 35
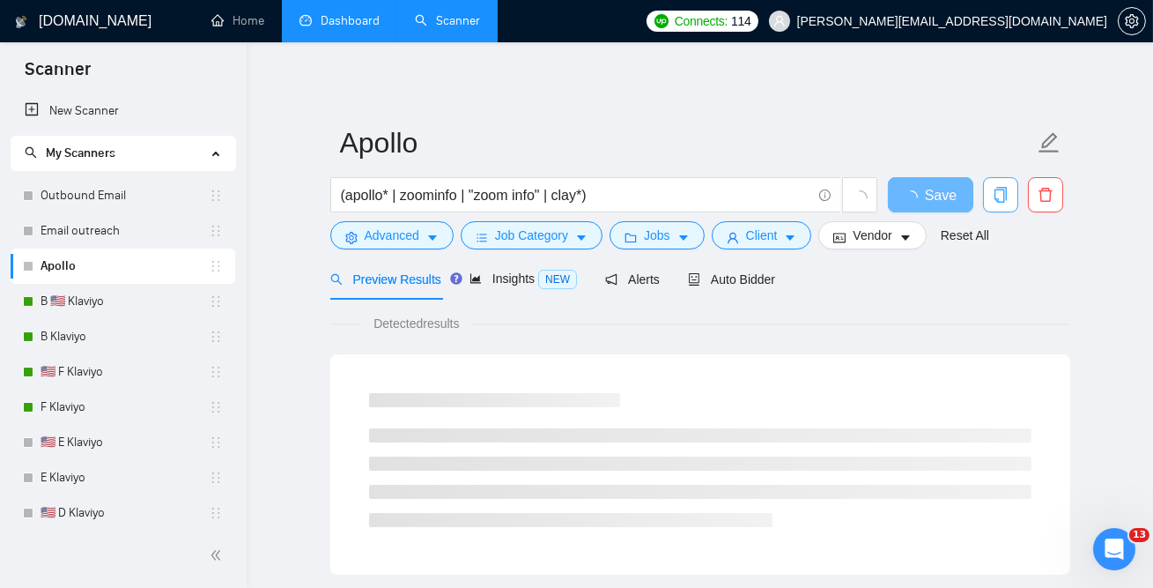
click at [1005, 196] on icon "copy" at bounding box center [1000, 195] width 12 height 16
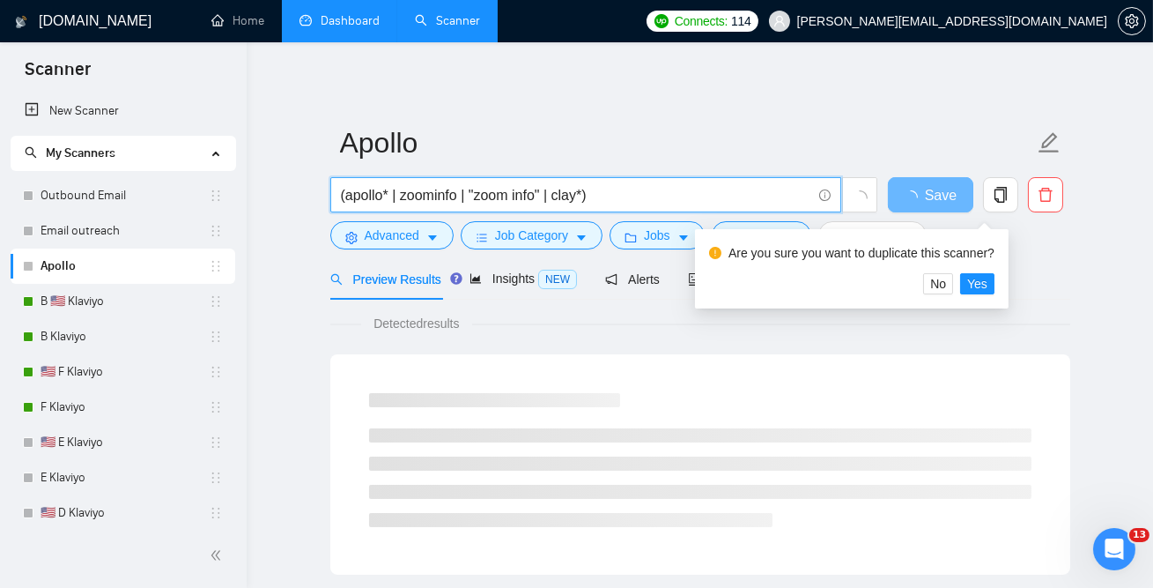
click at [575, 190] on input "(apollo* | zoominfo | "zoom info" | clay*)" at bounding box center [576, 195] width 470 height 22
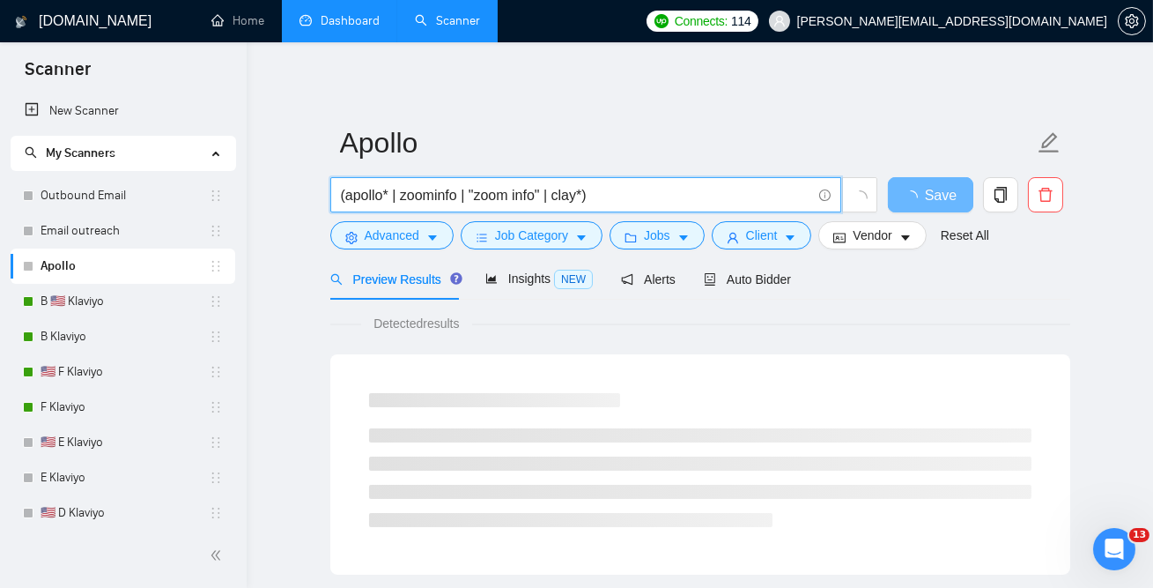
click at [574, 189] on input "(apollo* | zoominfo | "zoom info" | clay*)" at bounding box center [576, 195] width 470 height 22
paste input "(apollo*) | (clay*) | (zoominfo*) | ("zoom info") | (ocean*) | (google maps scr…"
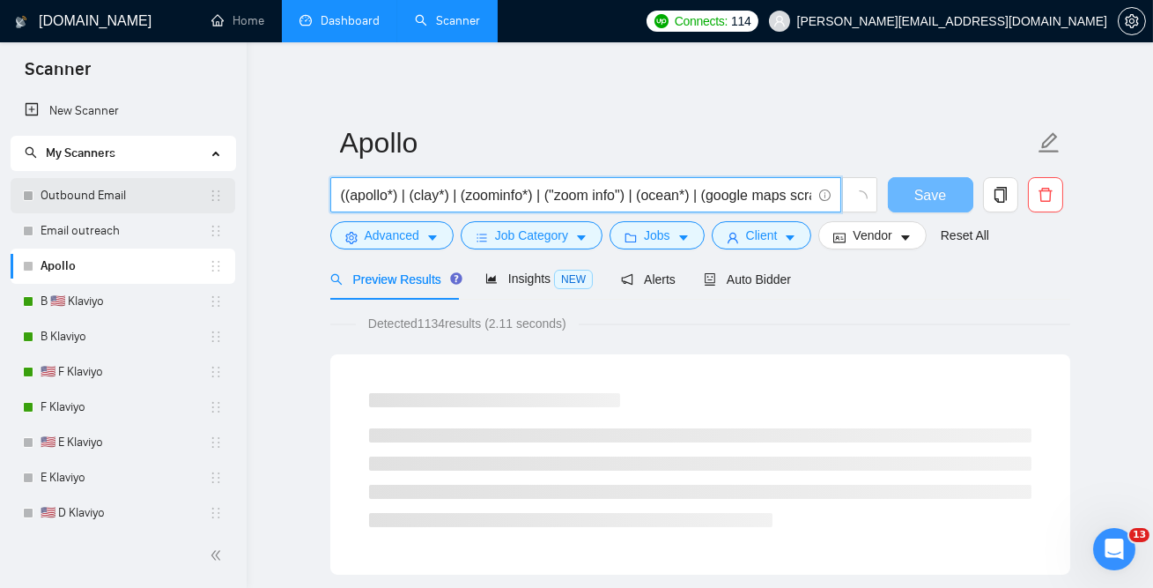
drag, startPoint x: 442, startPoint y: 197, endPoint x: 73, endPoint y: 195, distance: 369.2
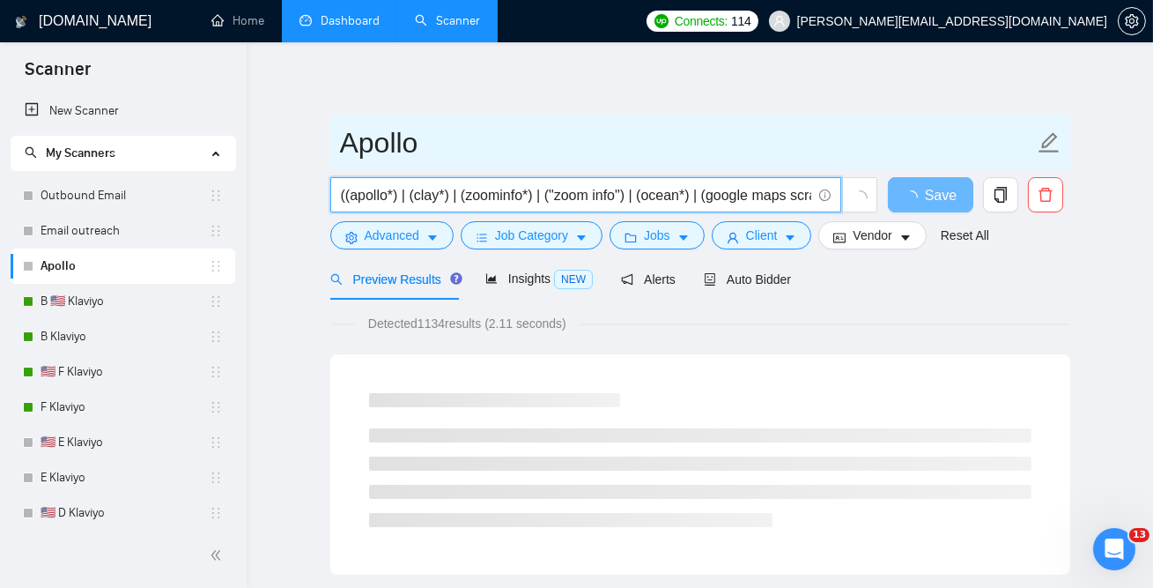
type input "((apollo*) | (clay*) | (zoominfo*) | ("zoom info") | (ocean*) | (google maps sc…"
click at [373, 165] on span "Apollo" at bounding box center [700, 143] width 740 height 56
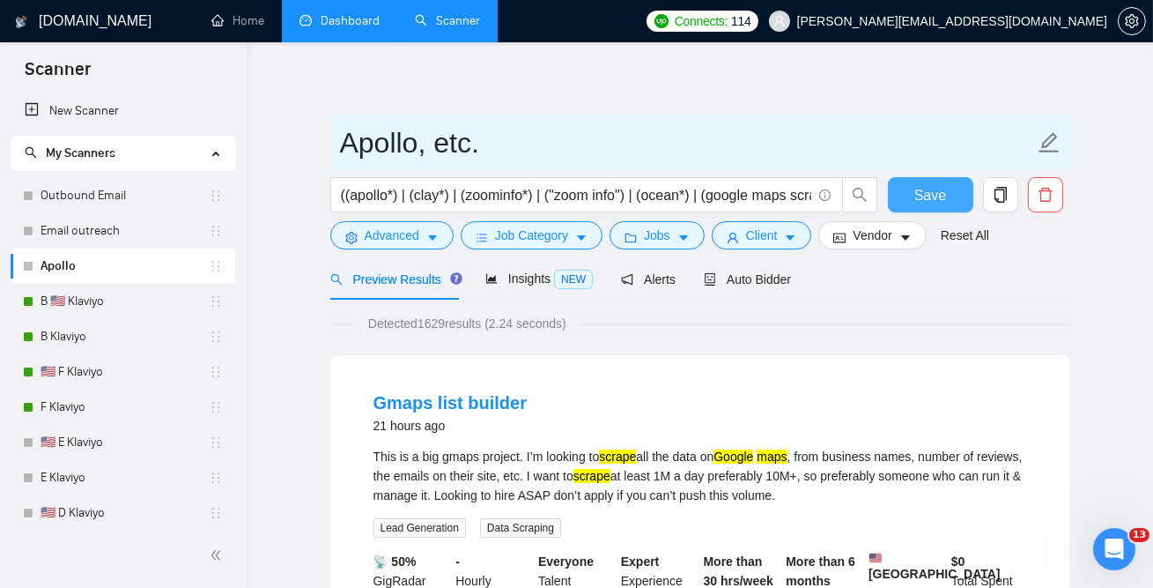
type input "Apollo, etc."
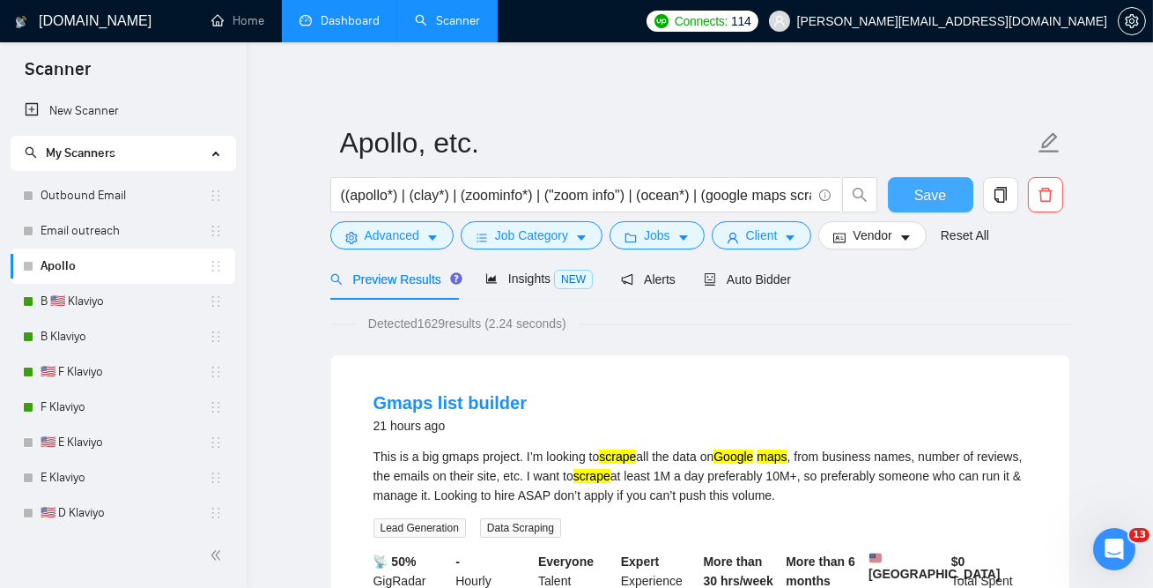
click at [931, 194] on span "Save" at bounding box center [930, 195] width 32 height 22
click at [108, 204] on link "Outbound Email" at bounding box center [125, 195] width 168 height 35
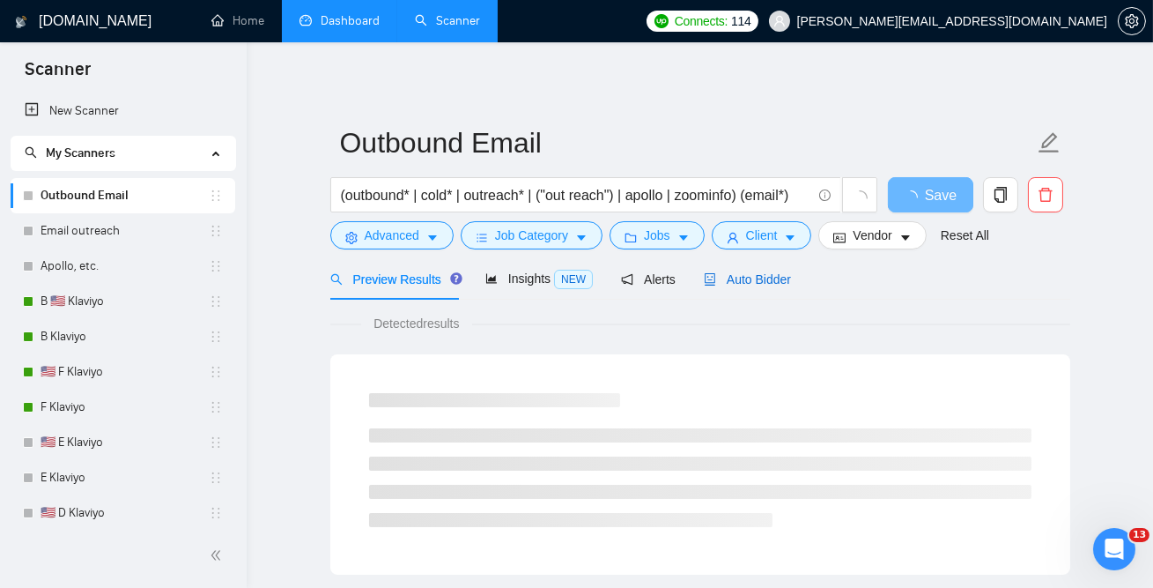
click at [762, 278] on span "Auto Bidder" at bounding box center [747, 279] width 87 height 14
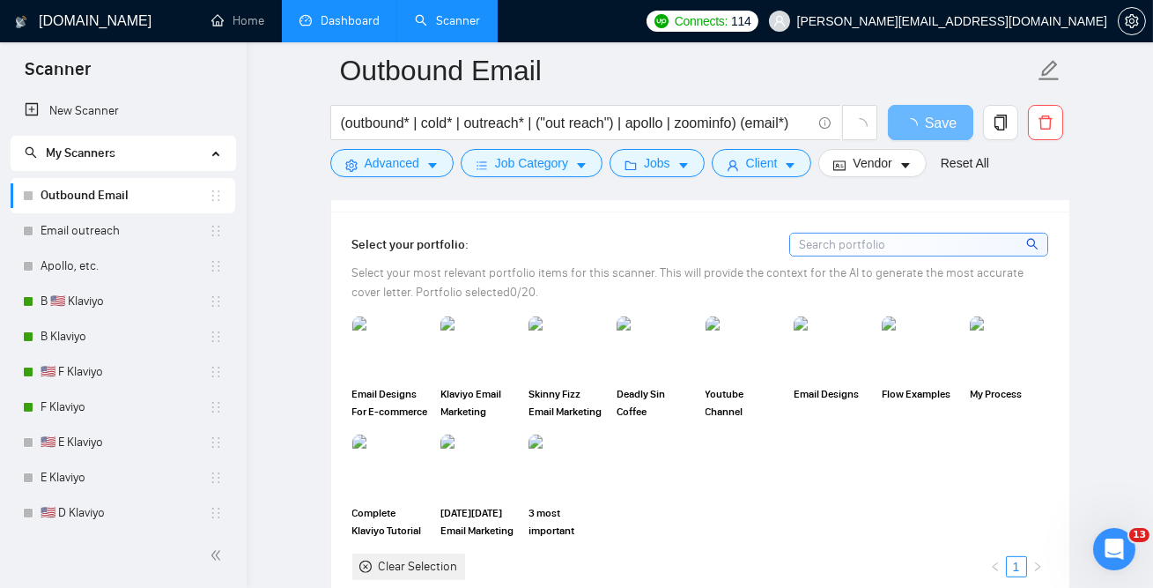
scroll to position [1522, 0]
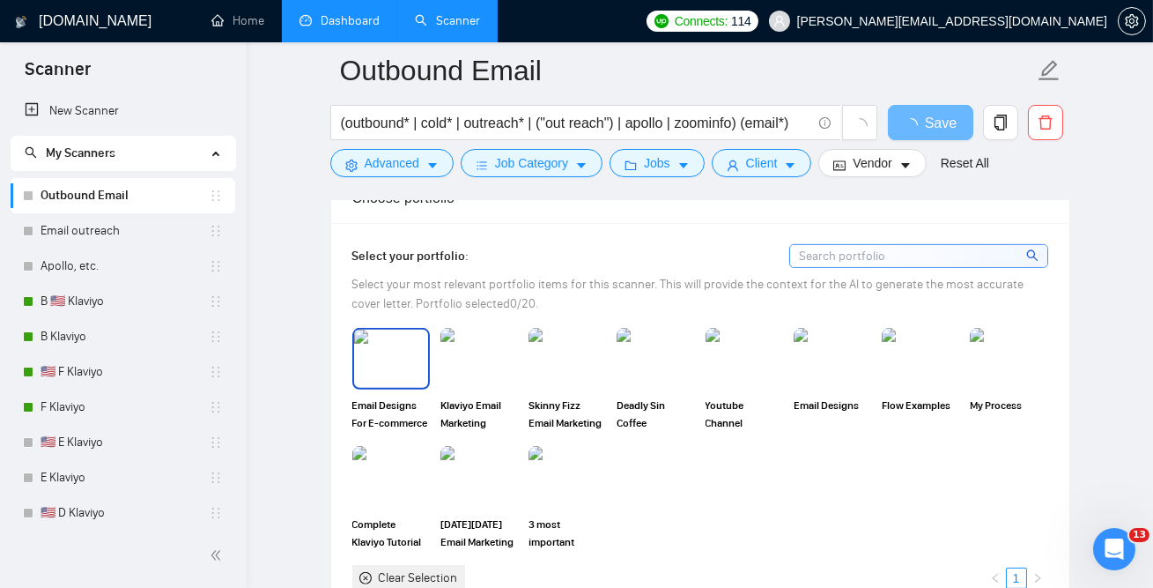
click at [392, 359] on img at bounding box center [391, 359] width 74 height 58
click at [374, 378] on div at bounding box center [391, 359] width 74 height 58
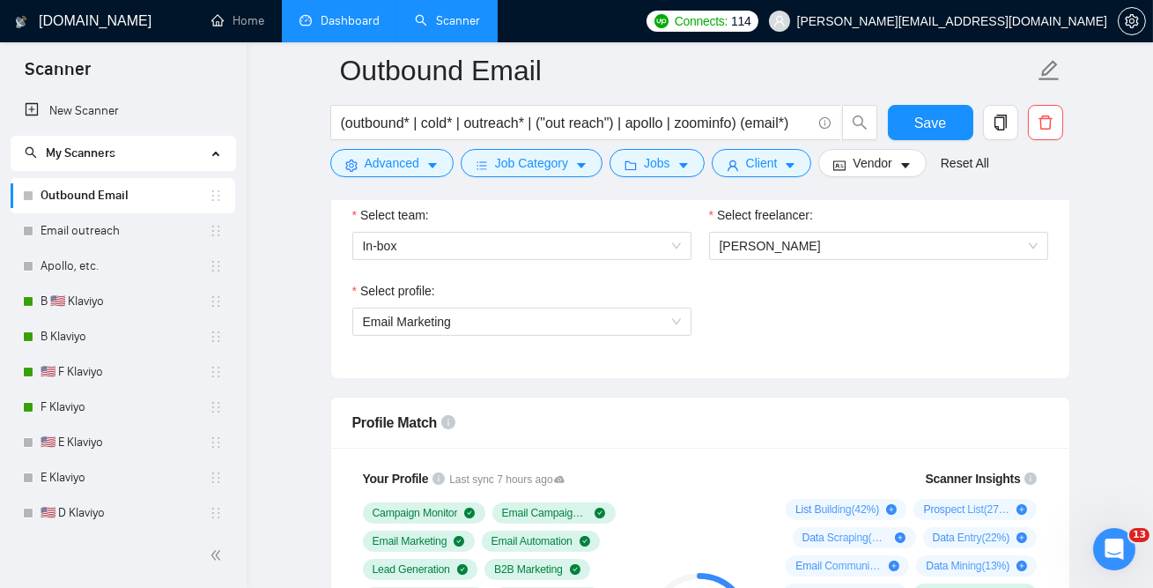
scroll to position [952, 0]
click at [466, 315] on span "Email Marketing" at bounding box center [522, 320] width 318 height 26
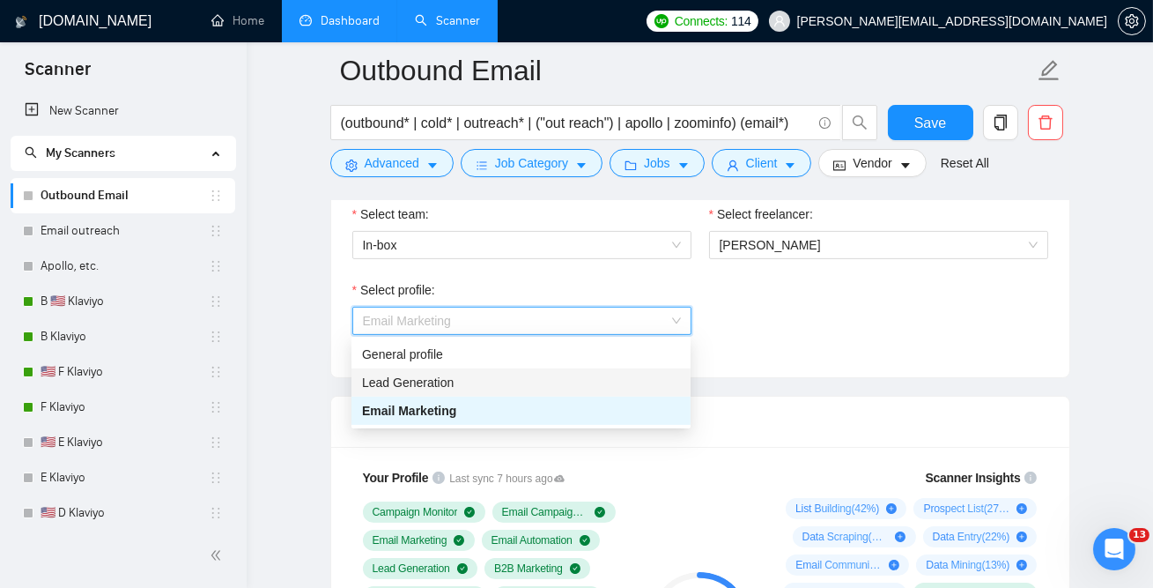
click at [438, 384] on span "Lead Generation" at bounding box center [408, 382] width 92 height 14
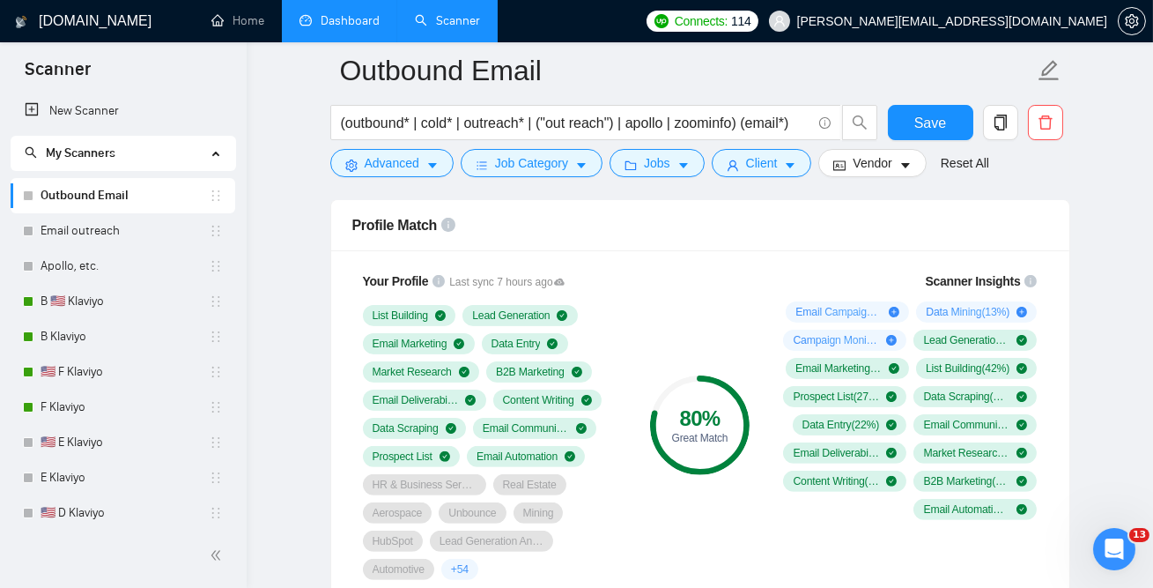
scroll to position [1163, 0]
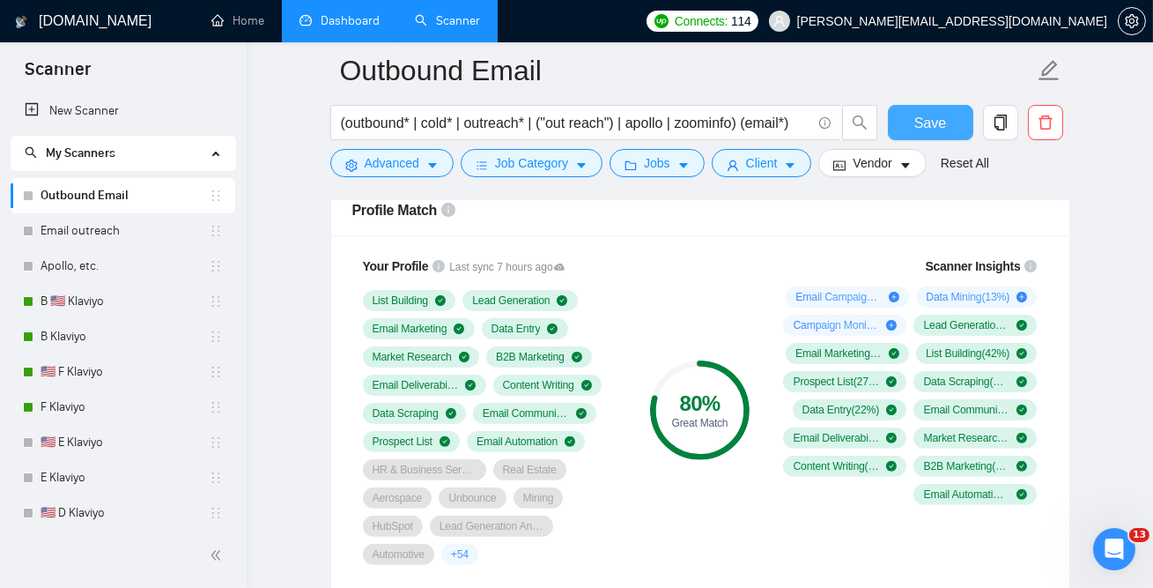
click at [927, 122] on span "Save" at bounding box center [930, 123] width 32 height 22
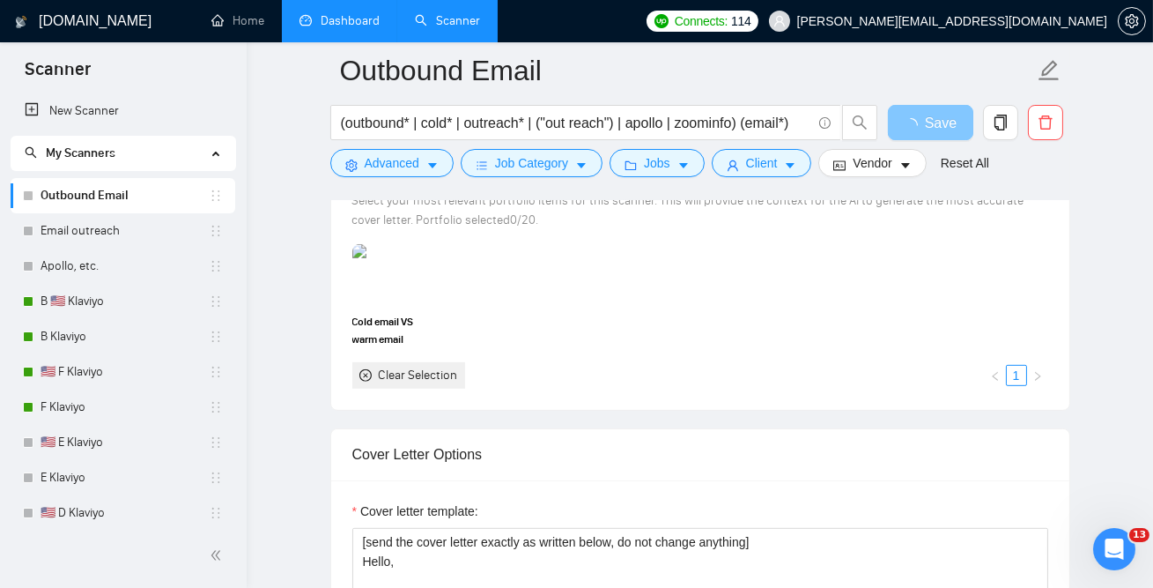
scroll to position [1686, 0]
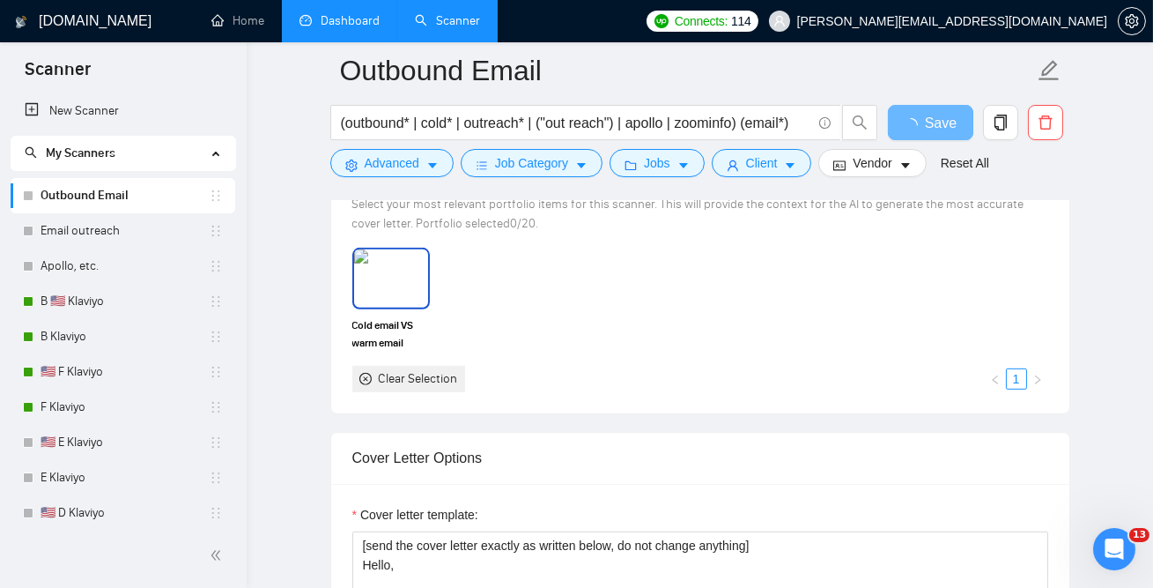
click at [375, 271] on img at bounding box center [391, 278] width 74 height 58
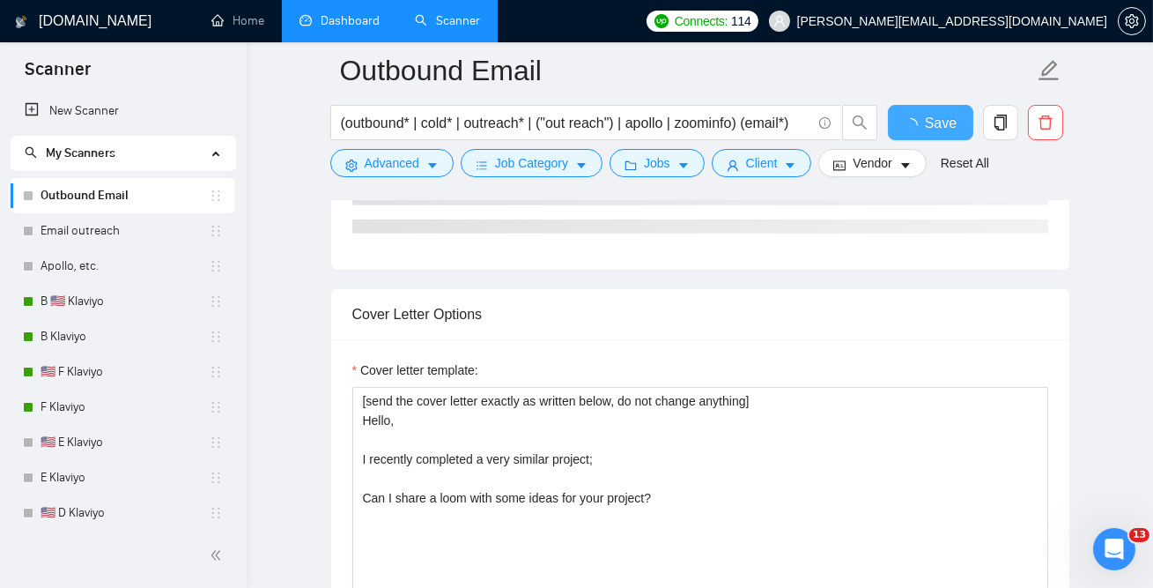
click at [945, 129] on span "Save" at bounding box center [941, 123] width 32 height 22
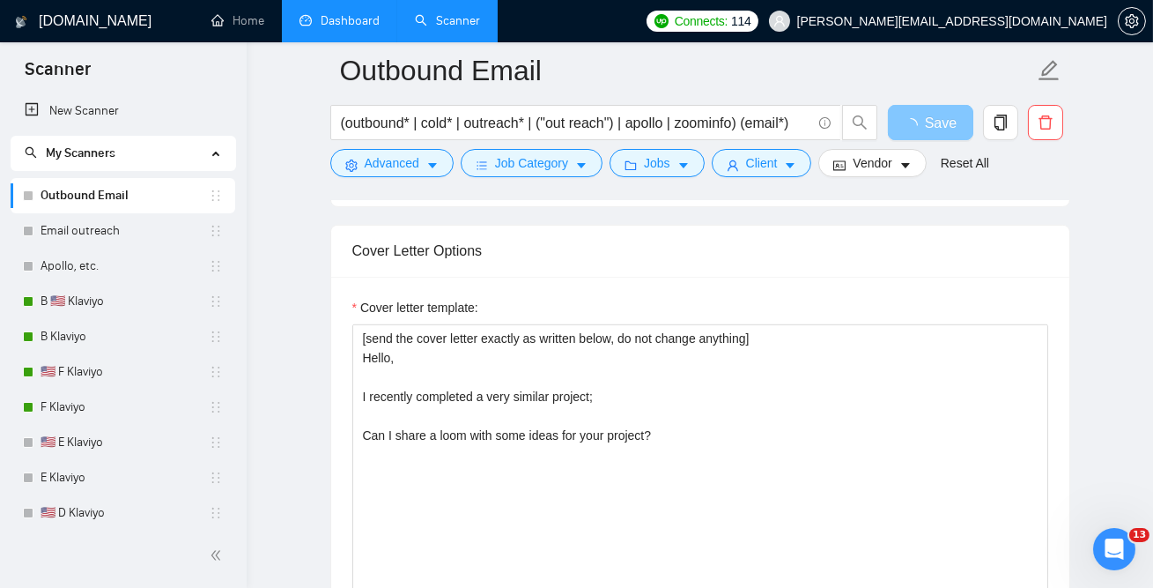
scroll to position [1899, 0]
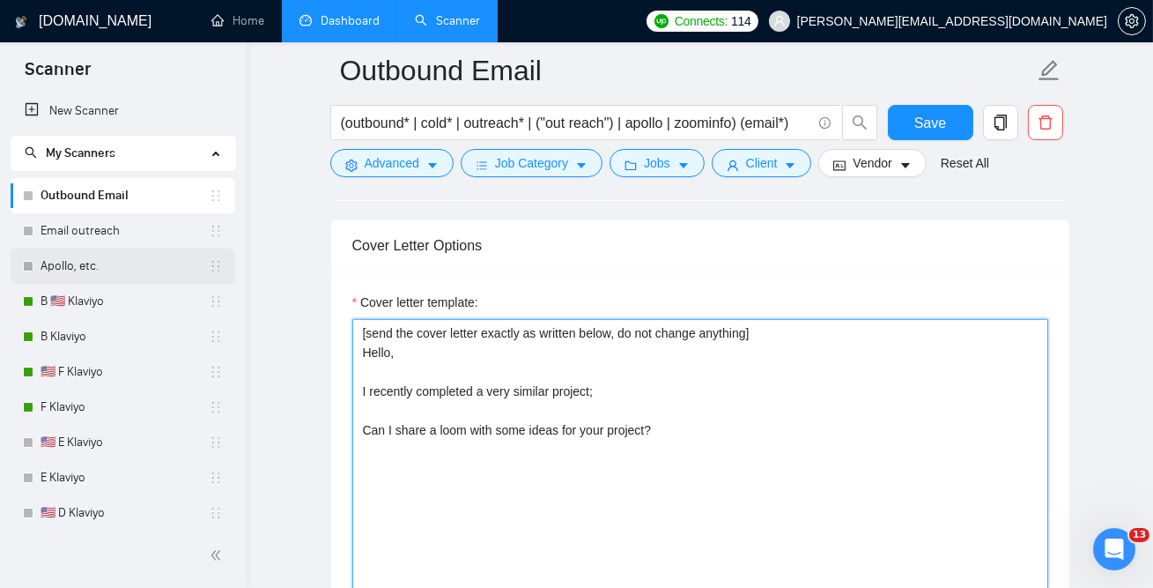
drag, startPoint x: 708, startPoint y: 461, endPoint x: 135, endPoint y: 227, distance: 619.2
click at [139, 240] on section "Scanner New Scanner My Scanners Outbound Email Email outreach Apollo, etc. B 🇺🇸…" at bounding box center [576, 579] width 1153 height 4957
